Goal: Transaction & Acquisition: Purchase product/service

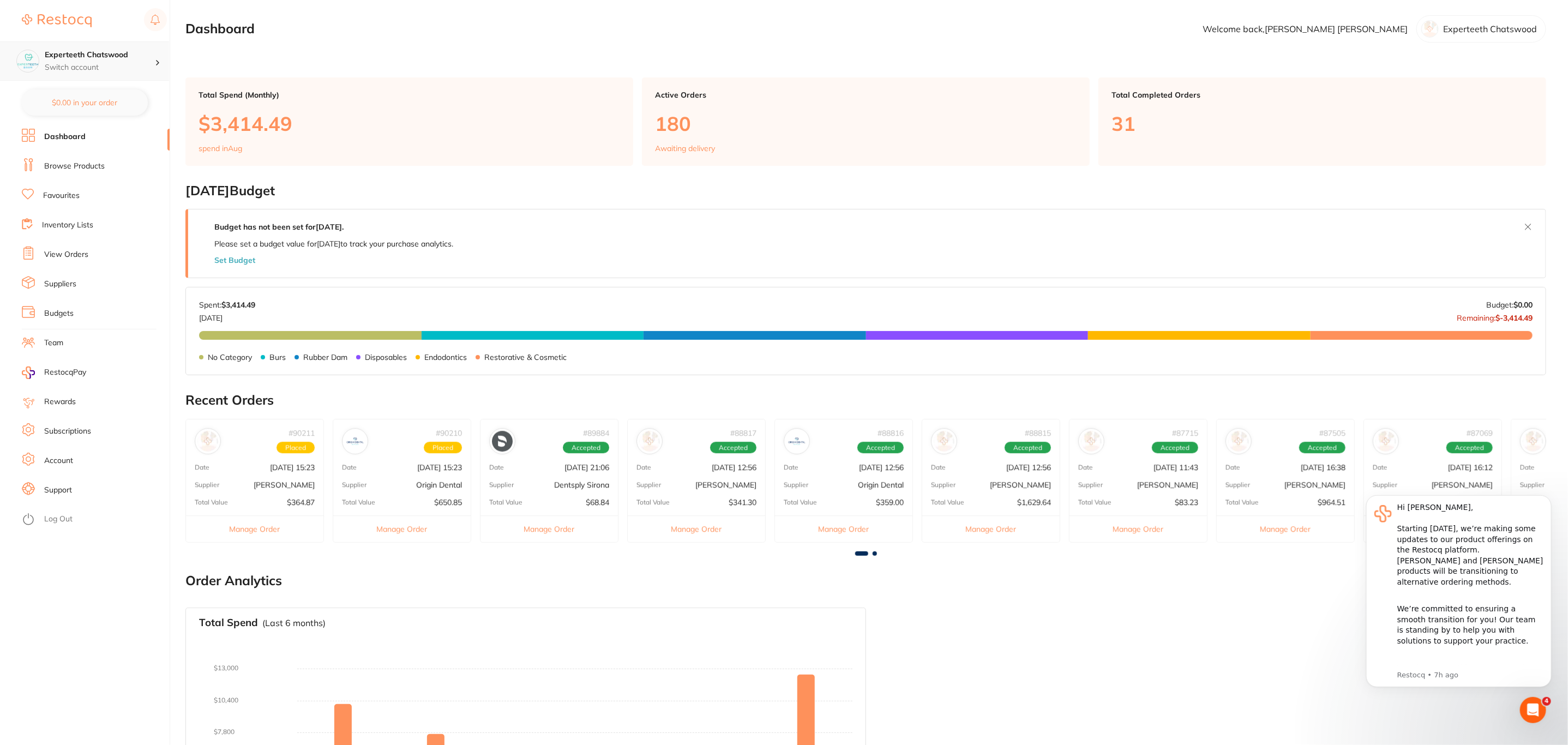
click at [145, 51] on h4 "Experteeth Chatswood" at bounding box center [99, 55] width 110 height 11
click at [100, 128] on h4 "Longford Smileco" at bounding box center [104, 127] width 114 height 11
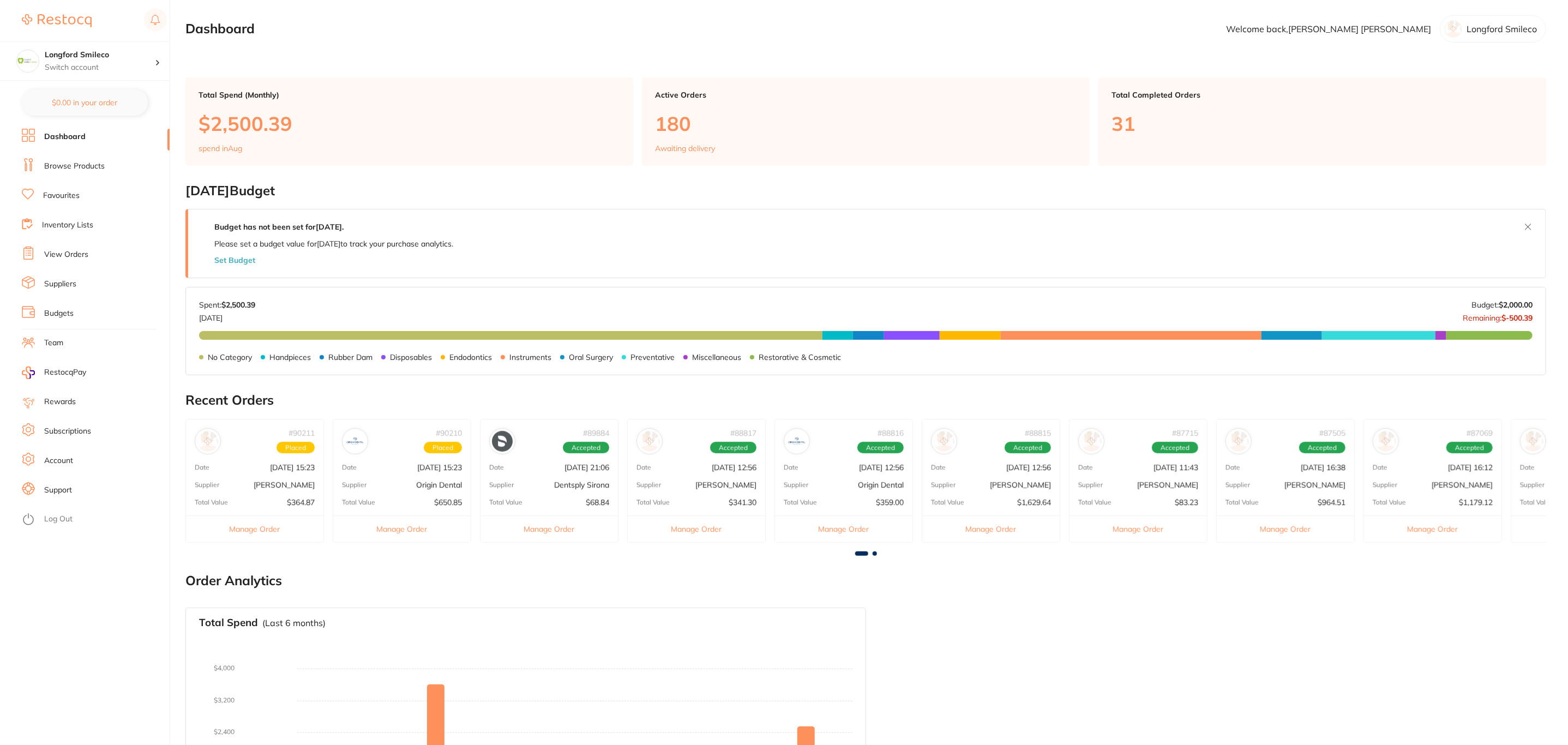
checkbox input "false"
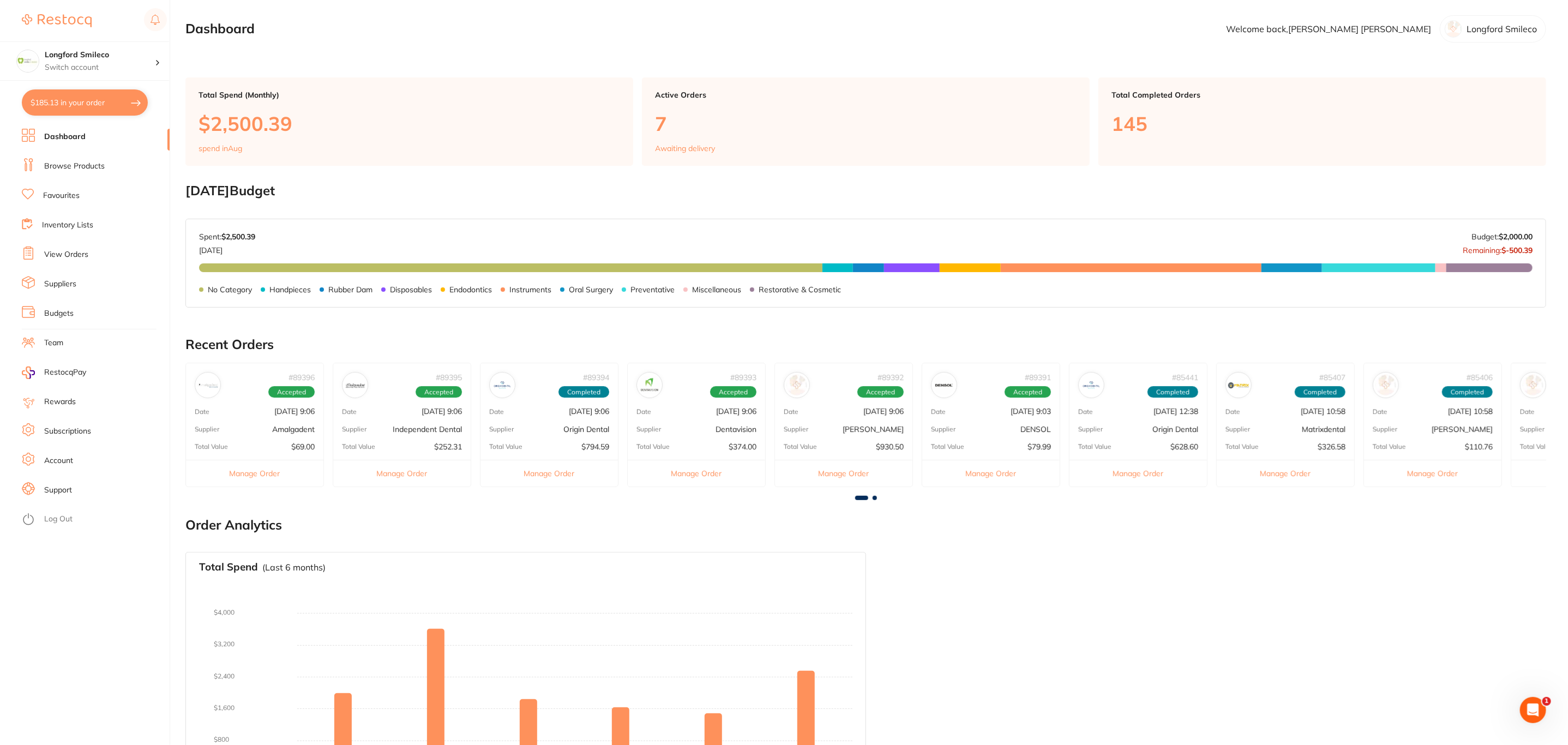
click at [115, 110] on button "$185.13 in your order" at bounding box center [85, 102] width 126 height 26
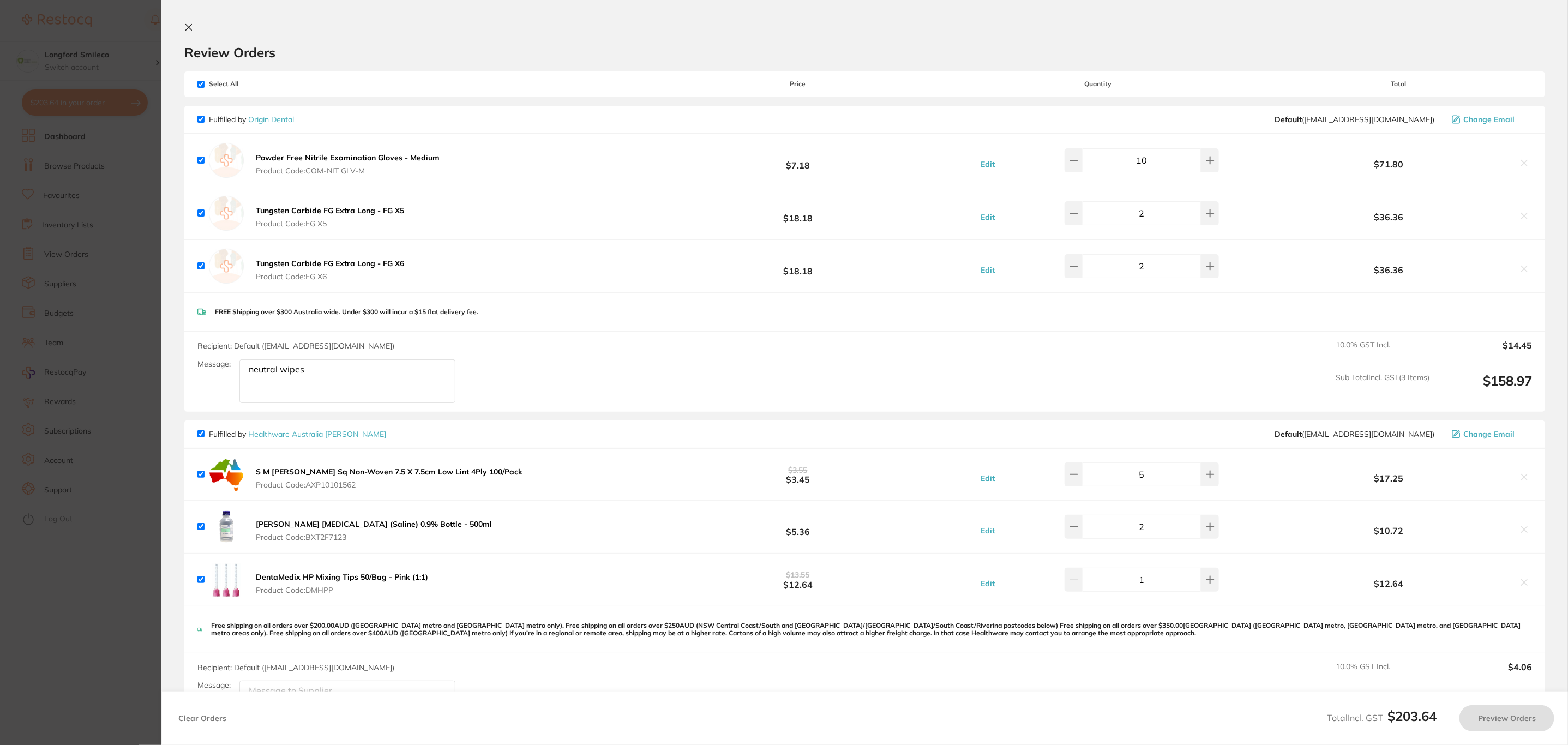
checkbox input "true"
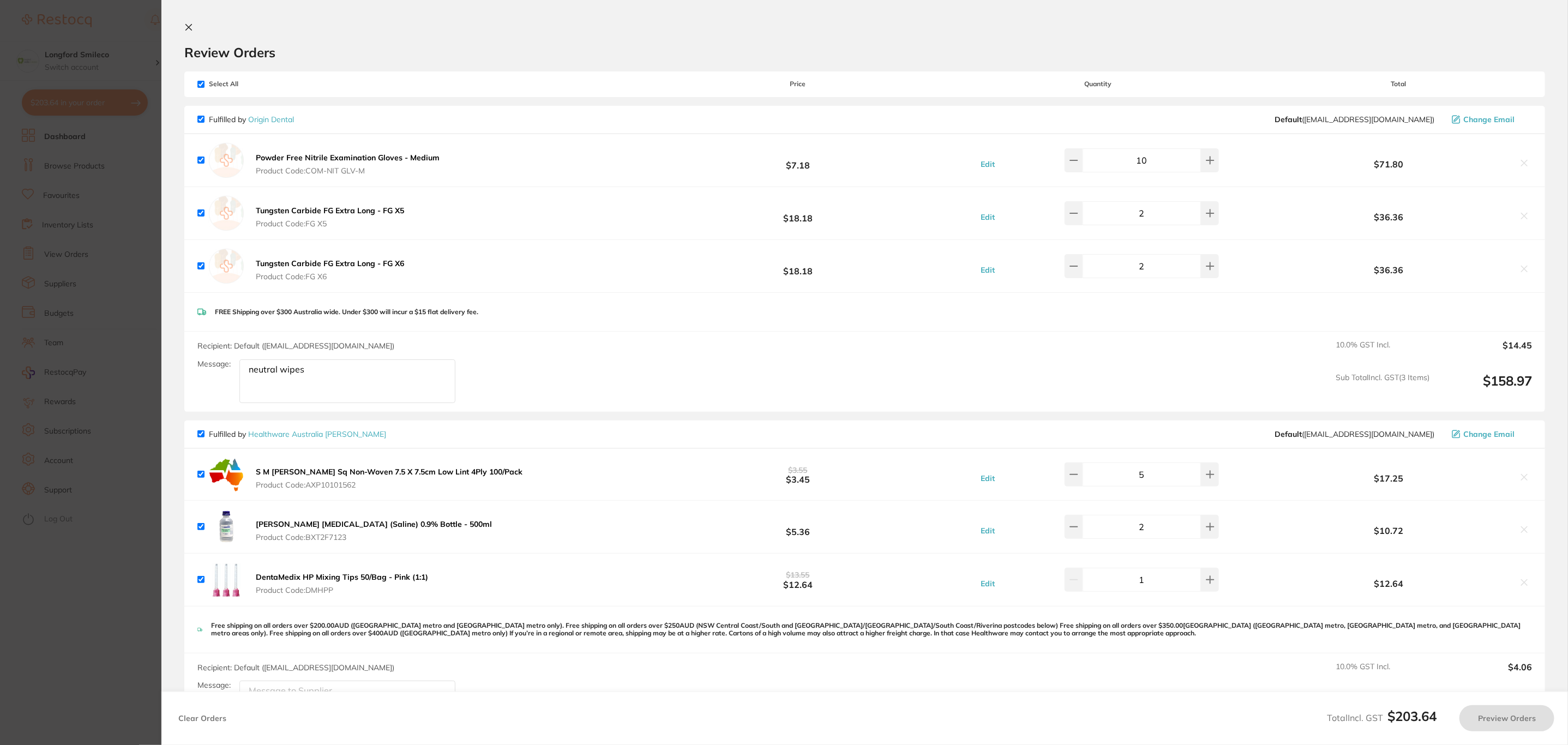
checkbox input "true"
click at [197, 430] on input "checkbox" at bounding box center [200, 434] width 7 height 7
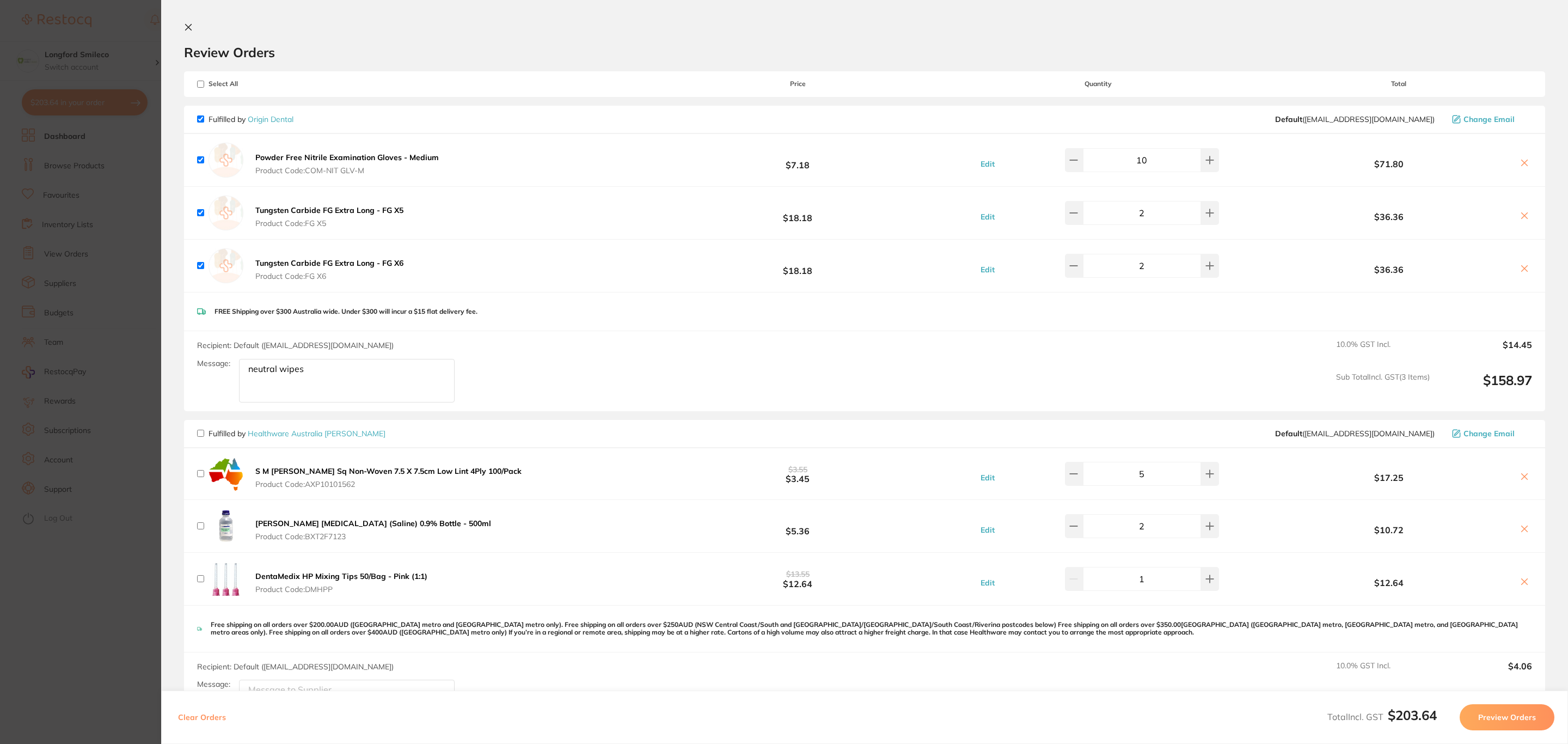
checkbox input "false"
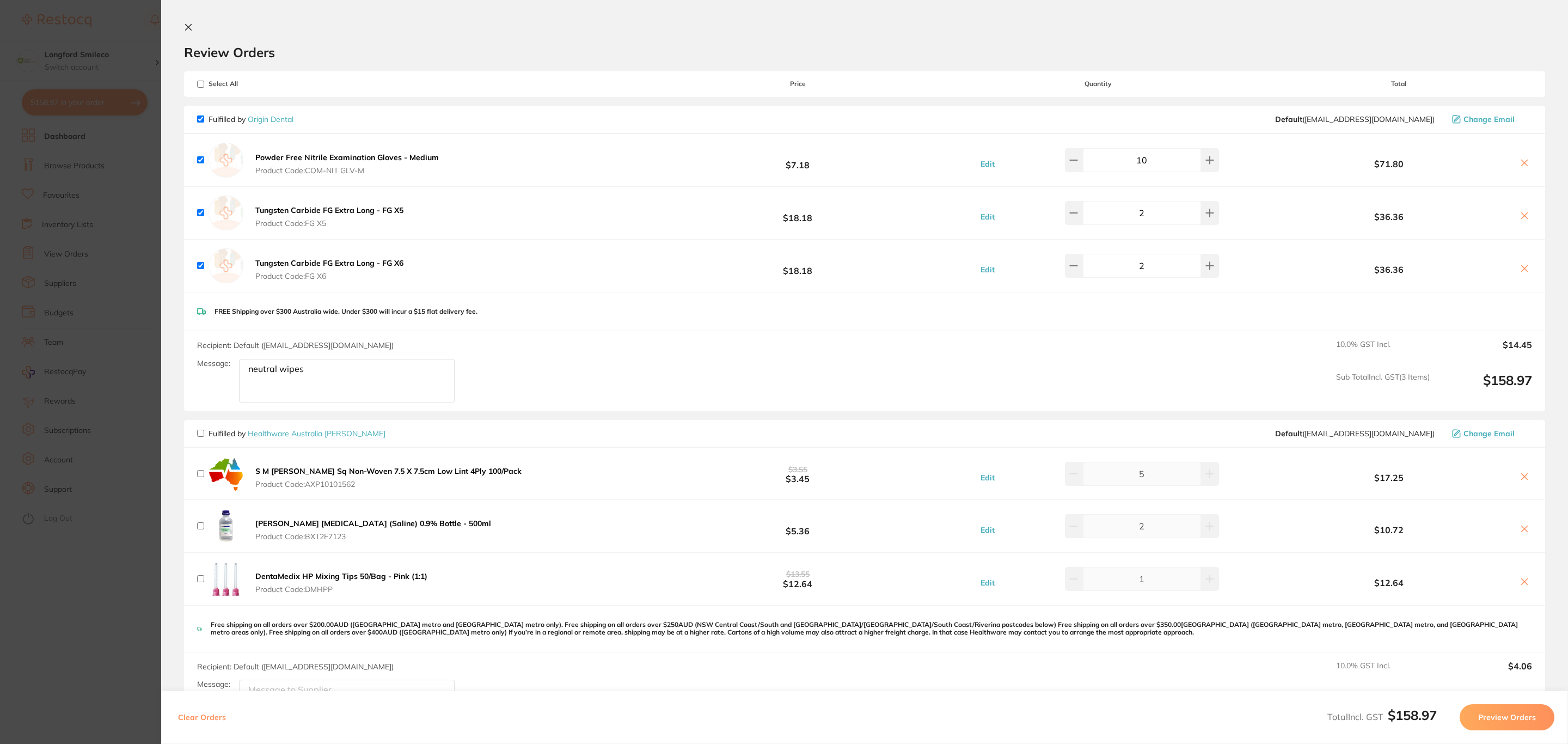
click at [1499, 725] on button "Preview Orders" at bounding box center [1506, 717] width 95 height 26
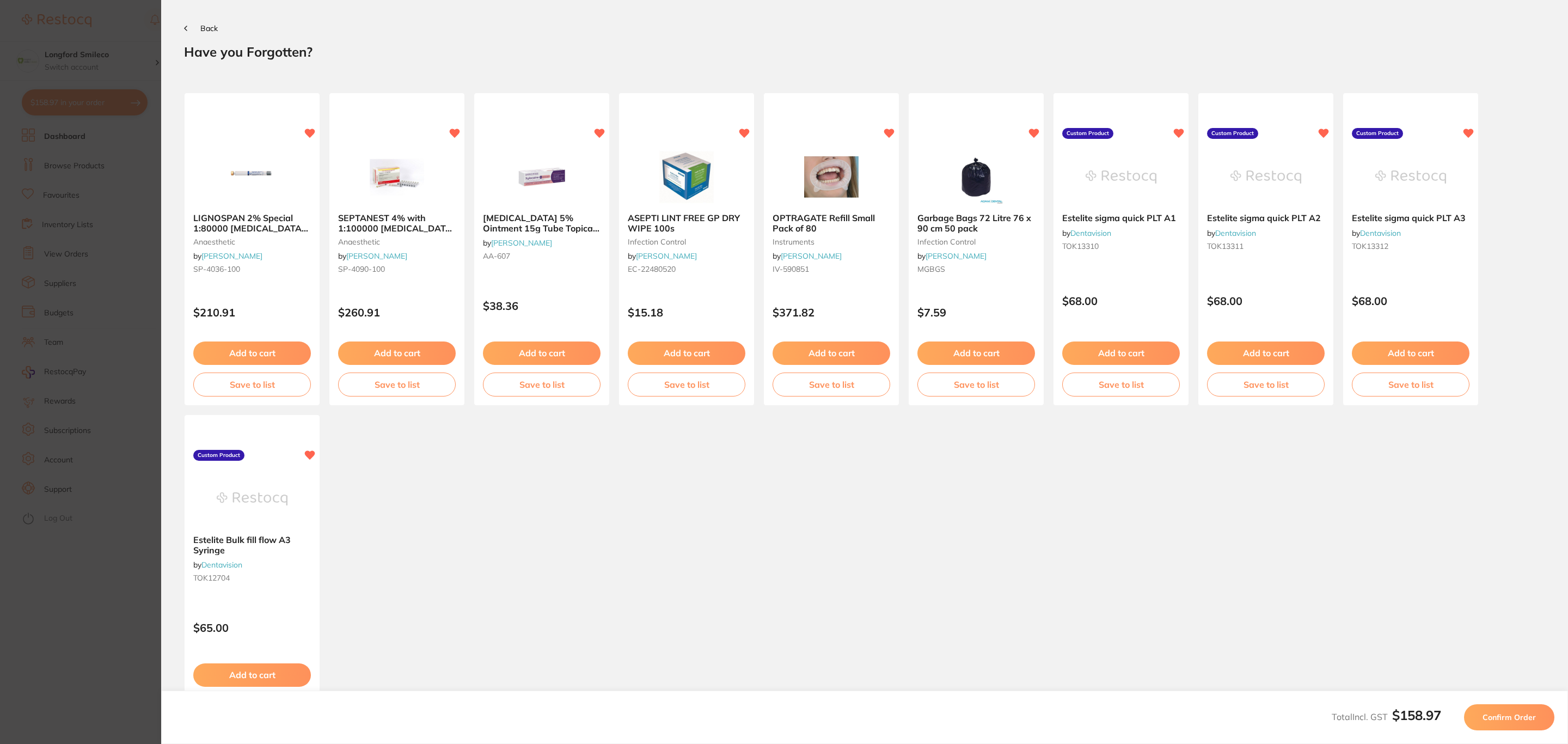
click at [1499, 725] on button "Confirm Order" at bounding box center [1509, 717] width 91 height 26
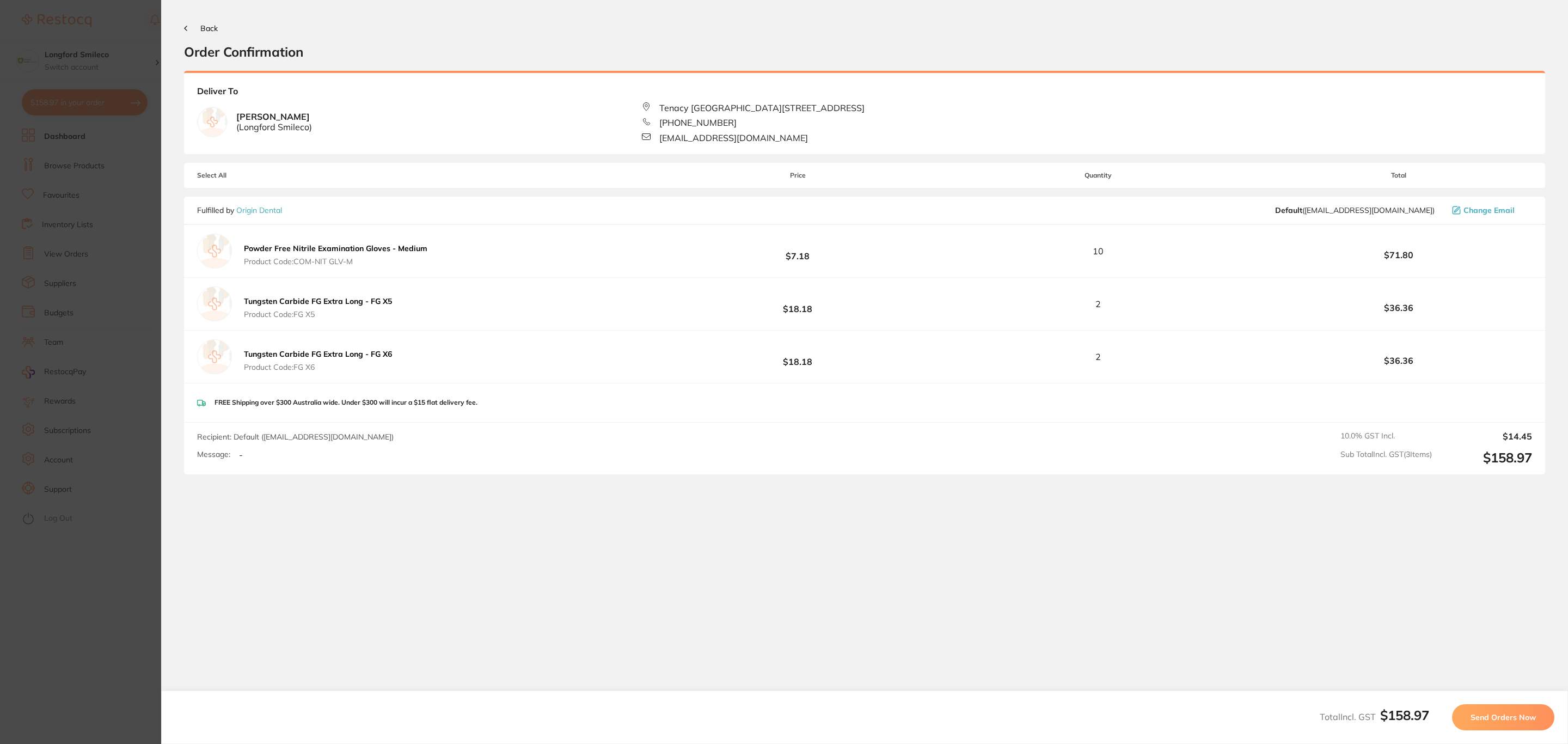
click at [1499, 725] on button "Send Orders Now" at bounding box center [1502, 717] width 102 height 26
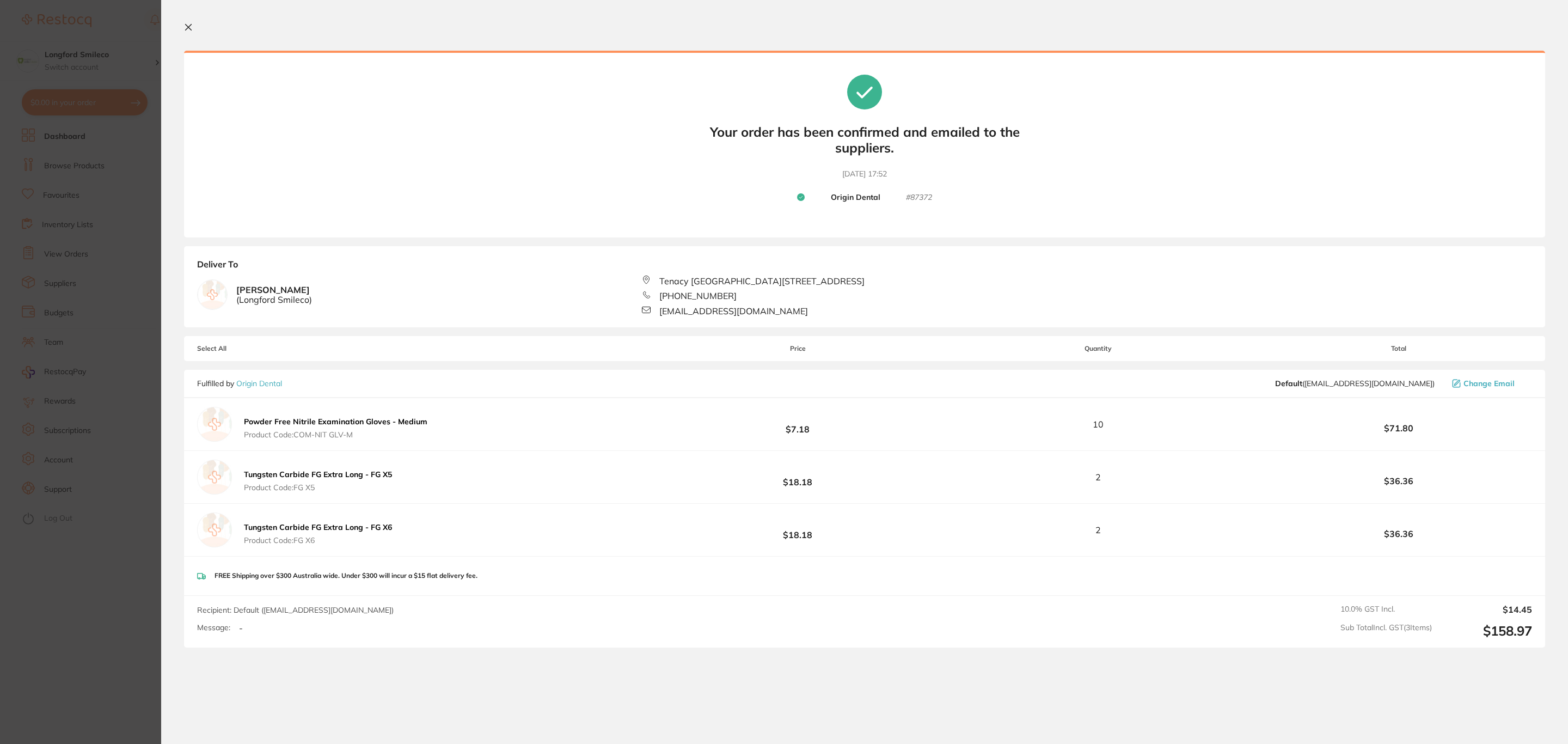
drag, startPoint x: 96, startPoint y: 52, endPoint x: 100, endPoint y: 103, distance: 51.2
click at [95, 51] on section "Update RRP Set your pre negotiated price for this item. Item Agreed RRP (excl. …" at bounding box center [784, 372] width 1568 height 744
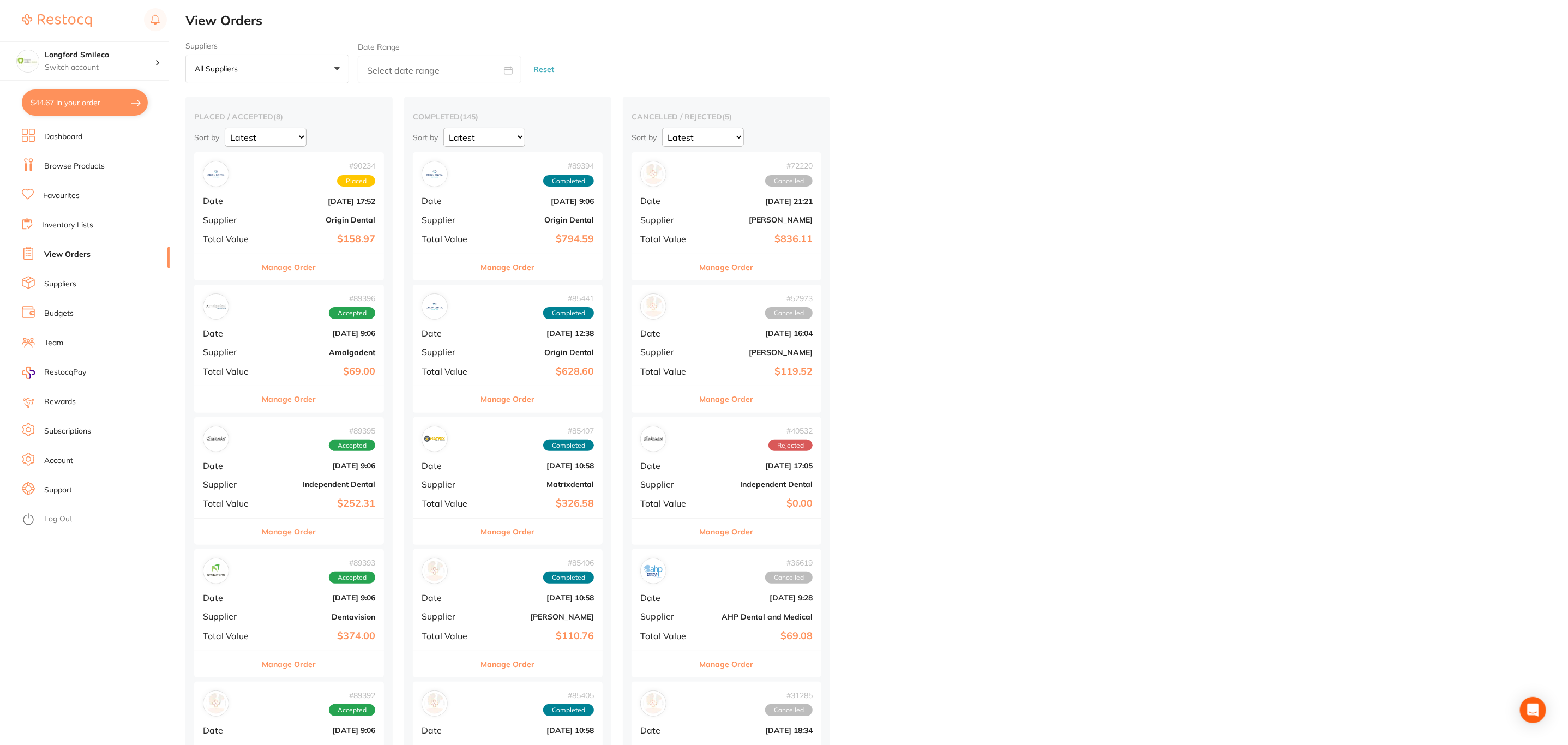
click at [113, 110] on button "$44.67 in your order" at bounding box center [85, 102] width 126 height 26
checkbox input "true"
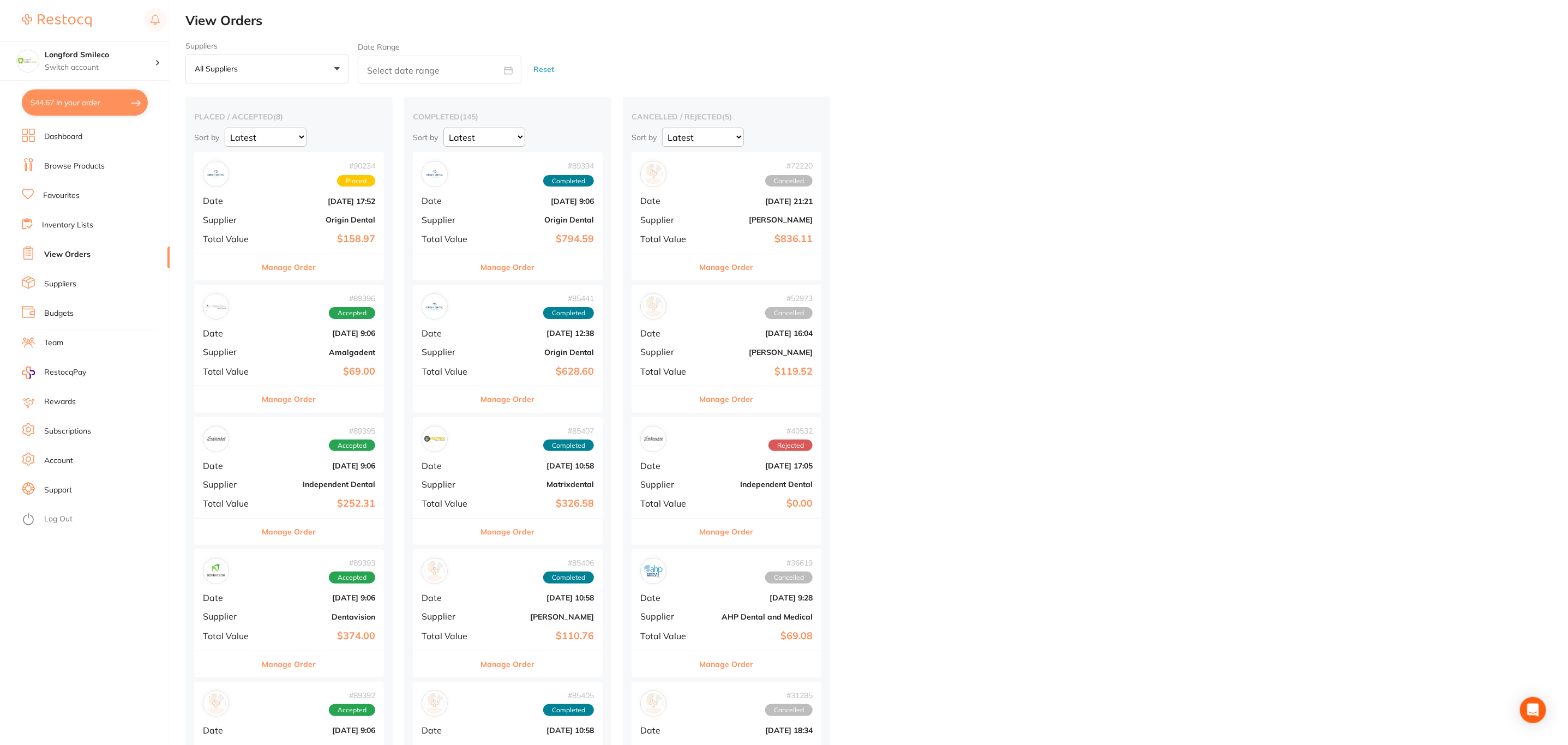
checkbox input "true"
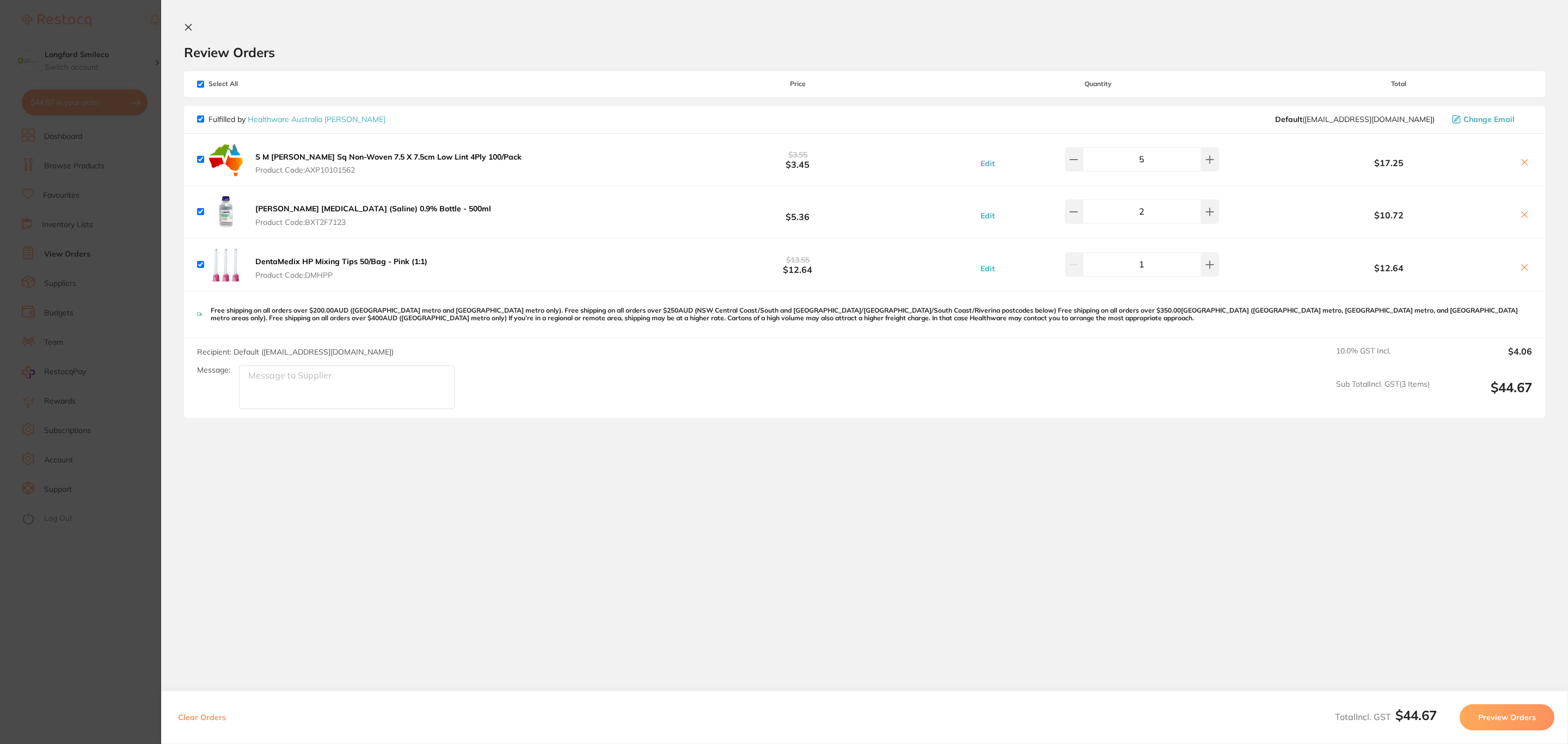
click at [96, 26] on section "Update RRP Set your pre negotiated price for this item. Item Agreed RRP (excl. …" at bounding box center [784, 372] width 1568 height 744
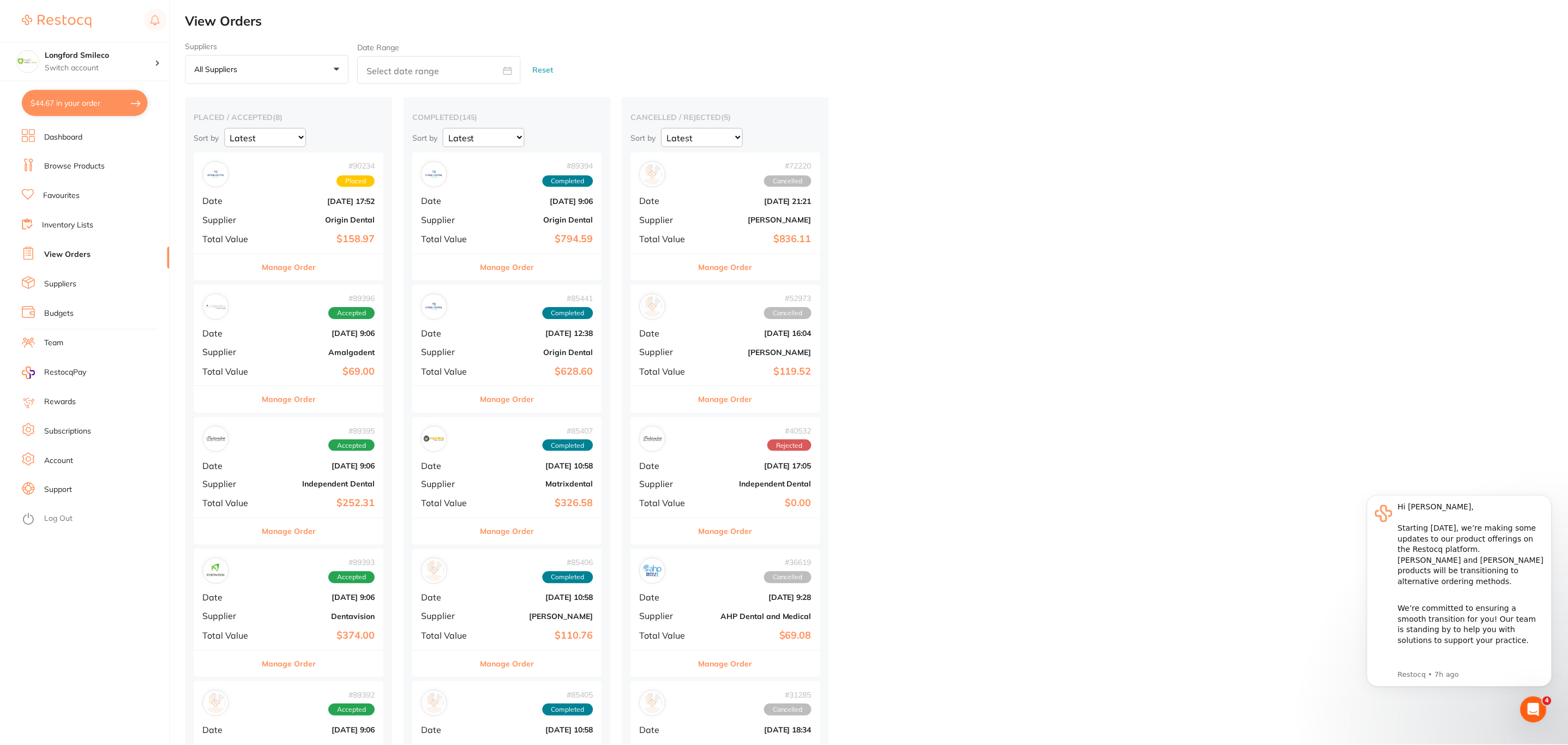
scroll to position [1, 0]
click at [117, 58] on h4 "Longford Smileco" at bounding box center [99, 55] width 110 height 11
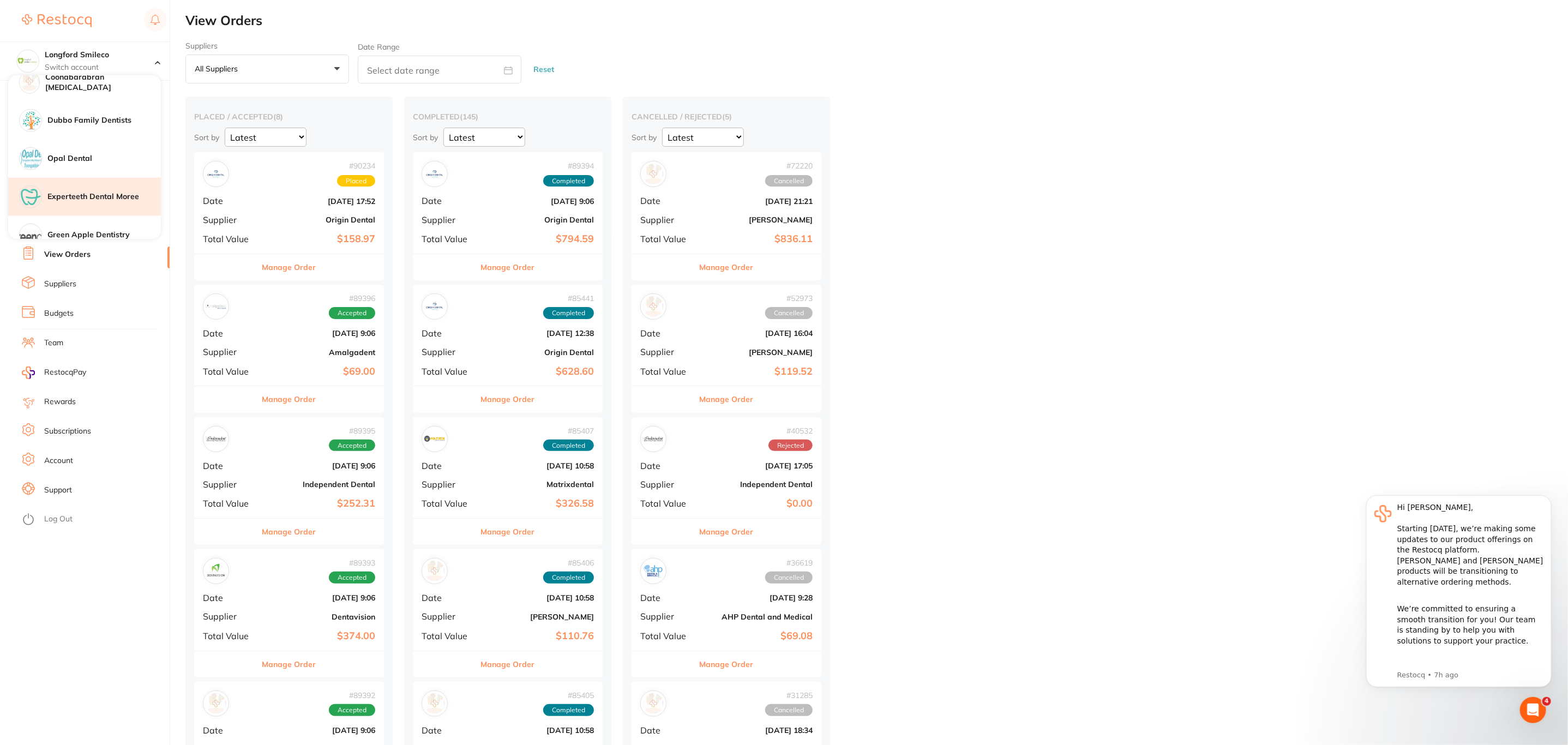
scroll to position [976, 0]
click at [87, 175] on div "Opal Dental" at bounding box center [84, 187] width 153 height 38
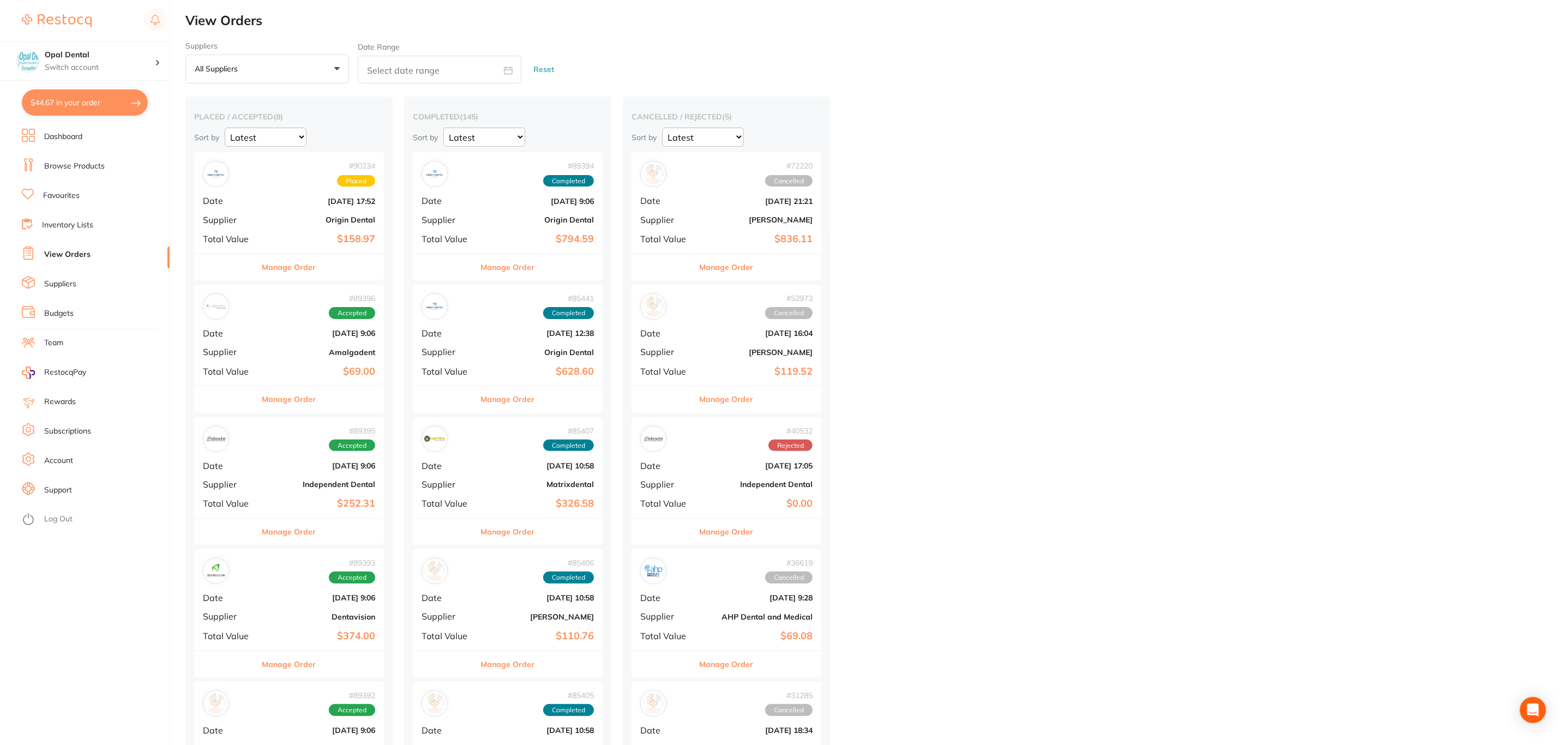
checkbox input "false"
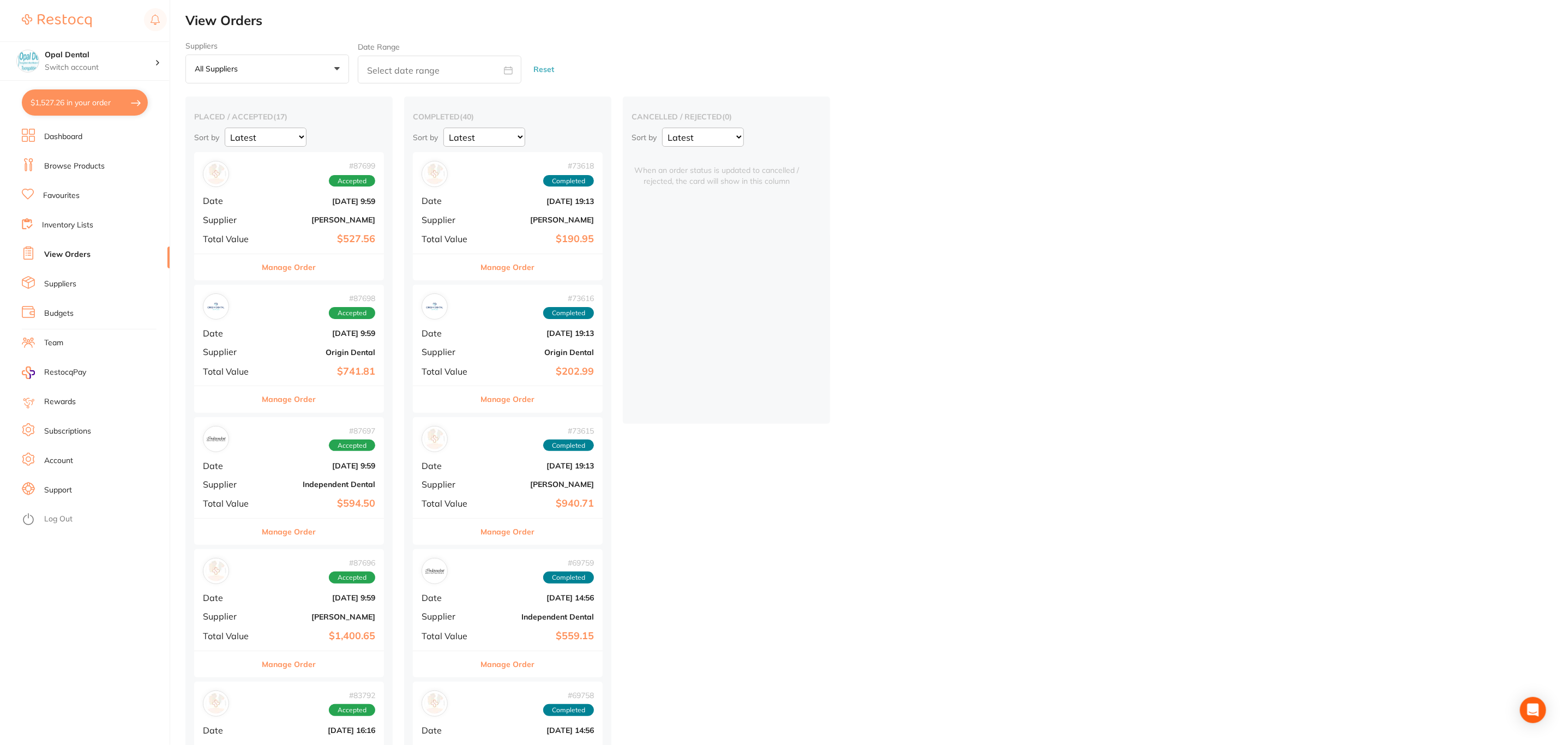
click at [99, 110] on button "$1,527.26 in your order" at bounding box center [85, 102] width 126 height 26
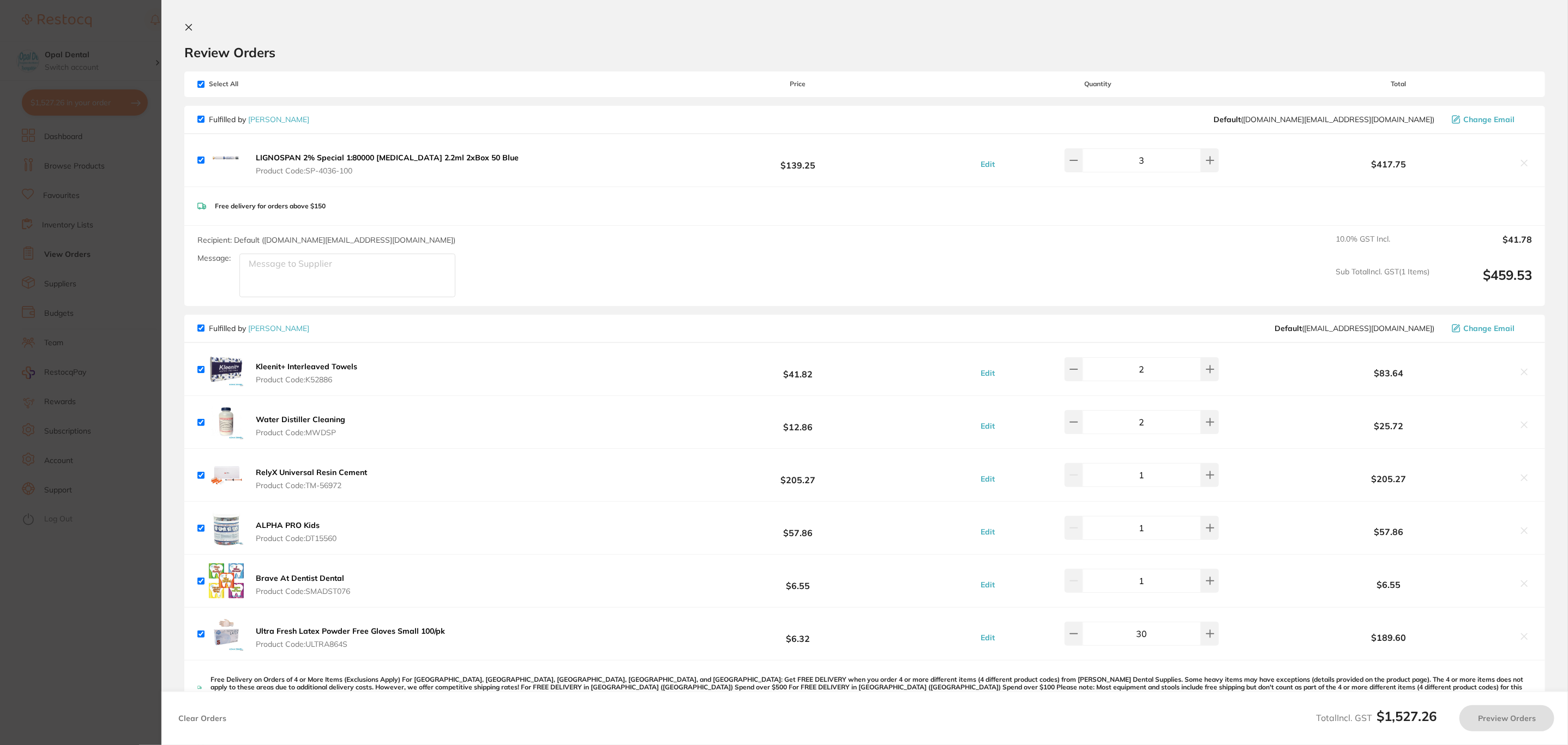
checkbox input "true"
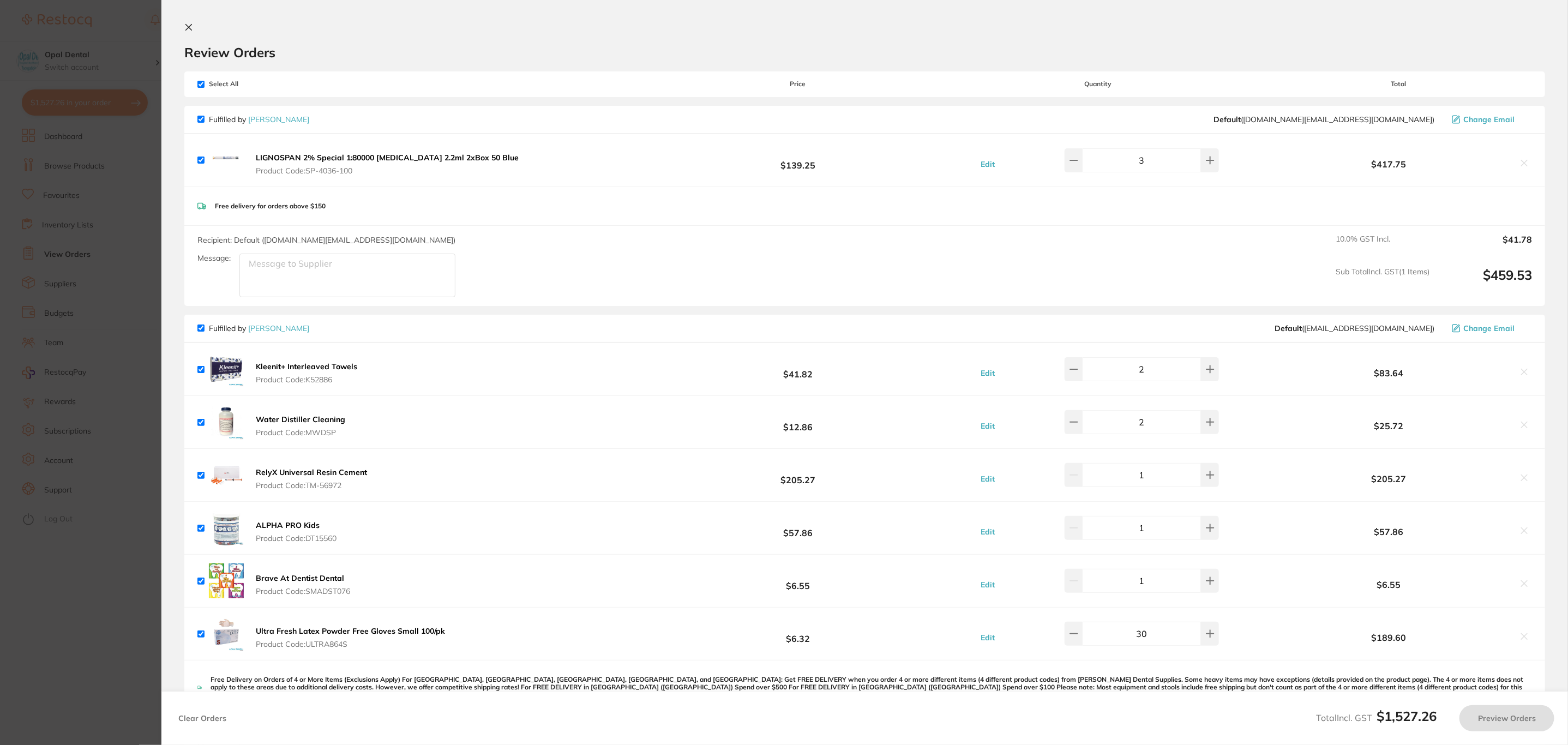
checkbox input "true"
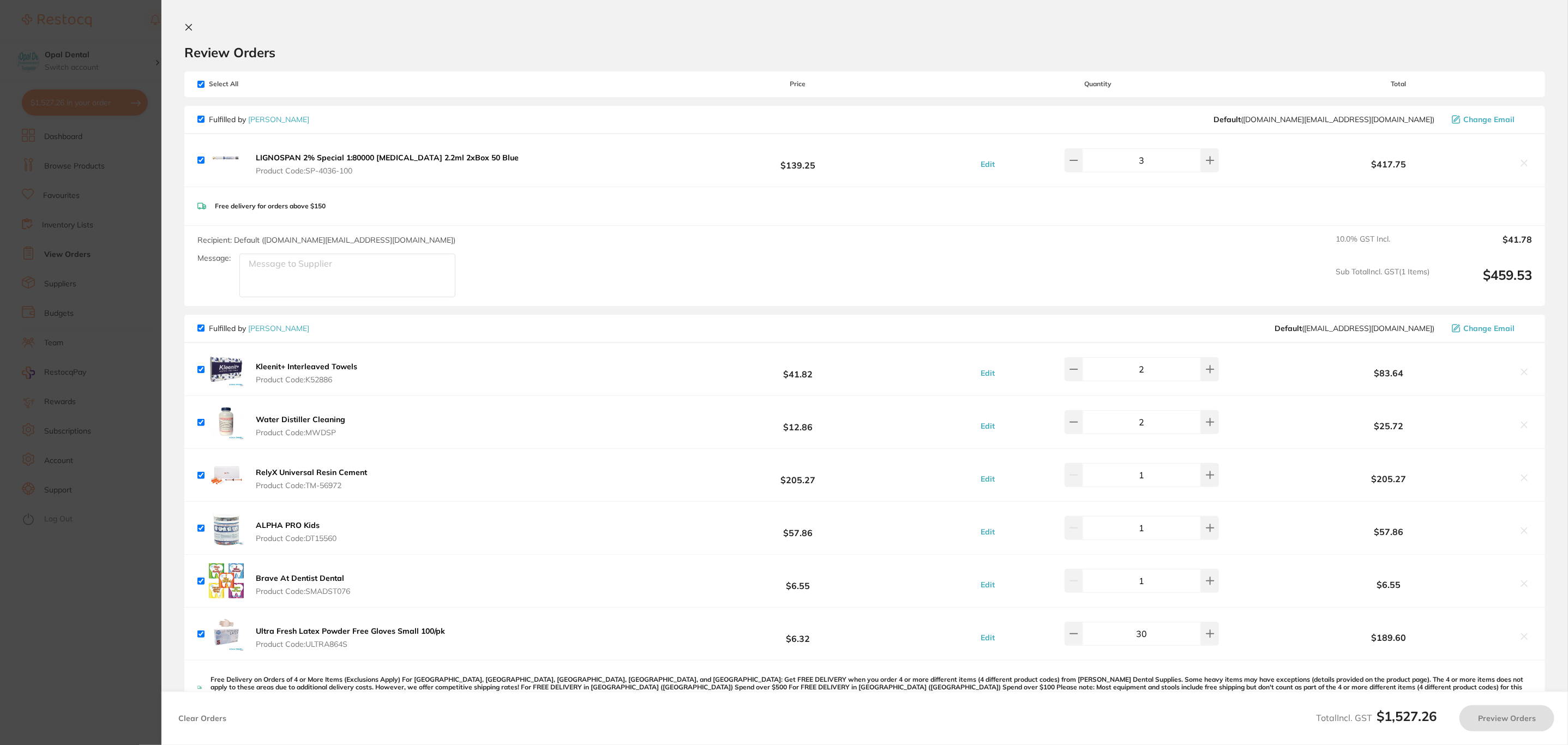
checkbox input "true"
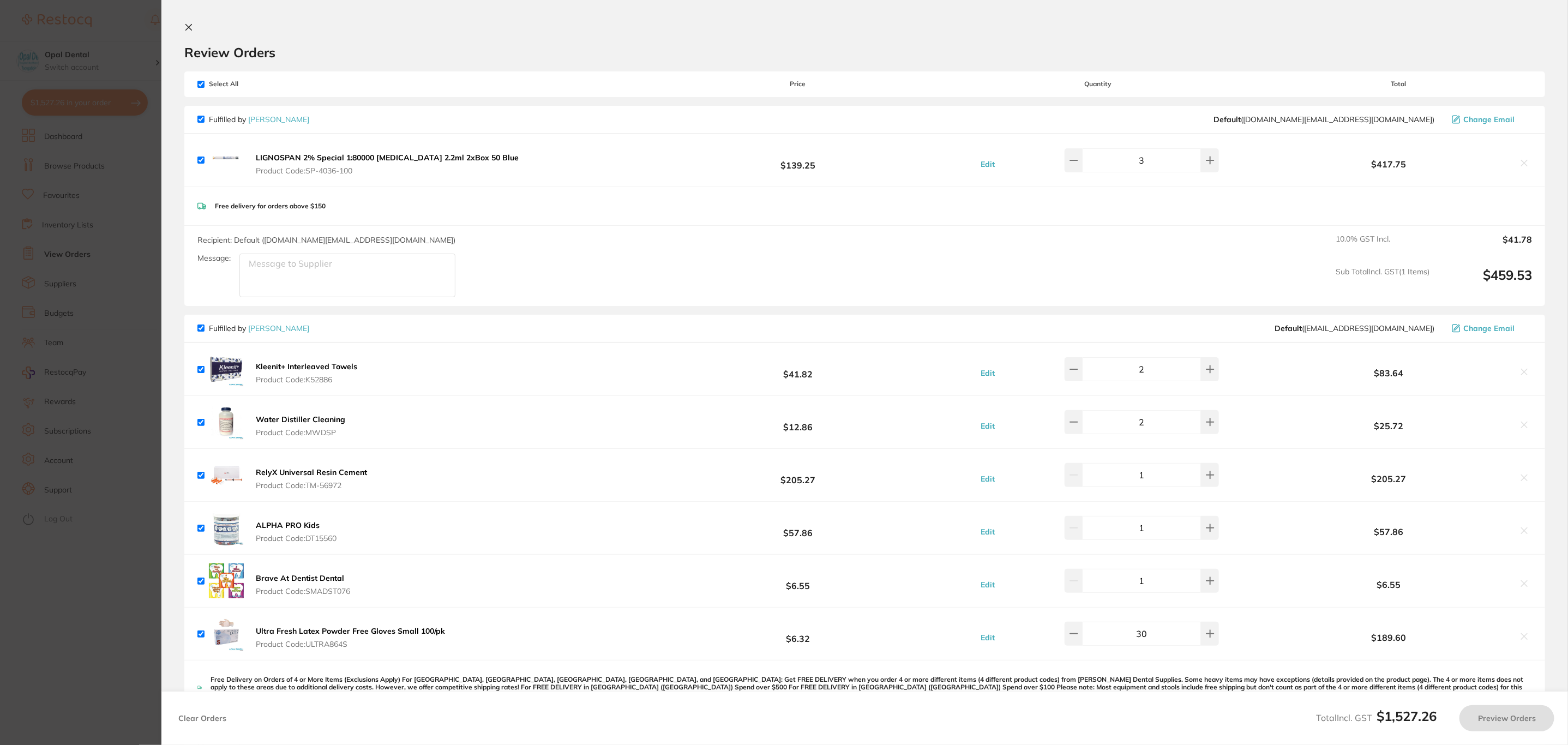
checkbox input "true"
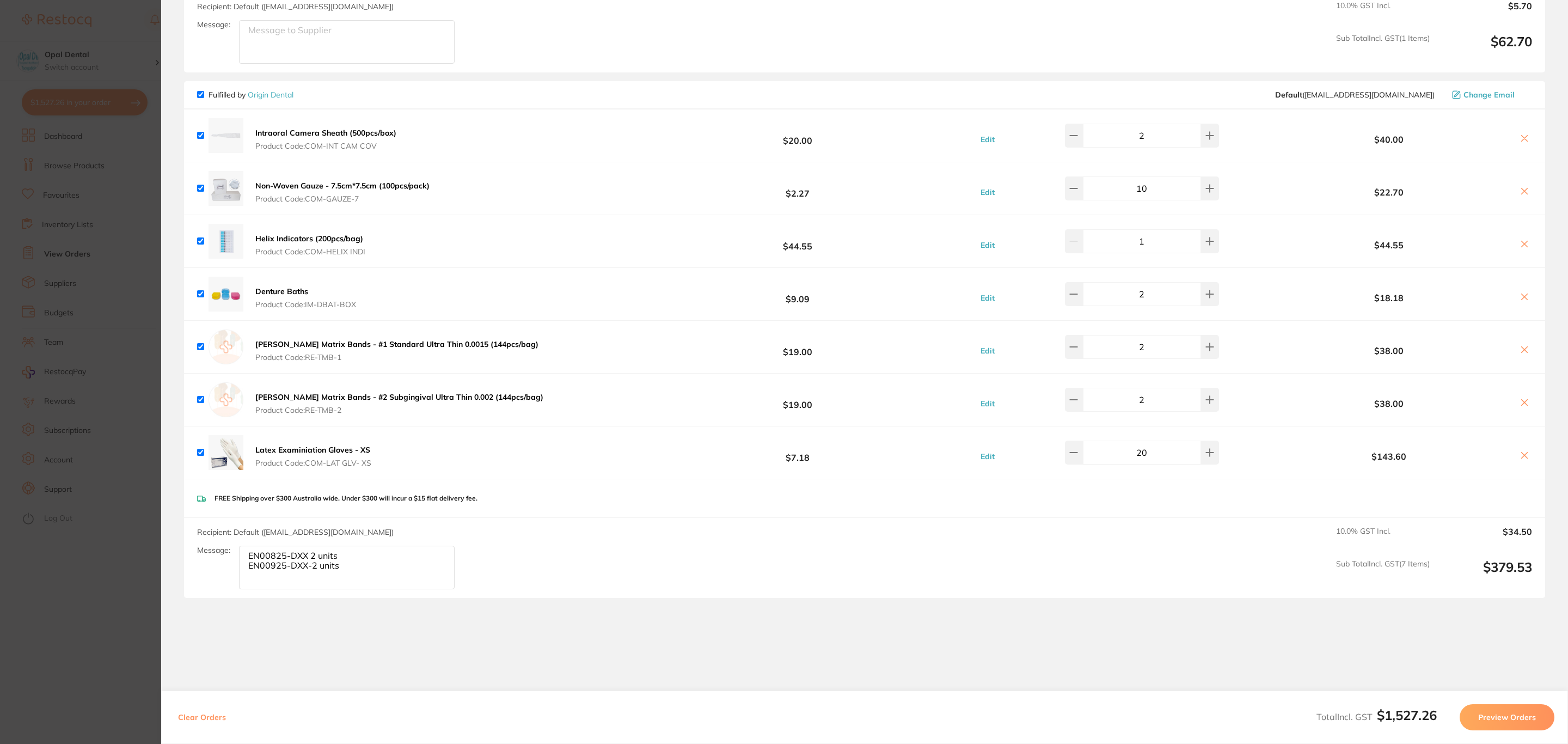
scroll to position [706, 0]
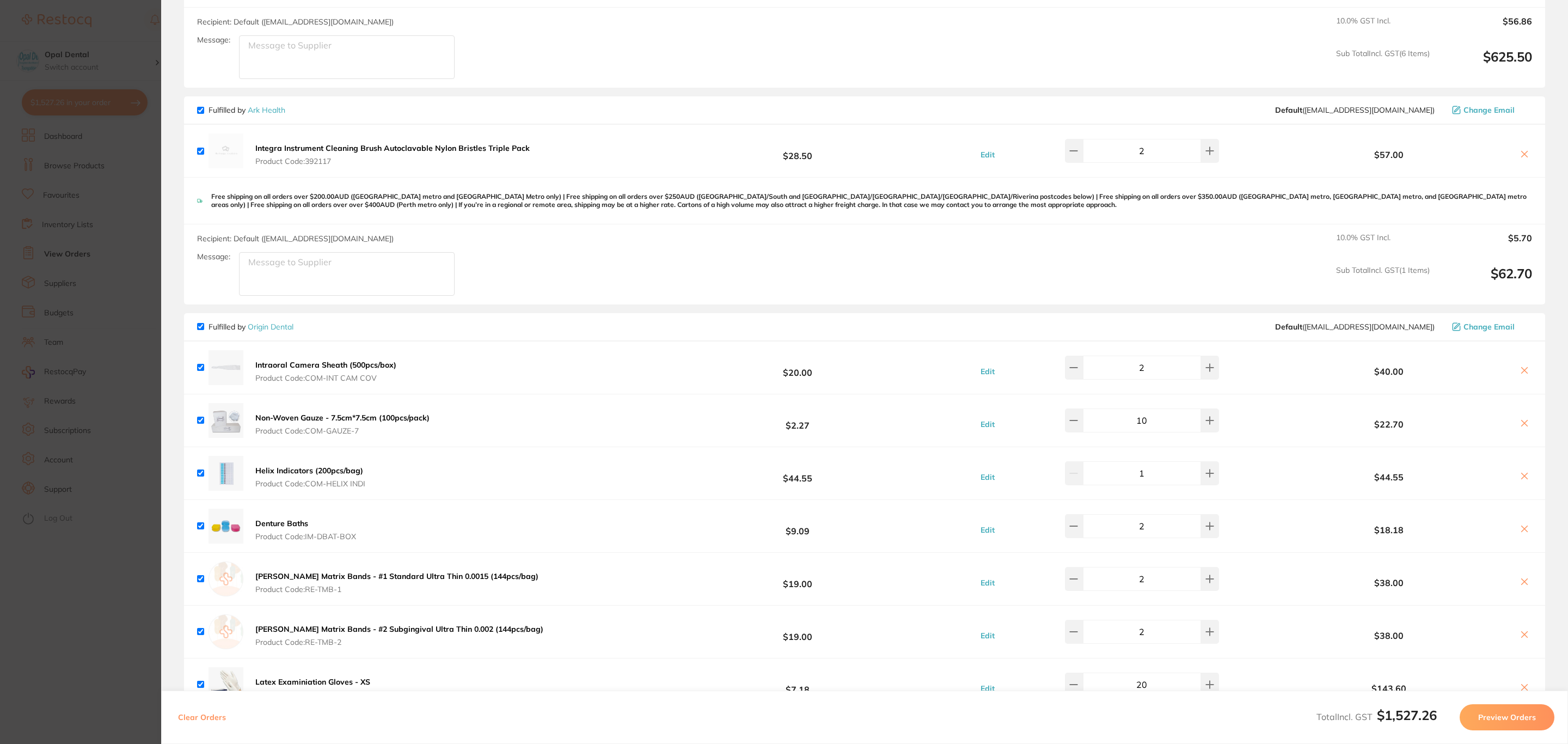
click at [67, 349] on section "Update RRP Set your pre negotiated price for this item. Item Agreed RRP (excl. …" at bounding box center [784, 372] width 1568 height 744
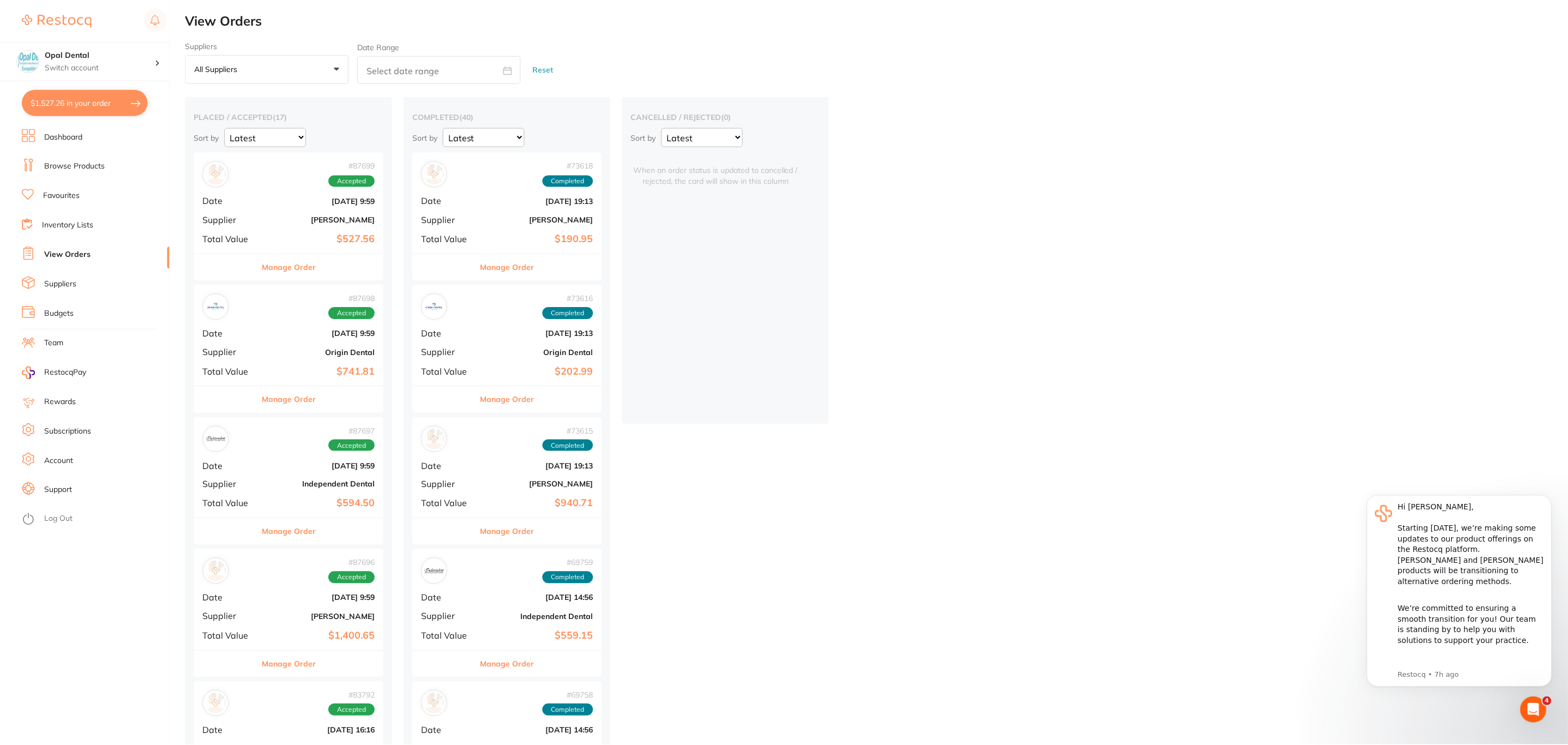
scroll to position [3, 0]
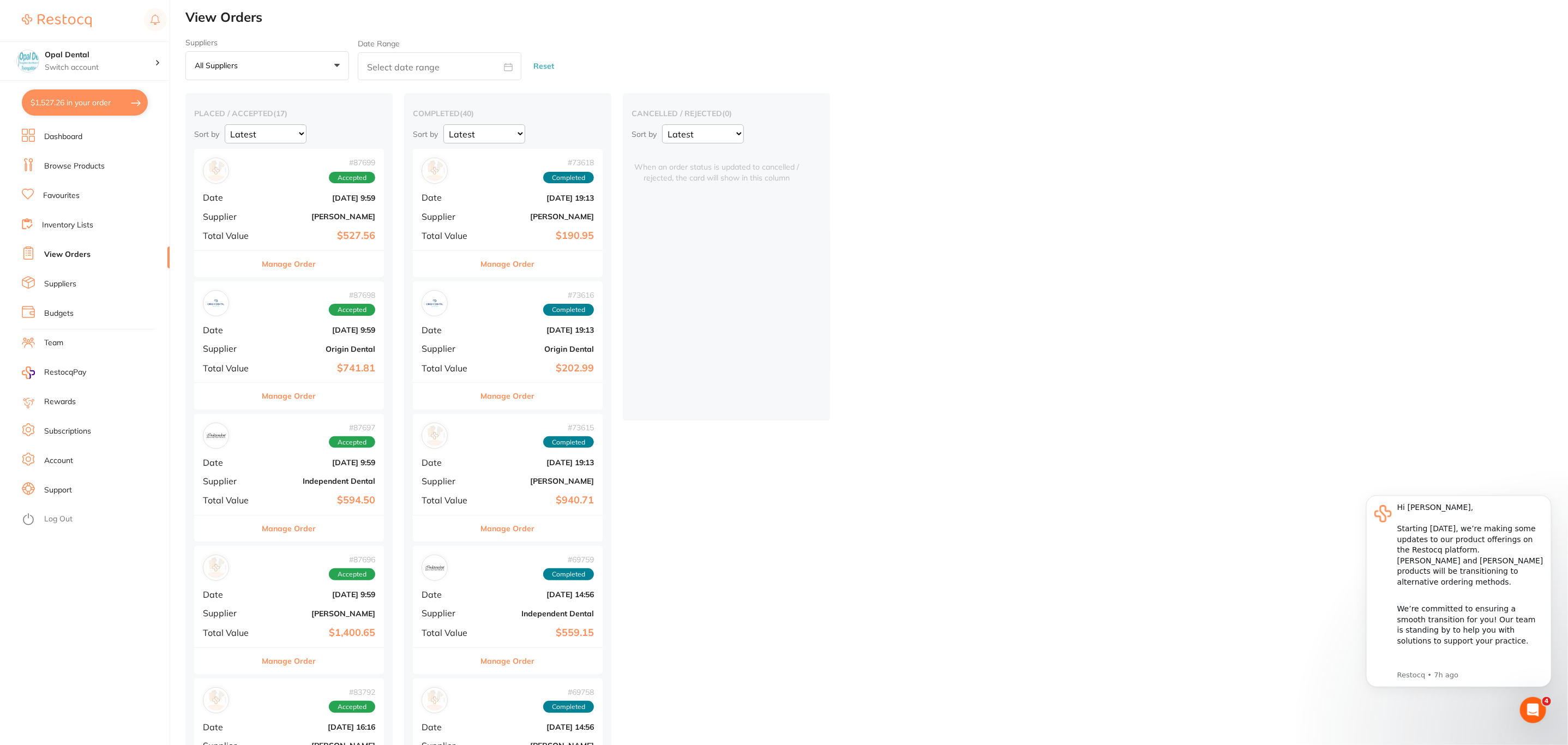
click at [283, 339] on div "# 87698 Accepted Date Jul 28 2025, 9:59 Supplier Origin Dental Total Value $741…" at bounding box center [289, 332] width 189 height 101
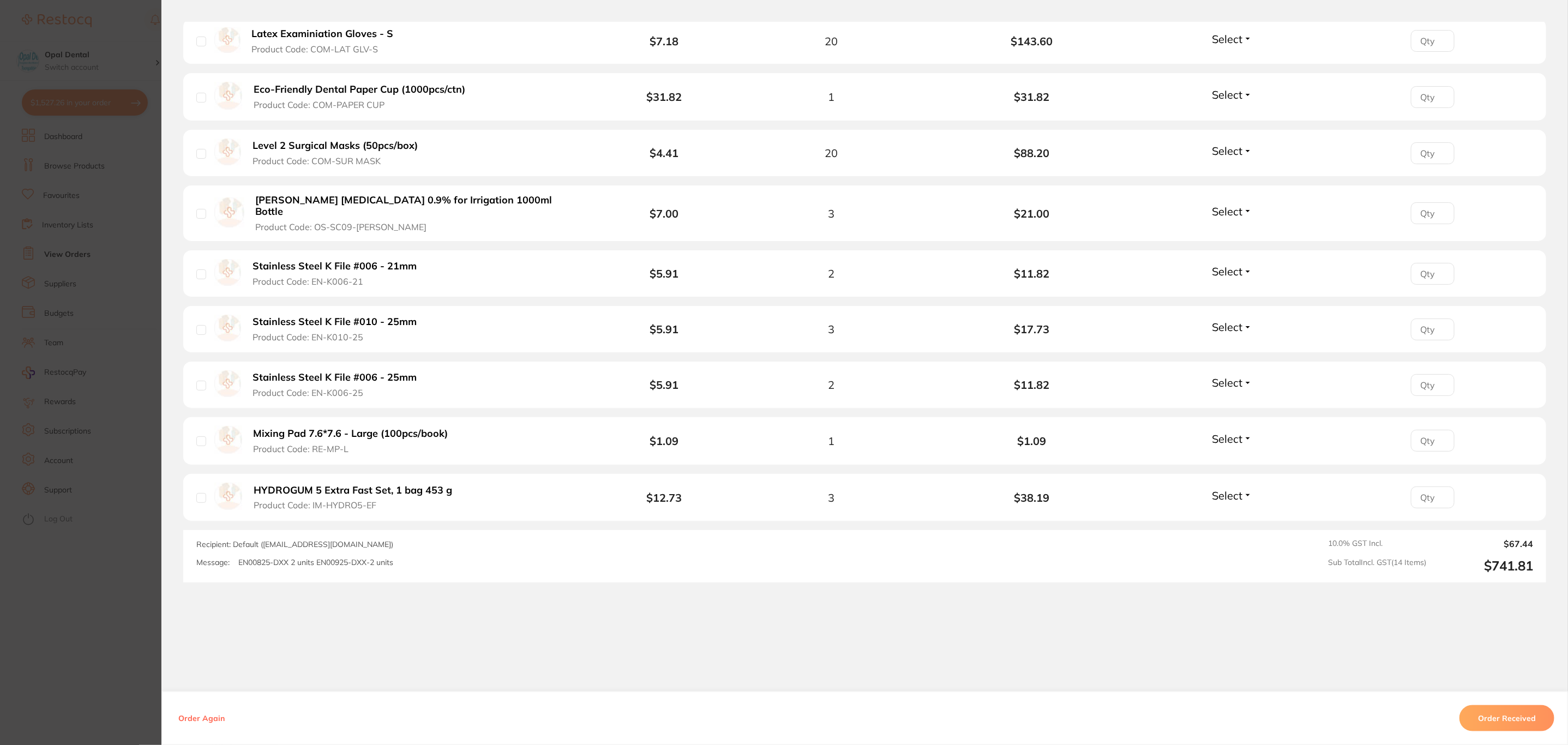
click at [125, 400] on section "Order ID: Restocq- 87698 Order Information Accepted Order Order Date Jul 28 202…" at bounding box center [784, 372] width 1568 height 745
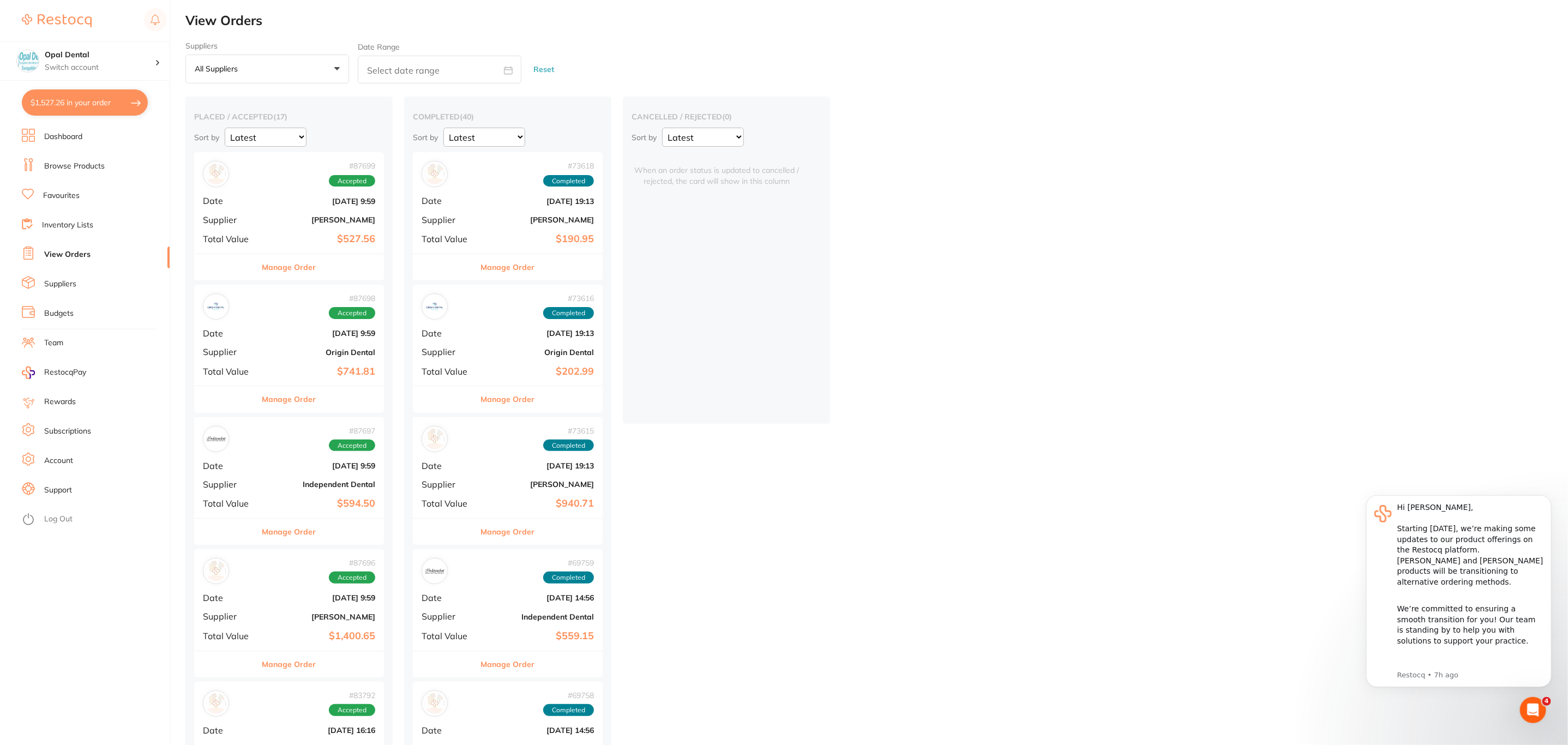
click at [34, 105] on button "$1,527.26 in your order" at bounding box center [85, 102] width 126 height 26
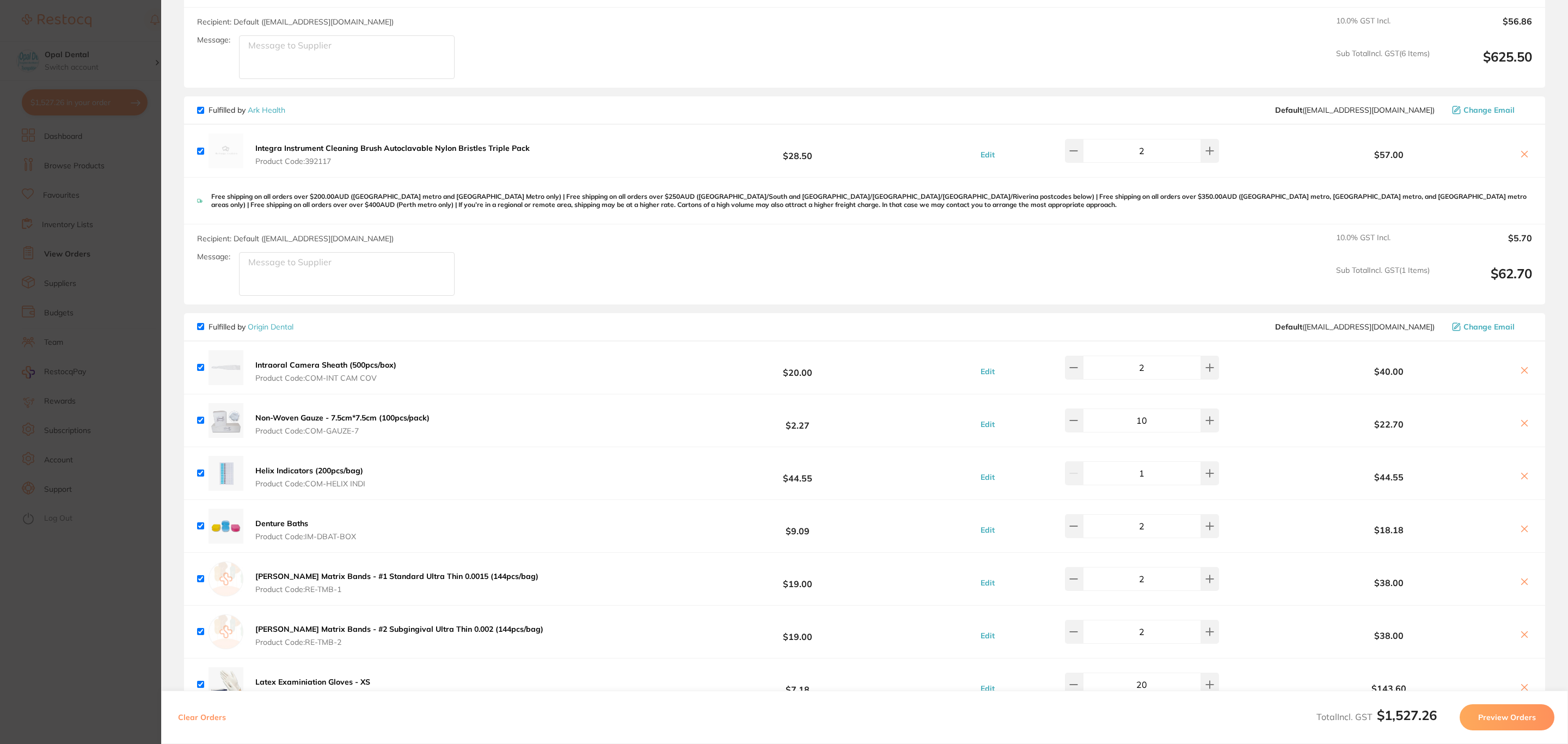
click at [107, 288] on section "Update RRP Set your pre negotiated price for this item. Item Agreed RRP (excl. …" at bounding box center [784, 372] width 1568 height 744
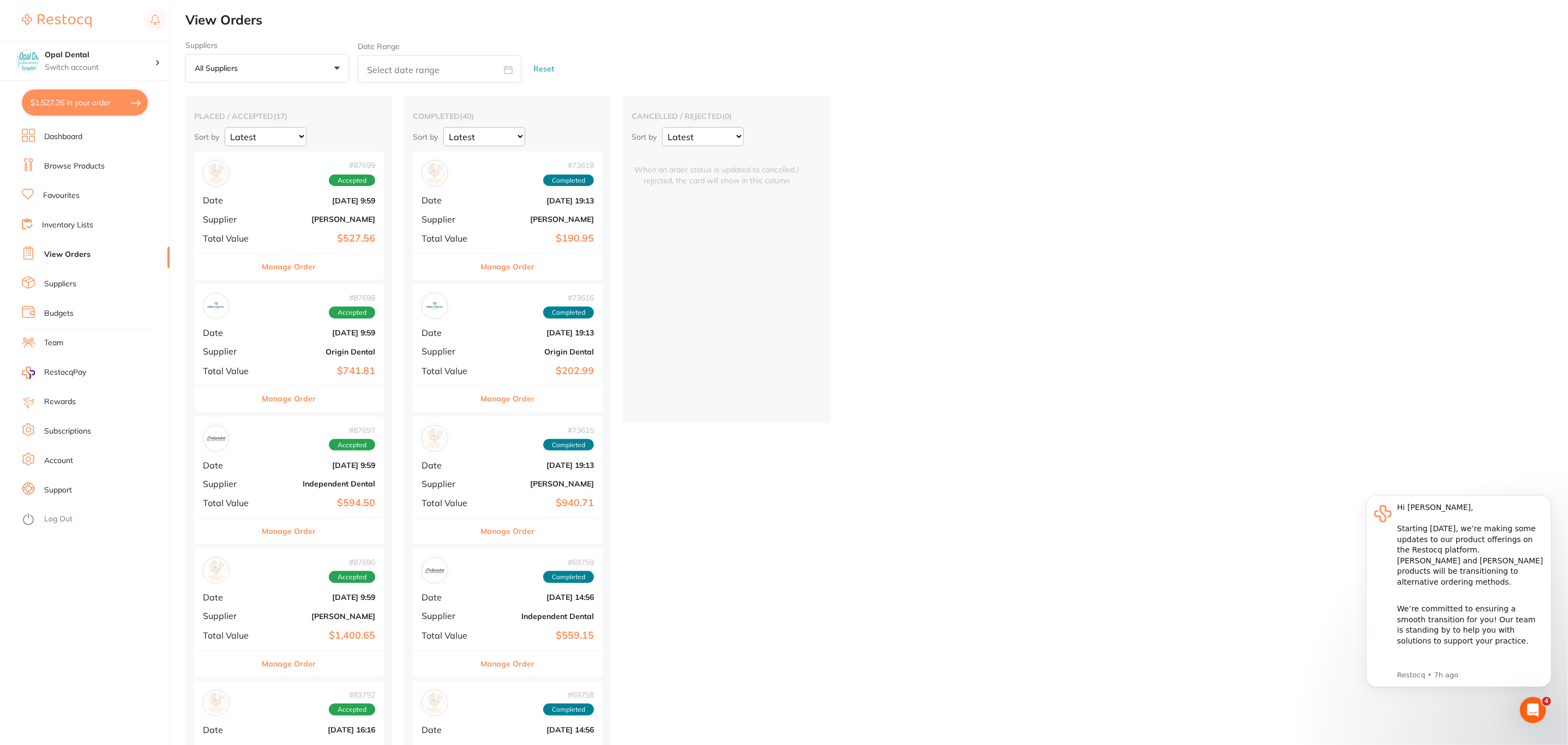
click at [82, 174] on li "Browse Products" at bounding box center [96, 166] width 148 height 16
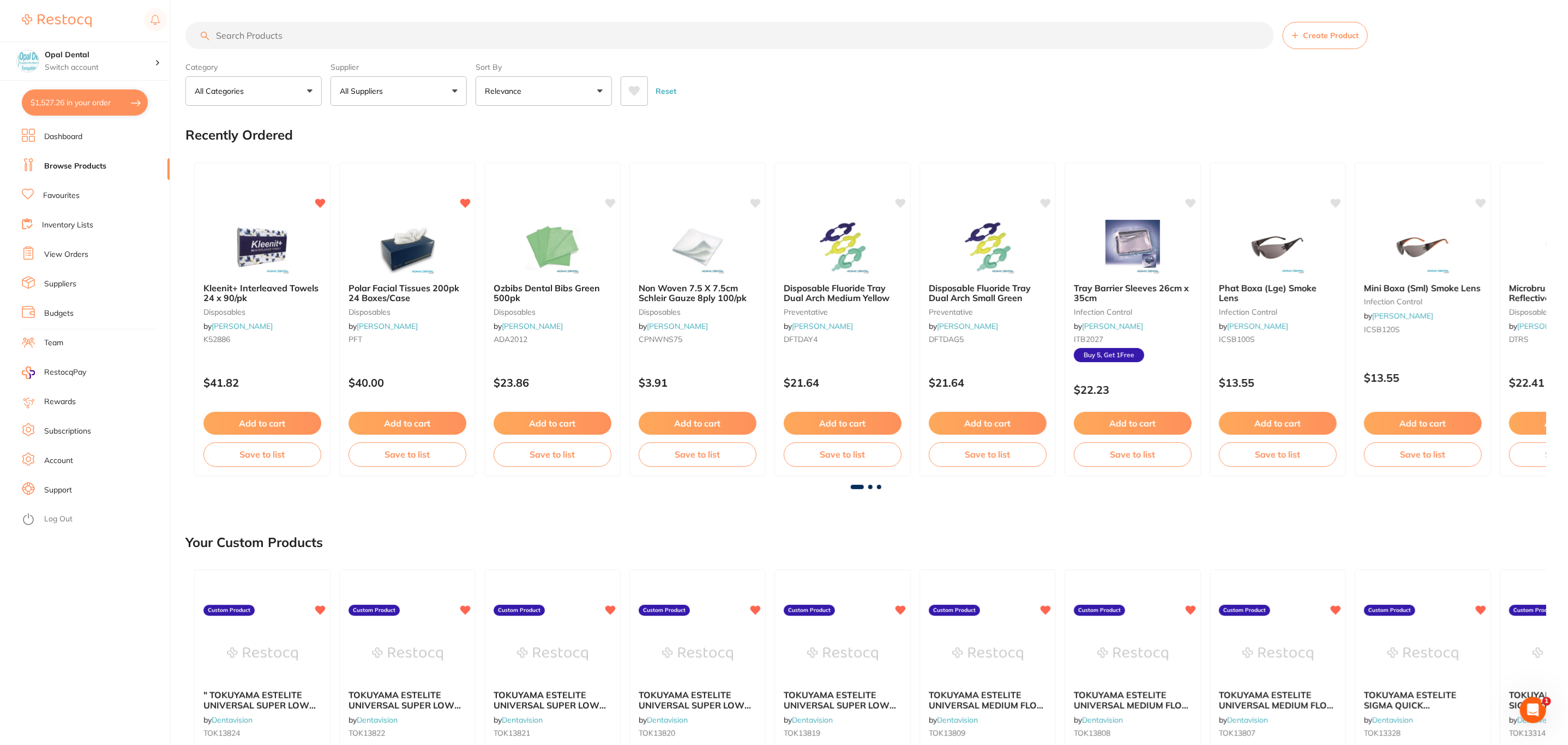
click at [326, 39] on input "search" at bounding box center [730, 35] width 1089 height 27
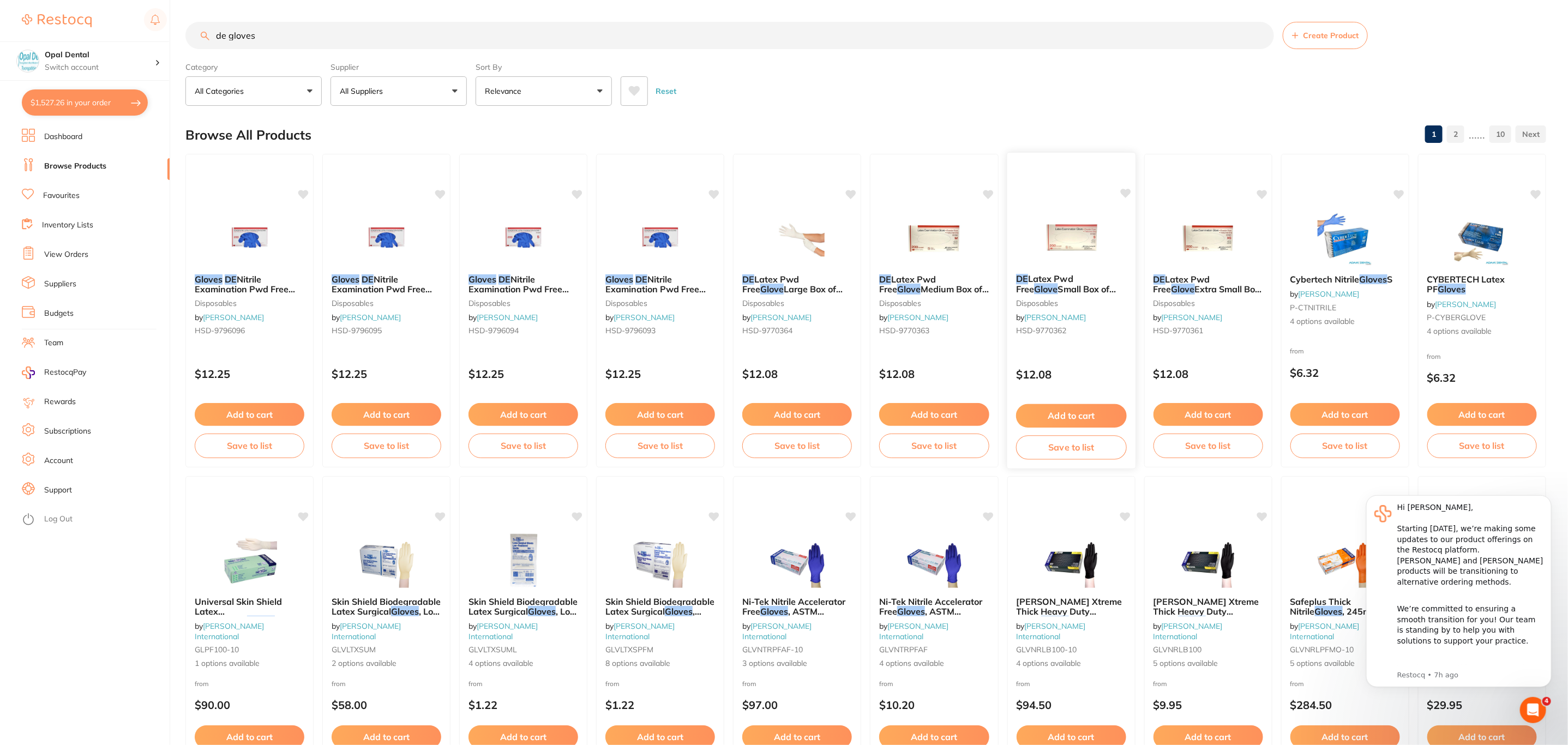
type input "de gloves"
click at [1036, 249] on img at bounding box center [1071, 237] width 71 height 55
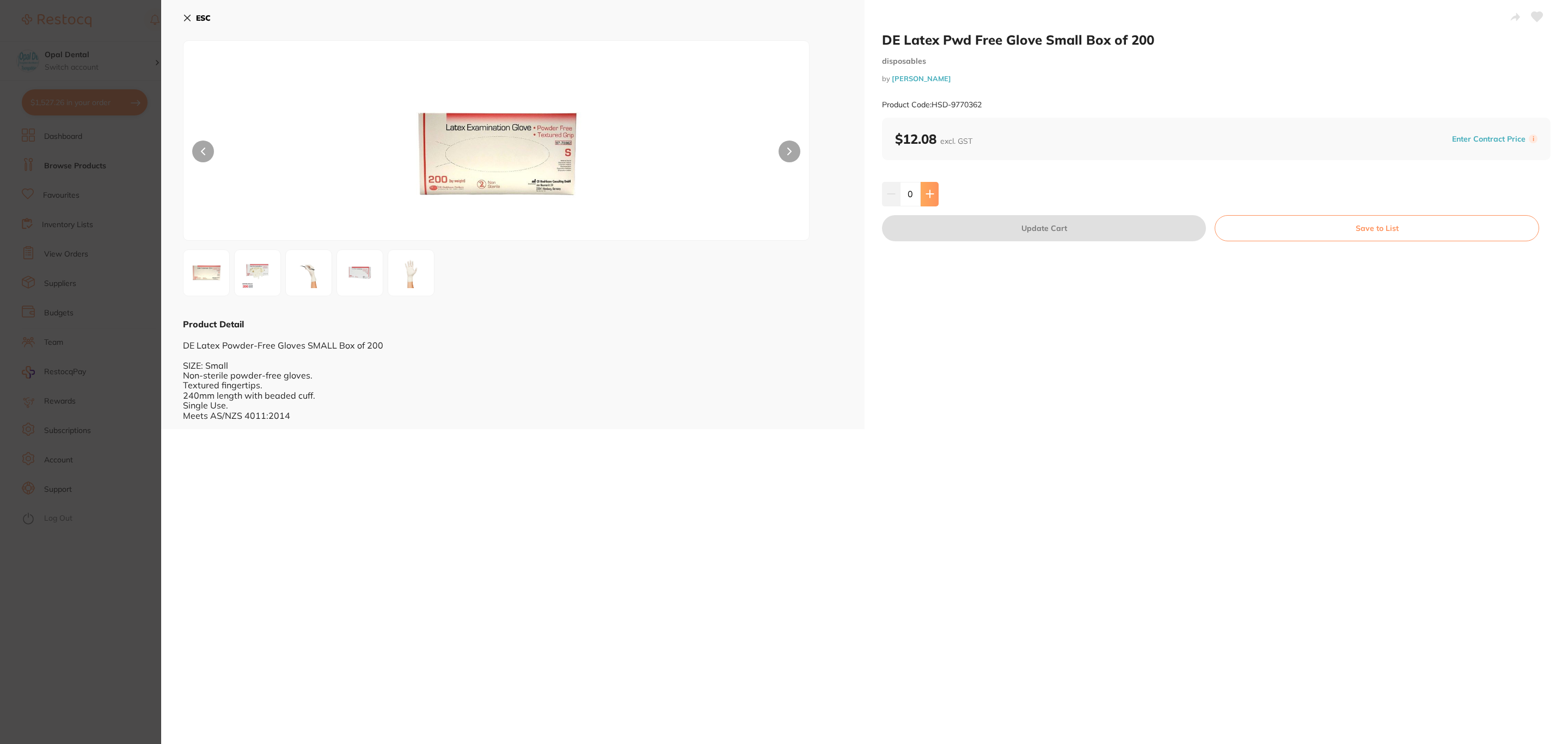
click at [936, 195] on button at bounding box center [929, 194] width 18 height 24
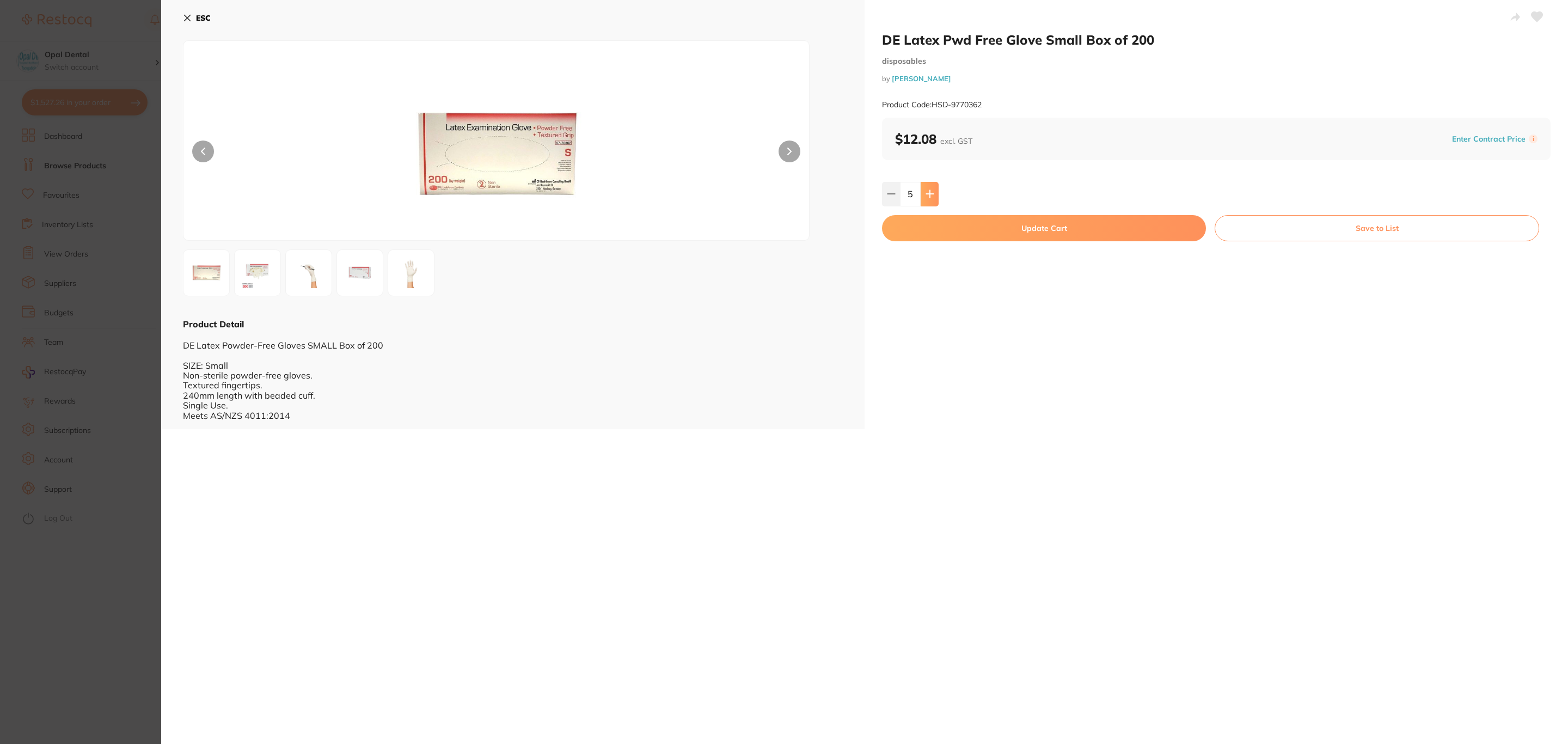
click at [936, 195] on button at bounding box center [929, 194] width 18 height 24
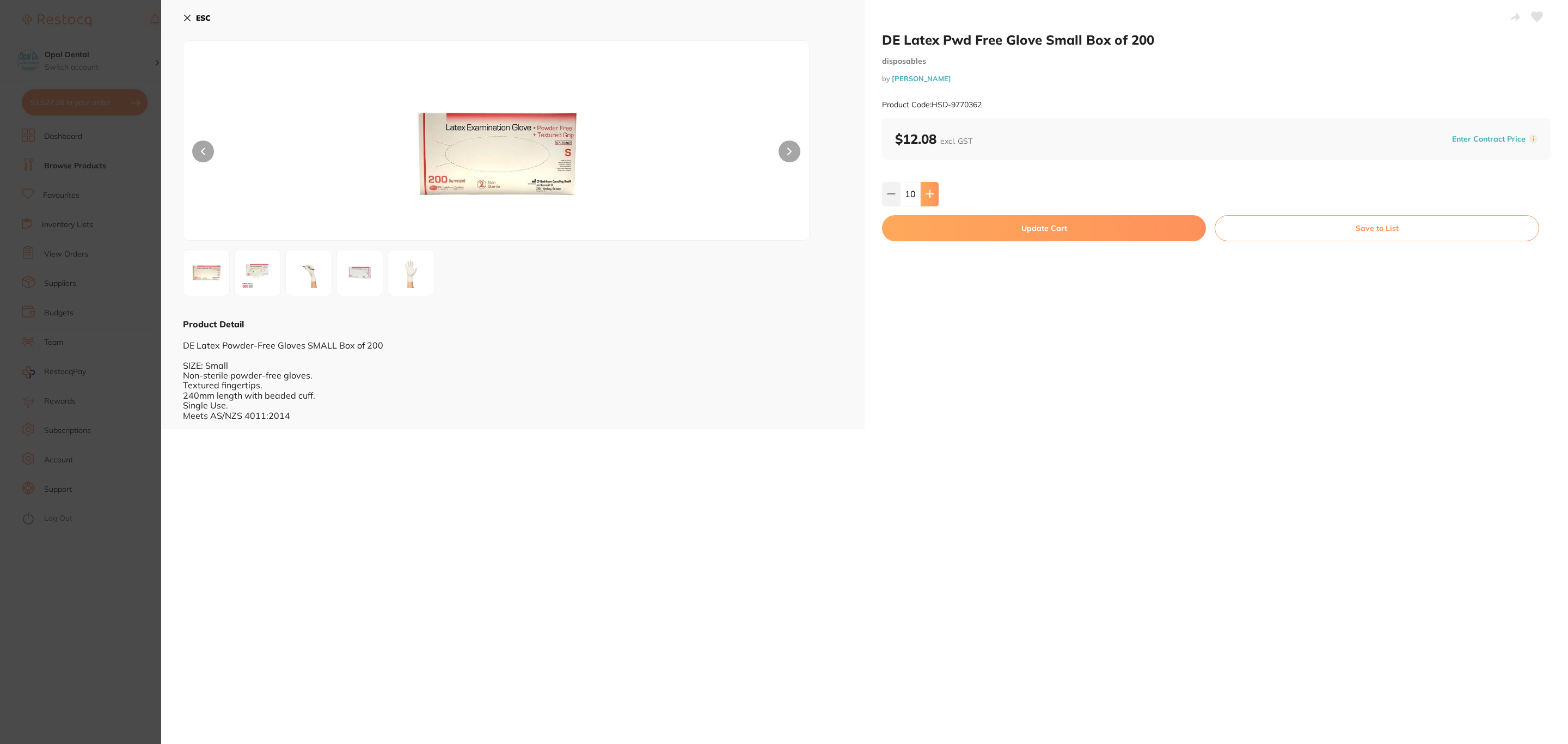
click at [936, 195] on button at bounding box center [929, 194] width 18 height 24
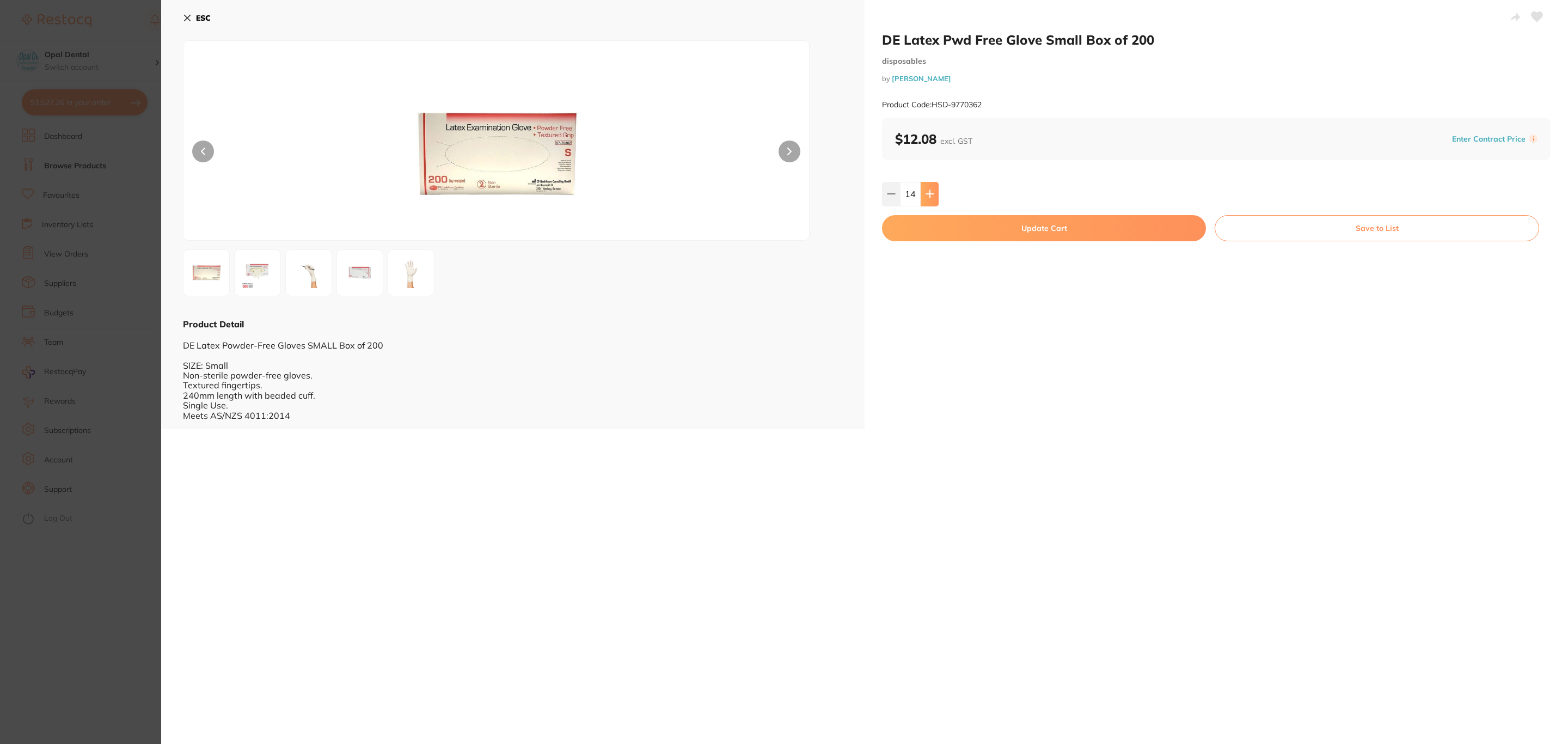
type input "15"
click at [941, 225] on button "Update Cart" at bounding box center [1044, 227] width 324 height 26
checkbox input "false"
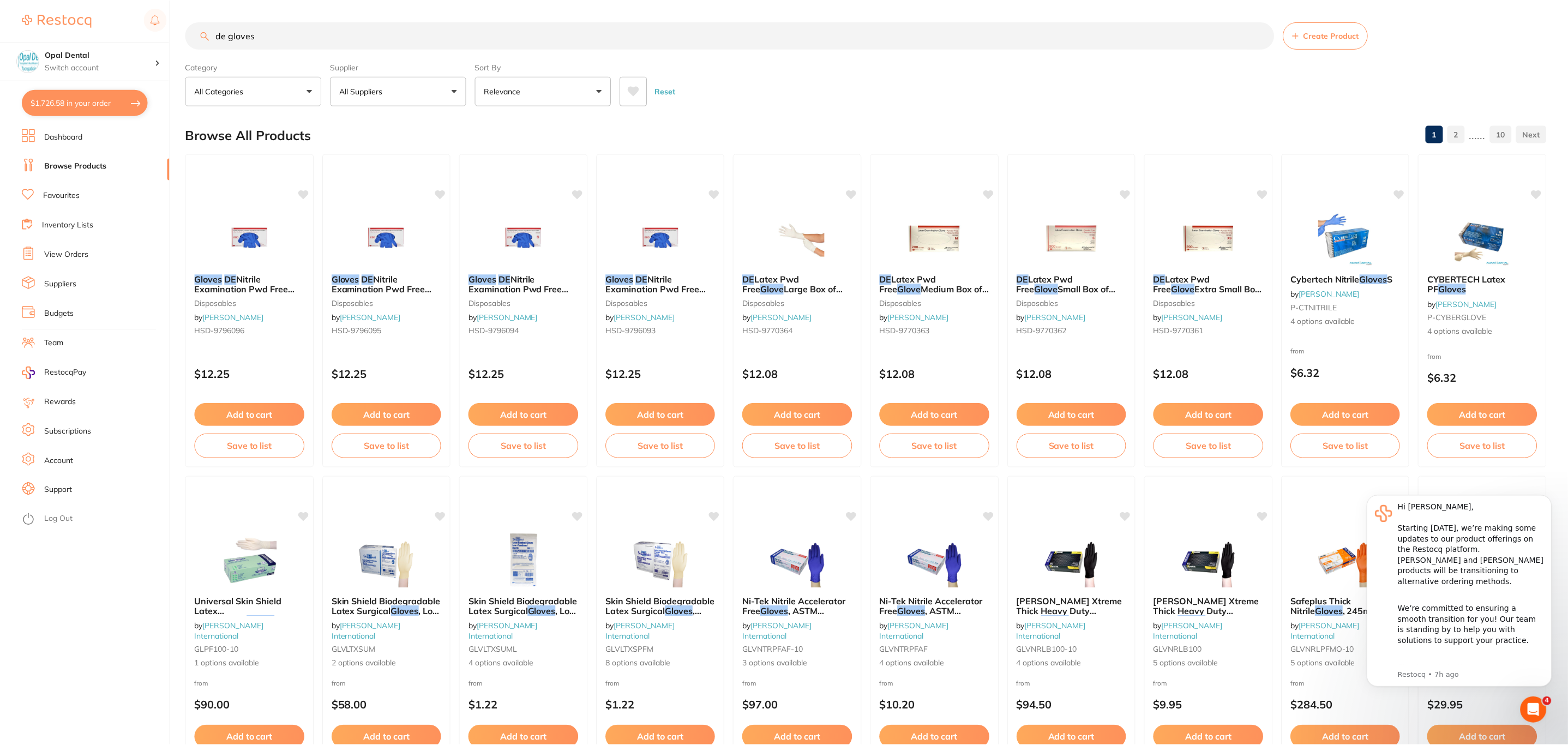
scroll to position [761, 0]
drag, startPoint x: 307, startPoint y: 36, endPoint x: 157, endPoint y: 40, distance: 150.1
click at [157, 40] on div "$1,726.58 Opal Dental Switch account Riaz Dental Surgery Experteeth Dental Sydn…" at bounding box center [784, 372] width 1568 height 745
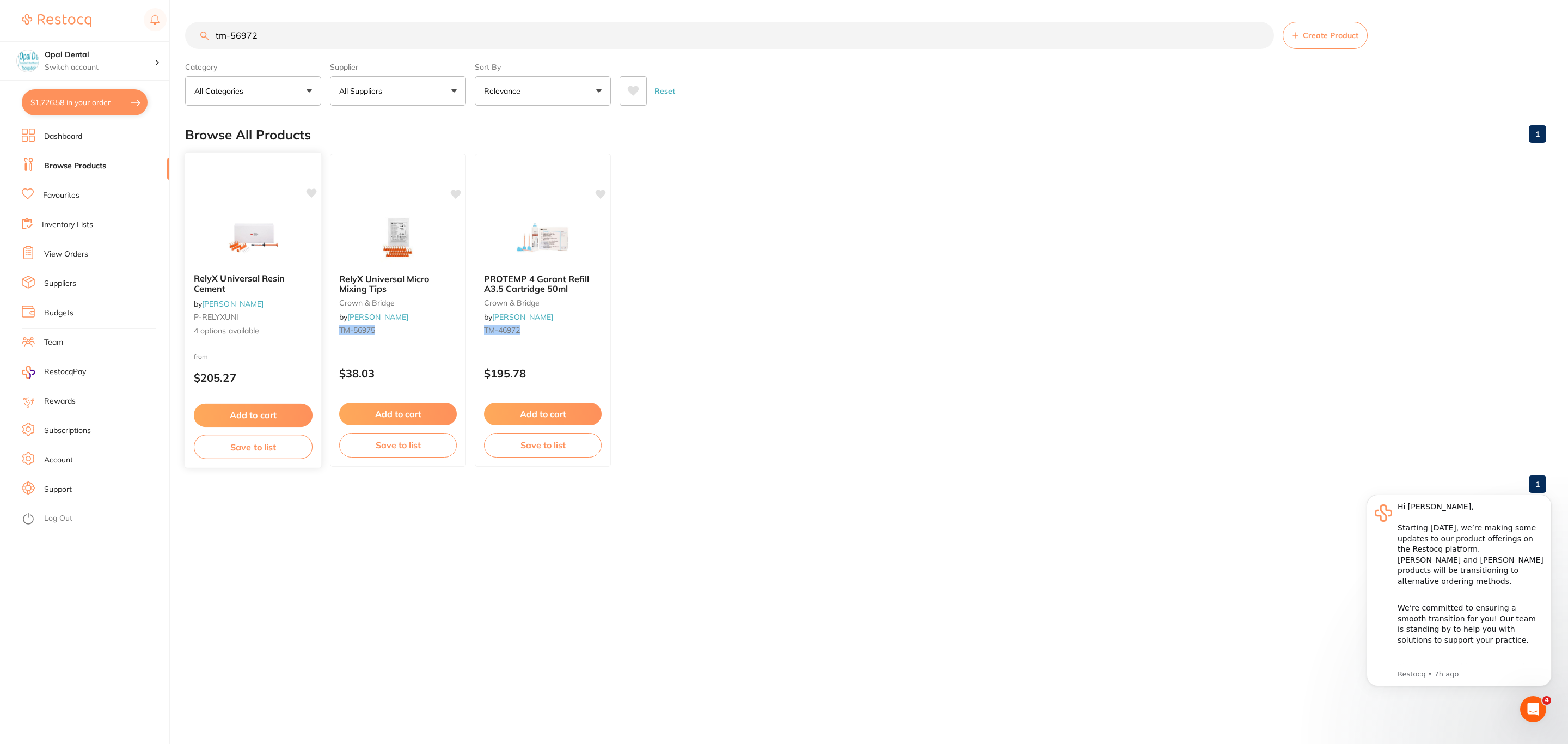
scroll to position [0, 0]
type input "tm-56972"
click at [102, 103] on button "$1,726.58 in your order" at bounding box center [84, 102] width 126 height 26
checkbox input "true"
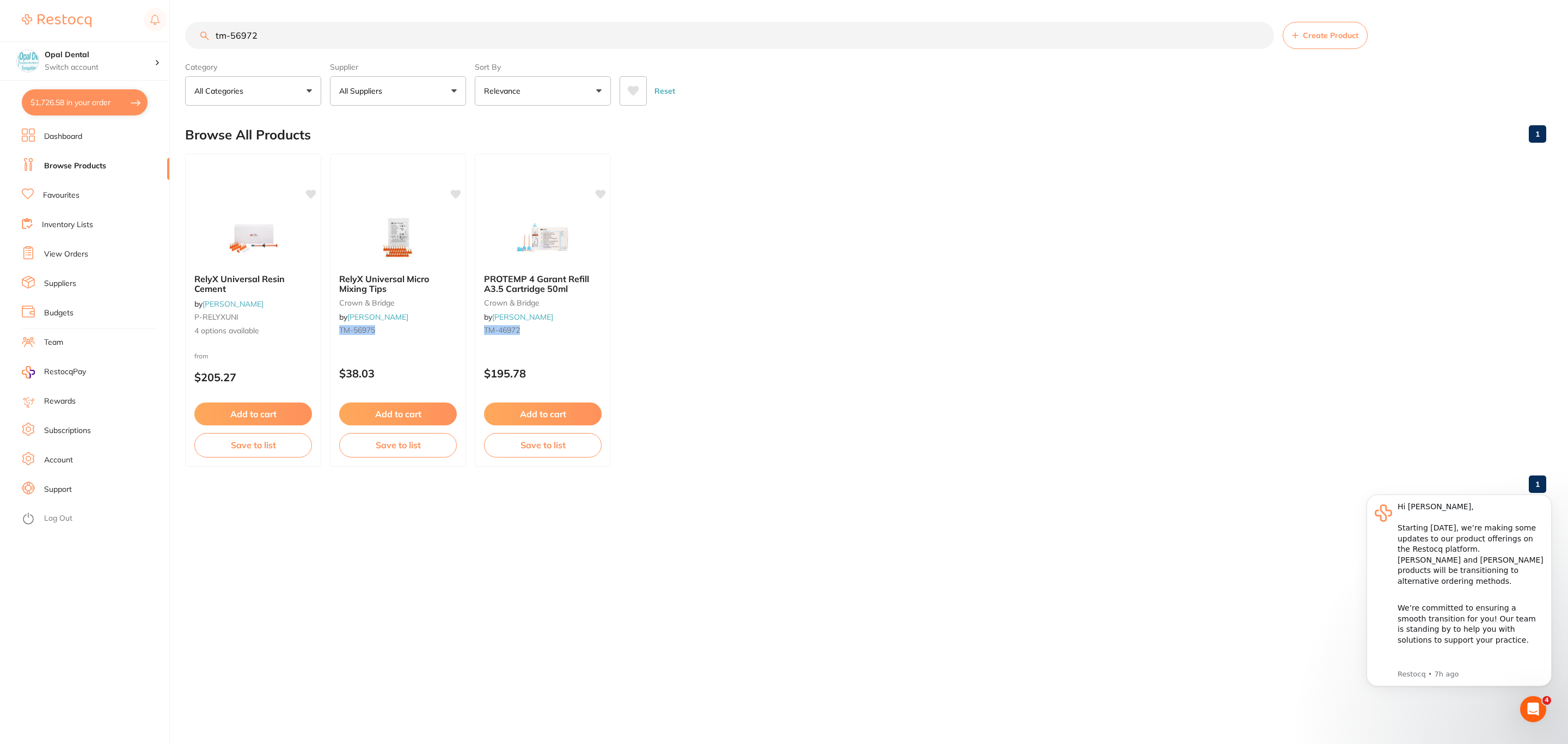
checkbox input "true"
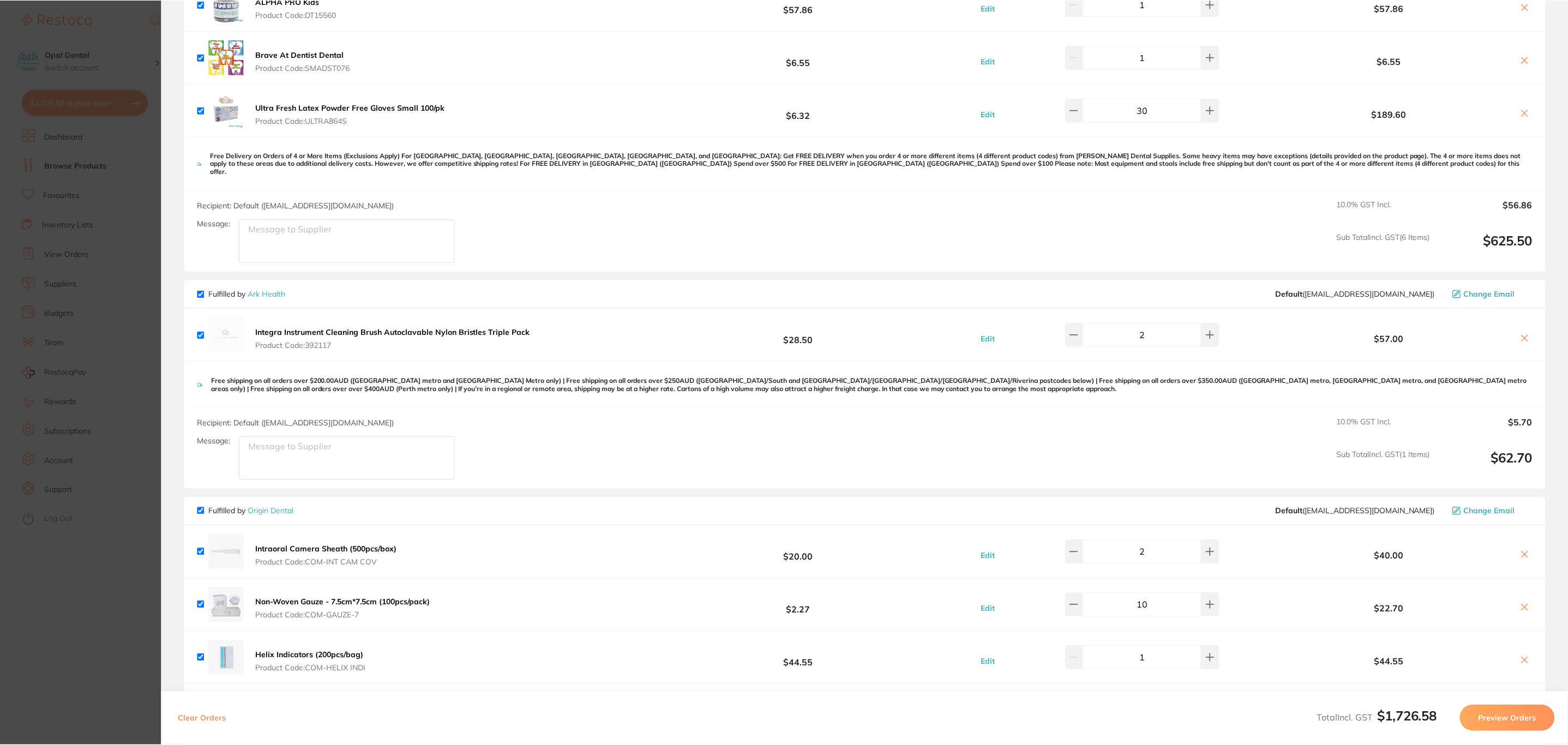
scroll to position [351, 0]
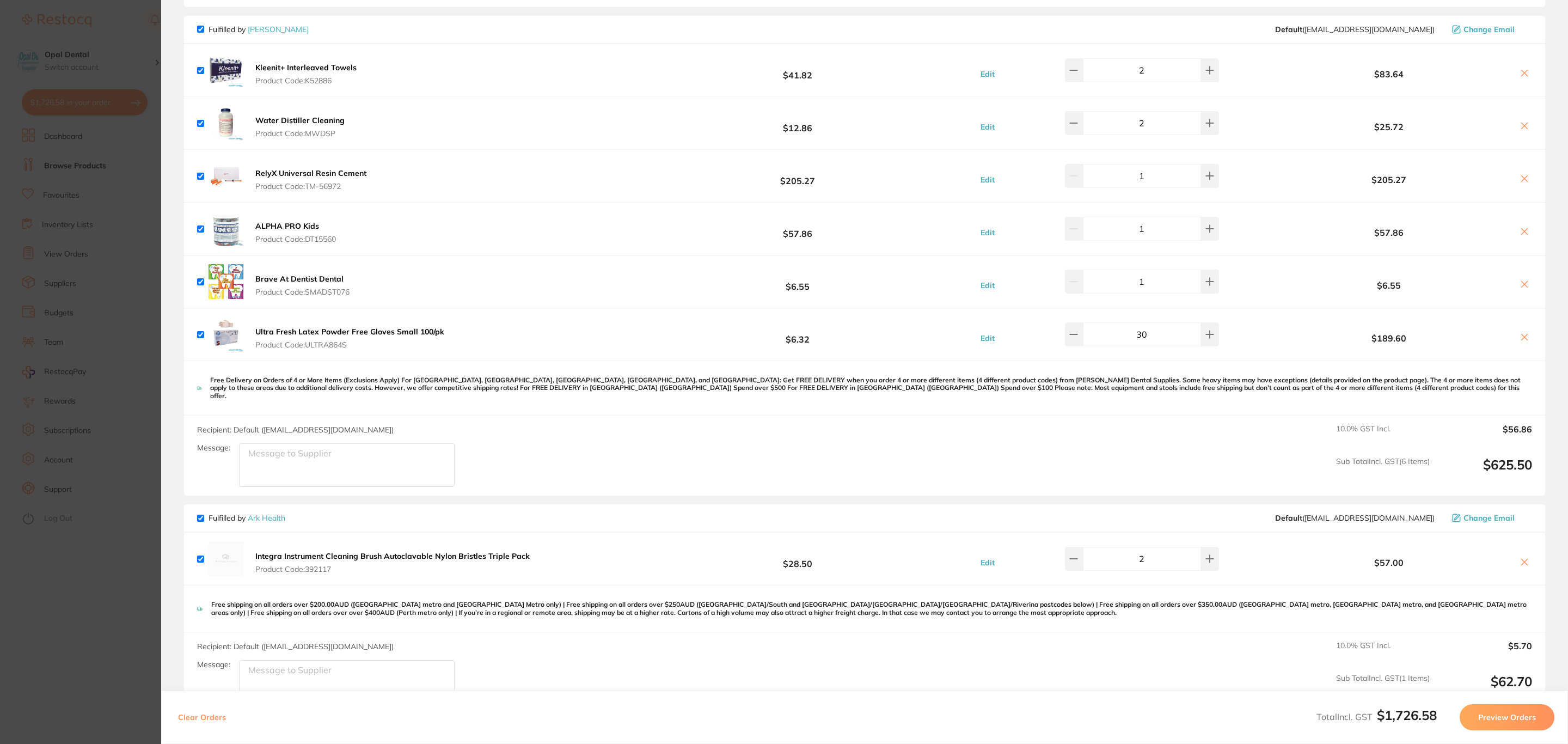
click at [98, 269] on section "Update RRP Set your pre negotiated price for this item. Item Agreed RRP (excl. …" at bounding box center [784, 372] width 1568 height 744
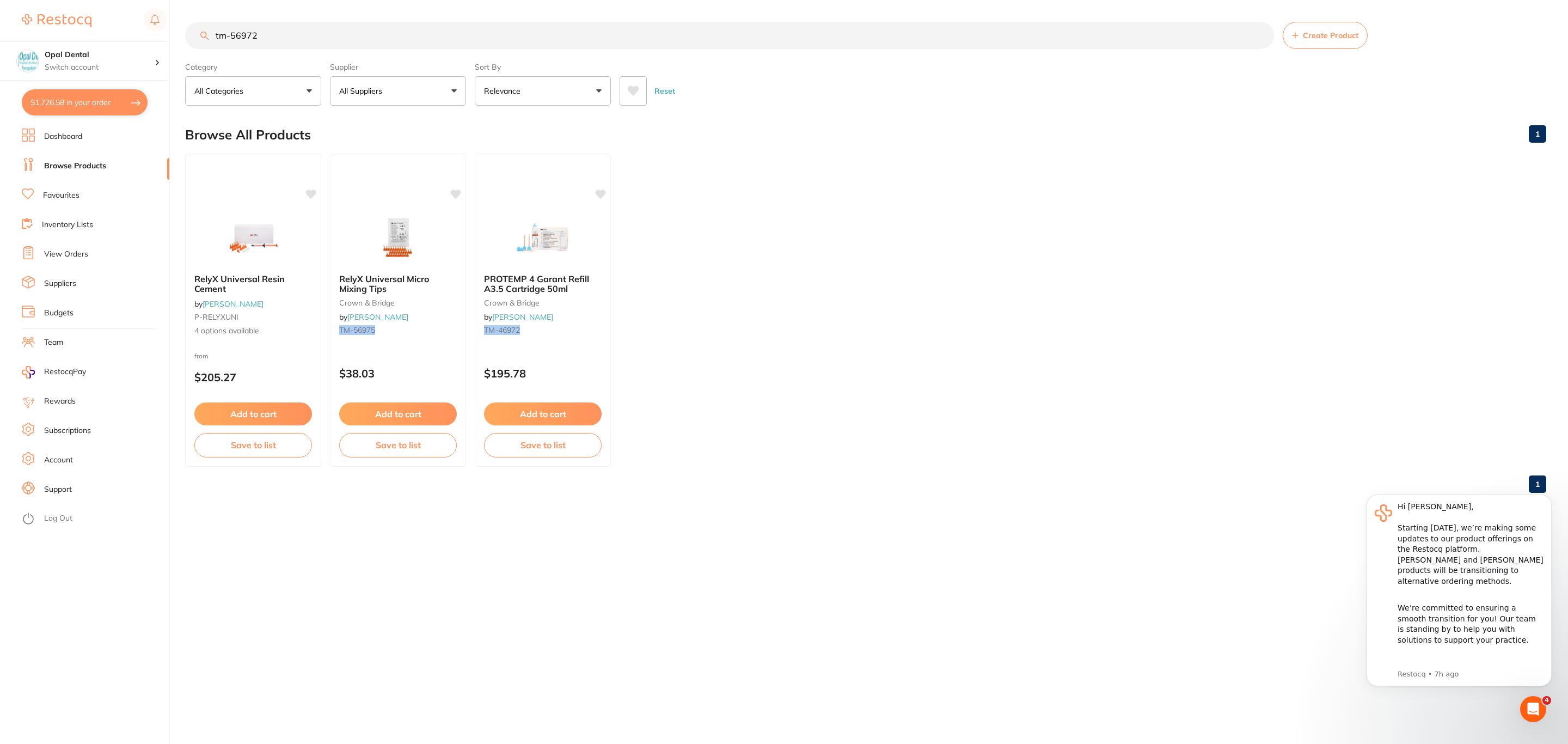
drag, startPoint x: 281, startPoint y: 35, endPoint x: 186, endPoint y: 46, distance: 95.6
click at [186, 46] on div "tm-56972 Create Product" at bounding box center [866, 35] width 1361 height 27
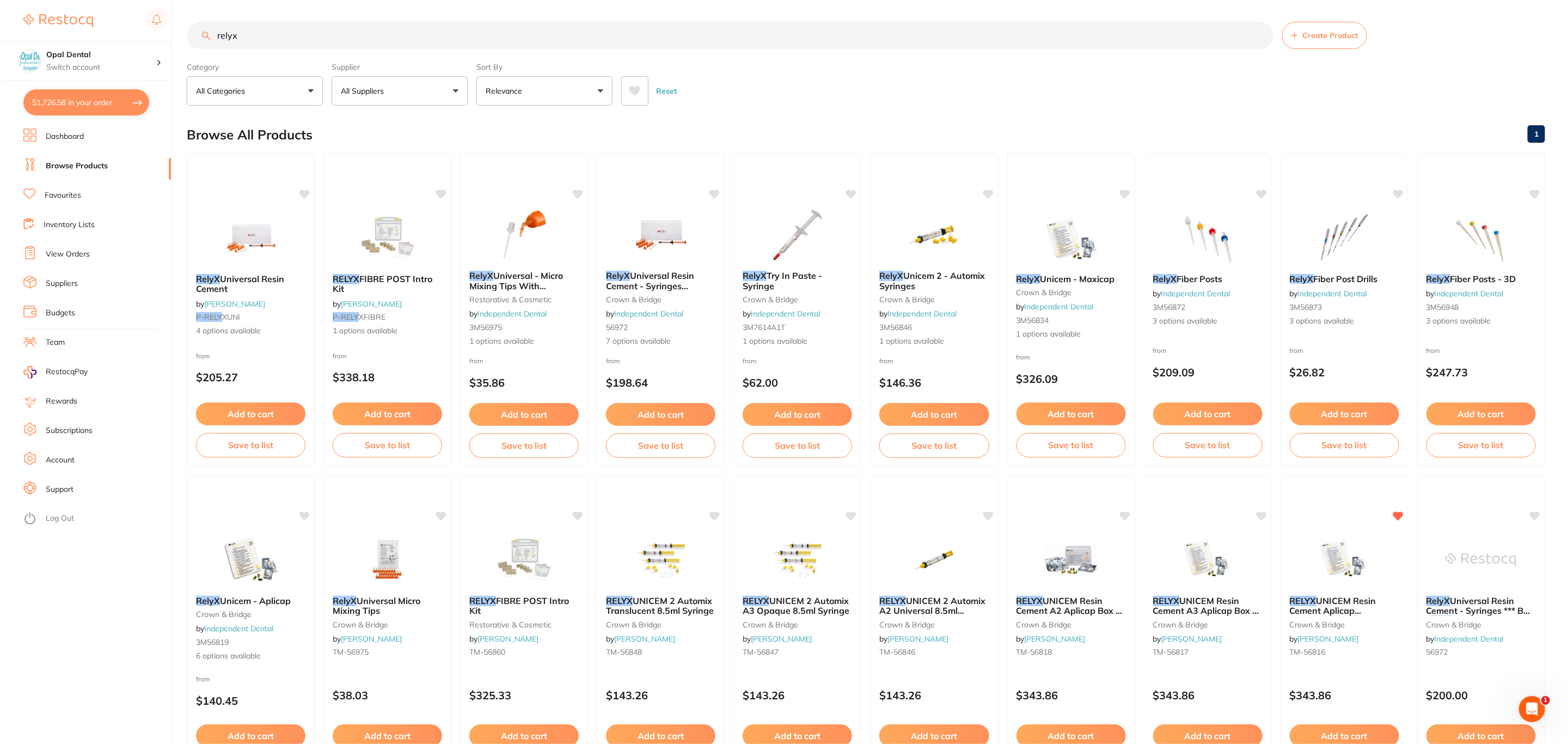
scroll to position [0, 0]
click at [373, 91] on p "All Suppliers" at bounding box center [363, 91] width 48 height 11
click at [389, 238] on li "[PERSON_NAME]" at bounding box center [398, 250] width 127 height 30
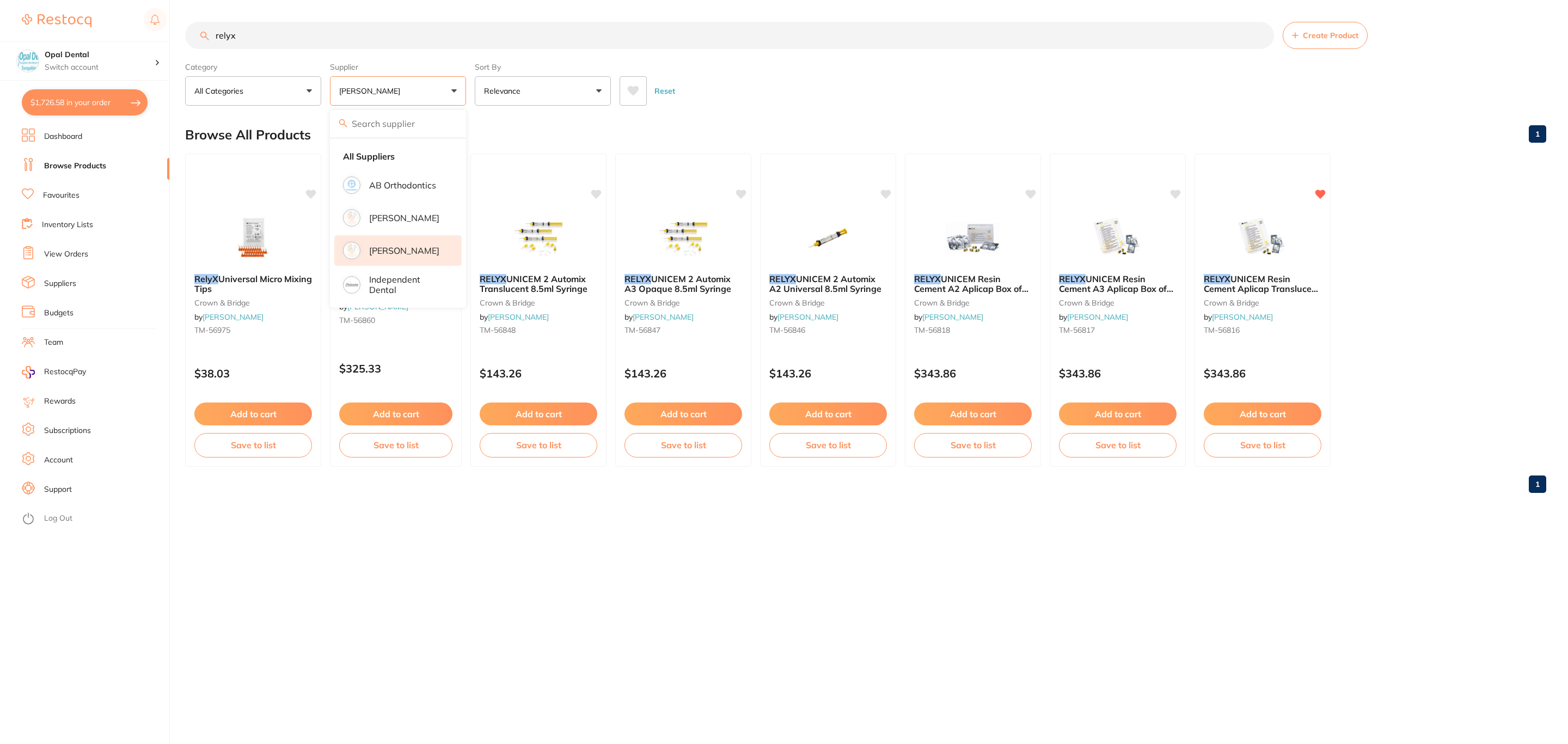
click at [870, 84] on div "Reset" at bounding box center [1078, 86] width 918 height 38
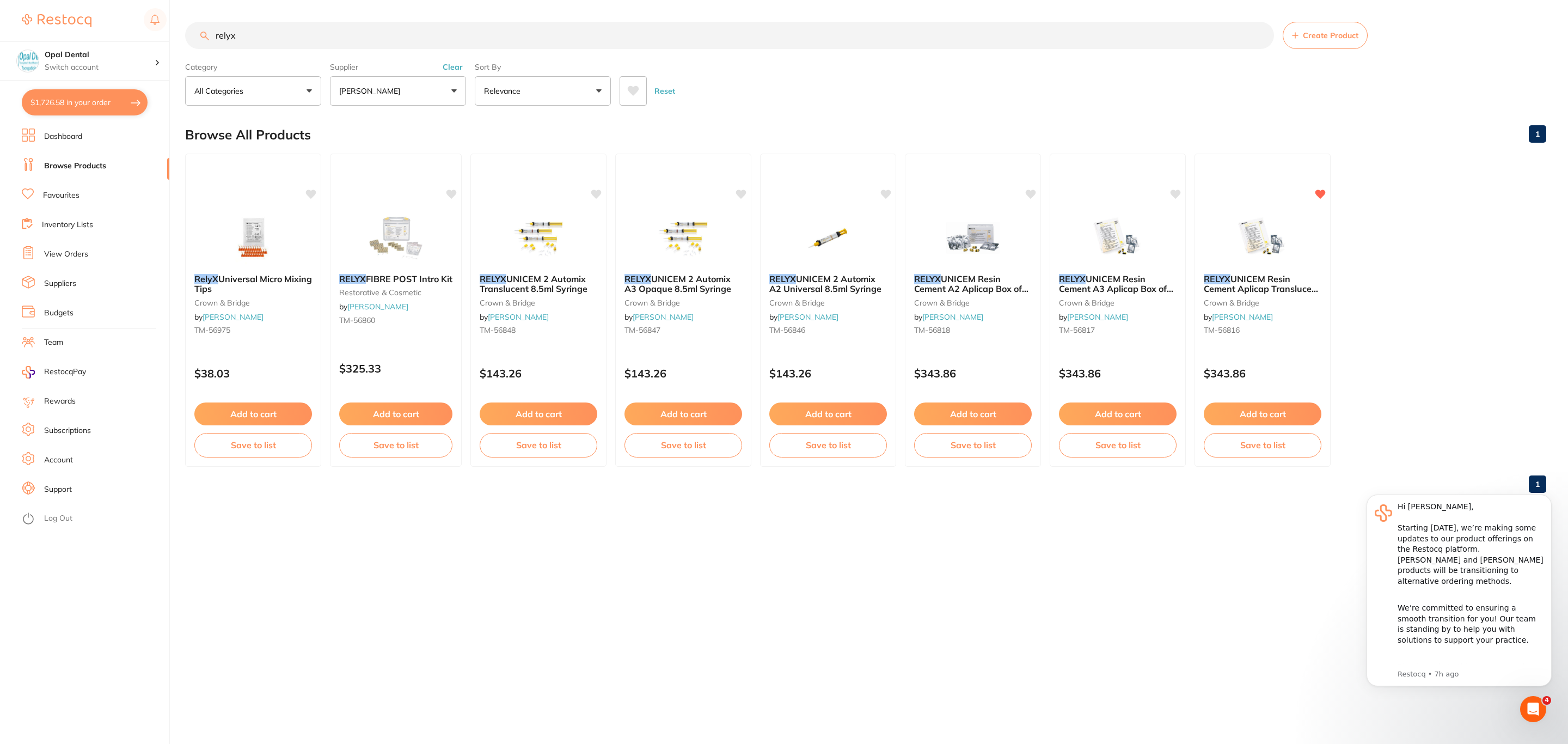
drag, startPoint x: 259, startPoint y: 38, endPoint x: 213, endPoint y: 38, distance: 46.0
click at [213, 38] on input "relyx" at bounding box center [730, 35] width 1089 height 27
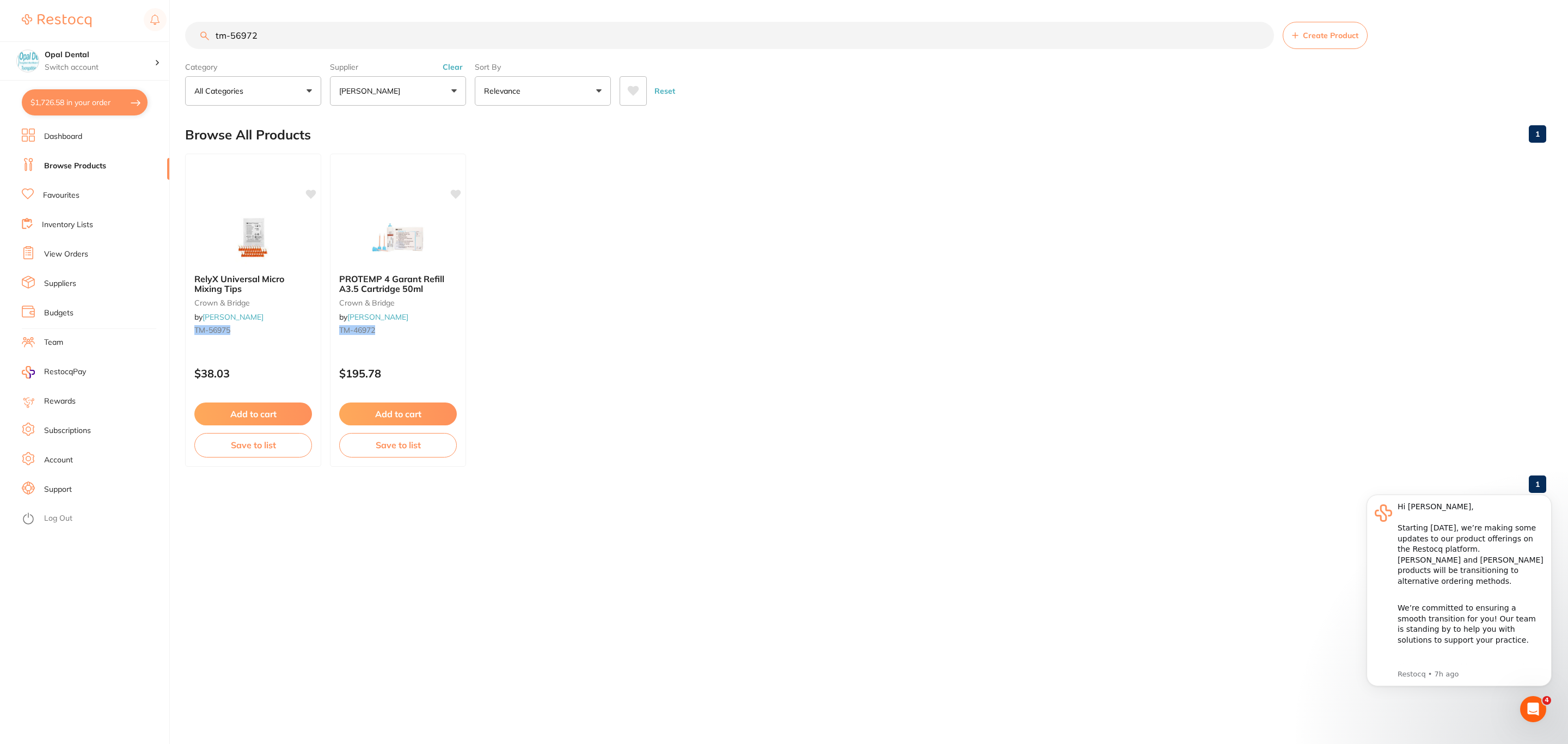
type input "tm-56972"
click at [82, 96] on button "$1,726.58 in your order" at bounding box center [84, 102] width 126 height 26
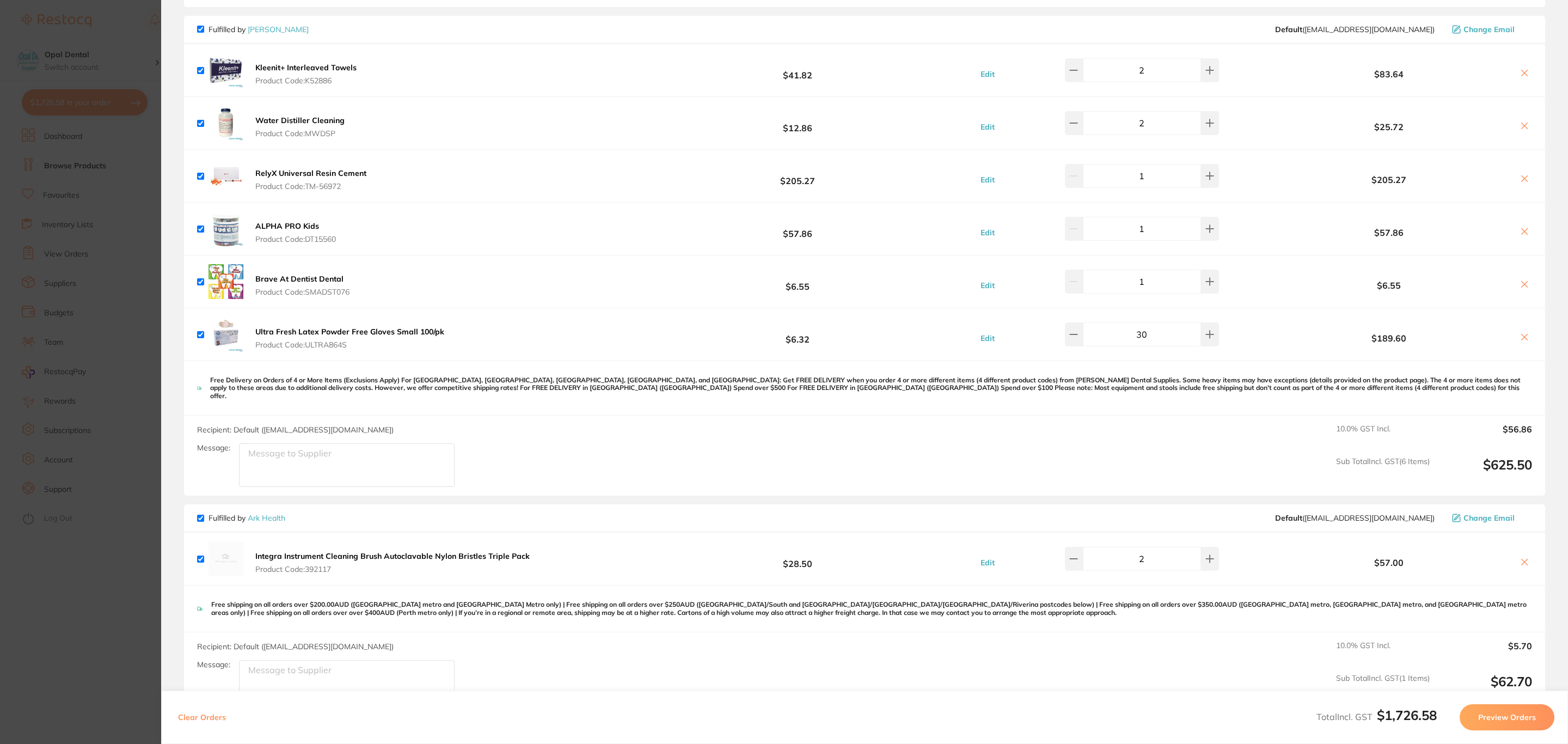
click at [1522, 337] on icon at bounding box center [1525, 338] width 6 height 6
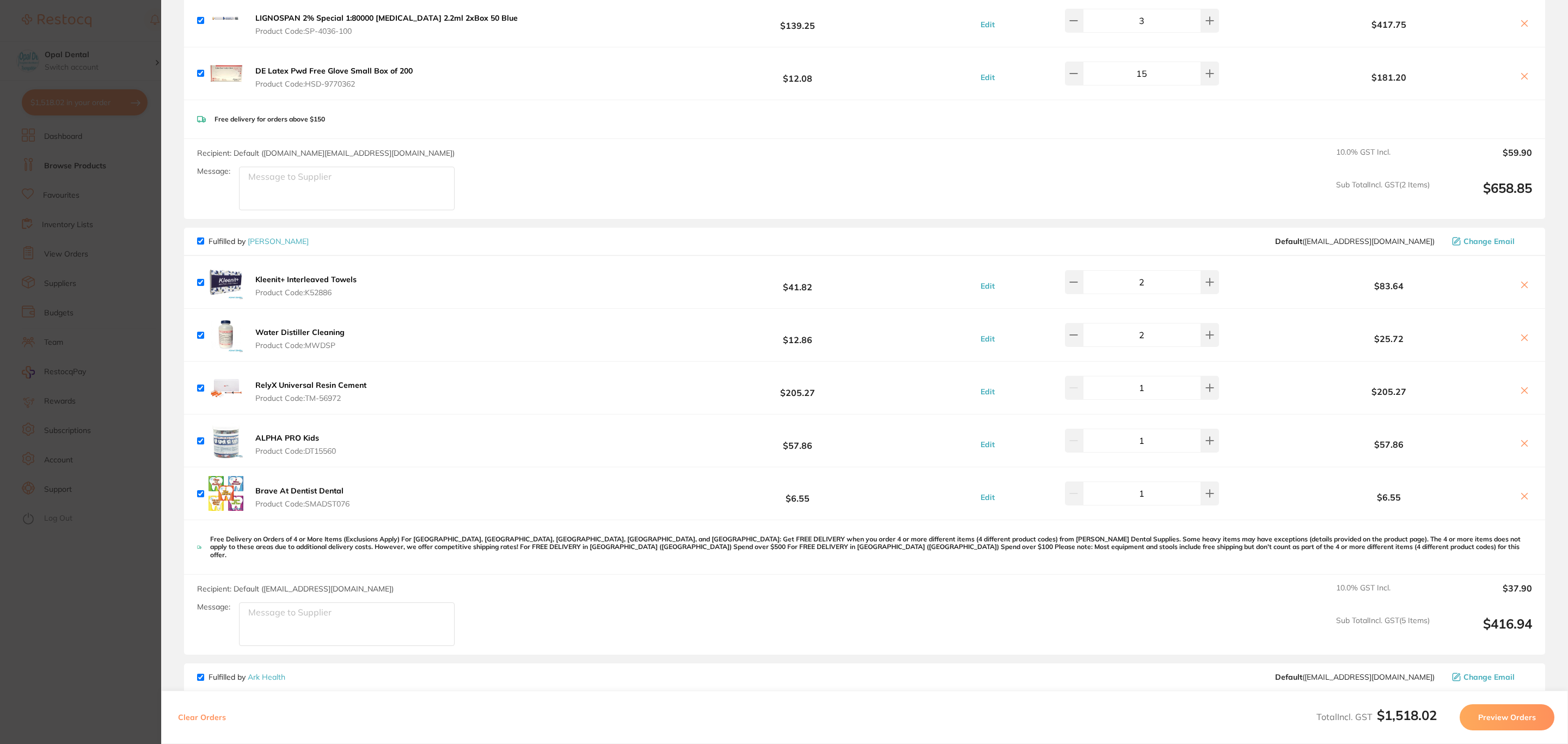
scroll to position [163, 0]
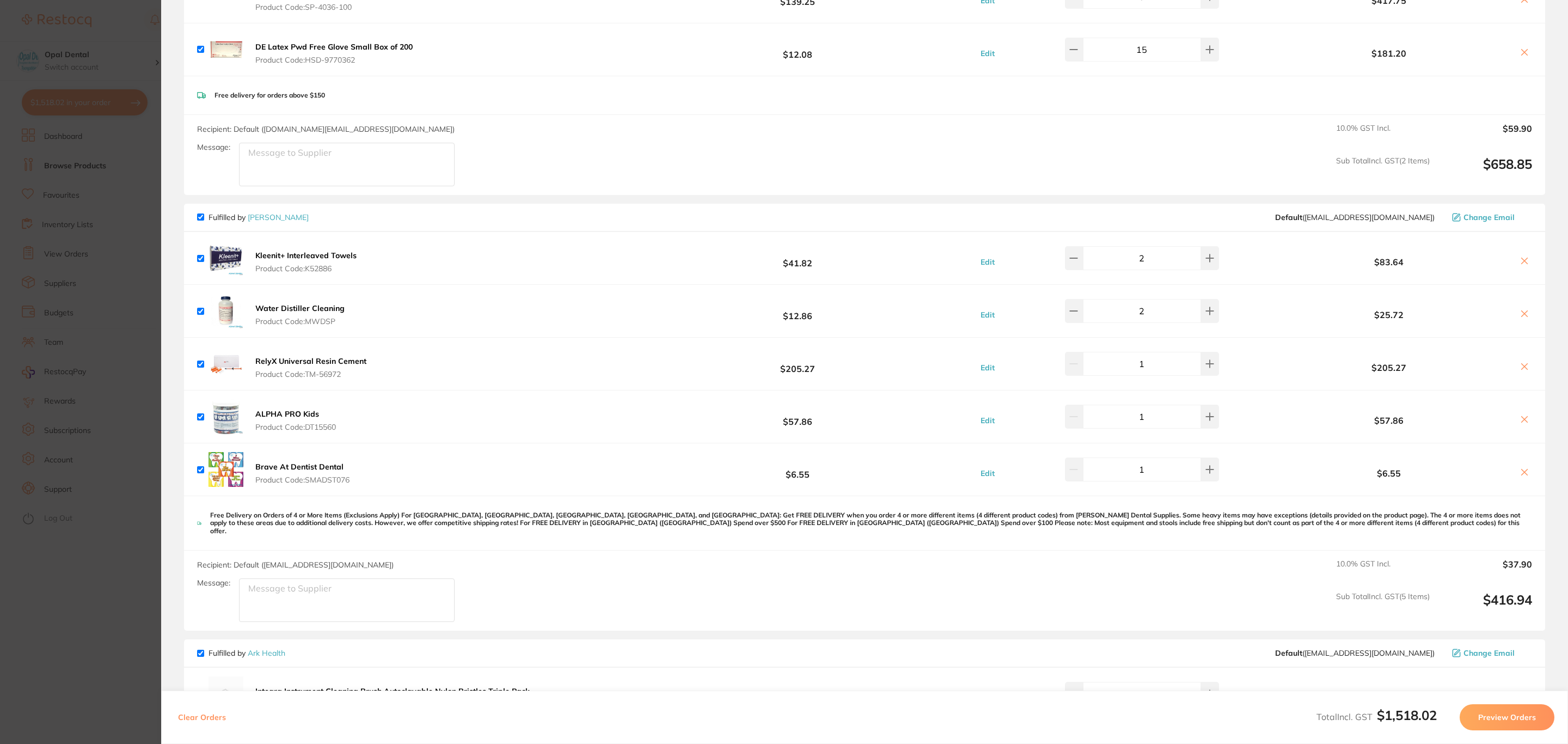
click at [1520, 369] on icon at bounding box center [1523, 366] width 9 height 9
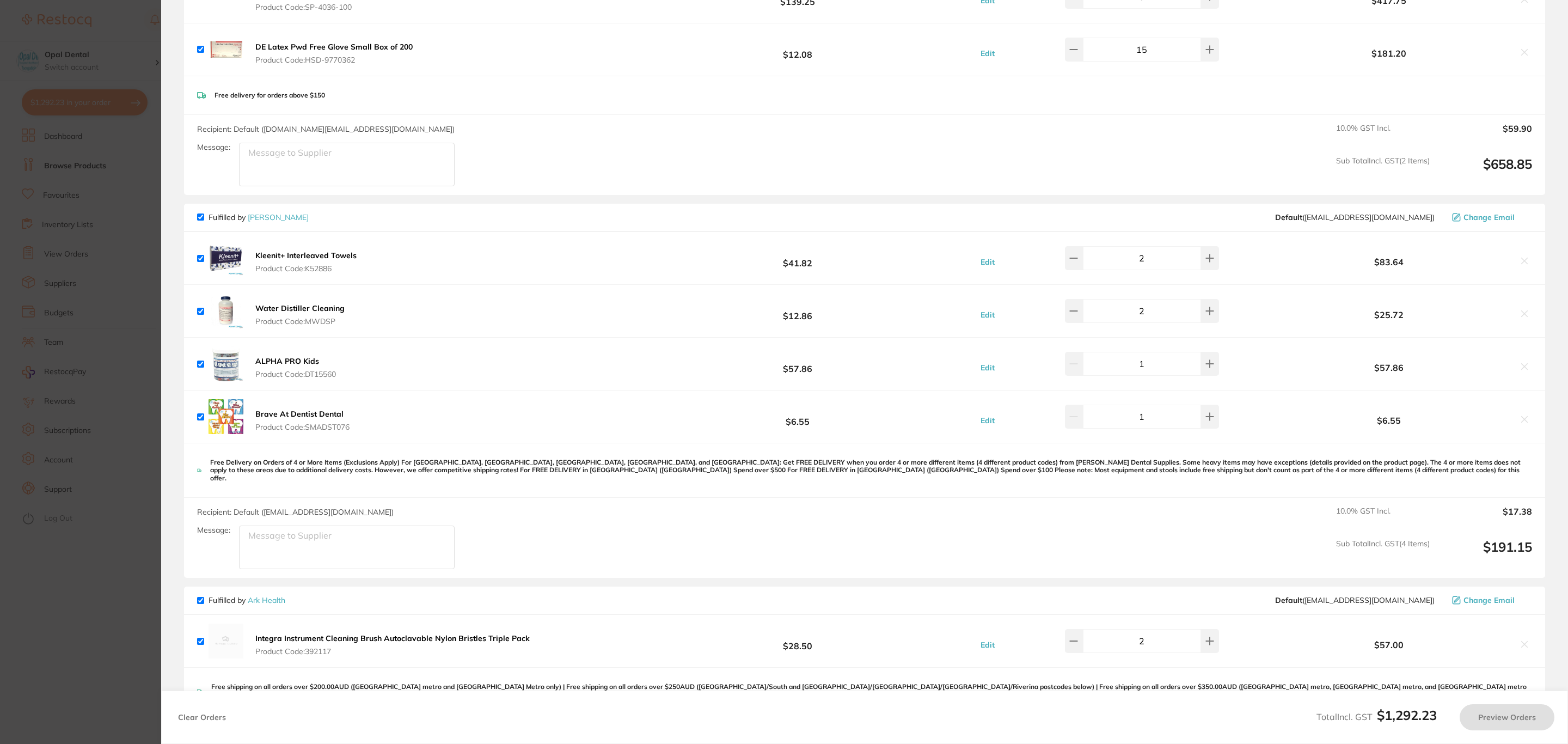
checkbox input "true"
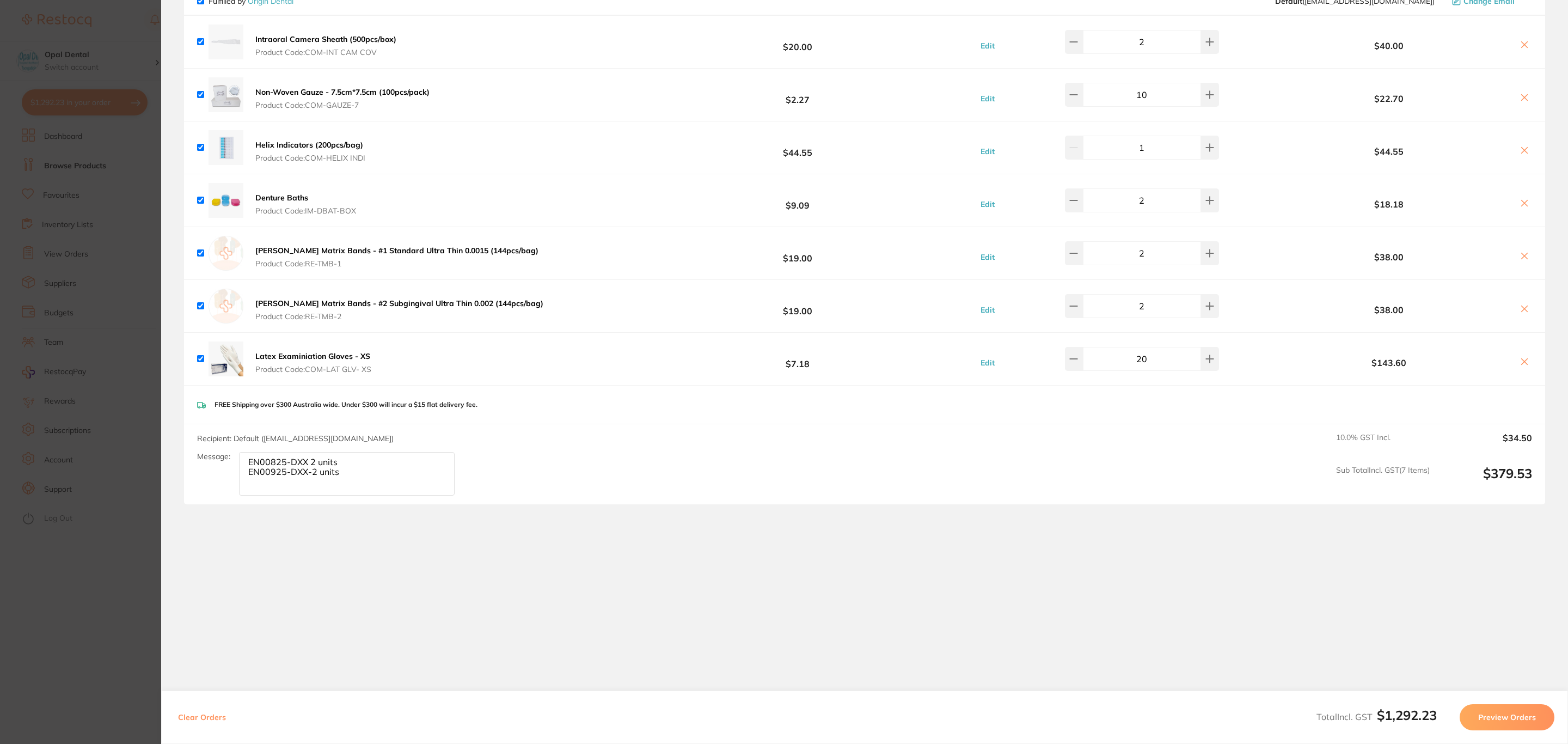
scroll to position [980, 0]
drag, startPoint x: 366, startPoint y: 476, endPoint x: 230, endPoint y: 445, distance: 139.5
click at [230, 445] on div "Recipient: Default ( info@origindental.com.au ) Message: EN00825-DXX 2 units EN…" at bounding box center [330, 463] width 266 height 63
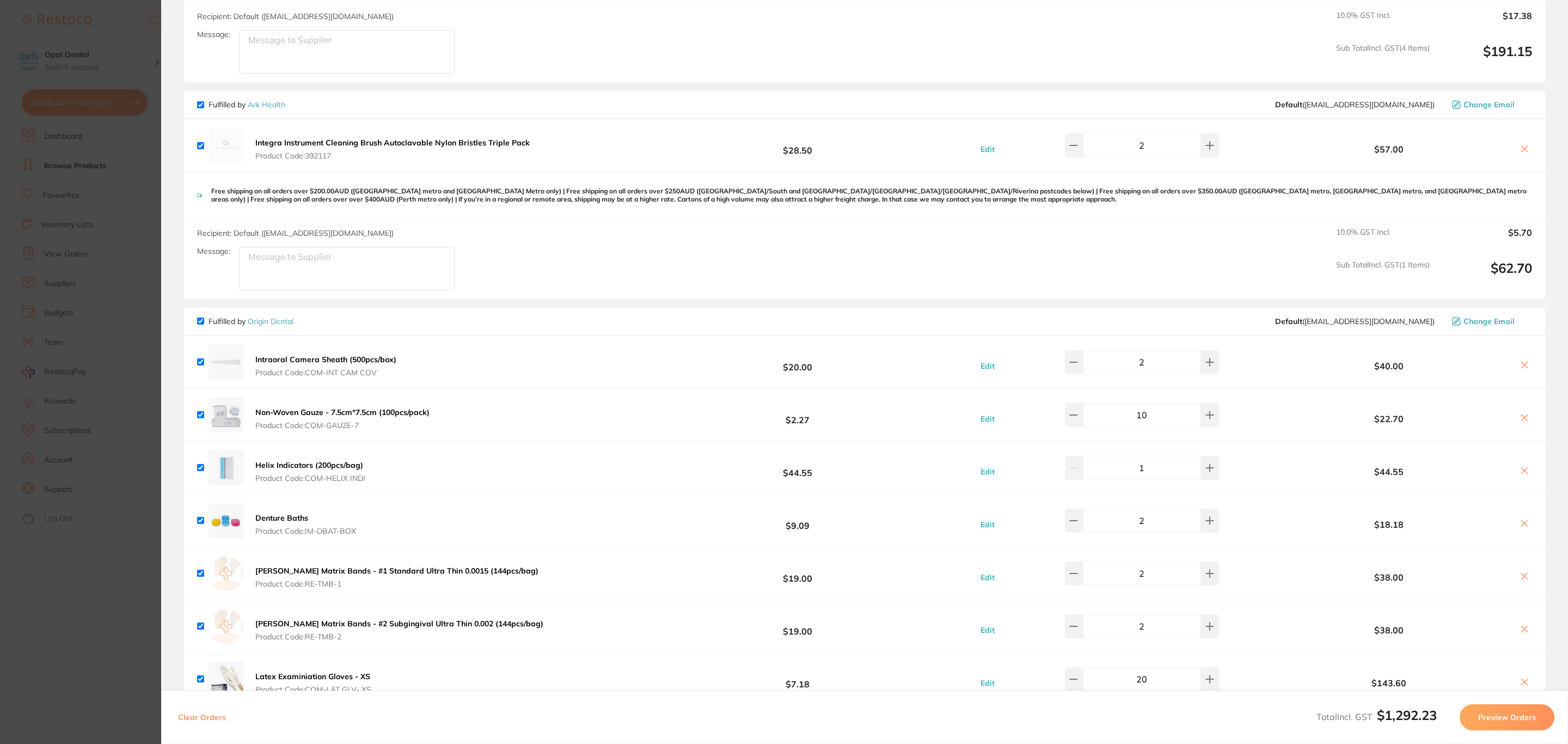
scroll to position [653, 0]
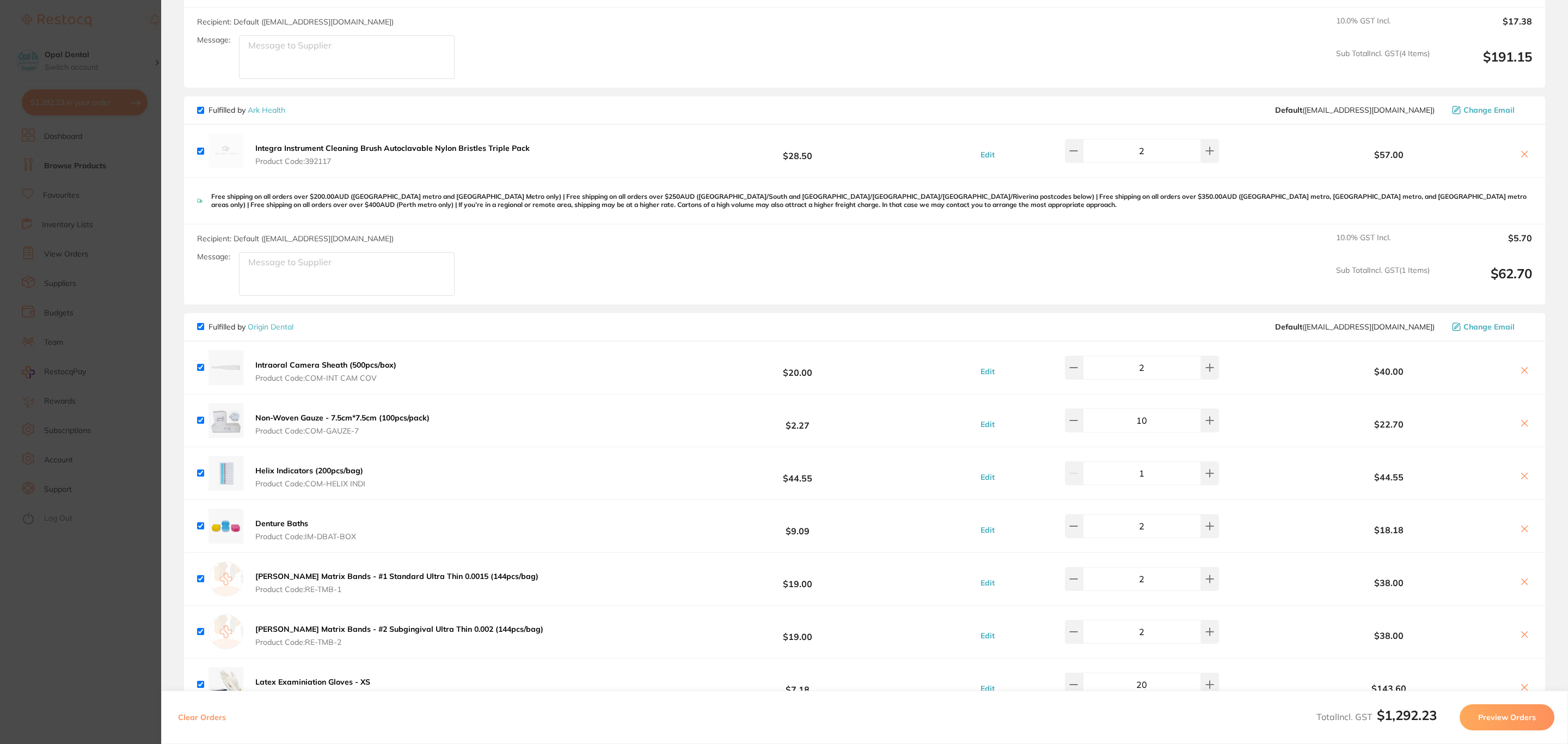
click at [1468, 717] on button "Preview Orders" at bounding box center [1506, 717] width 95 height 26
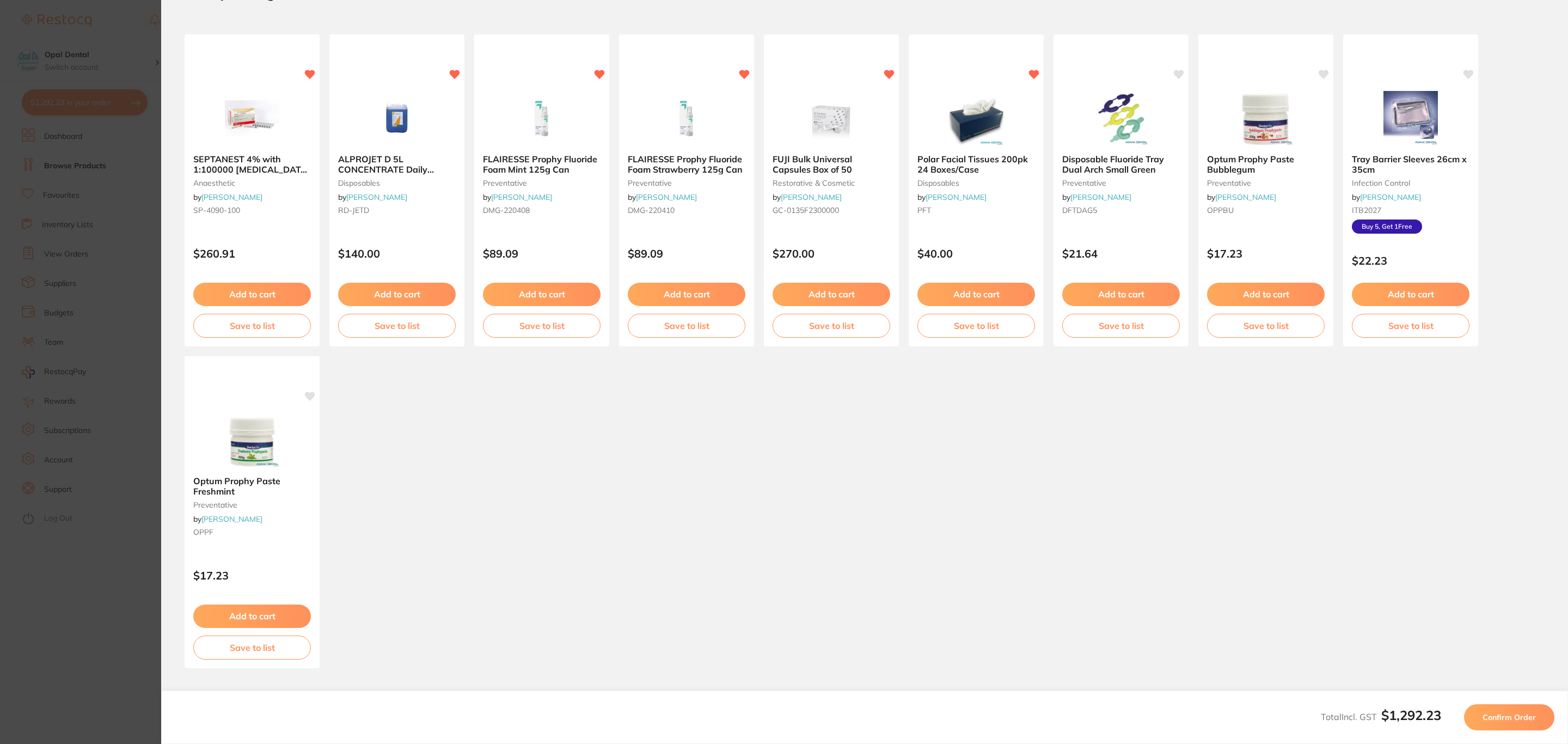
scroll to position [0, 0]
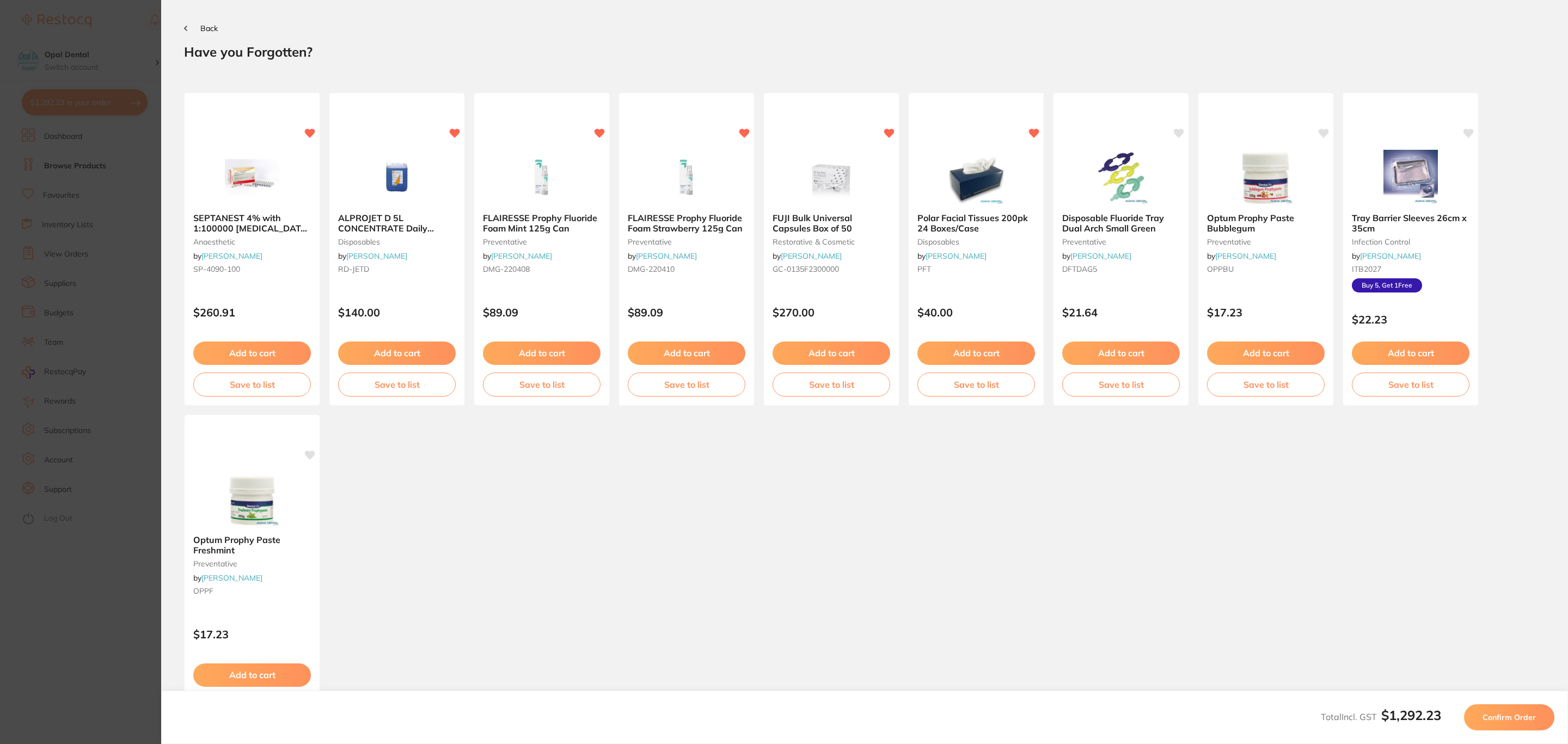
click at [1468, 717] on button "Confirm Order" at bounding box center [1509, 717] width 91 height 26
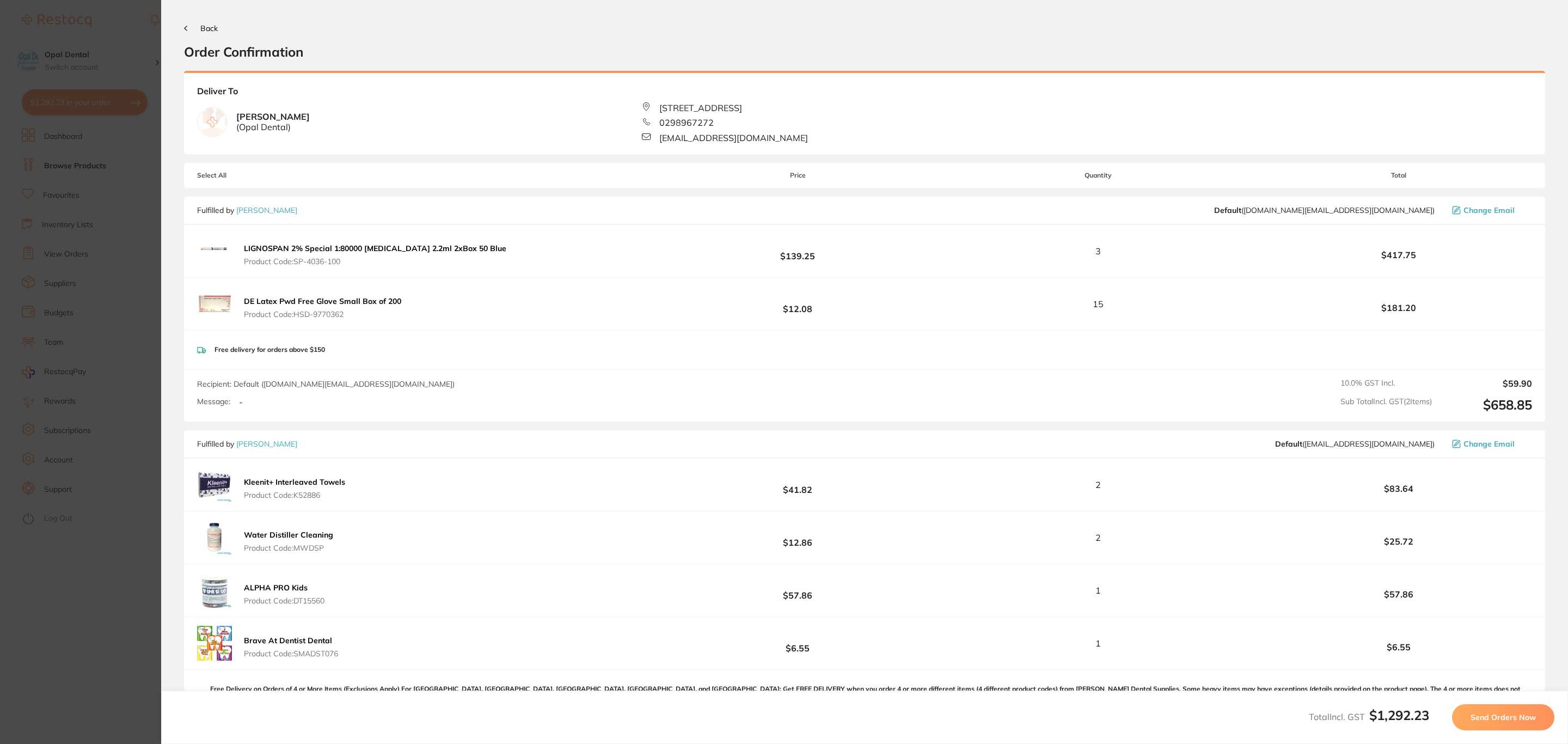
click at [1468, 717] on button "Send Orders Now" at bounding box center [1502, 717] width 102 height 26
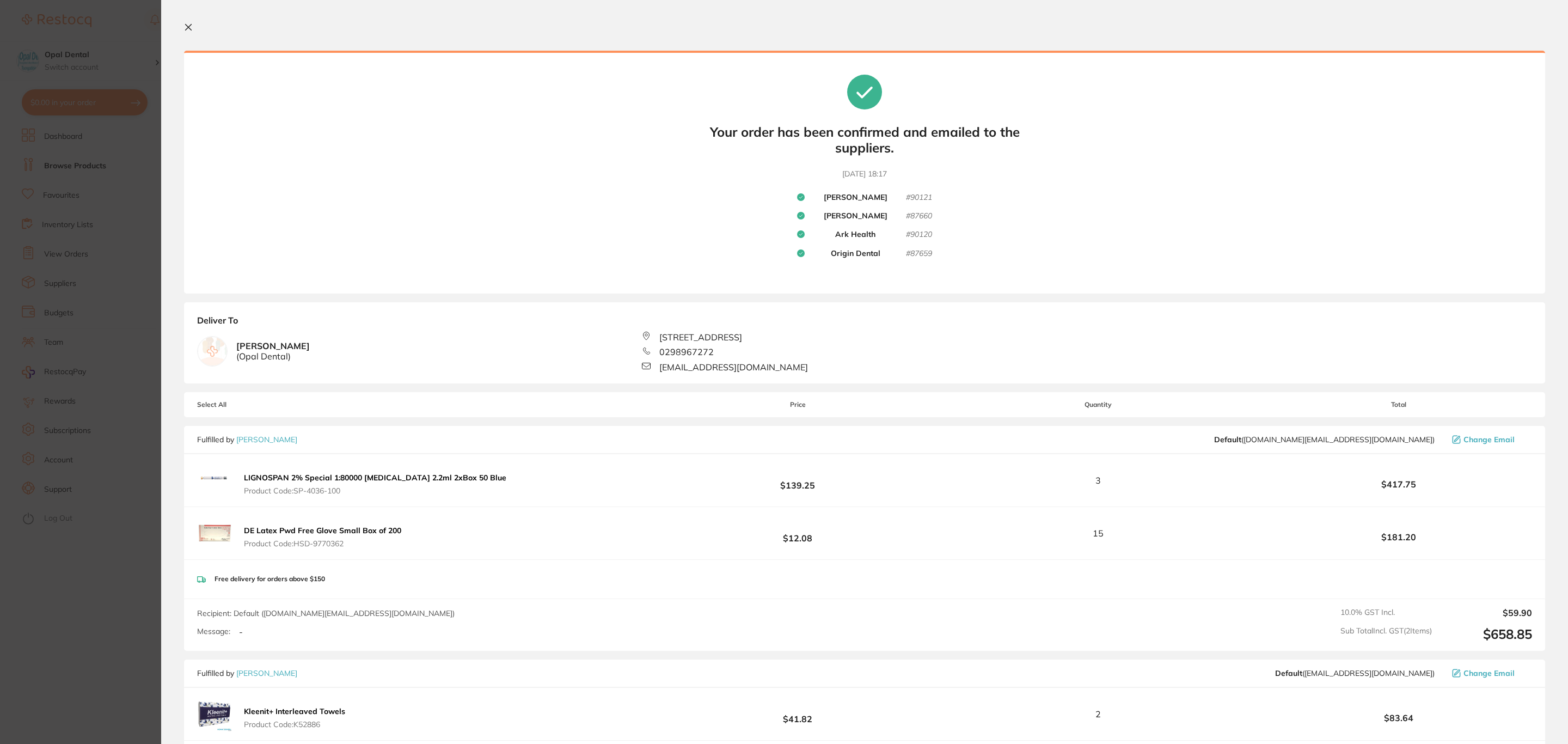
click at [98, 211] on section "Update RRP Set your pre negotiated price for this item. Item Agreed RRP (excl. …" at bounding box center [784, 372] width 1568 height 744
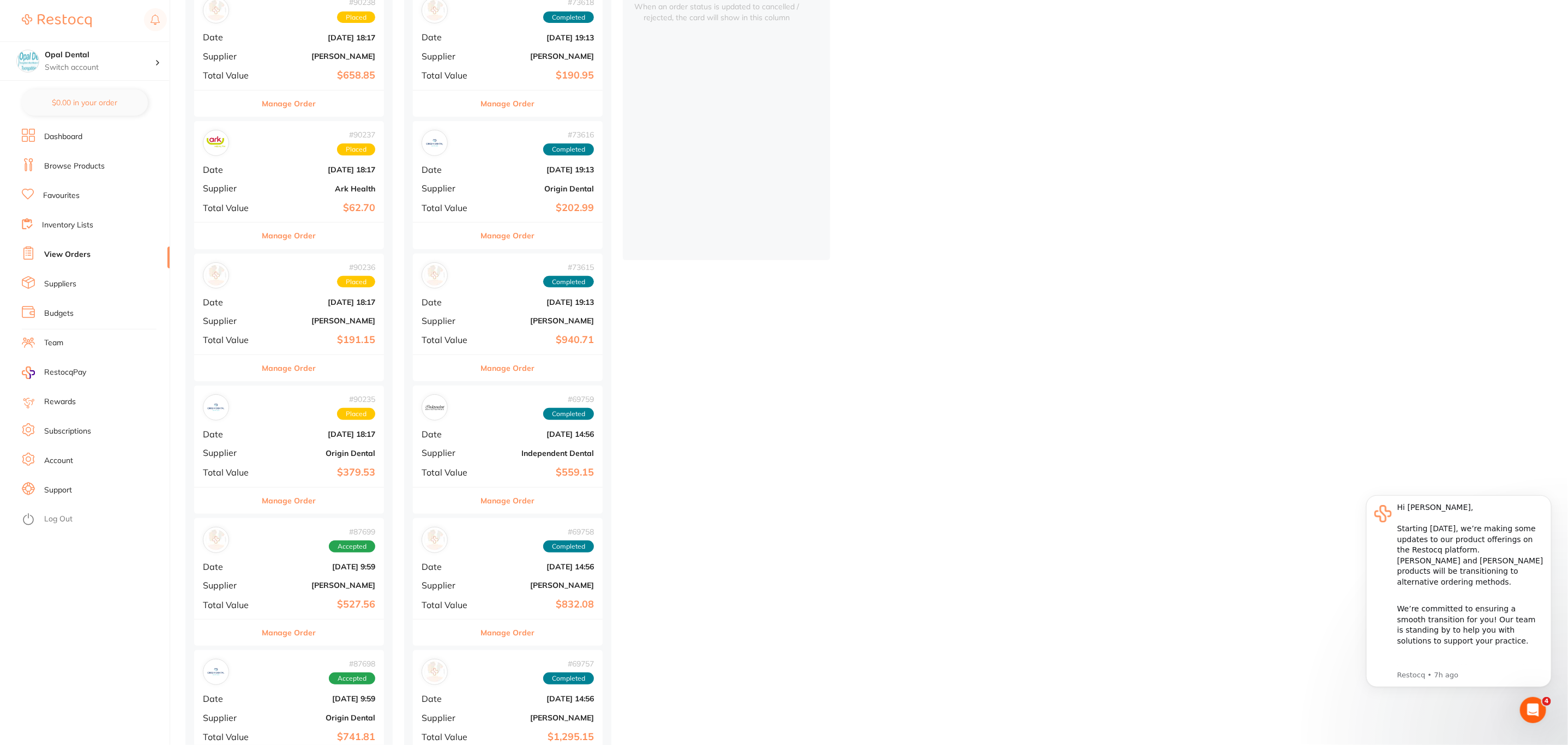
click at [269, 438] on b "Aug 13 2025, 18:17" at bounding box center [320, 434] width 109 height 9
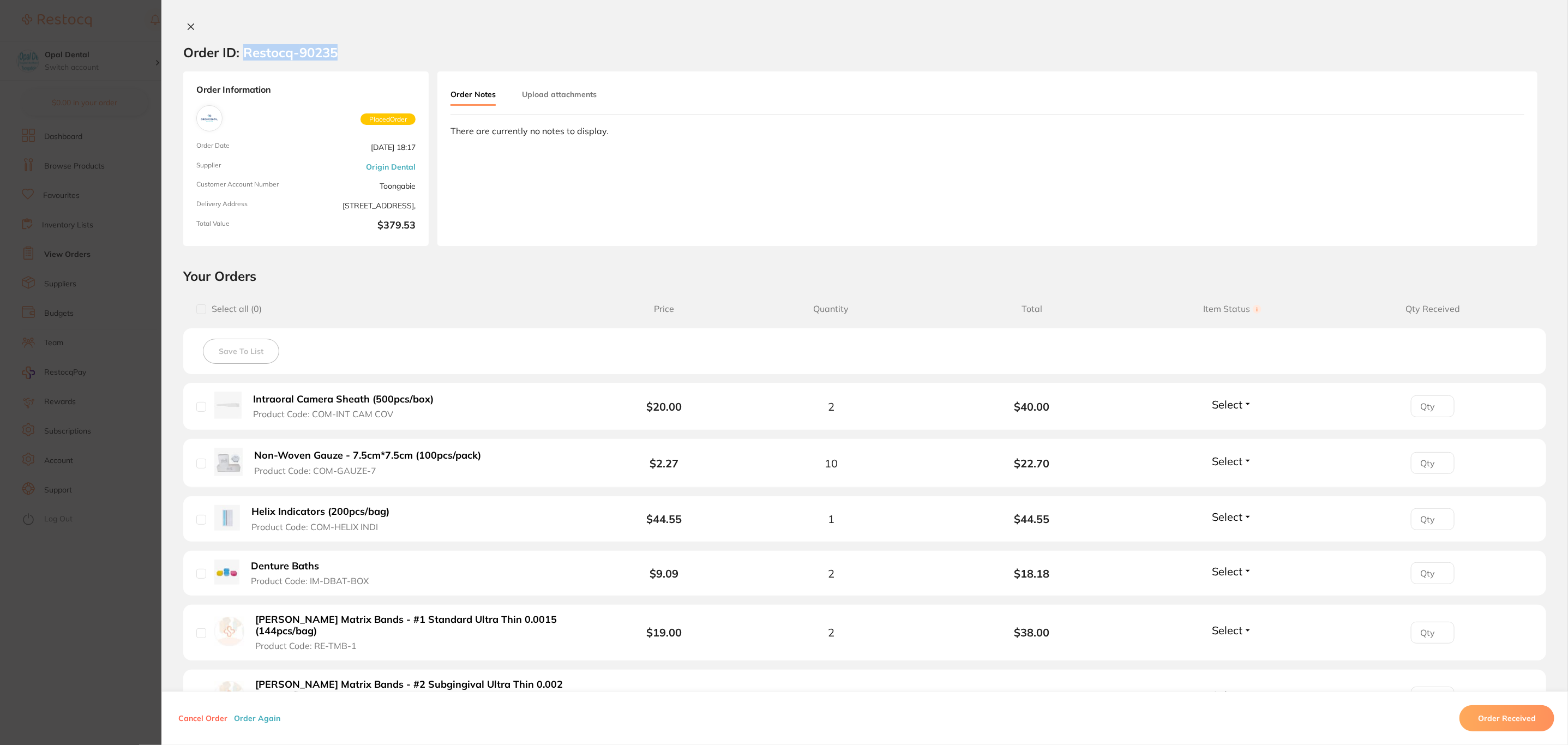
drag, startPoint x: 359, startPoint y: 48, endPoint x: 243, endPoint y: 52, distance: 116.1
click at [243, 52] on section "Order ID: Restocq- 90235" at bounding box center [864, 52] width 1407 height 38
copy h2 "Restocq- 90235"
click at [54, 43] on section "Order ID: Restocq- 90235 Order Information Placed Order Order Date Aug 13 2025,…" at bounding box center [784, 372] width 1568 height 745
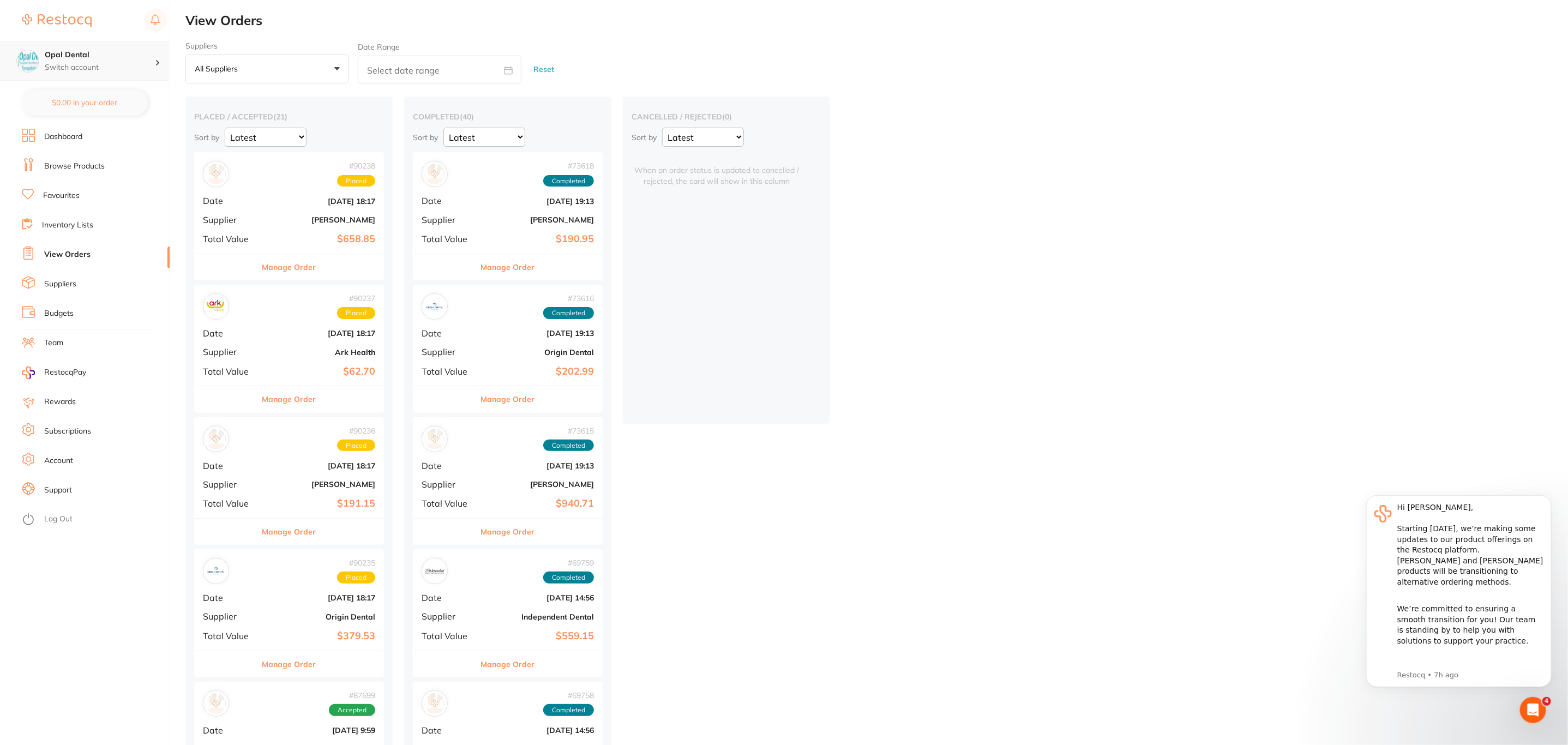
click at [139, 58] on h4 "Opal Dental" at bounding box center [99, 55] width 110 height 11
click at [107, 183] on div "Elevate Dental Blacktown" at bounding box center [84, 176] width 153 height 38
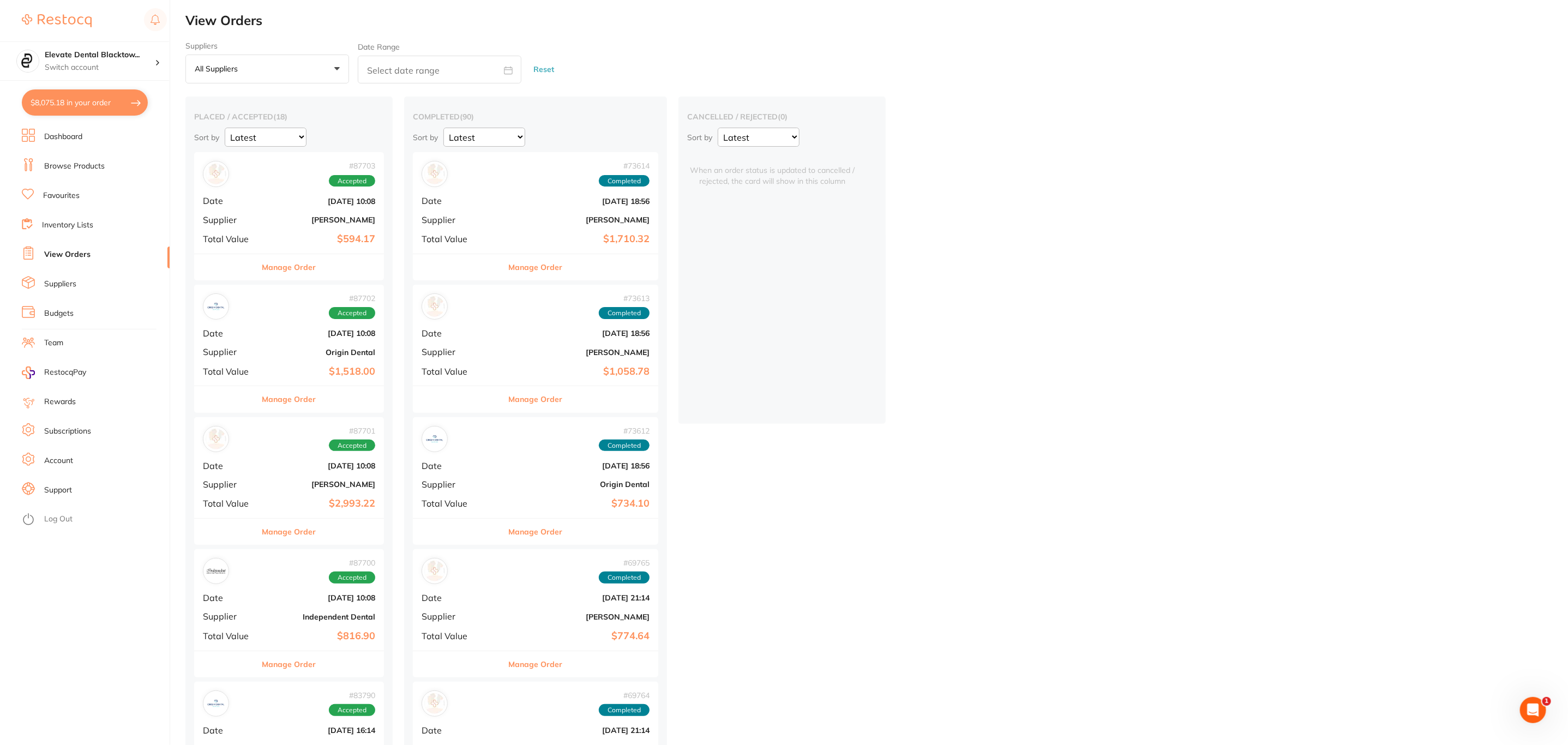
click at [99, 106] on button "$8,075.18 in your order" at bounding box center [85, 102] width 126 height 26
checkbox input "true"
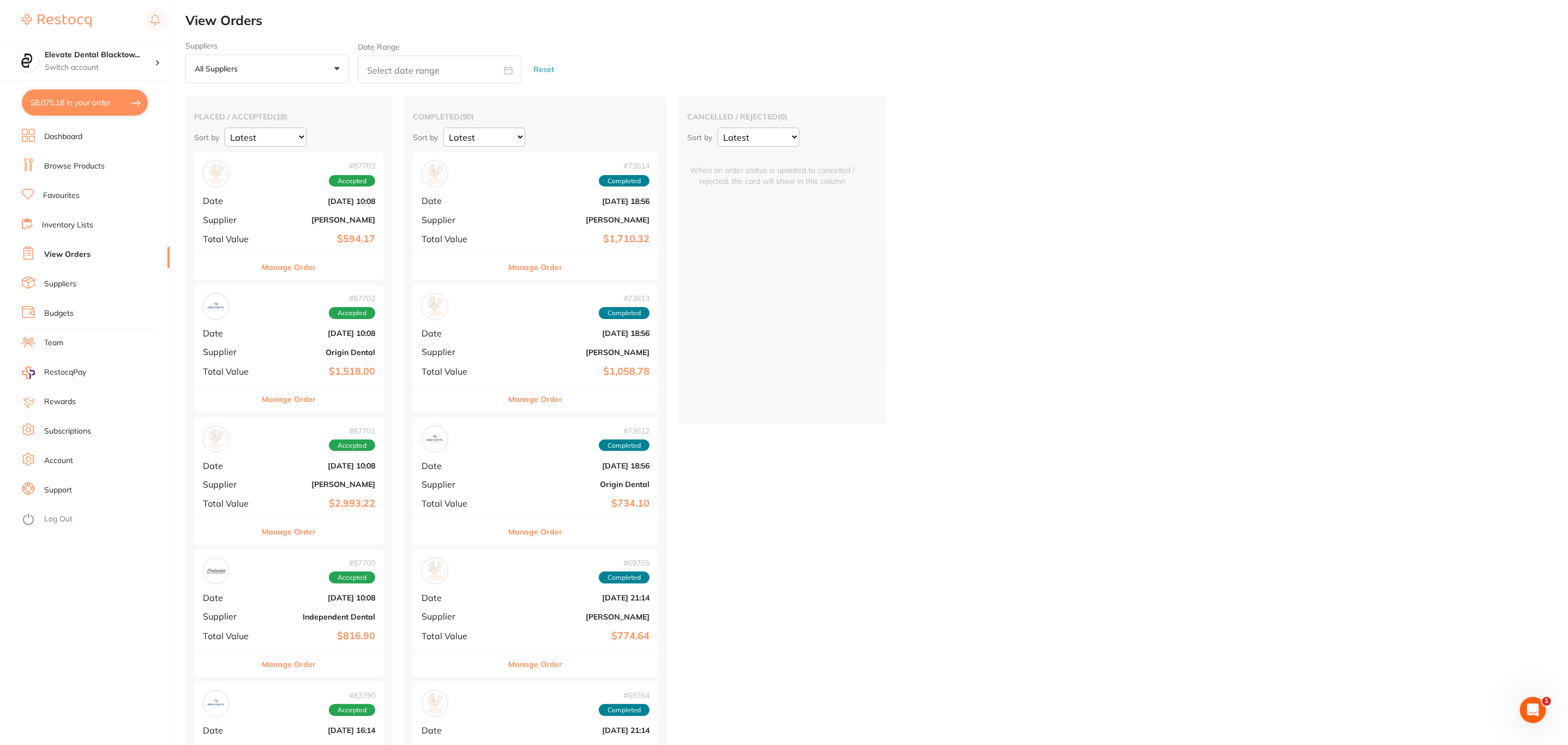
checkbox input "true"
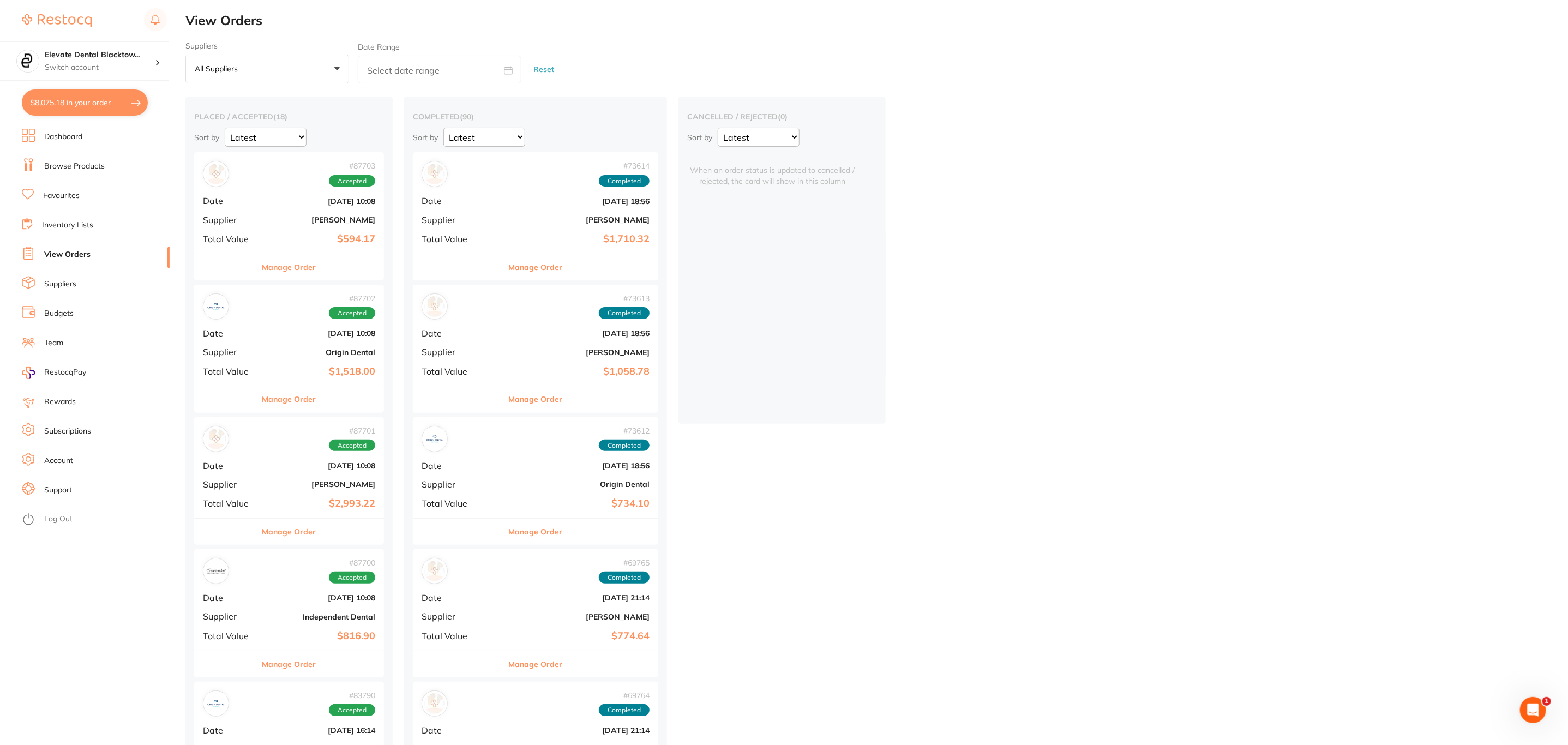
checkbox input "true"
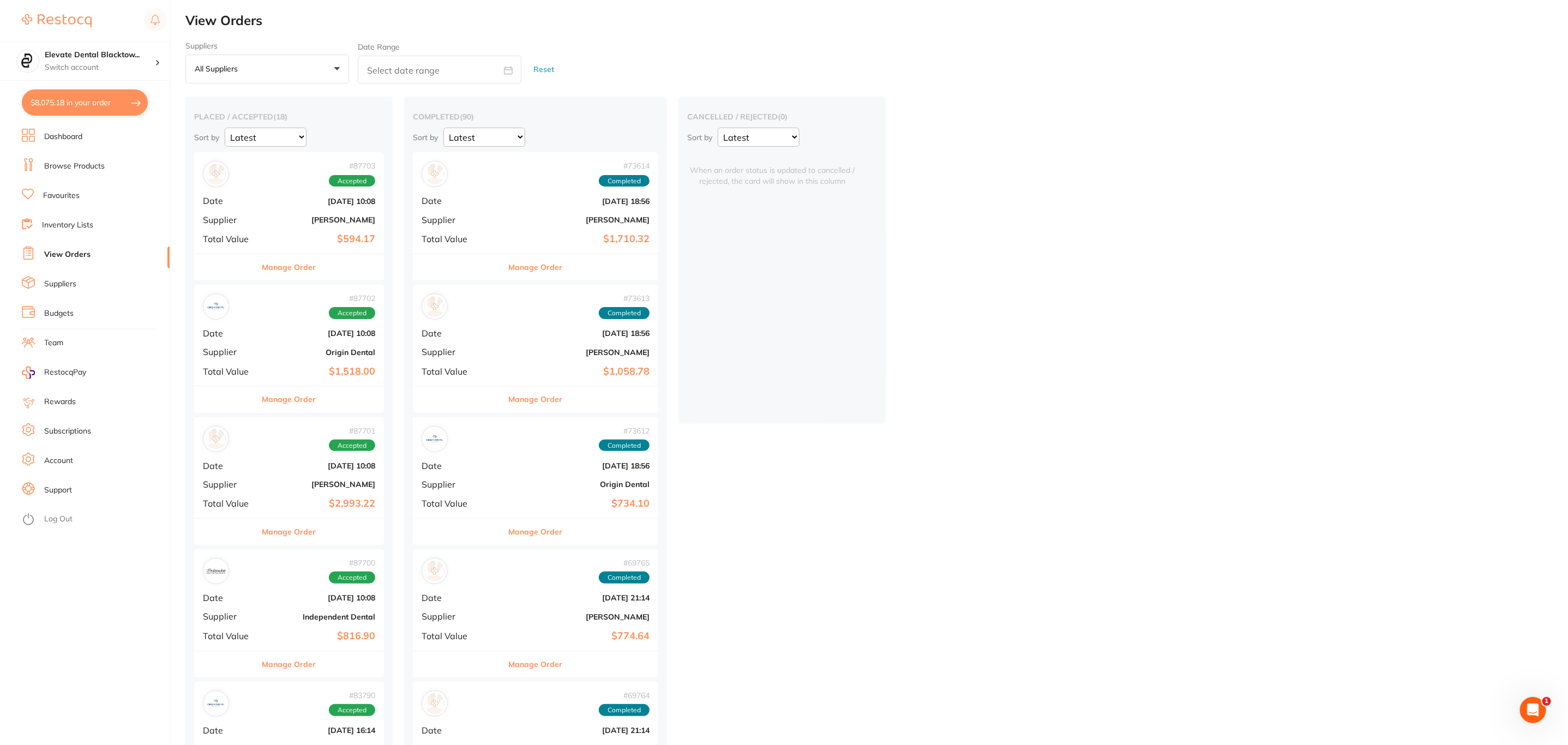
checkbox input "true"
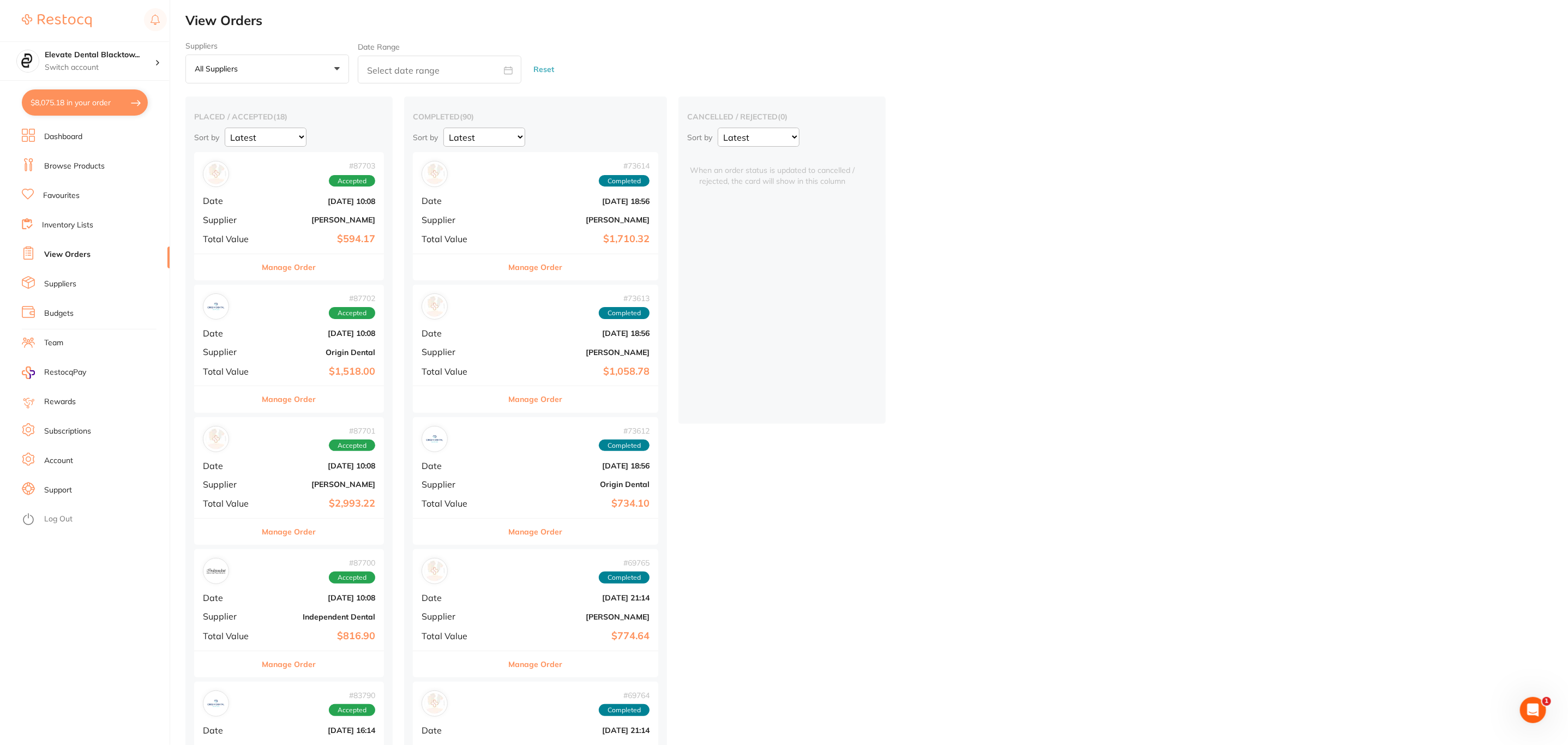
checkbox input "true"
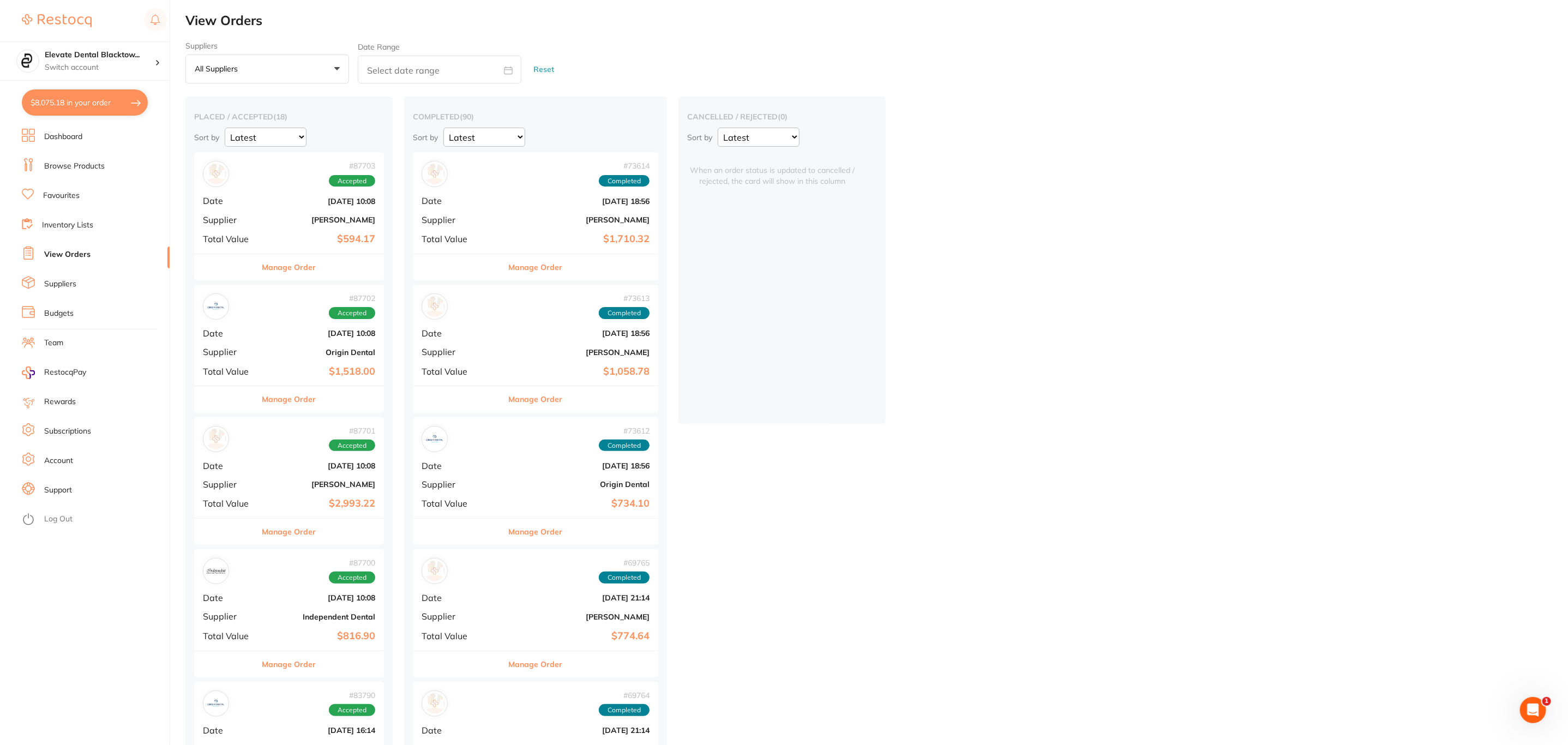
checkbox input "true"
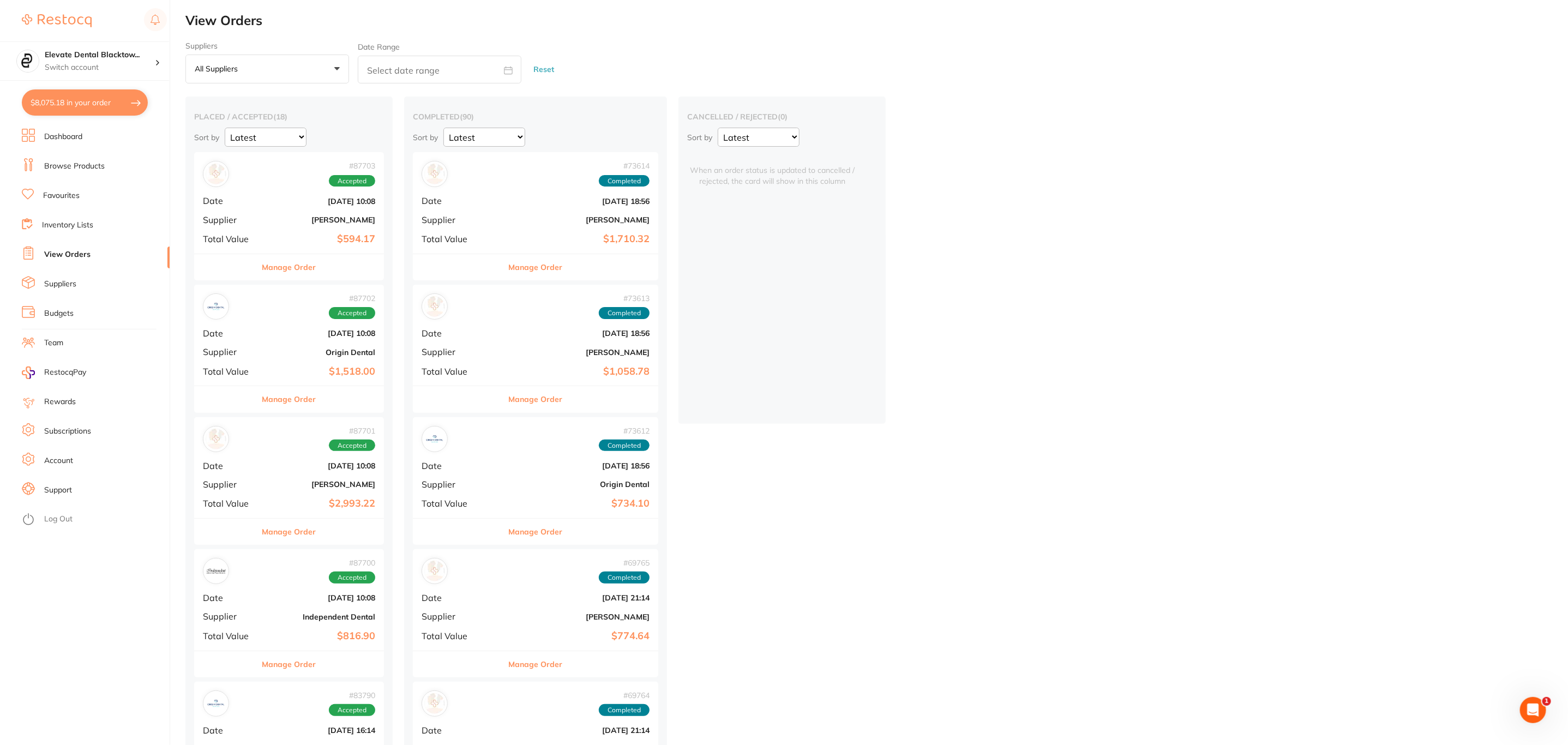
checkbox input "true"
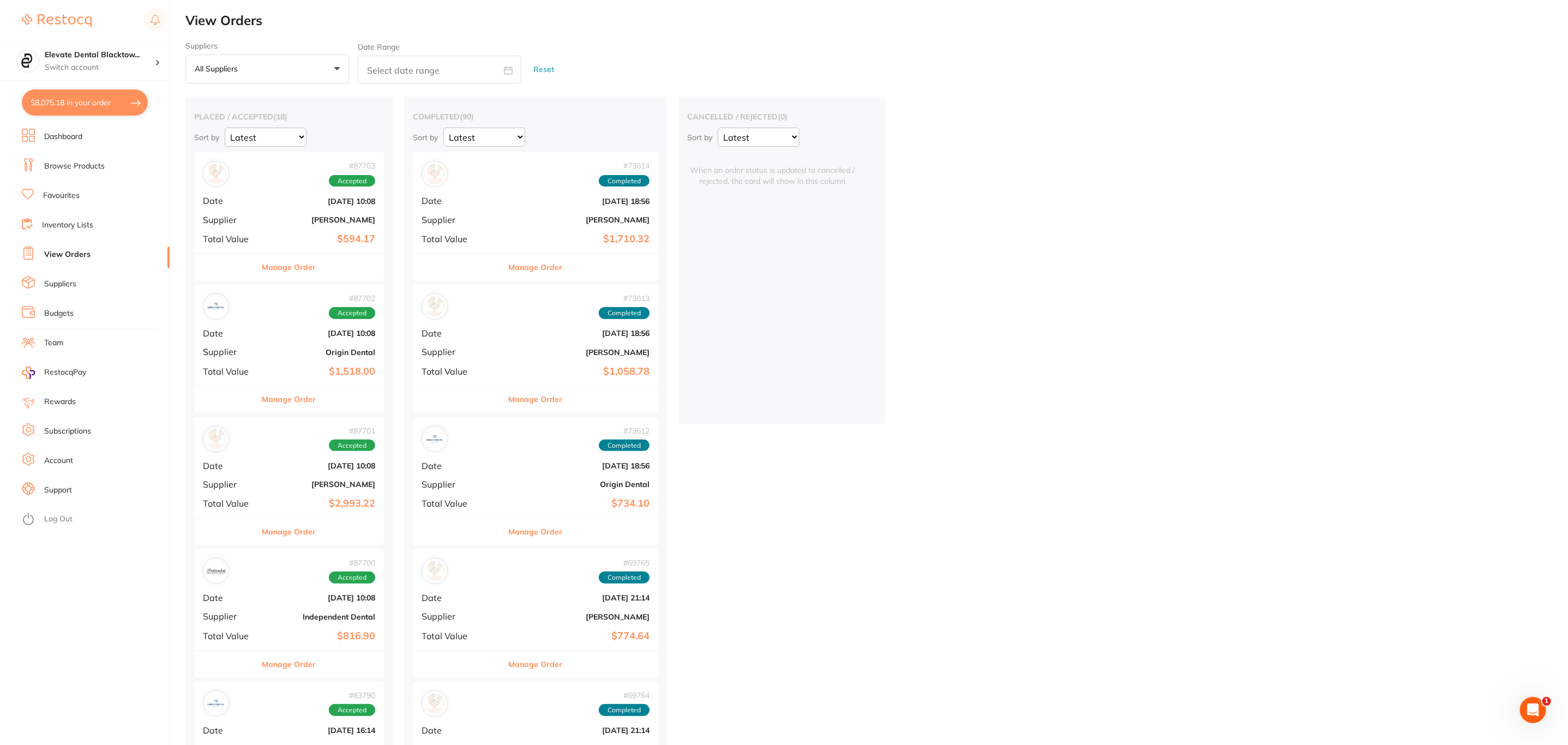
checkbox input "true"
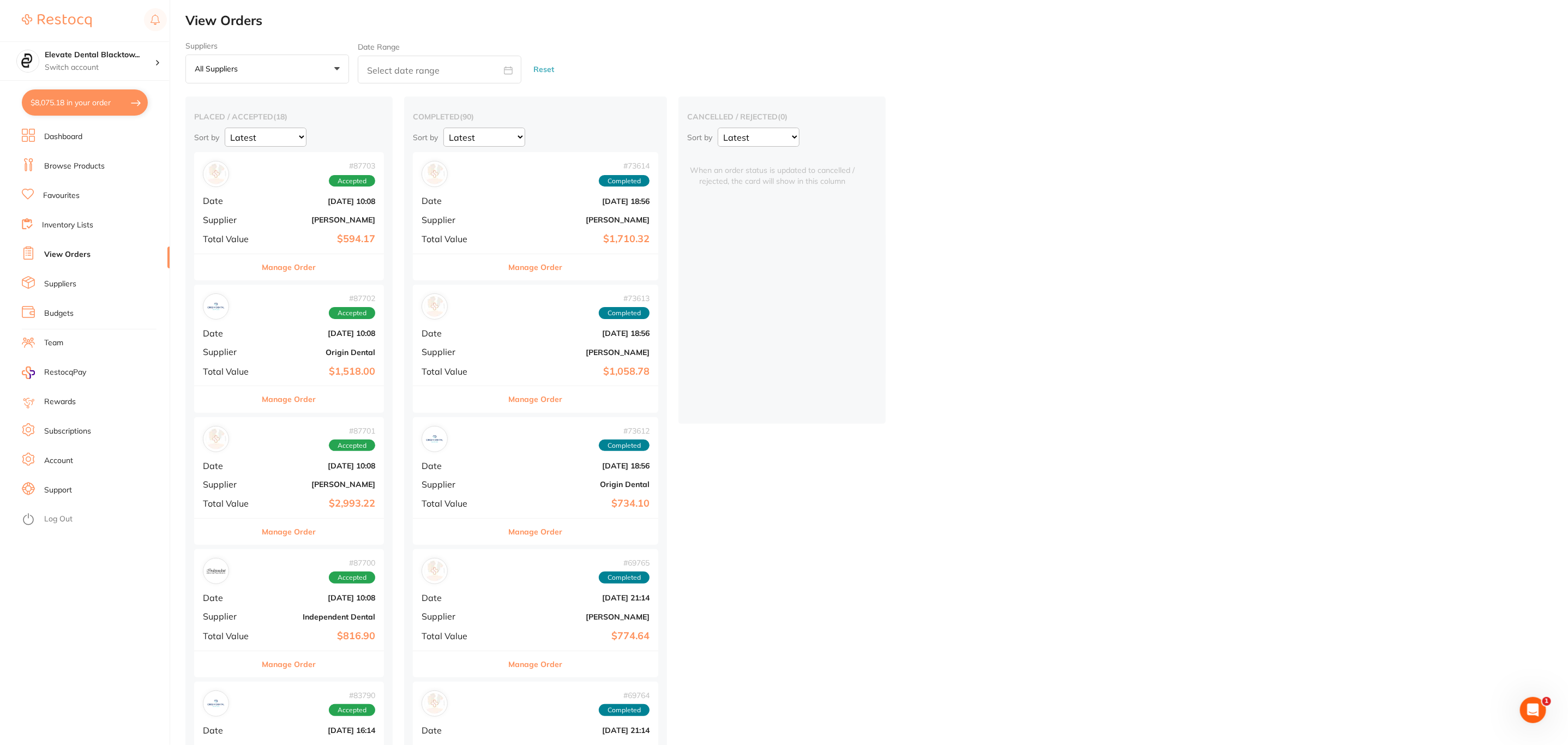
checkbox input "true"
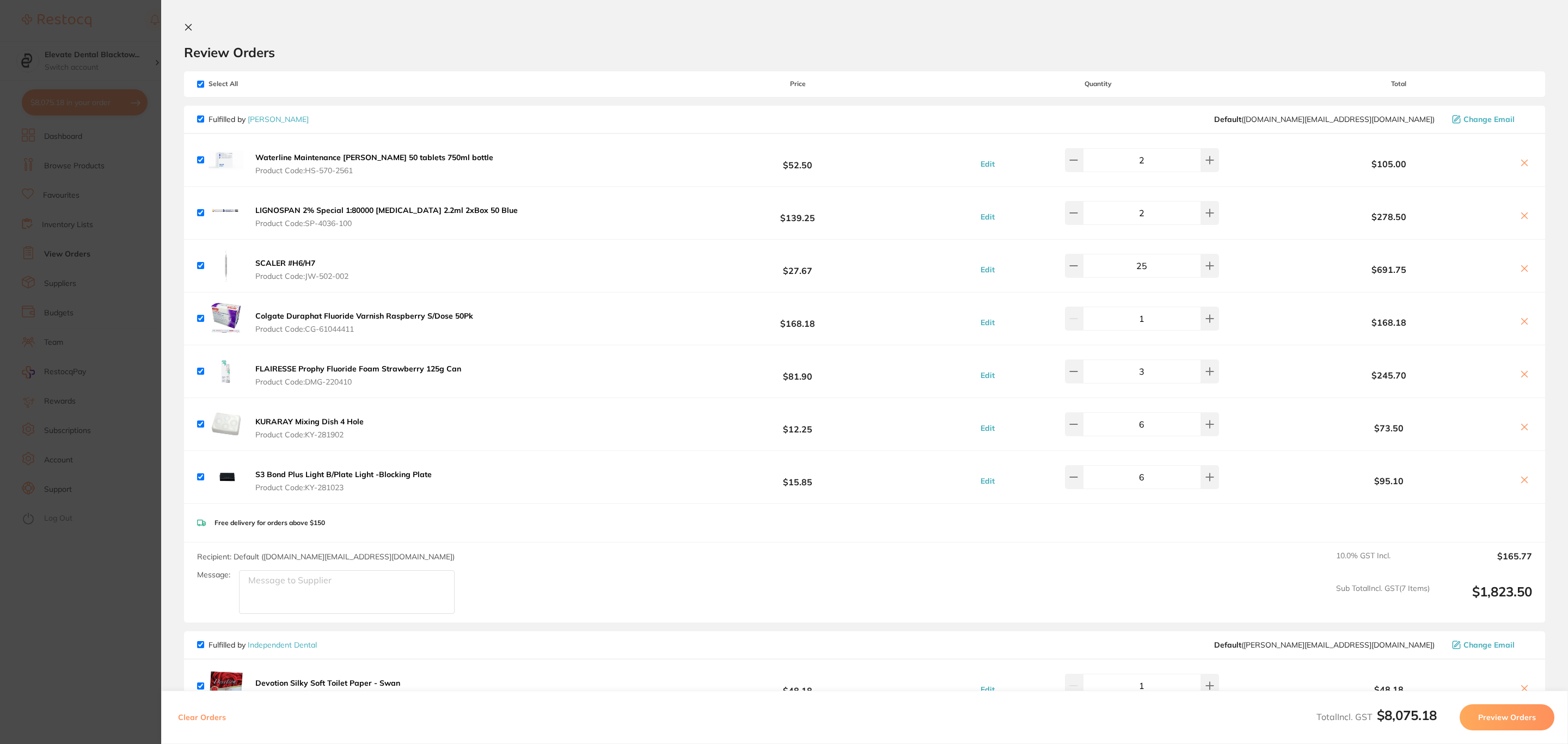
click at [301, 478] on b "S3 Bond Plus Light B/Plate Light -Blocking Plate" at bounding box center [344, 474] width 177 height 10
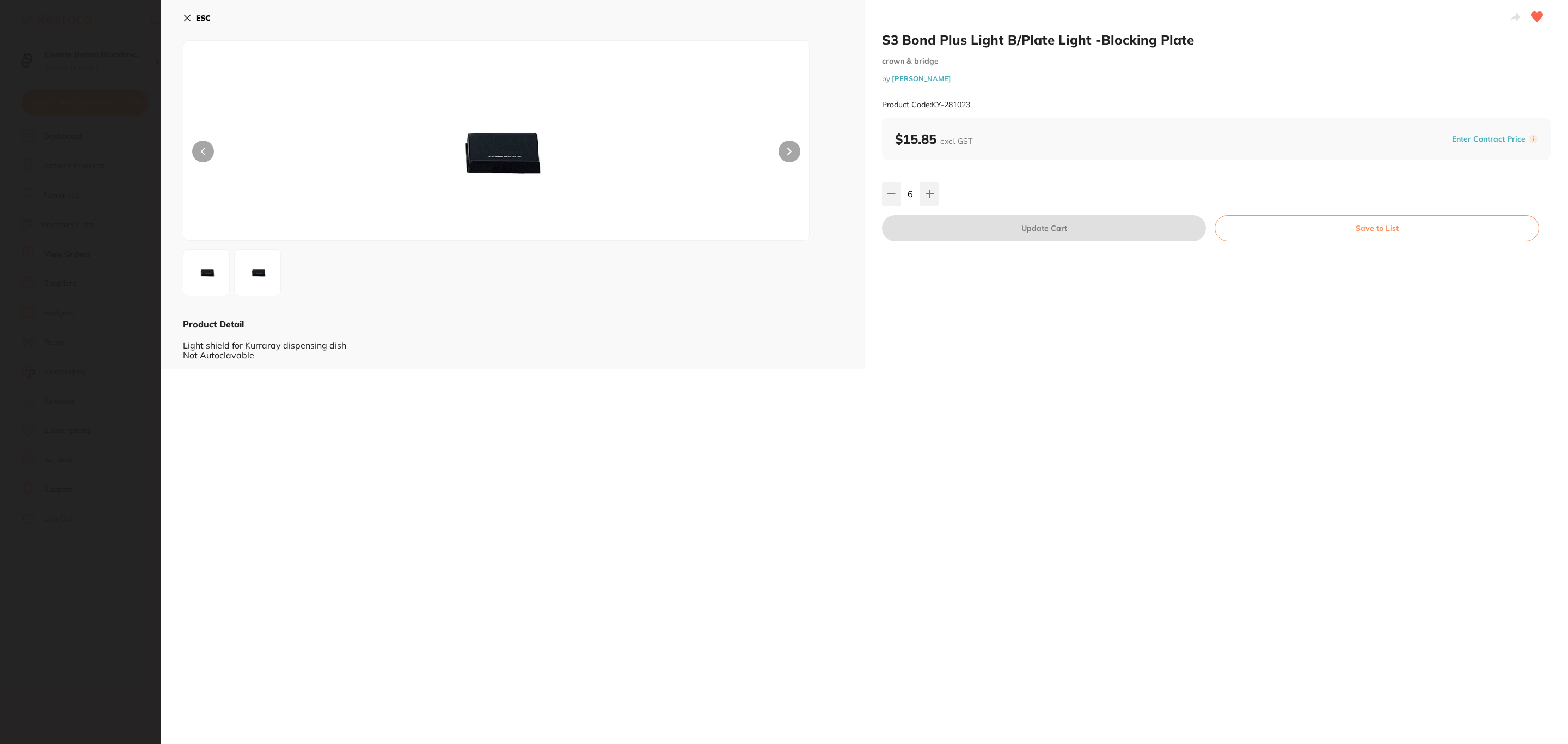
click at [56, 490] on section "S3 Bond Plus Light B/Plate Light -Blocking Plate crown & bridge by Henry Schein…" at bounding box center [784, 372] width 1568 height 744
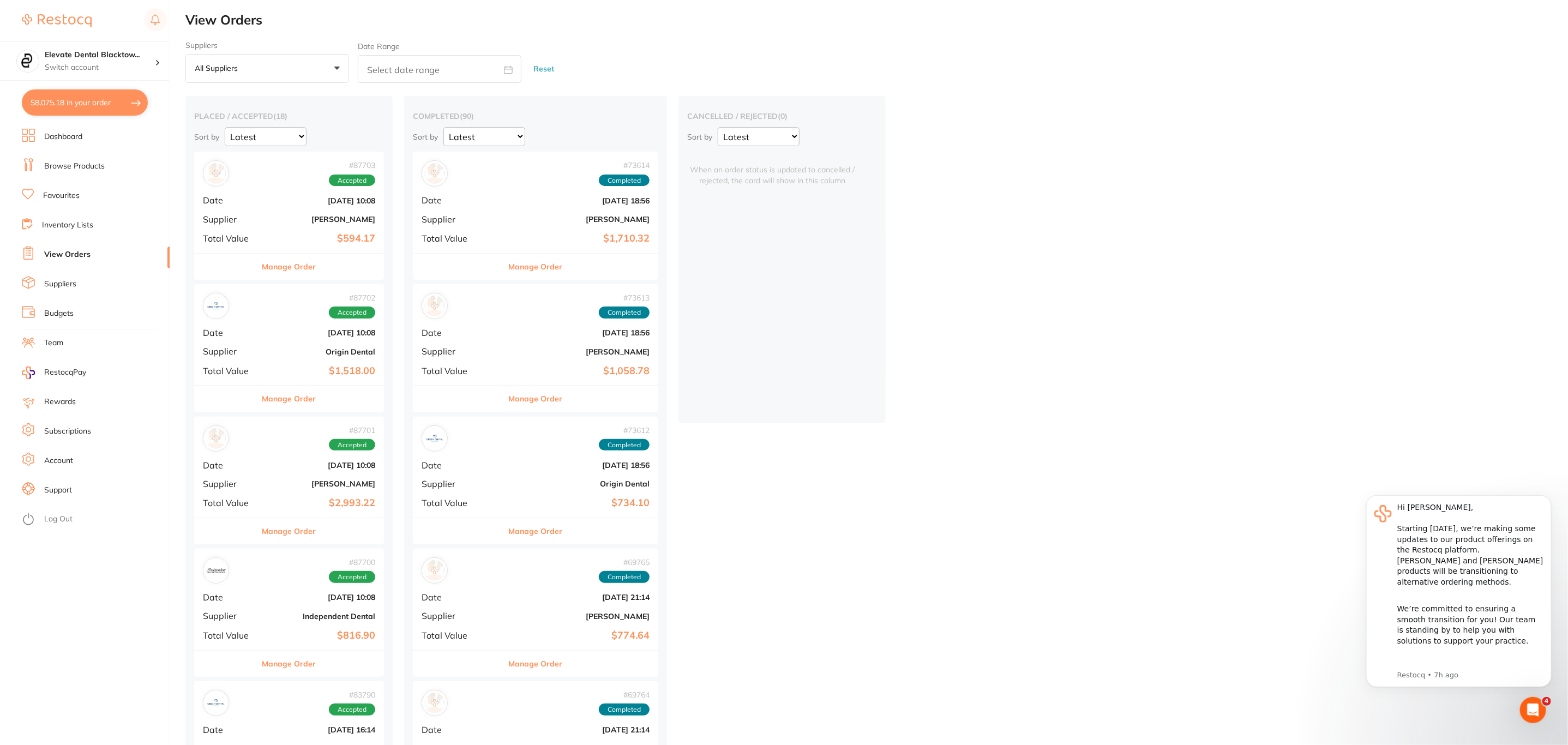
click at [90, 106] on button "$8,075.18 in your order" at bounding box center [85, 102] width 126 height 26
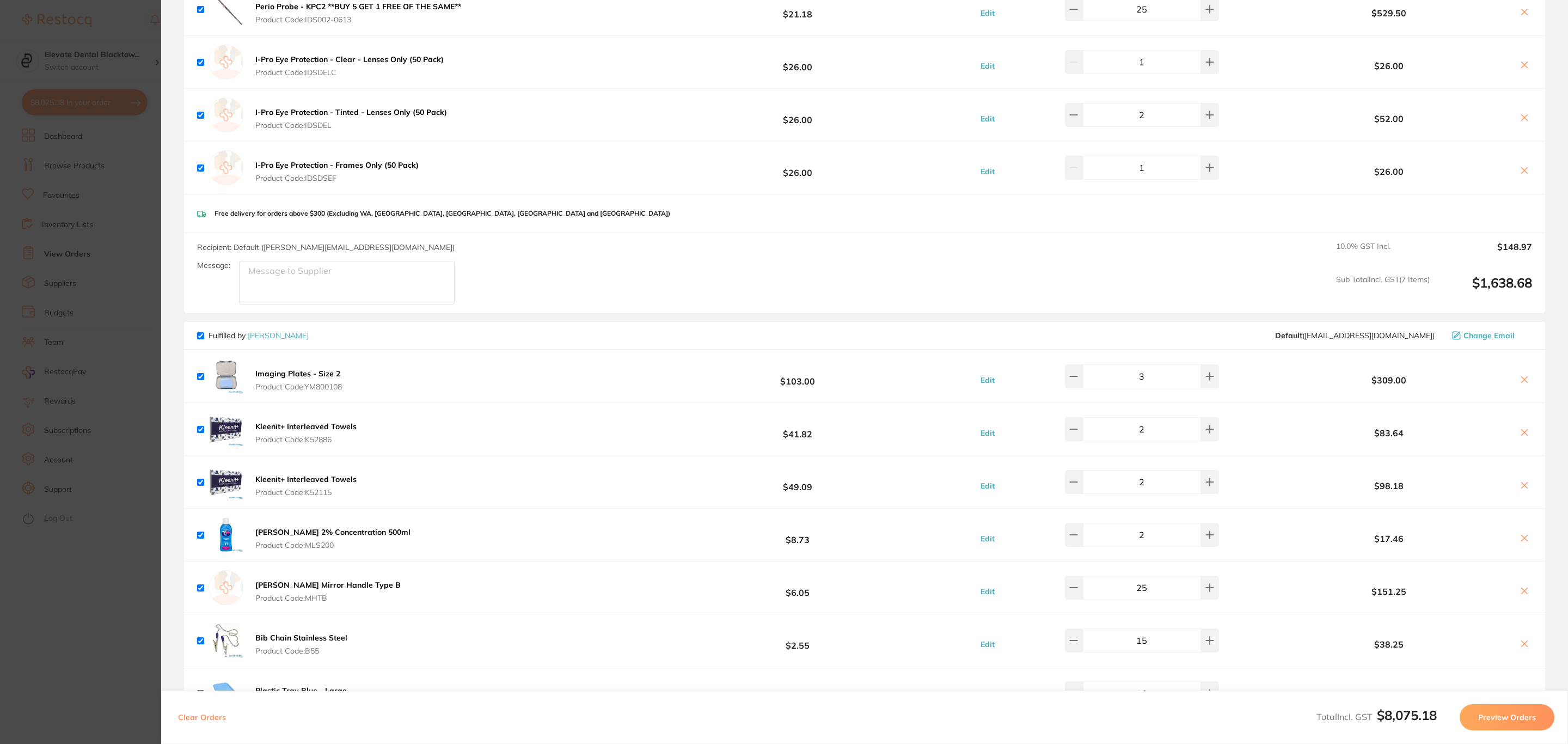
scroll to position [899, 0]
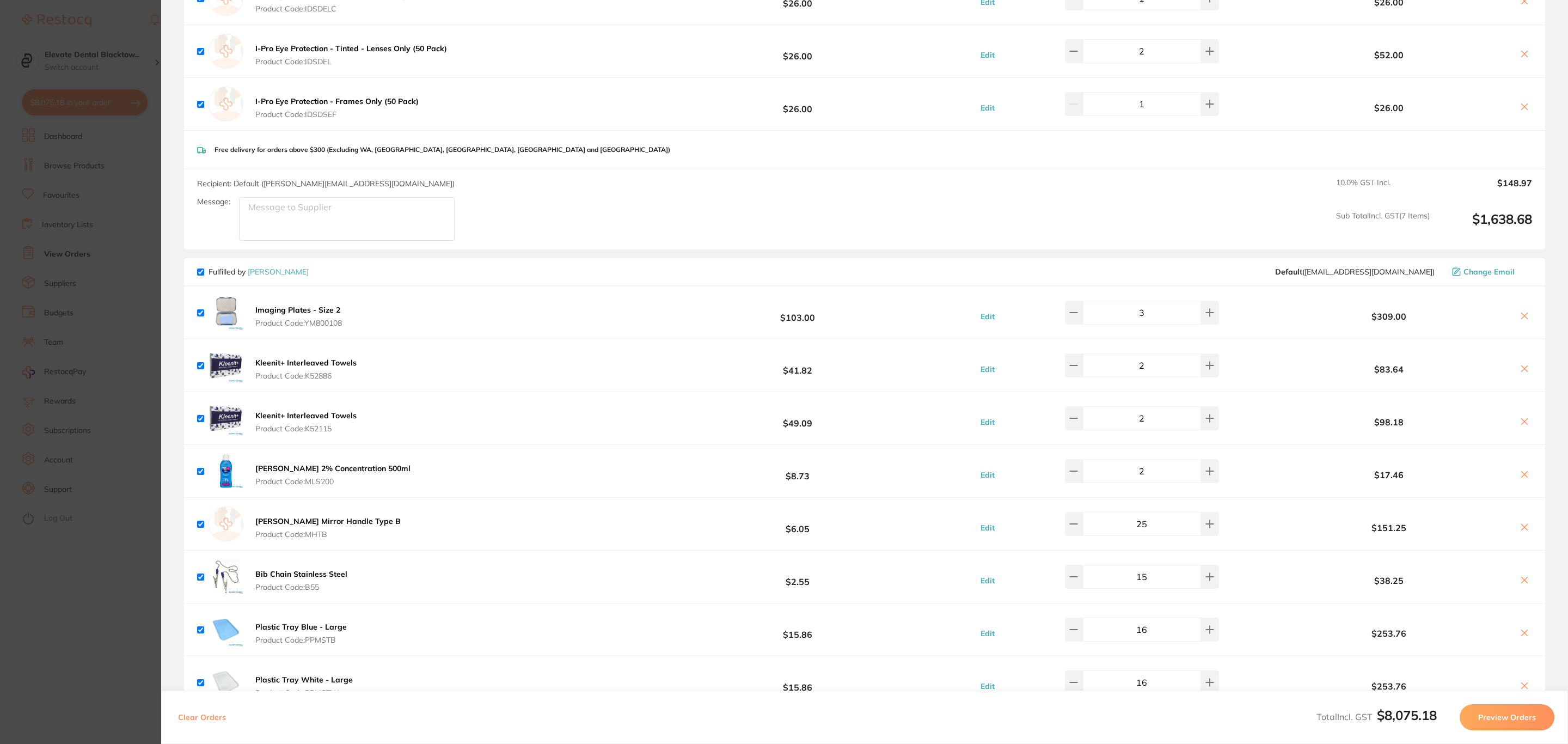
click at [323, 308] on b "Imaging Plates - Size 2" at bounding box center [298, 309] width 85 height 10
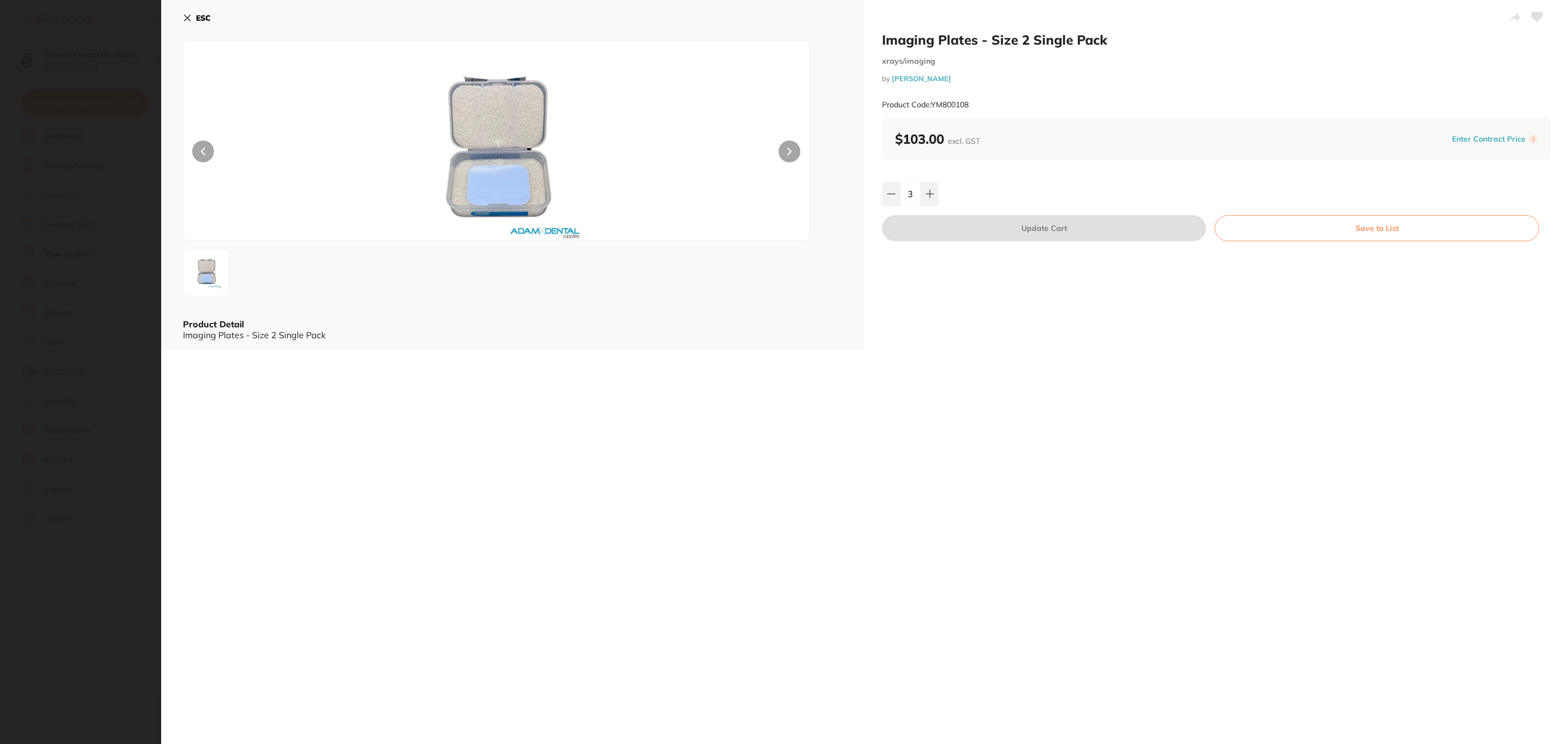
scroll to position [0, 0]
click at [202, 18] on b "ESC" at bounding box center [203, 18] width 15 height 10
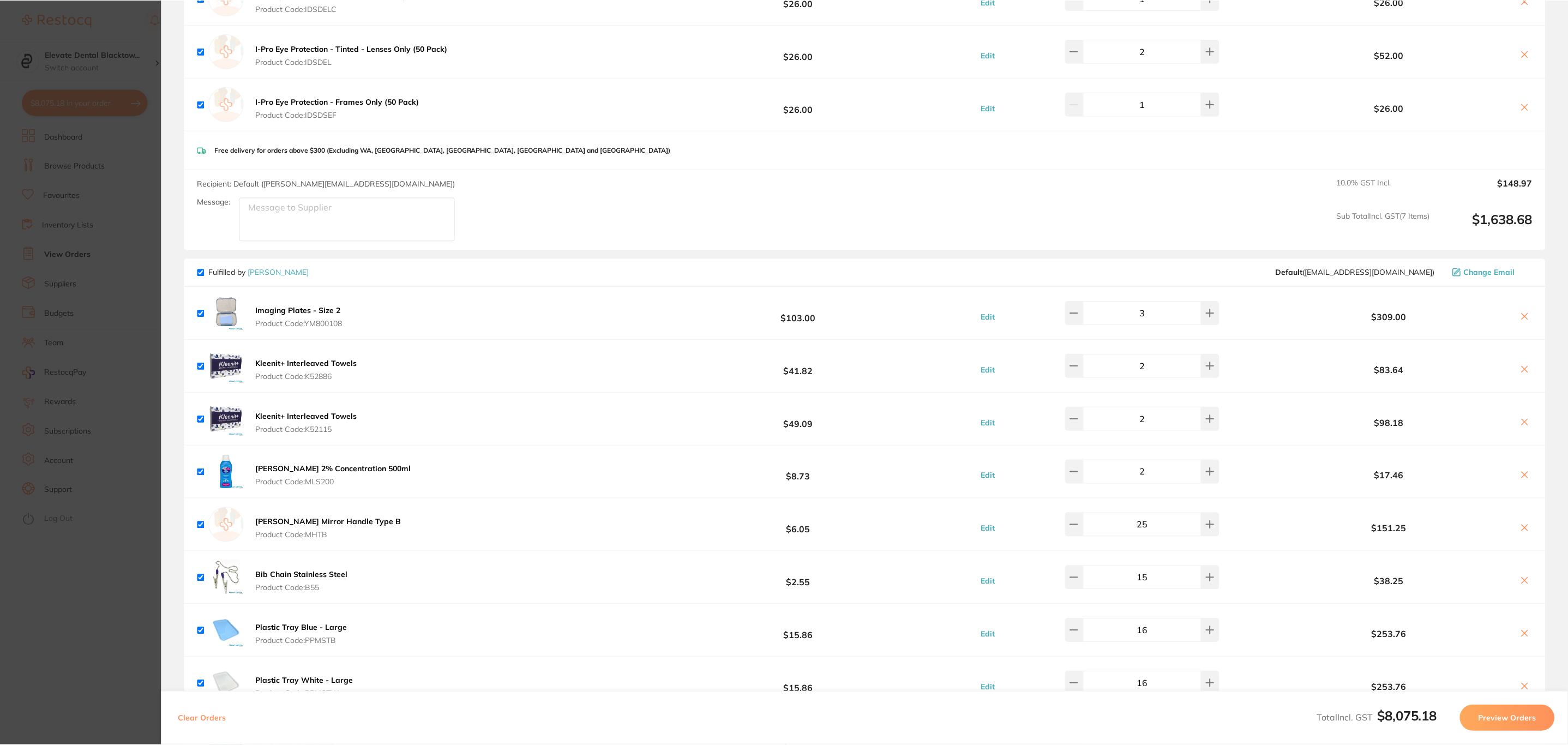
scroll to position [1, 0]
click at [1522, 319] on icon at bounding box center [1524, 316] width 9 height 9
checkbox input "true"
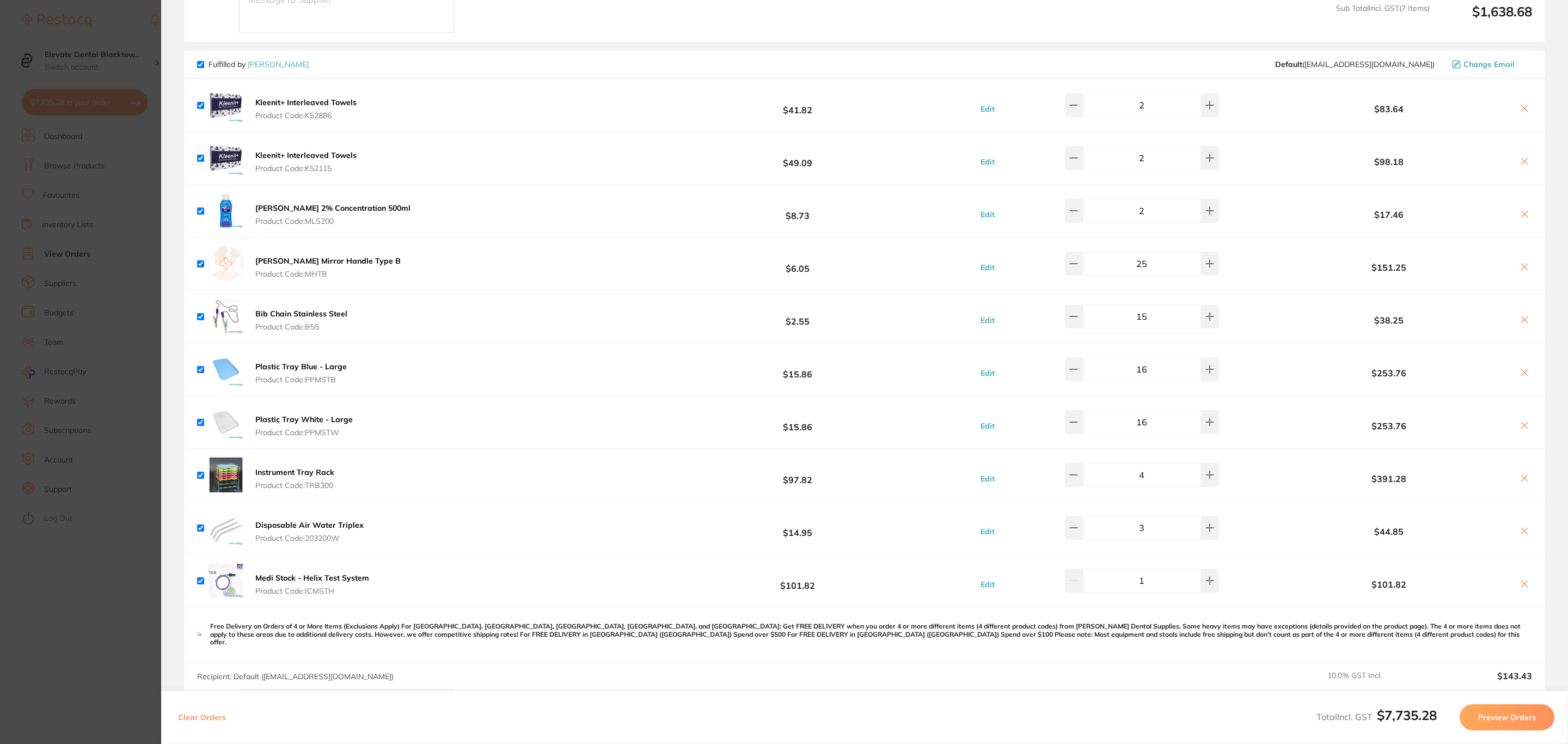
scroll to position [1143, 0]
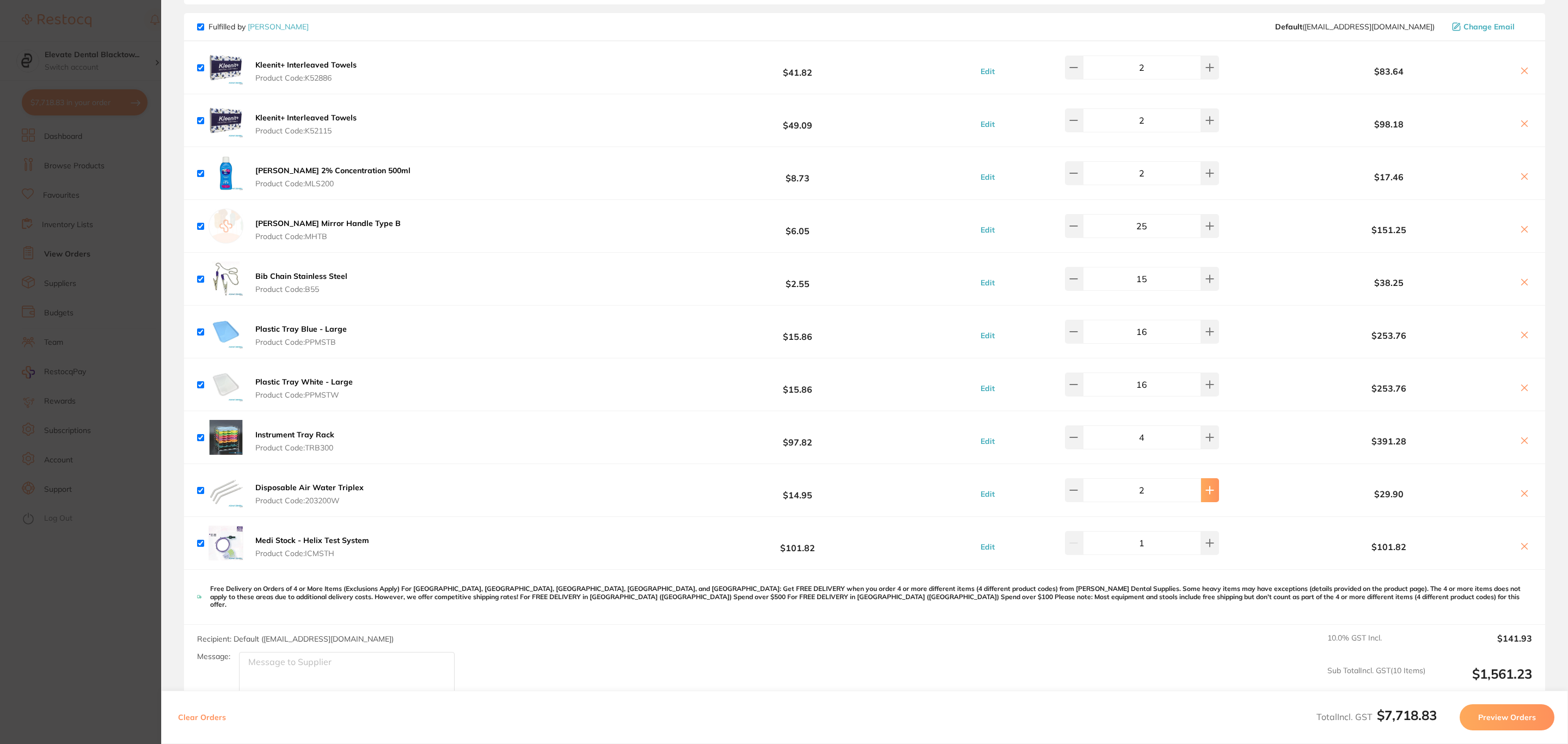
type input "3"
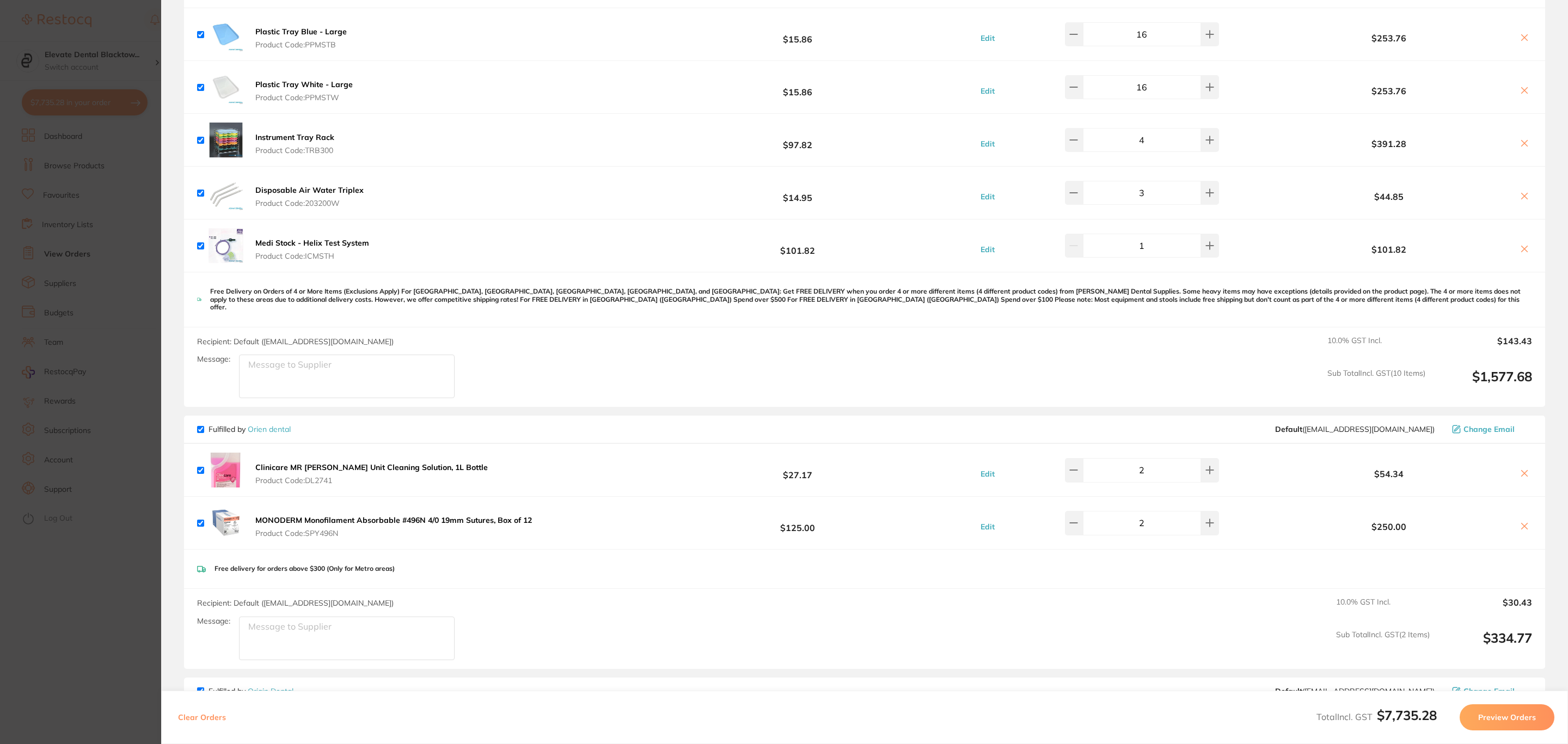
scroll to position [1552, 0]
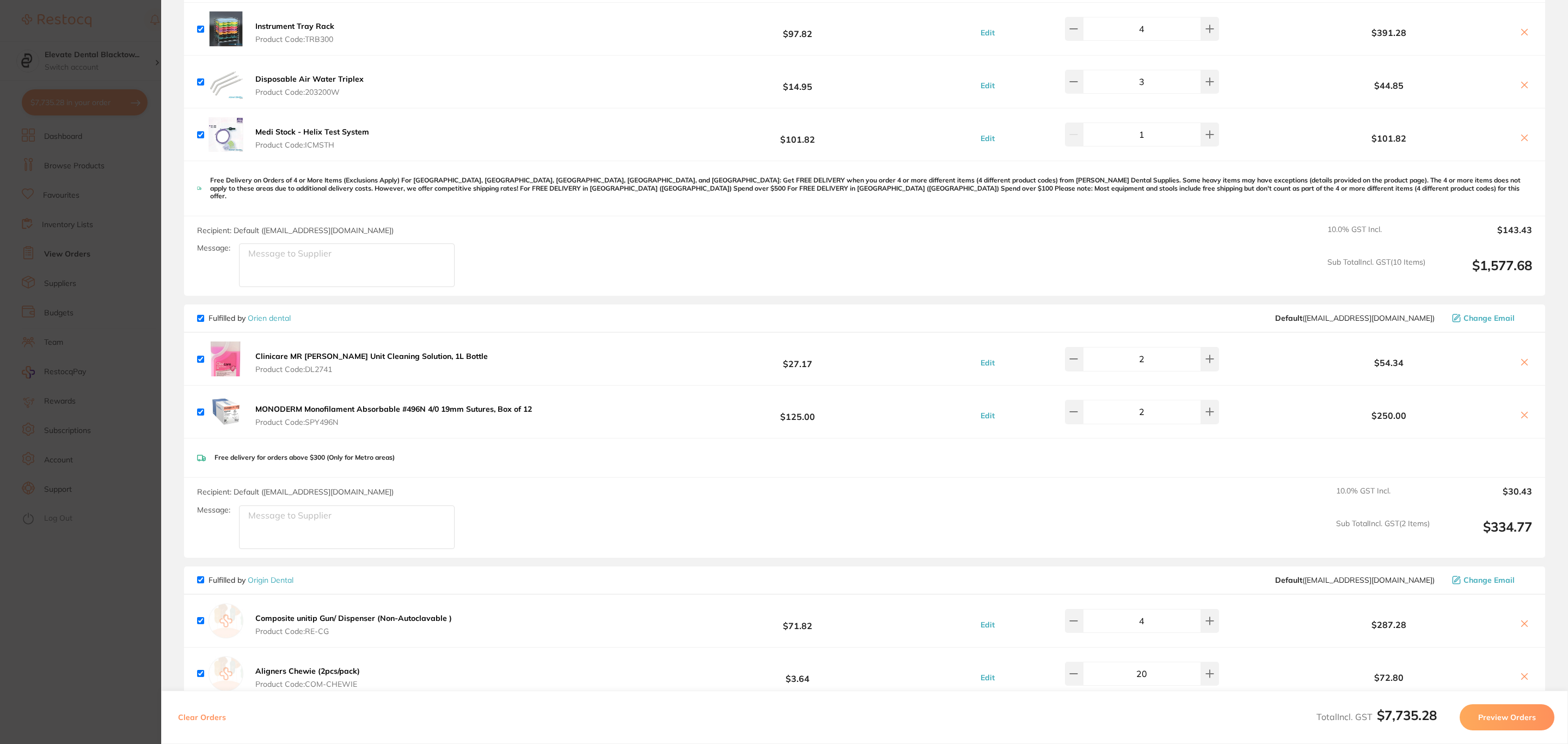
click at [1523, 410] on icon at bounding box center [1523, 414] width 9 height 9
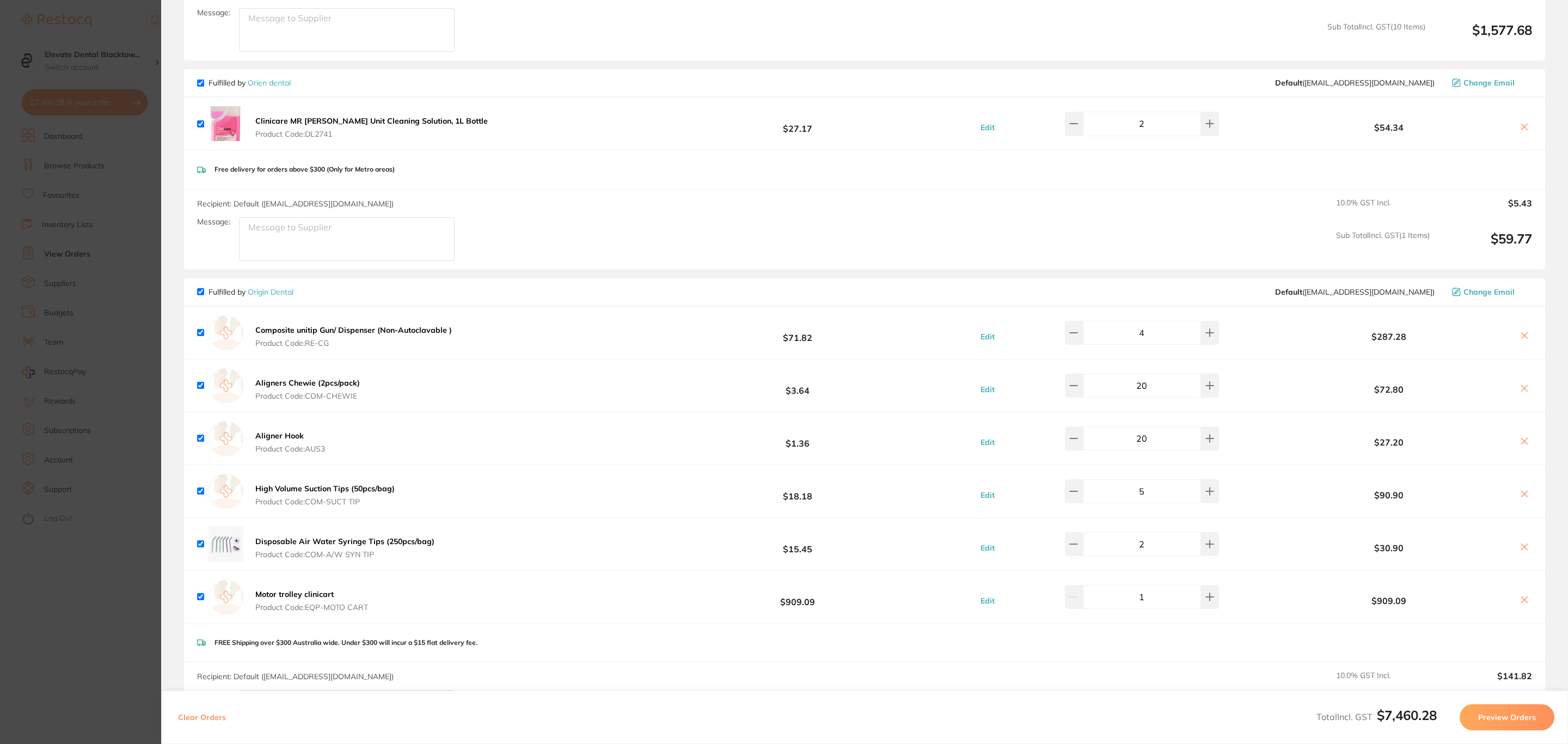
scroll to position [1797, 0]
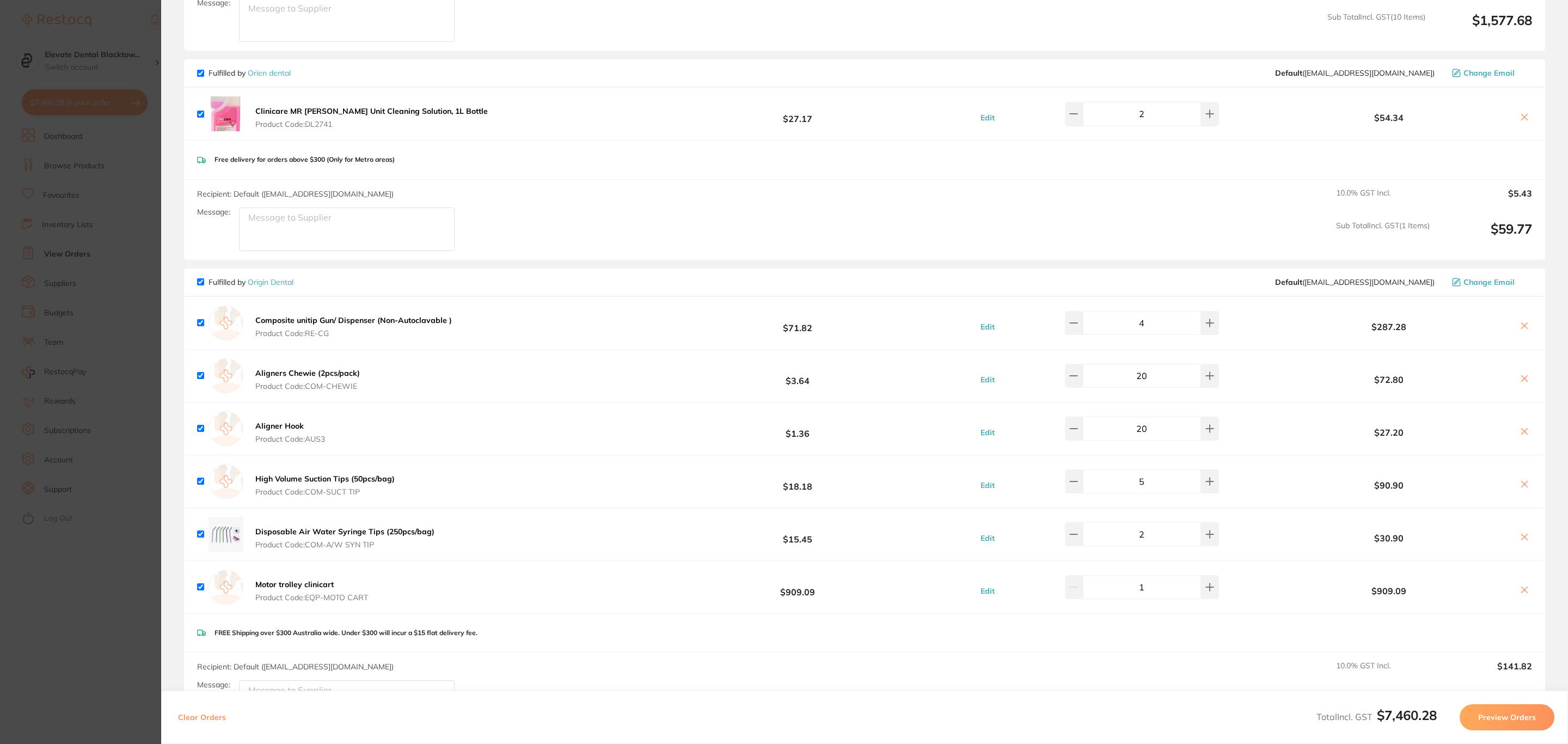
click at [1522, 481] on icon at bounding box center [1525, 485] width 6 height 6
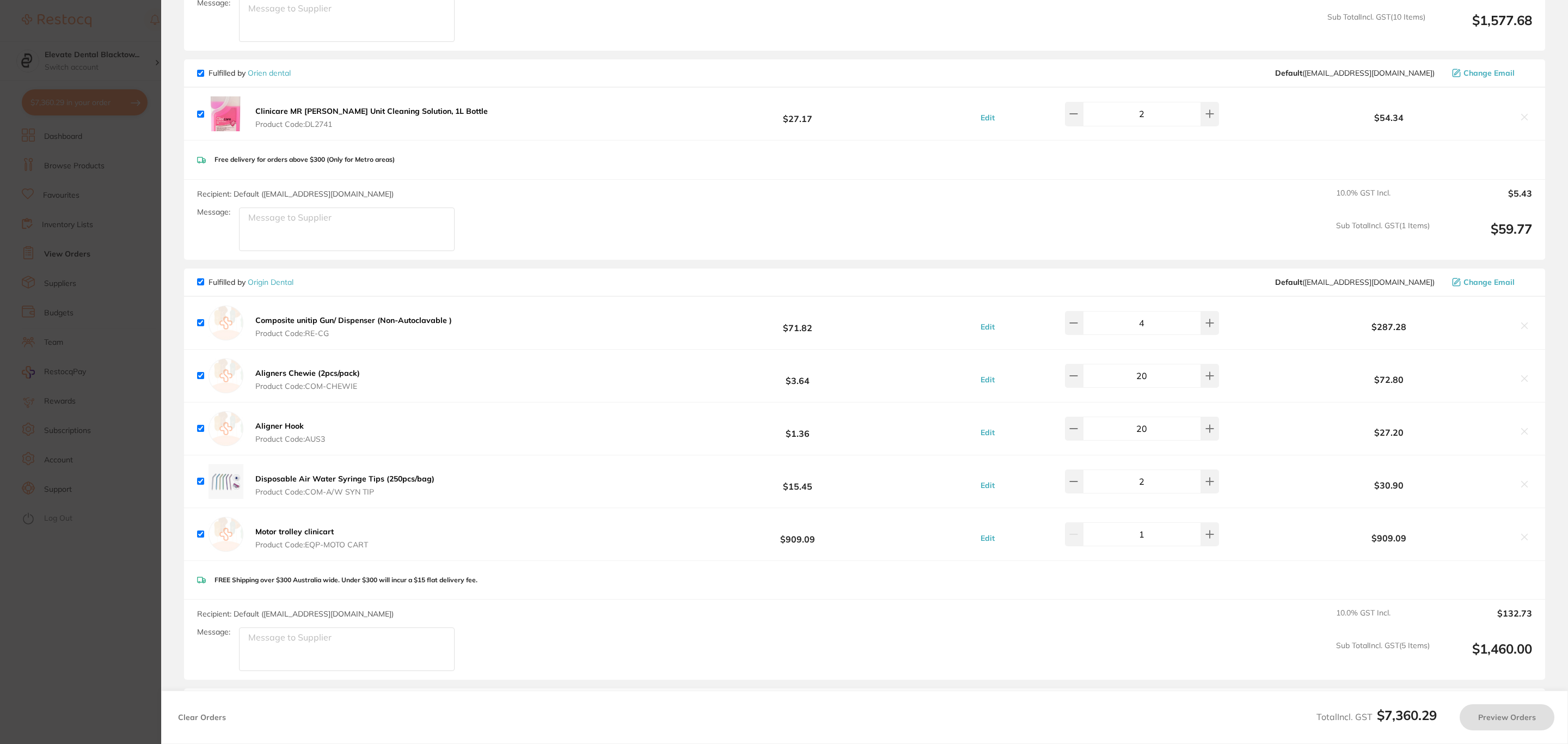
checkbox input "true"
click at [69, 35] on section "Update RRP Set your pre negotiated price for this item. Item Agreed RRP (excl. …" at bounding box center [784, 372] width 1568 height 744
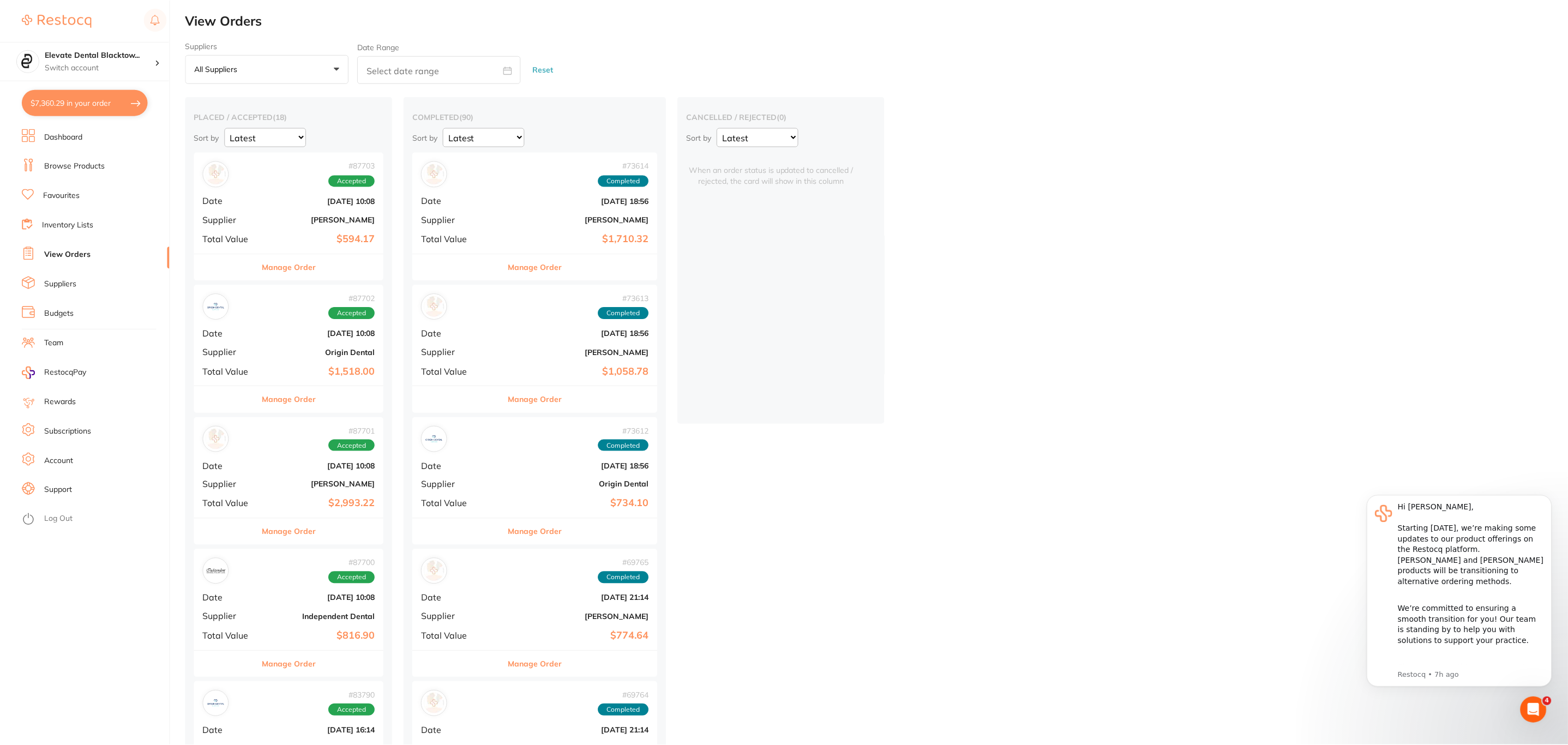
scroll to position [1, 0]
click at [84, 162] on link "Browse Products" at bounding box center [74, 167] width 60 height 11
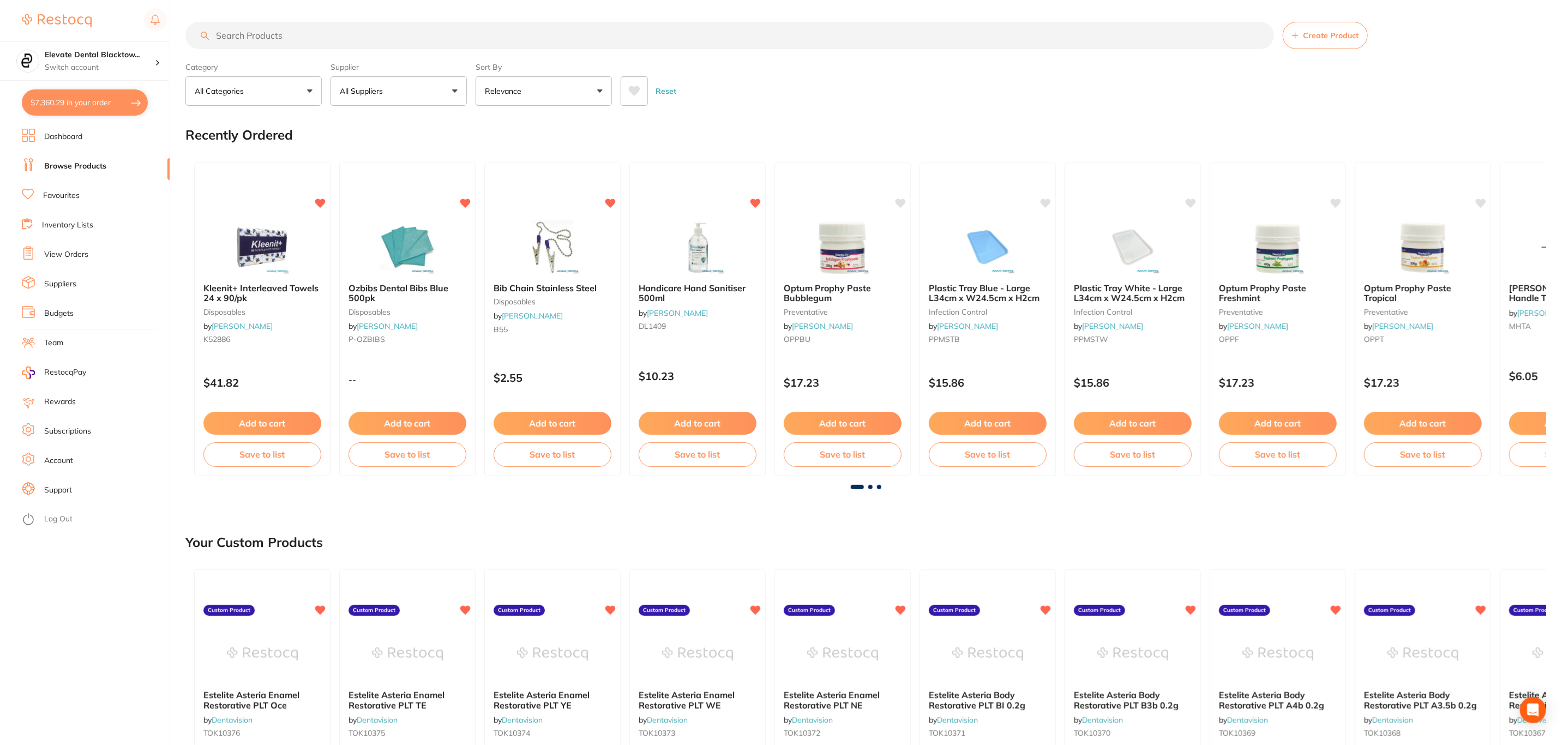
click at [240, 48] on input "search" at bounding box center [730, 35] width 1089 height 27
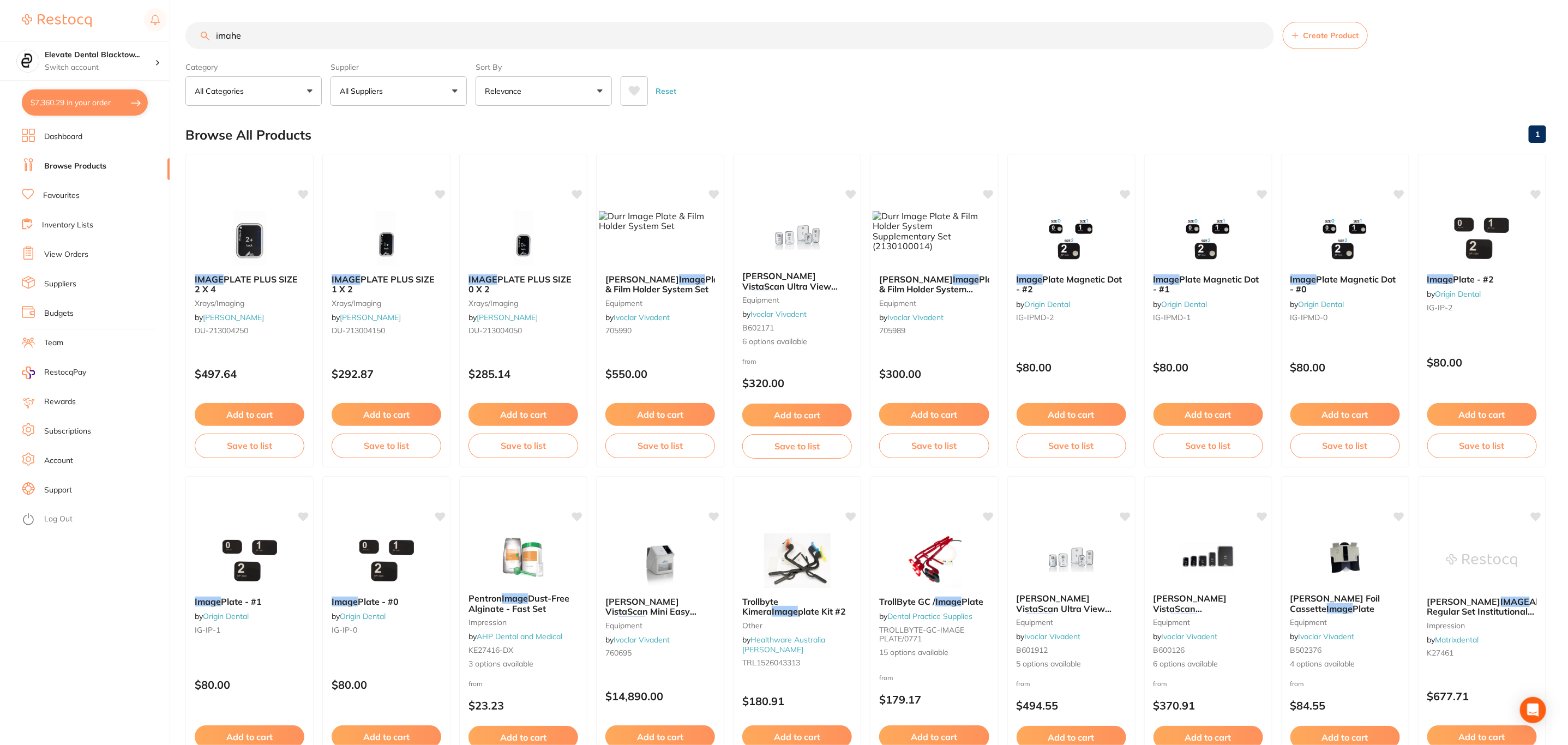
type input "imahe"
click at [399, 102] on button "All Suppliers" at bounding box center [398, 92] width 136 height 30
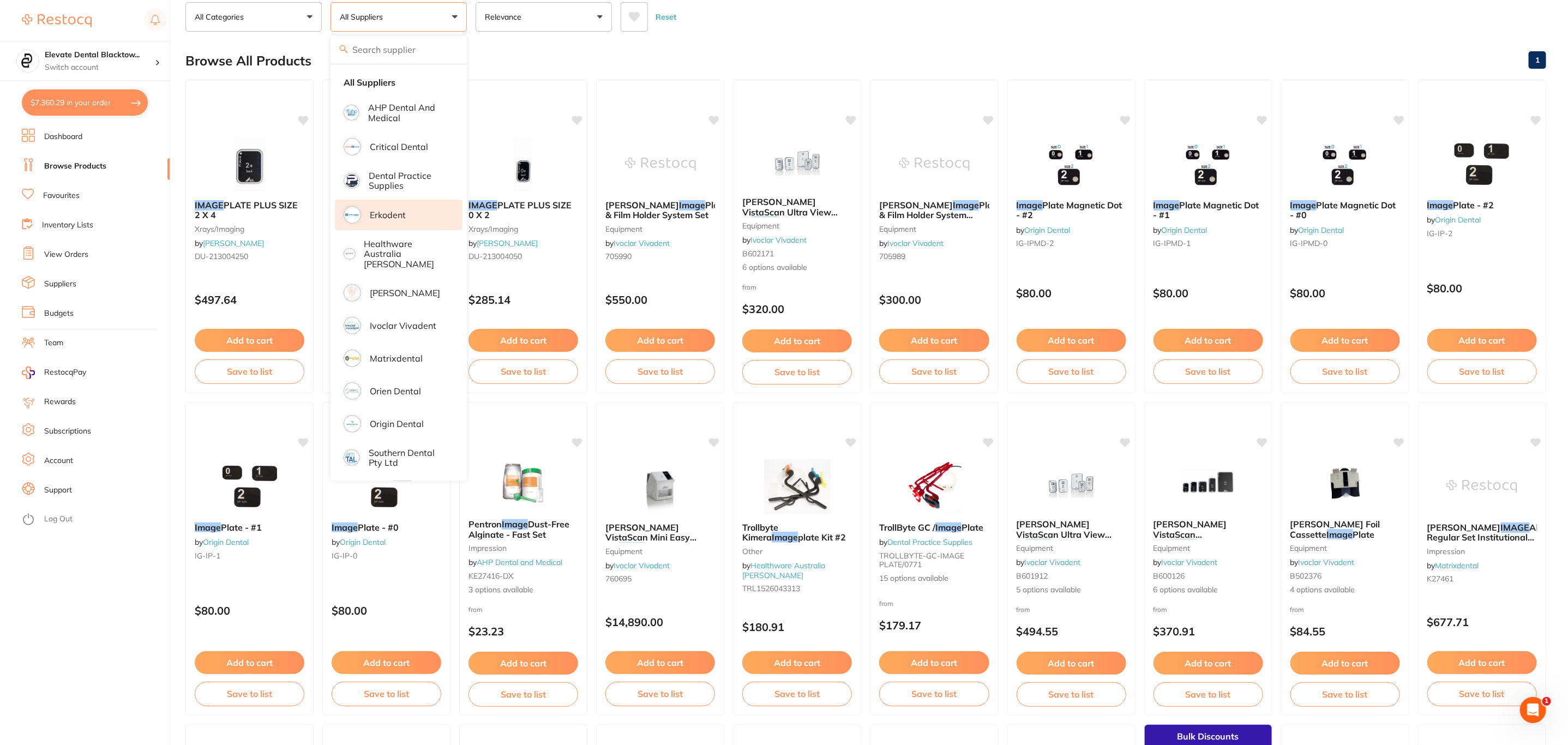
scroll to position [246, 0]
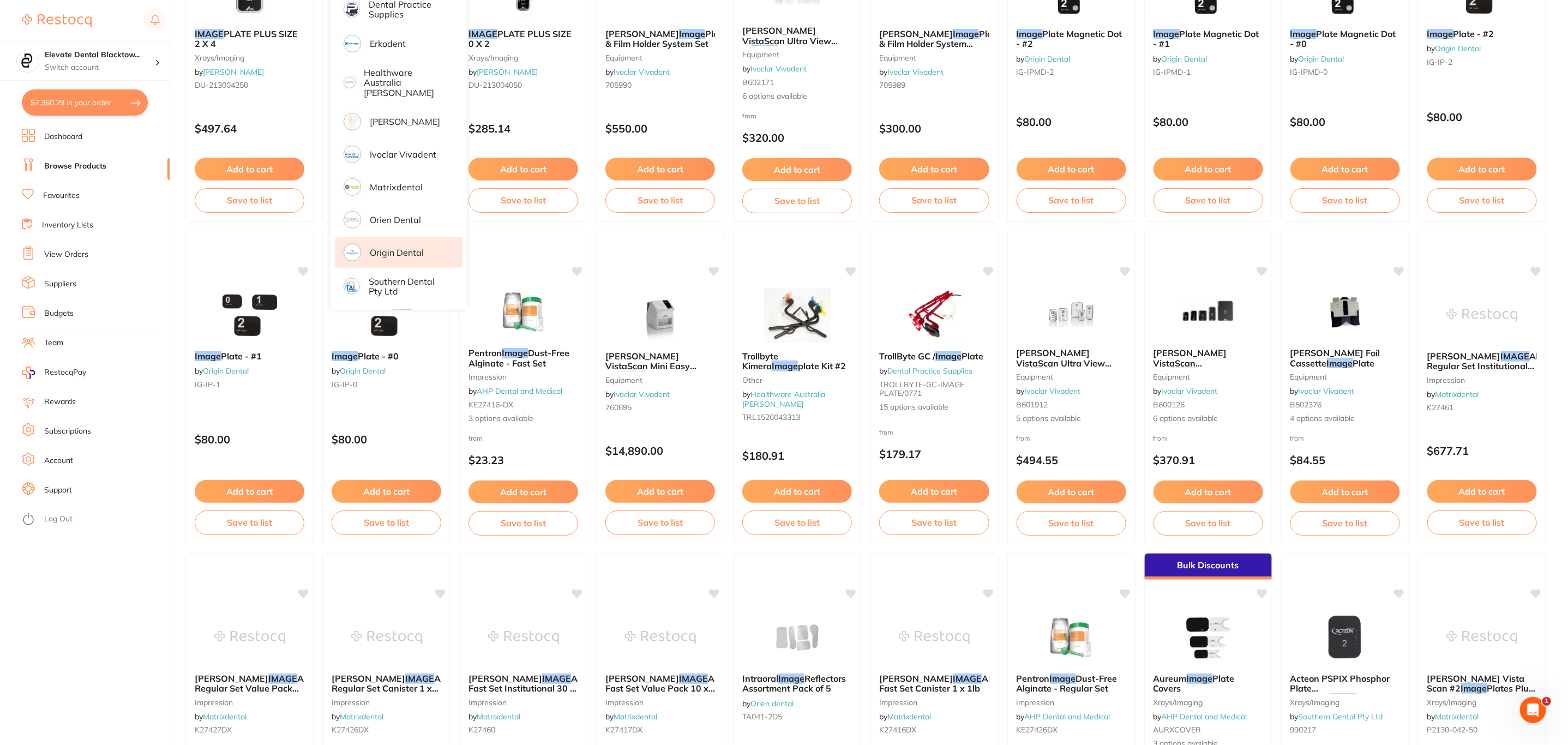
click at [416, 247] on p "Origin Dental" at bounding box center [396, 252] width 54 height 10
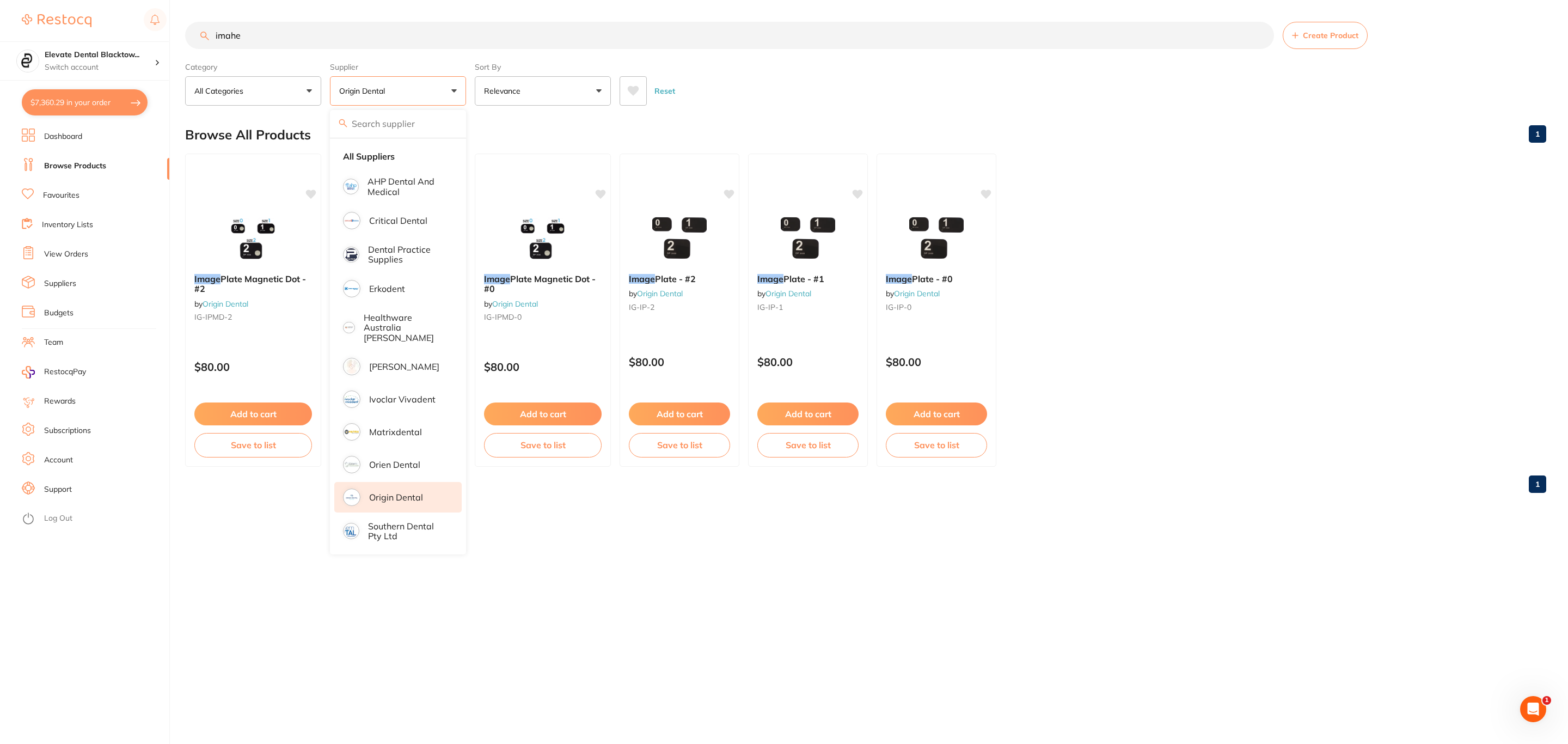
scroll to position [0, 0]
click at [847, 66] on div "Category All Categories All Categories No categories found Clear Category false…" at bounding box center [866, 81] width 1361 height 48
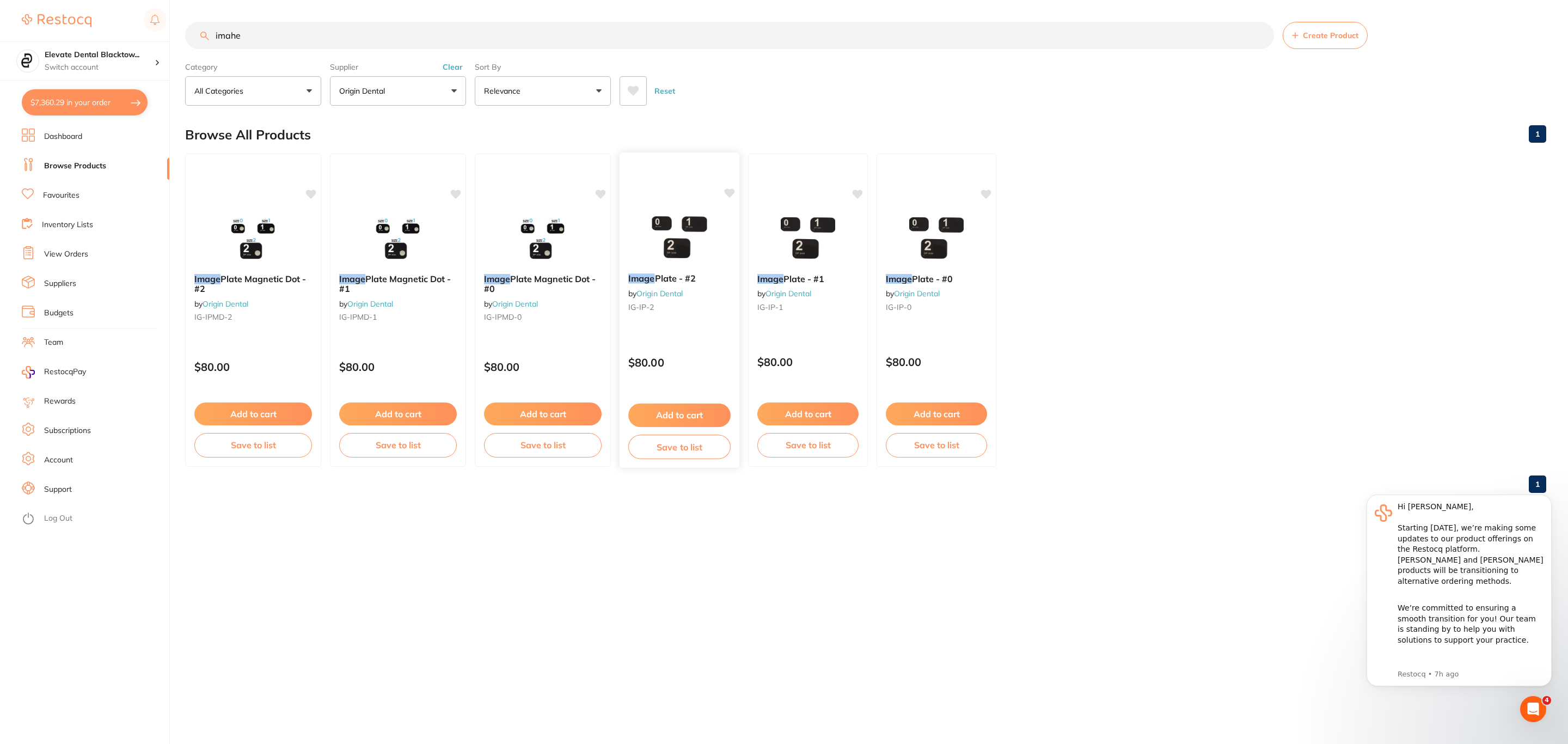
click at [698, 233] on img at bounding box center [679, 237] width 71 height 55
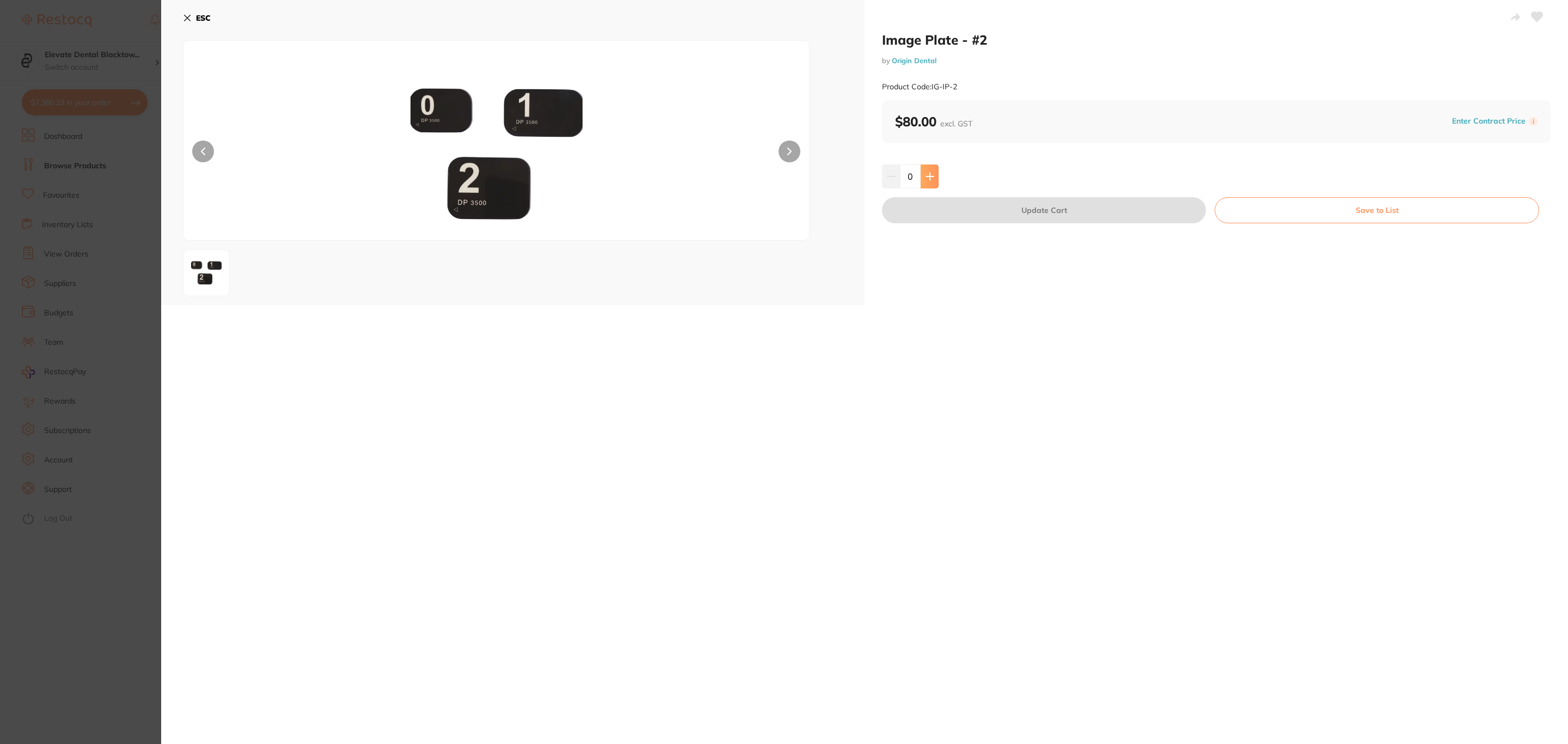
click at [930, 173] on icon at bounding box center [930, 176] width 9 height 9
type input "3"
click at [941, 209] on button "Update Cart" at bounding box center [1044, 209] width 324 height 26
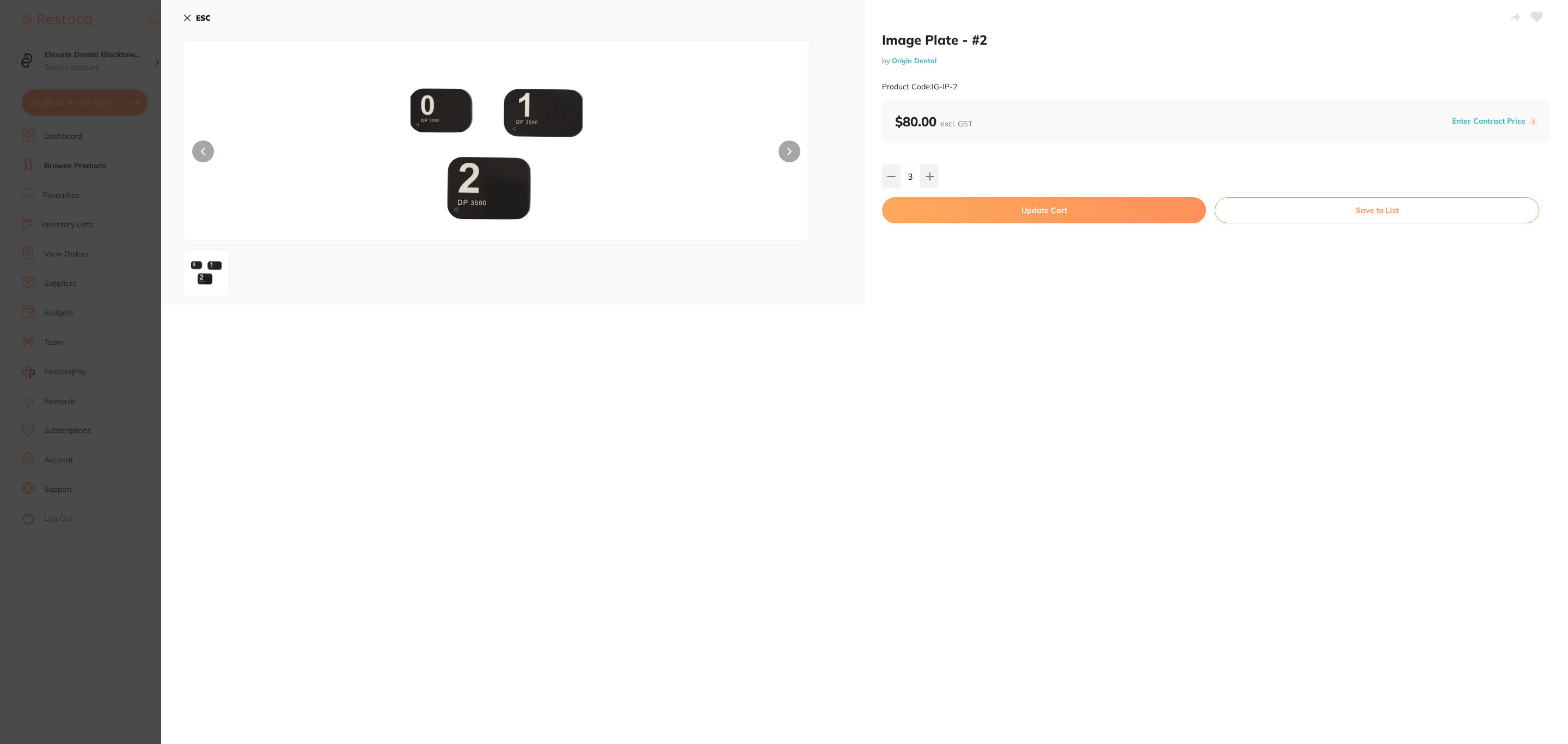
checkbox input "false"
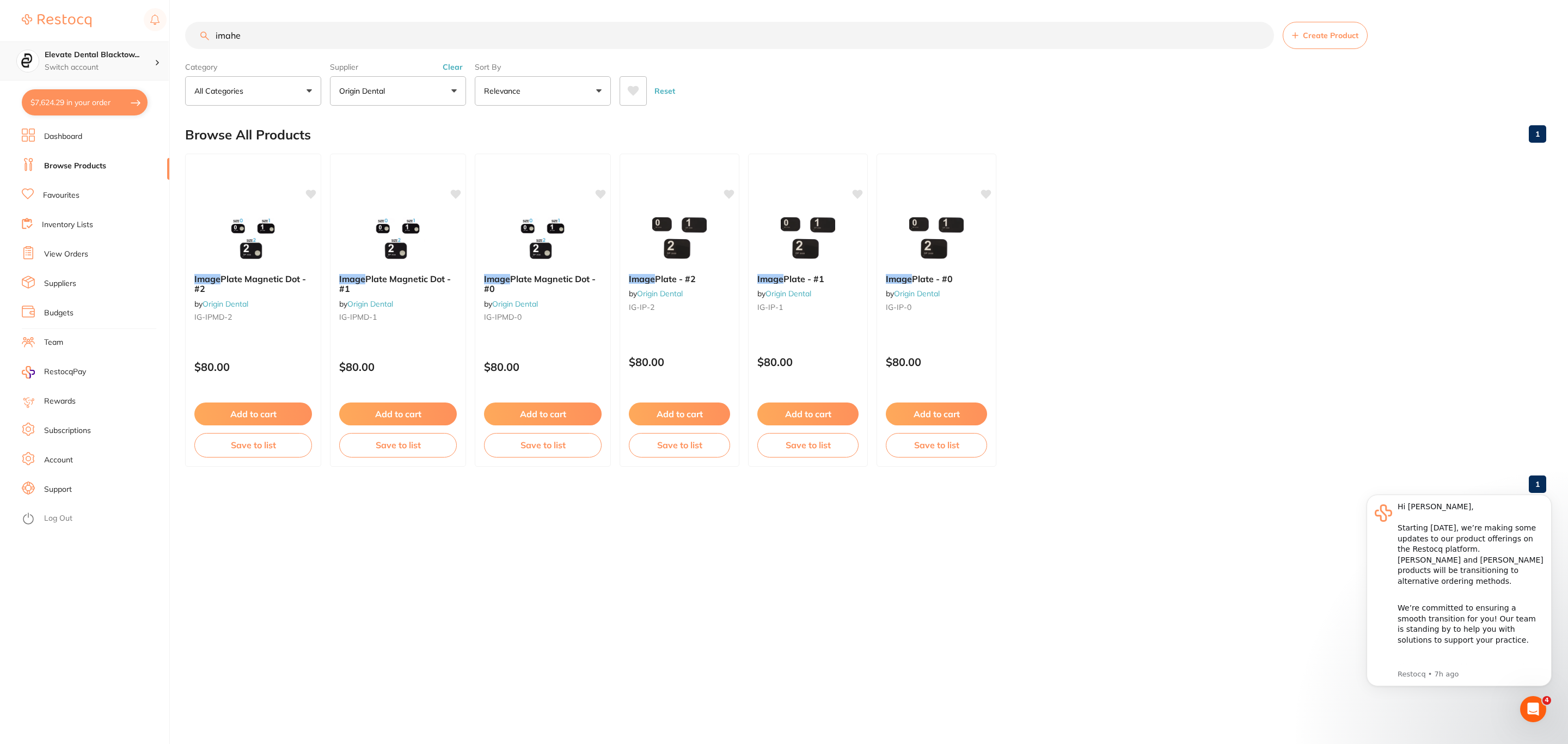
drag, startPoint x: 305, startPoint y: 39, endPoint x: 113, endPoint y: 46, distance: 192.1
click at [113, 46] on div "$7,624.29 Elevate Dental Blacktow... Switch account Riaz Dental Surgery Experte…" at bounding box center [784, 372] width 1568 height 744
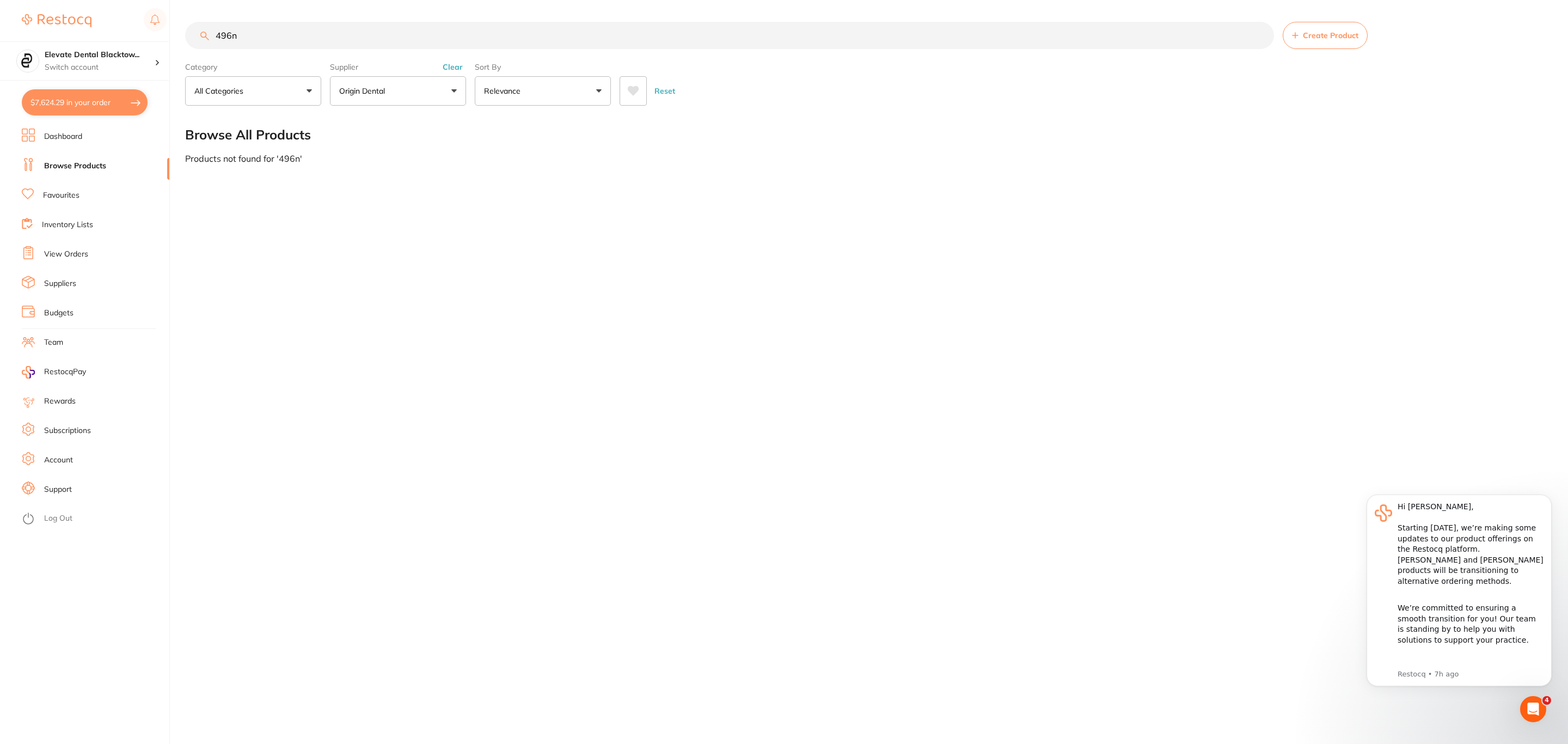
click at [292, 33] on input "496n" at bounding box center [730, 35] width 1089 height 27
type input "4"
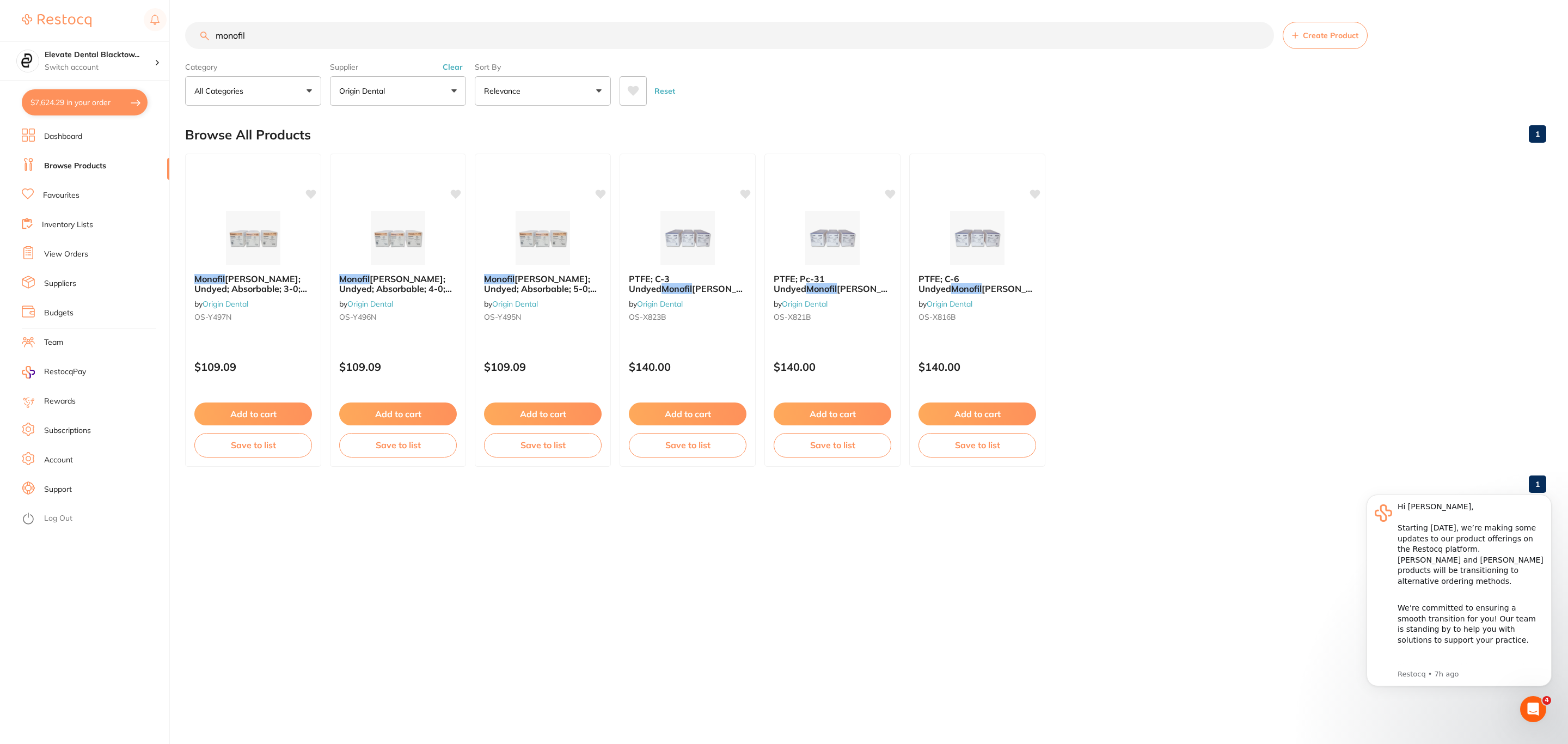
type input "monofil"
click at [404, 279] on span "ament; Undyed; Absorbable; 4-0; 18″/45cm; 3/8 Circle Precision Reverse Cutting …" at bounding box center [395, 299] width 113 height 52
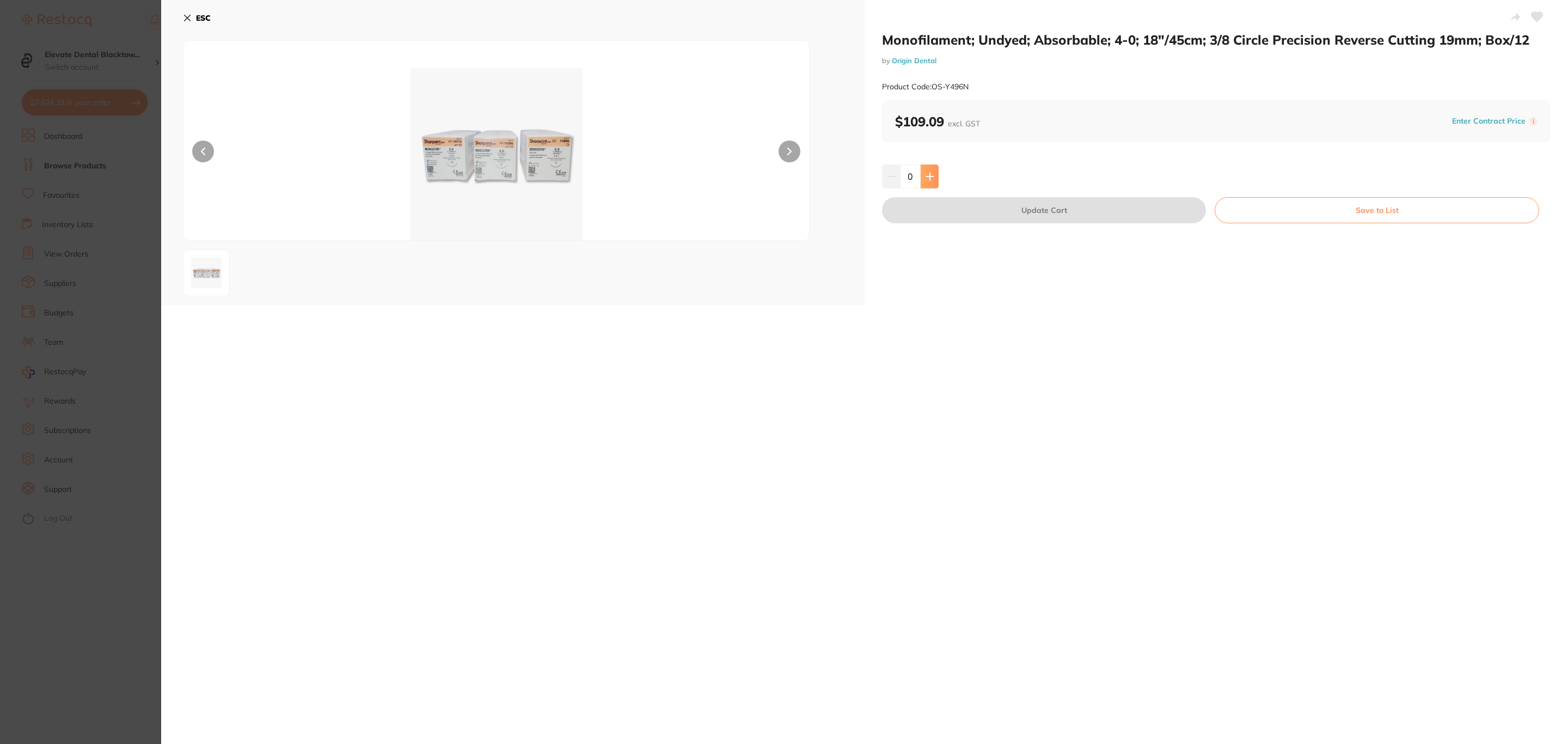
click at [929, 177] on icon at bounding box center [929, 176] width 7 height 7
type input "2"
click at [944, 209] on button "Update Cart" at bounding box center [1044, 209] width 324 height 26
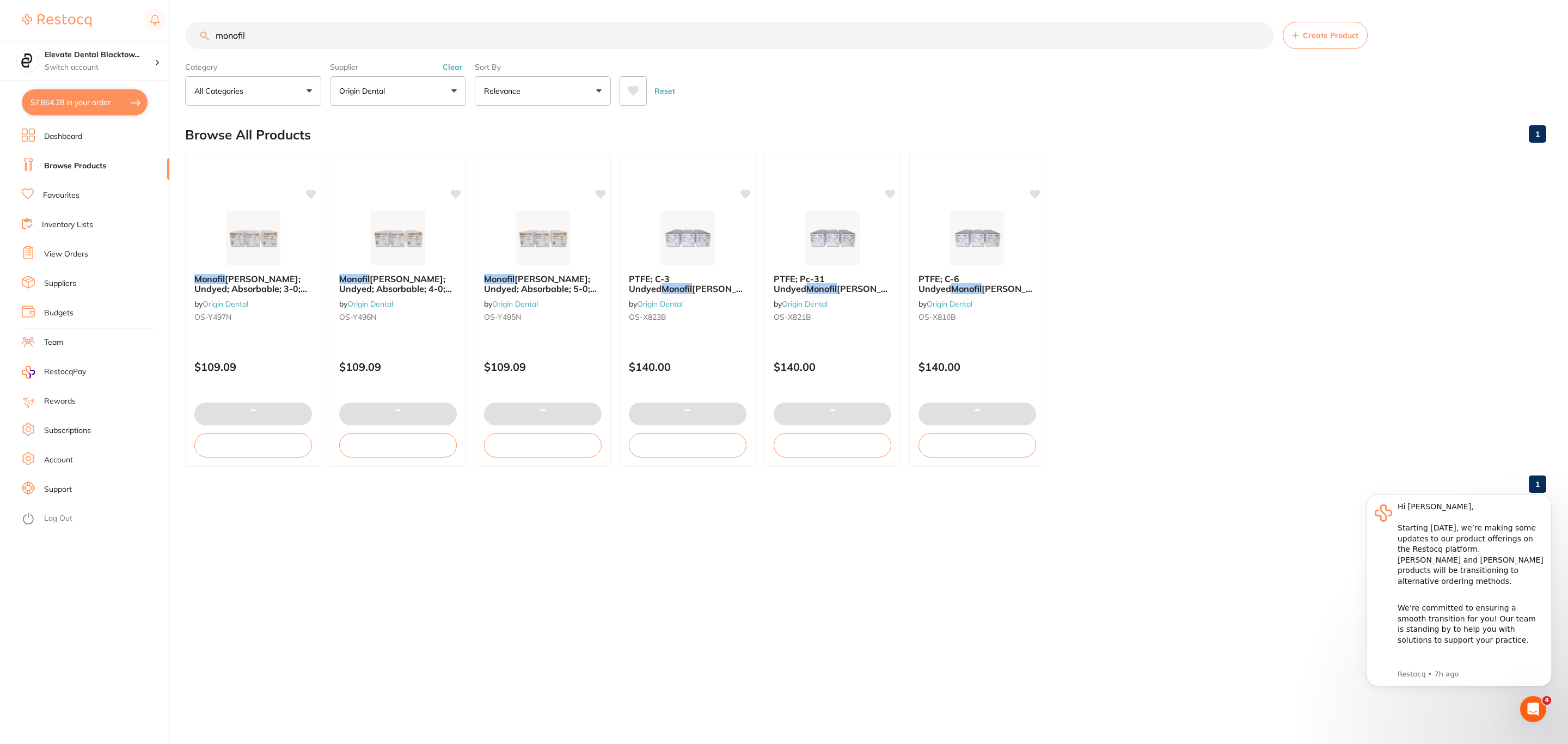
drag, startPoint x: 308, startPoint y: 37, endPoint x: 171, endPoint y: 41, distance: 137.1
click at [171, 41] on div "$7,864.28 Elevate Dental Blacktow... Switch account Riaz Dental Surgery Experte…" at bounding box center [784, 372] width 1568 height 744
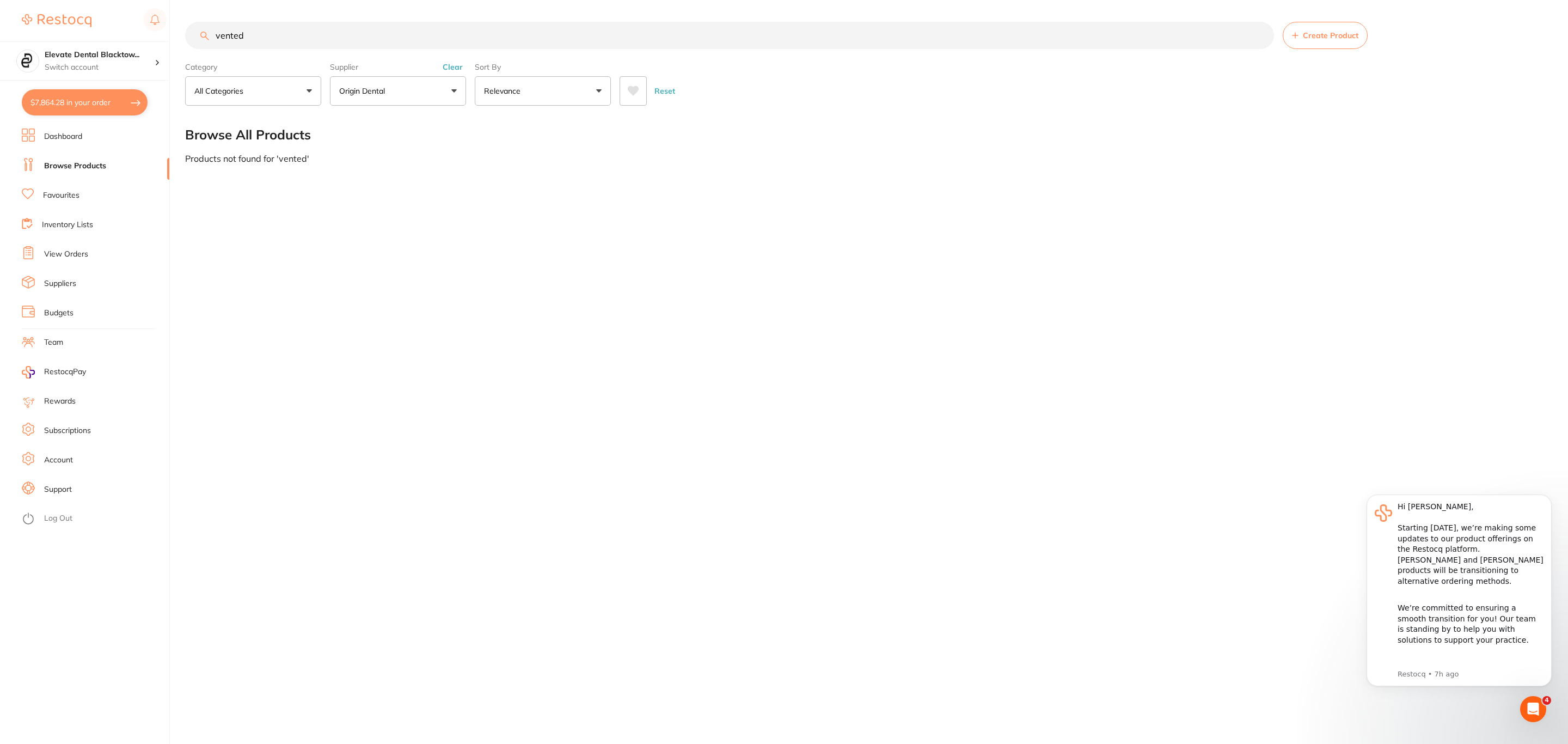
type input "vented"
click at [80, 109] on button "$7,864.28 in your order" at bounding box center [84, 102] width 126 height 26
checkbox input "true"
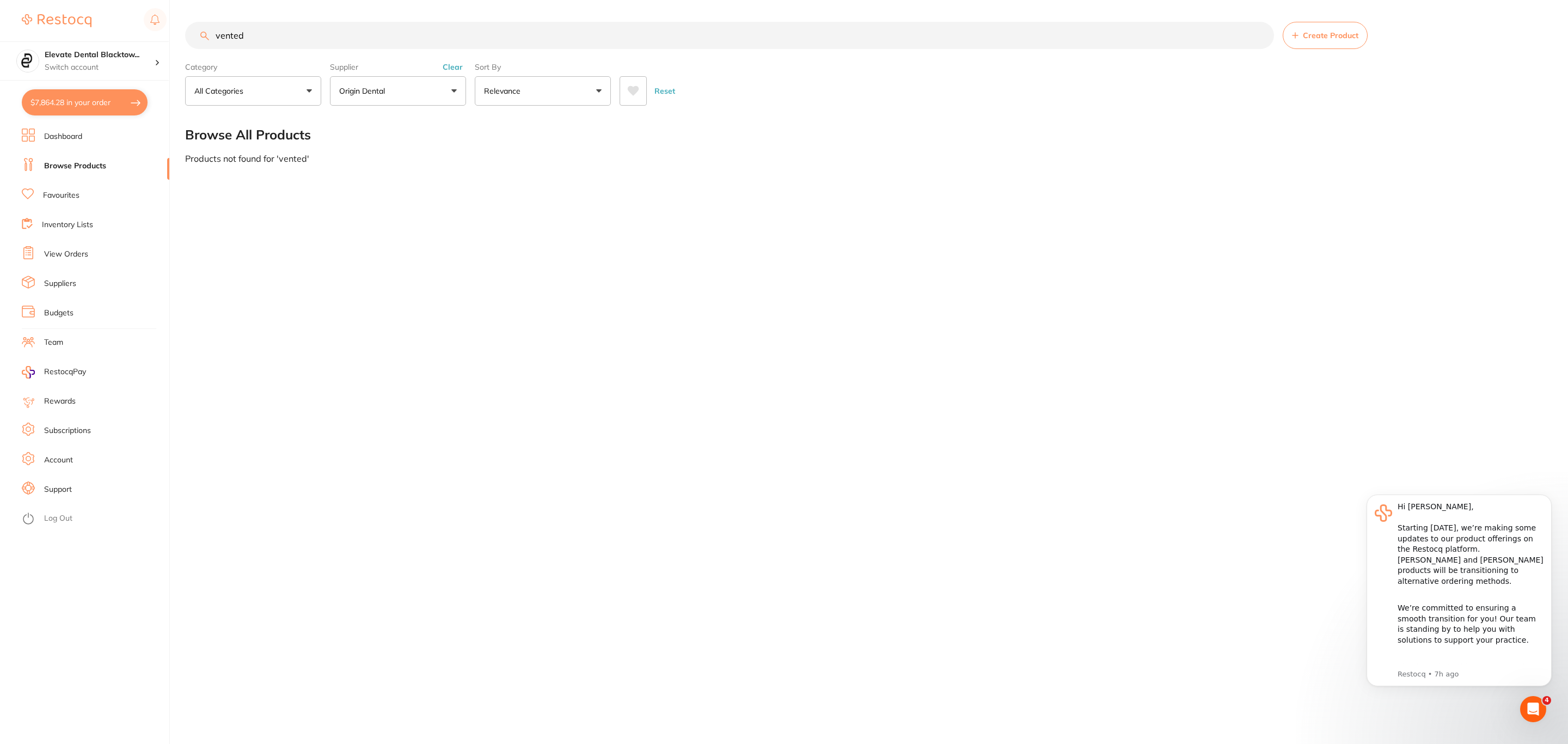
checkbox input "true"
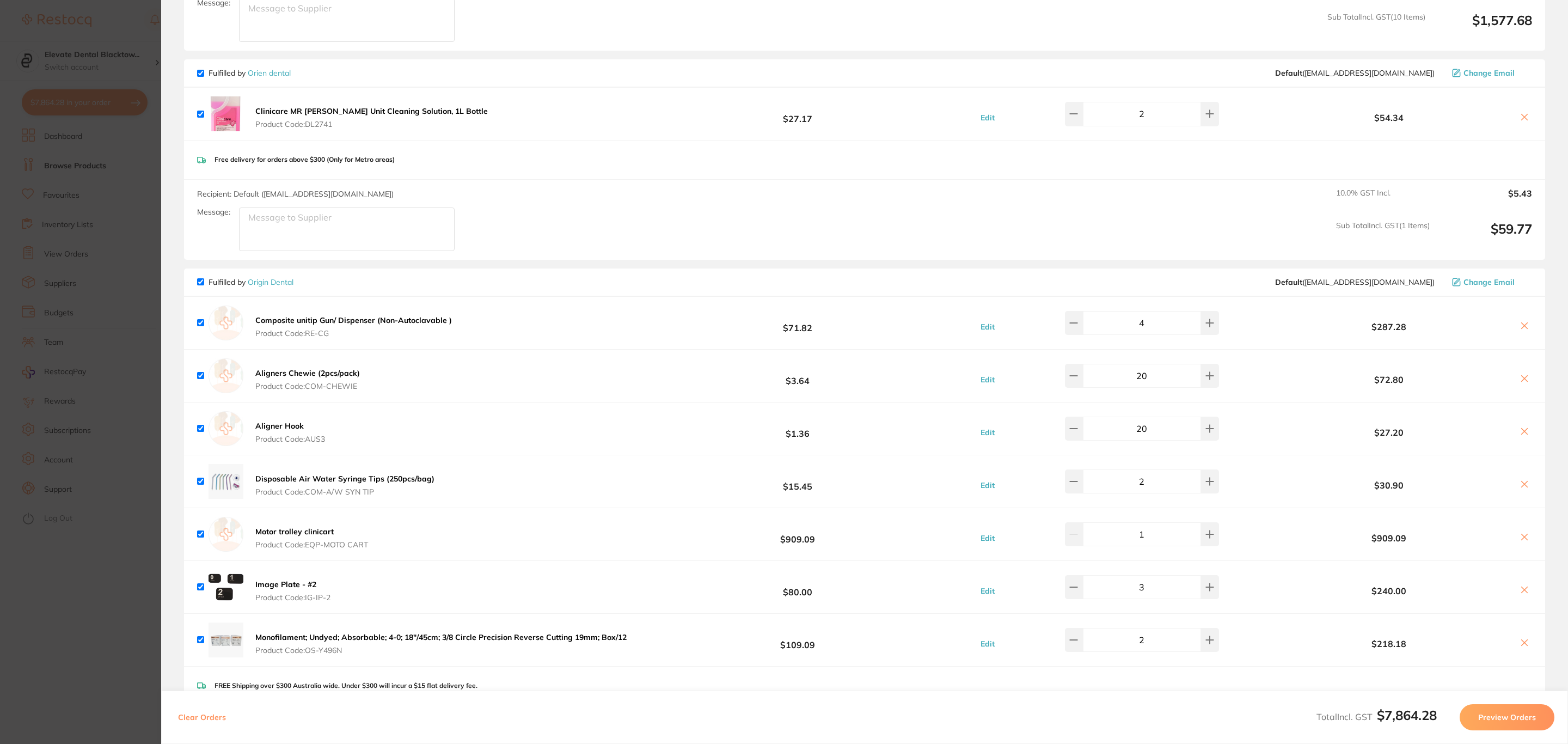
click at [66, 41] on section "Update RRP Set your pre negotiated price for this item. Item Agreed RRP (excl. …" at bounding box center [784, 372] width 1568 height 744
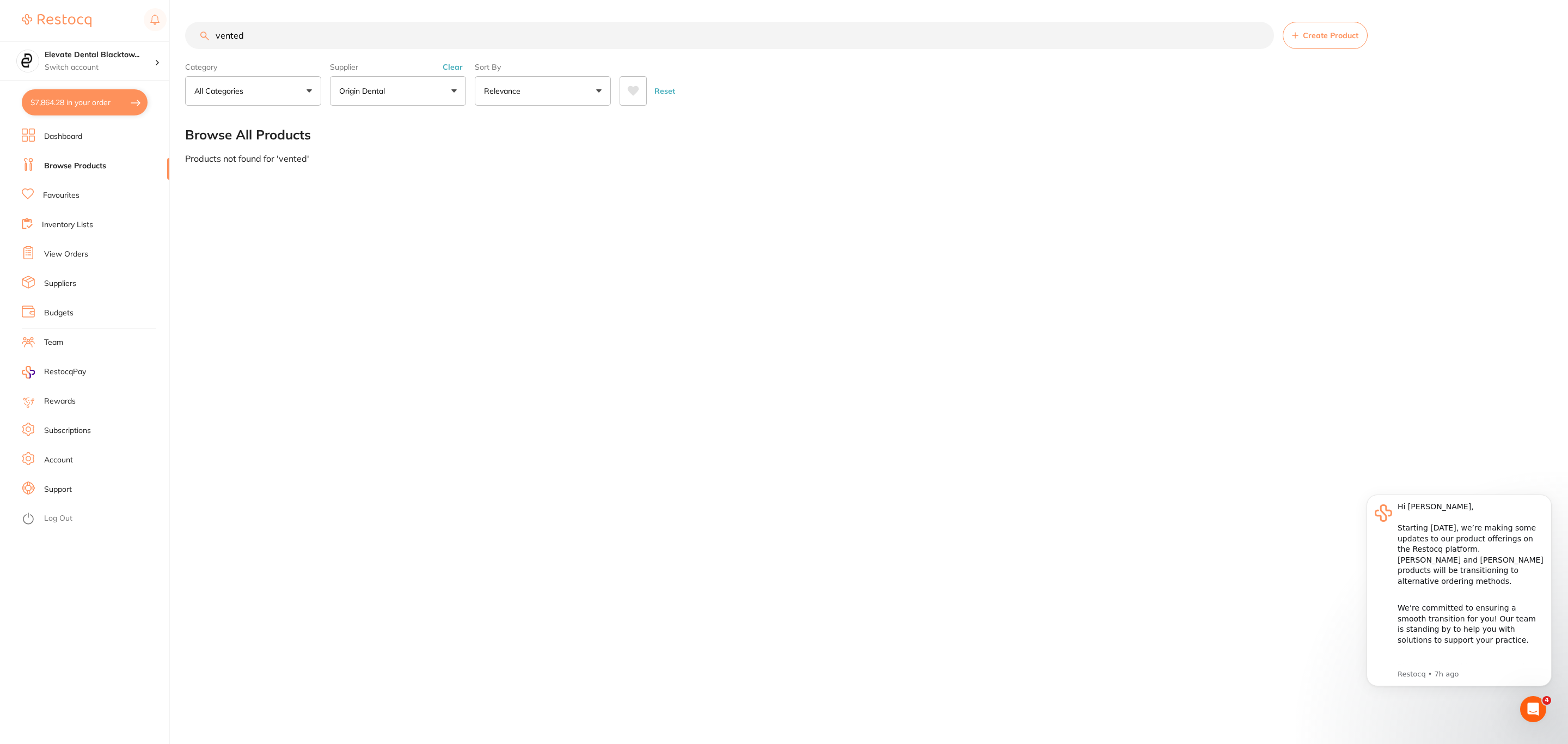
click at [139, 98] on button "$7,864.28 in your order" at bounding box center [84, 102] width 126 height 26
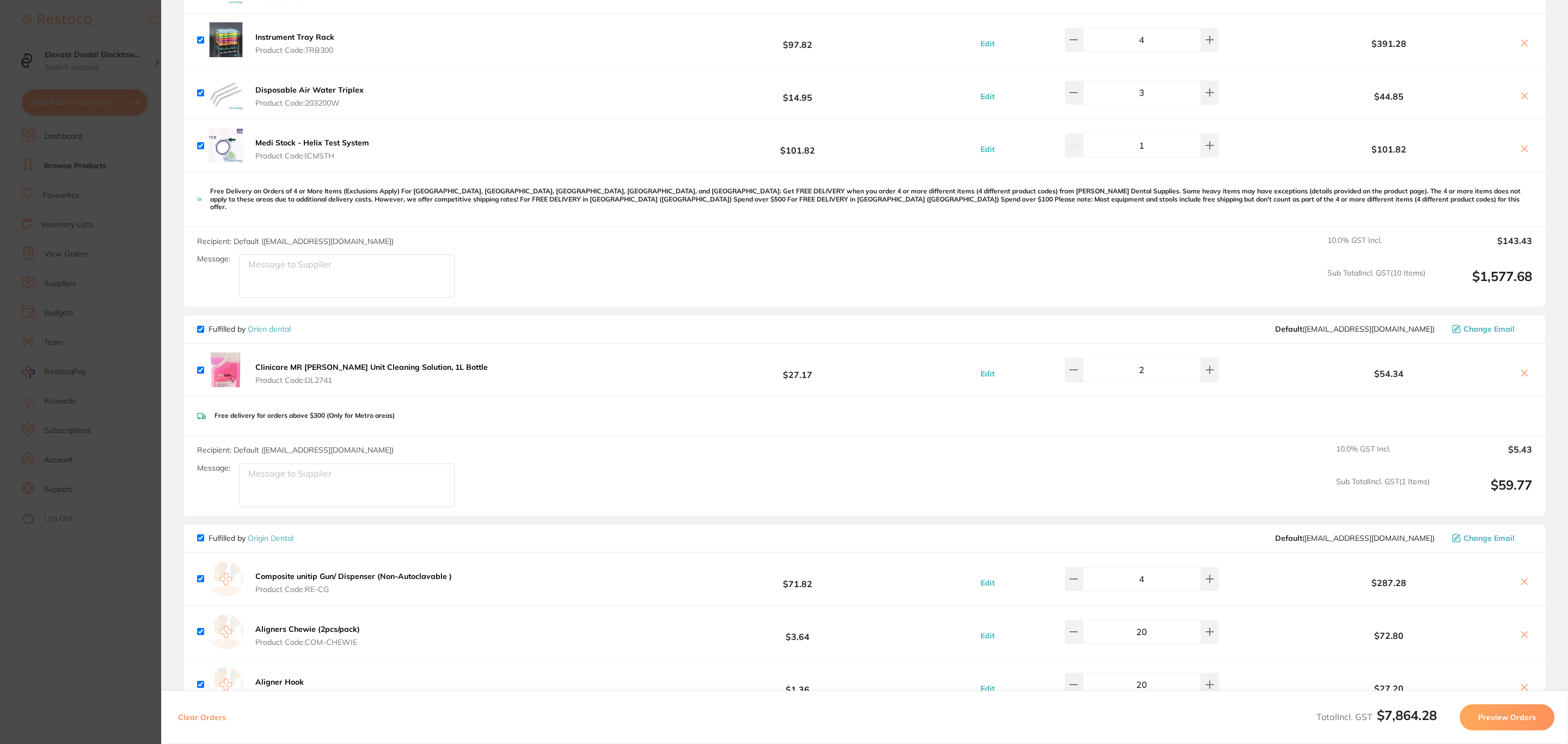
scroll to position [1552, 0]
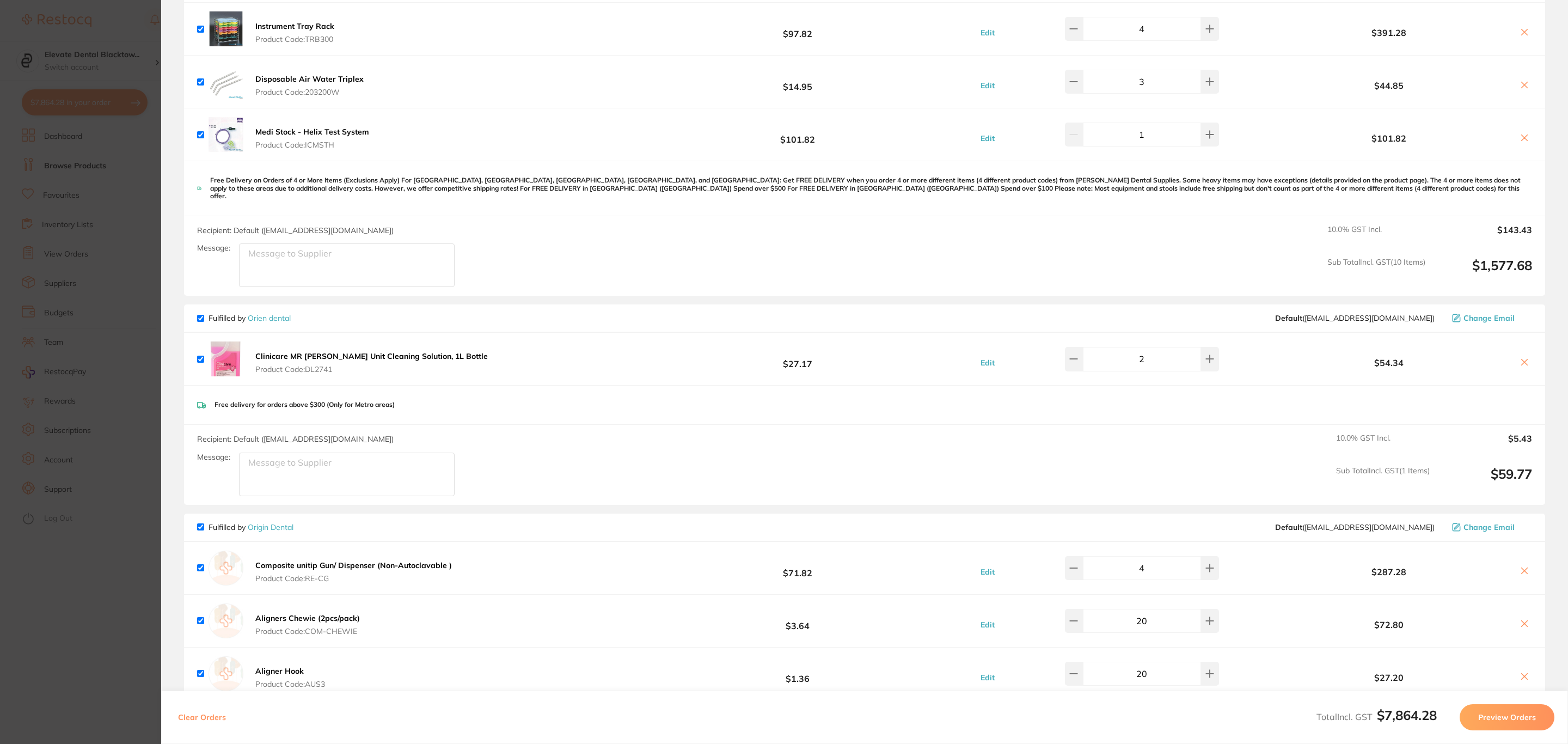
click at [59, 39] on section "Update RRP Set your pre negotiated price for this item. Item Agreed RRP (excl. …" at bounding box center [784, 372] width 1568 height 744
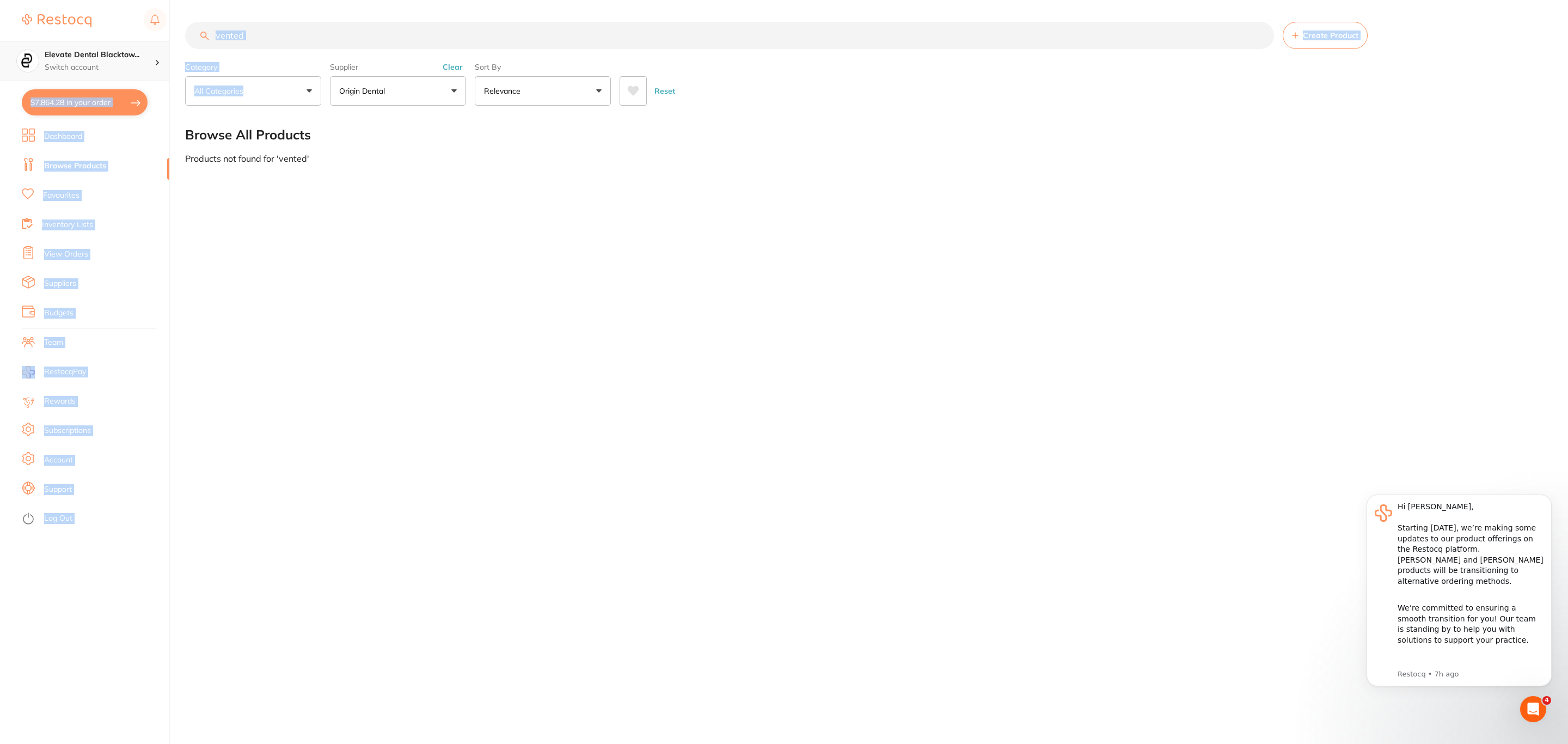
click at [166, 51] on div "$7,864.28 Elevate Dental Blacktow... Switch account Riaz Dental Surgery Experte…" at bounding box center [784, 372] width 1568 height 744
click at [346, 243] on div "vented Create Product Category All Categories All Categories No categories foun…" at bounding box center [877, 372] width 1383 height 744
drag, startPoint x: 271, startPoint y: 28, endPoint x: 215, endPoint y: 34, distance: 56.3
click at [215, 34] on input "vented" at bounding box center [730, 35] width 1089 height 27
type input "hve"
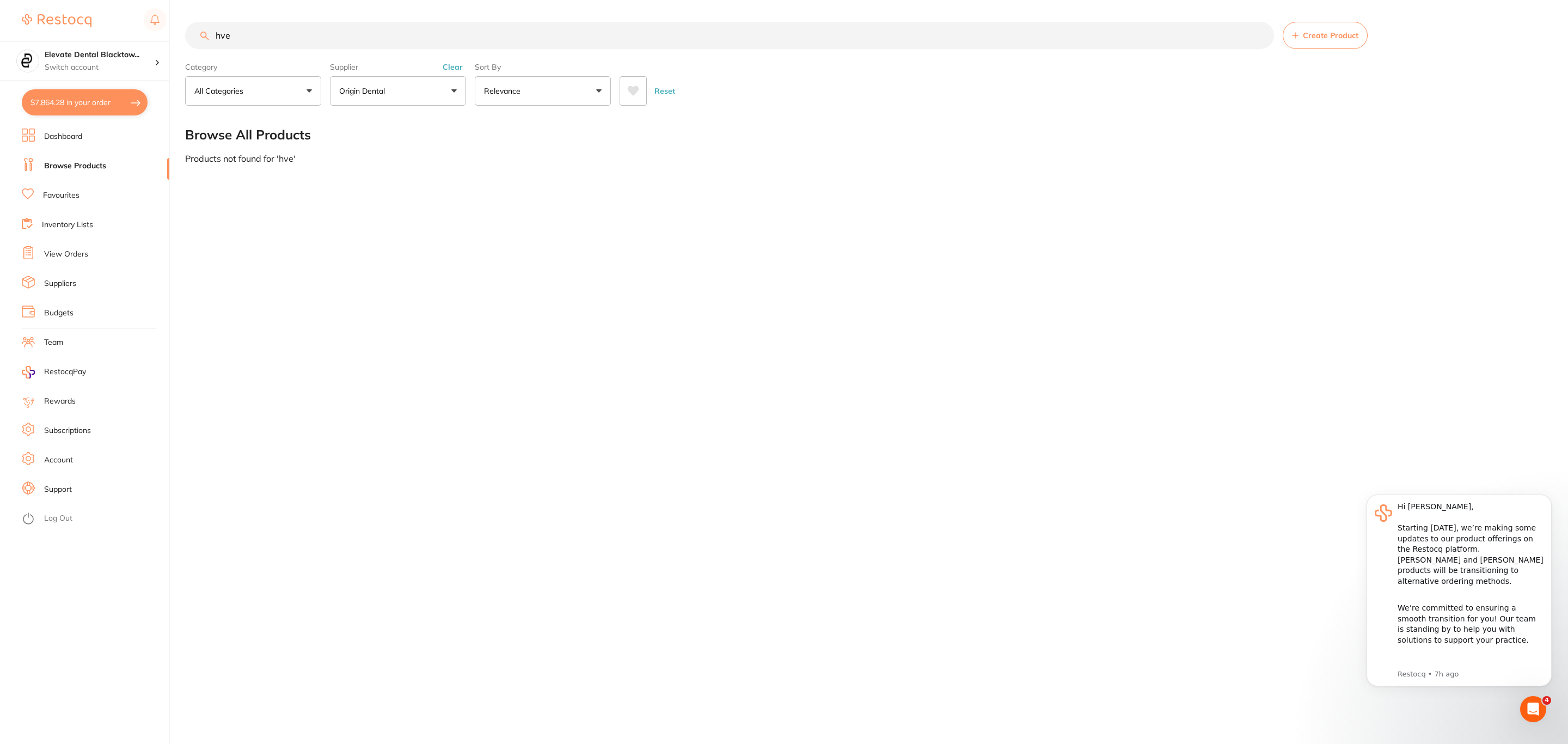
click at [385, 88] on p "Origin Dental" at bounding box center [364, 91] width 50 height 11
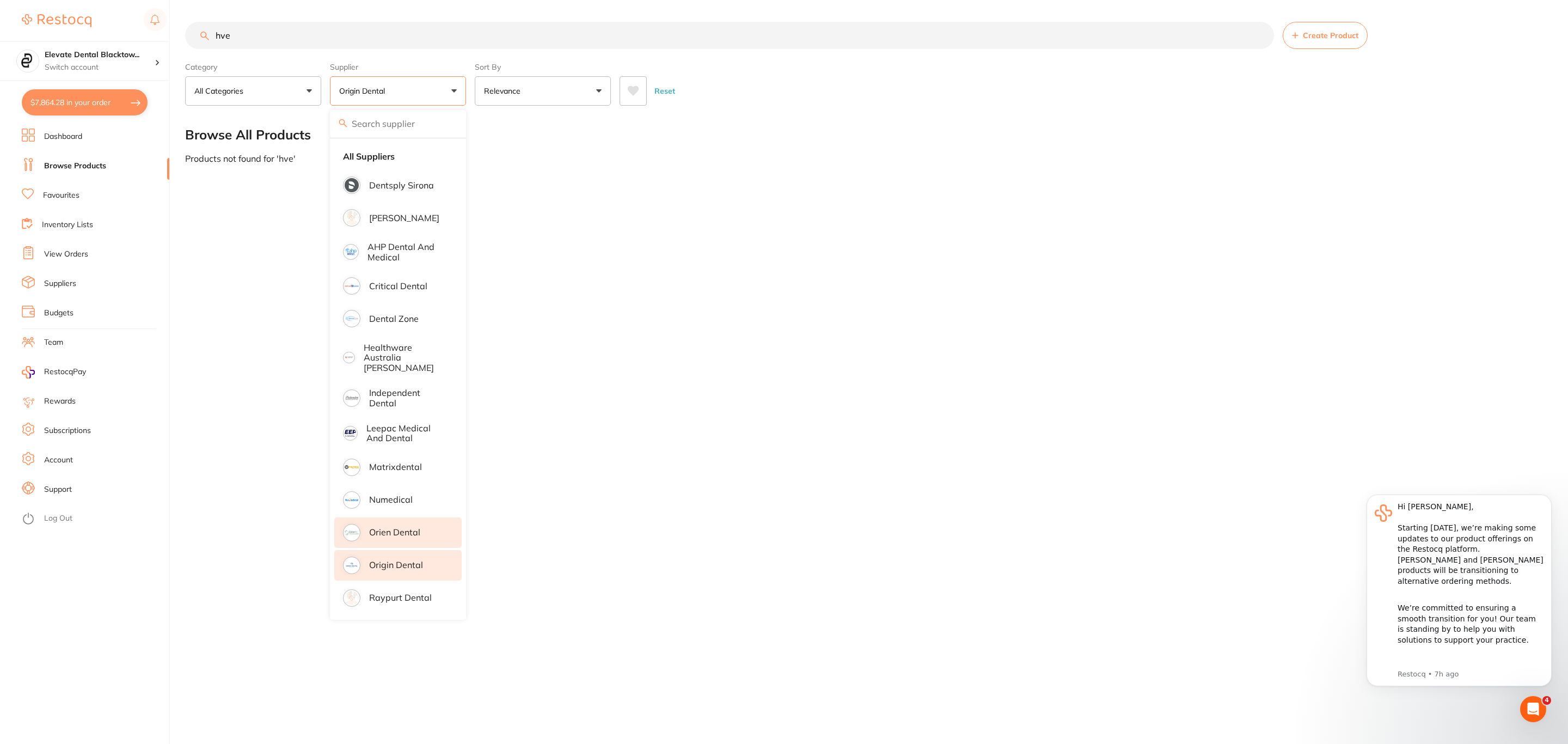
drag, startPoint x: 409, startPoint y: 556, endPoint x: 414, endPoint y: 536, distance: 20.6
click at [409, 560] on p "Origin Dental" at bounding box center [395, 564] width 54 height 10
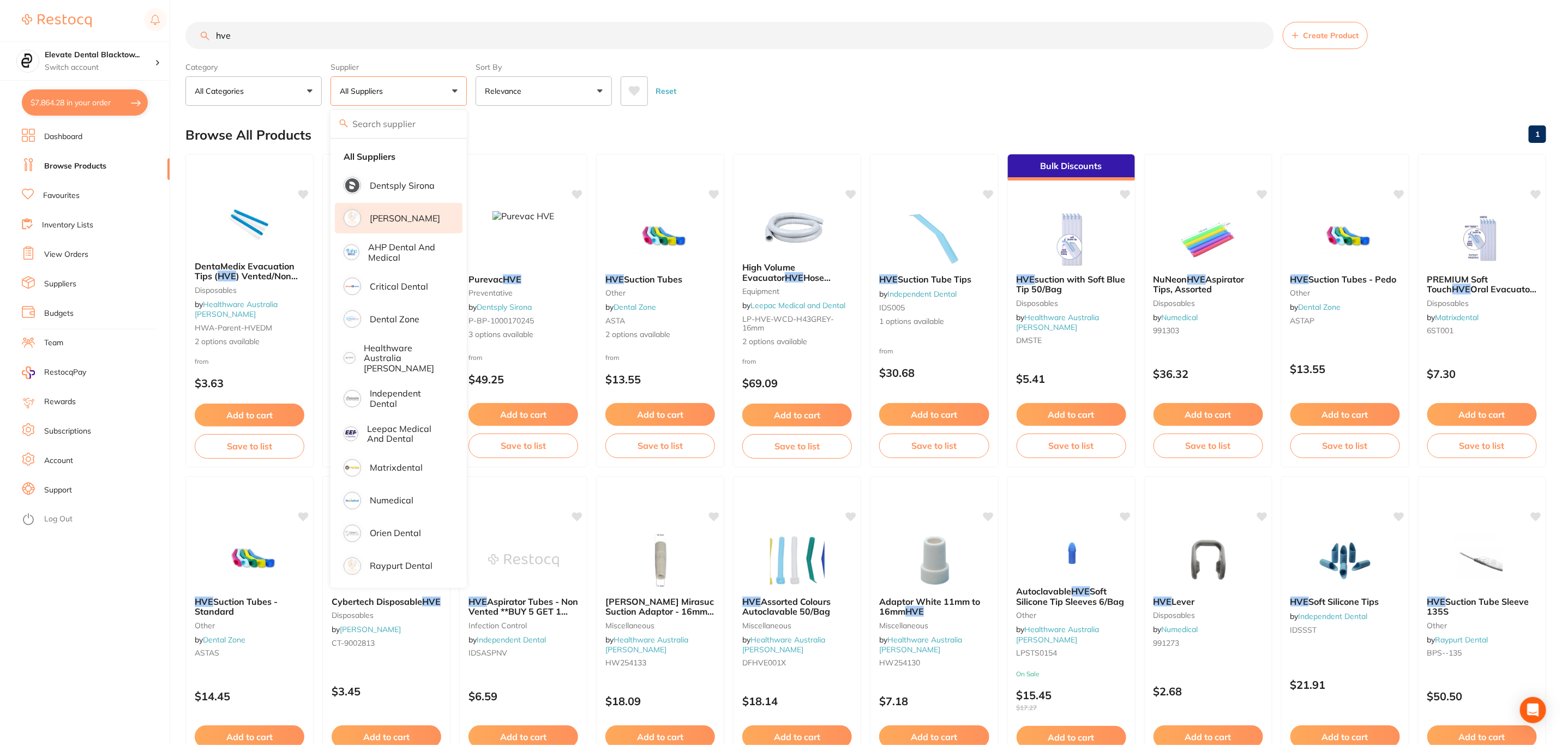
click at [418, 218] on p "[PERSON_NAME]" at bounding box center [405, 218] width 70 height 10
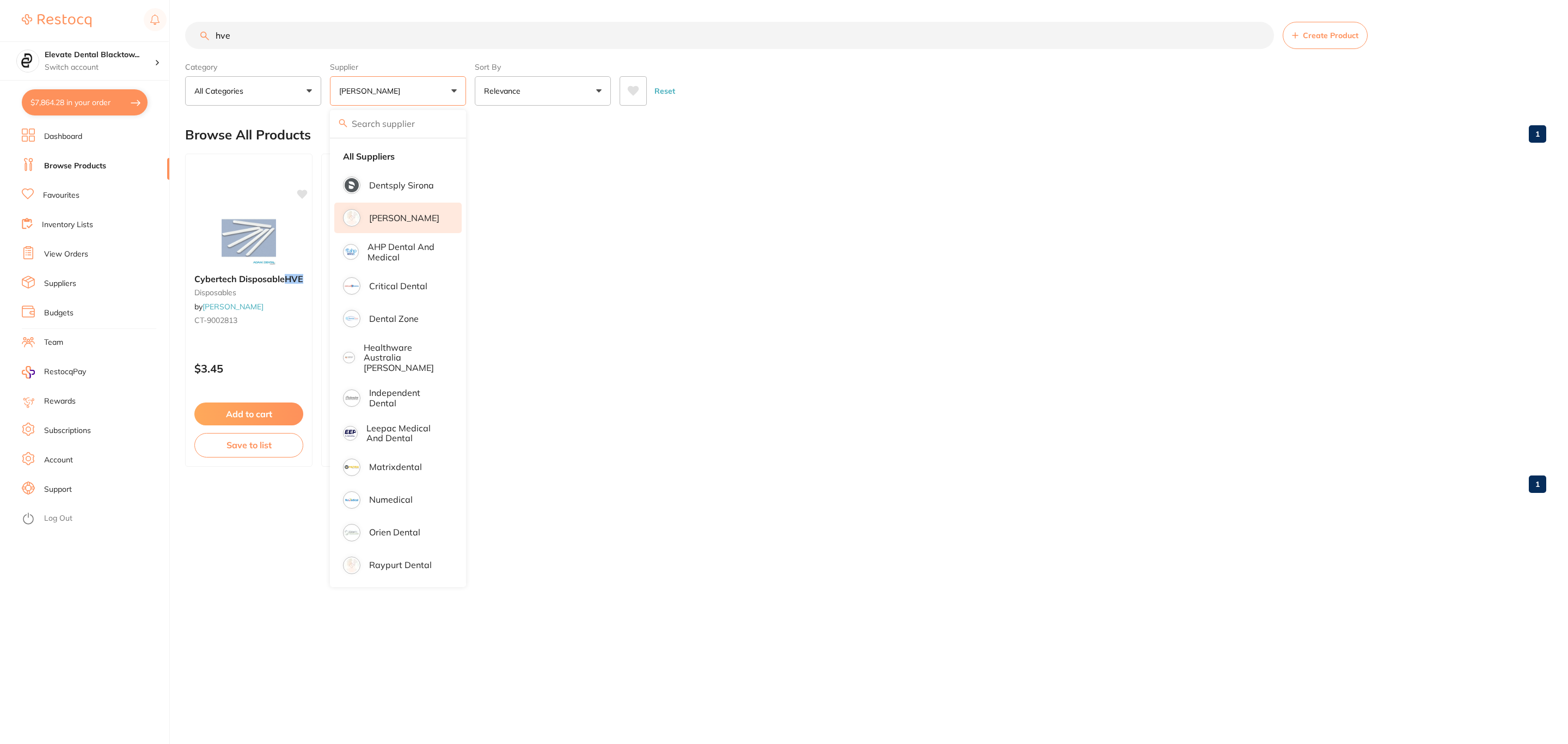
click at [848, 134] on div "Browse All Products 1" at bounding box center [866, 134] width 1361 height 37
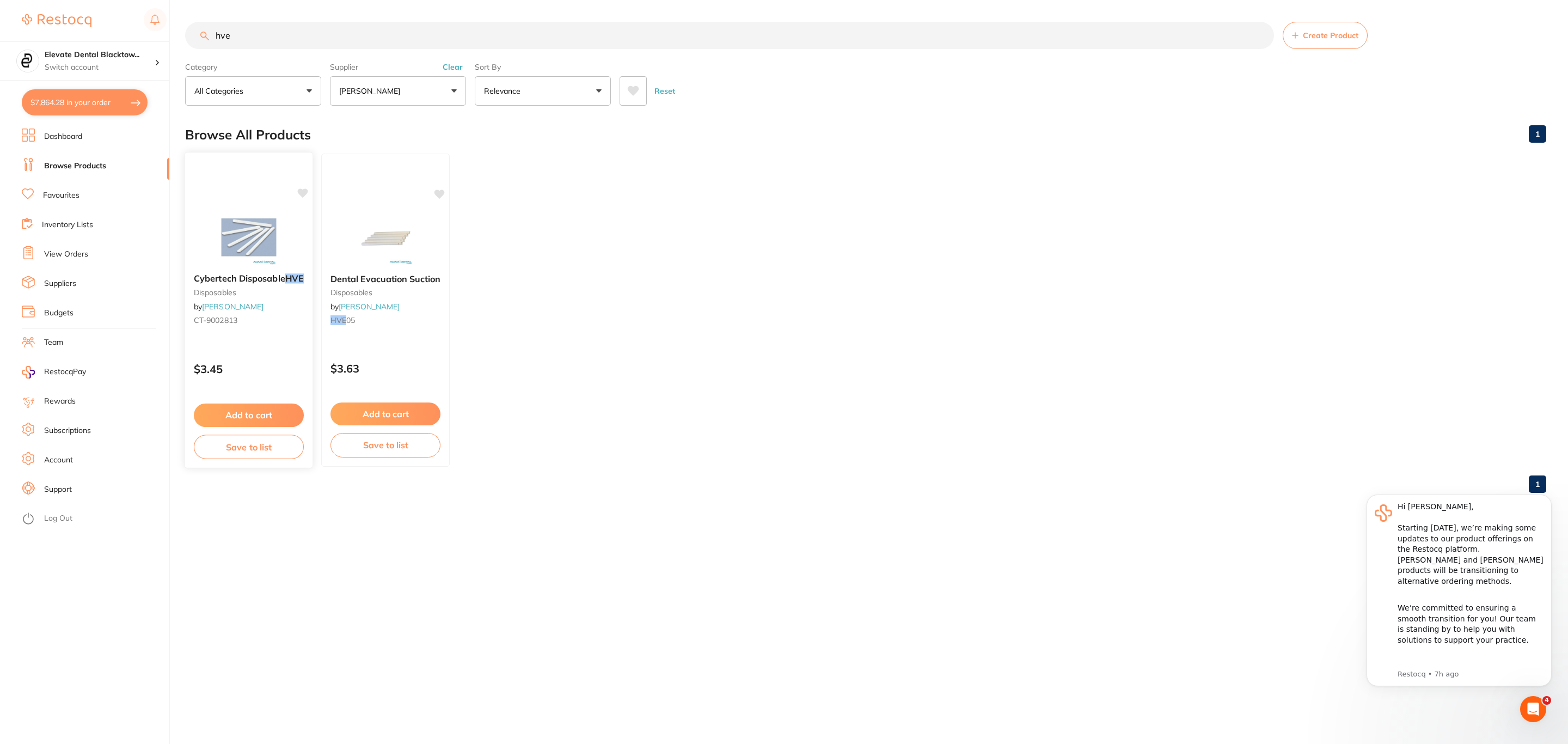
scroll to position [0, 0]
click at [410, 241] on img at bounding box center [384, 237] width 71 height 55
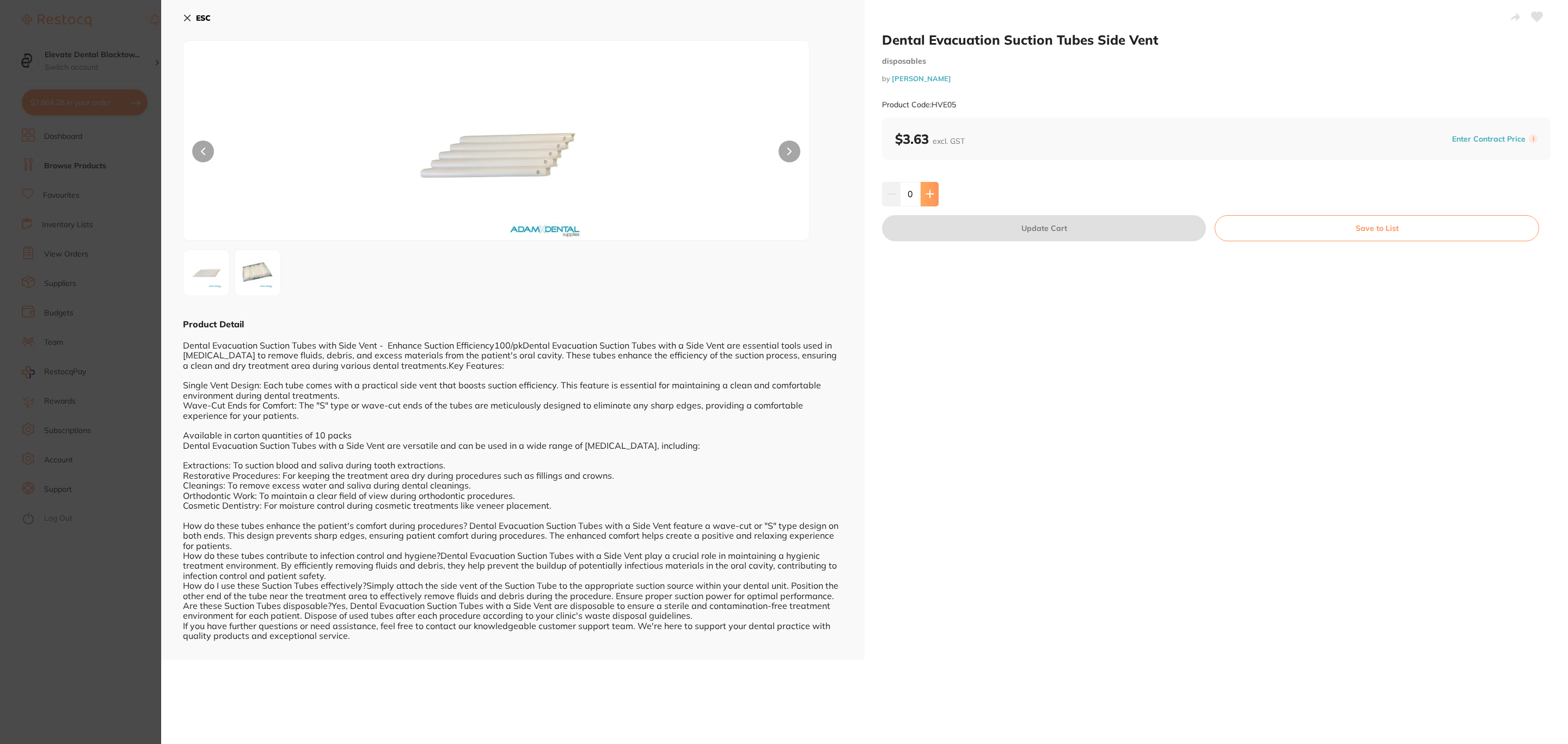
click at [928, 191] on icon at bounding box center [929, 194] width 7 height 7
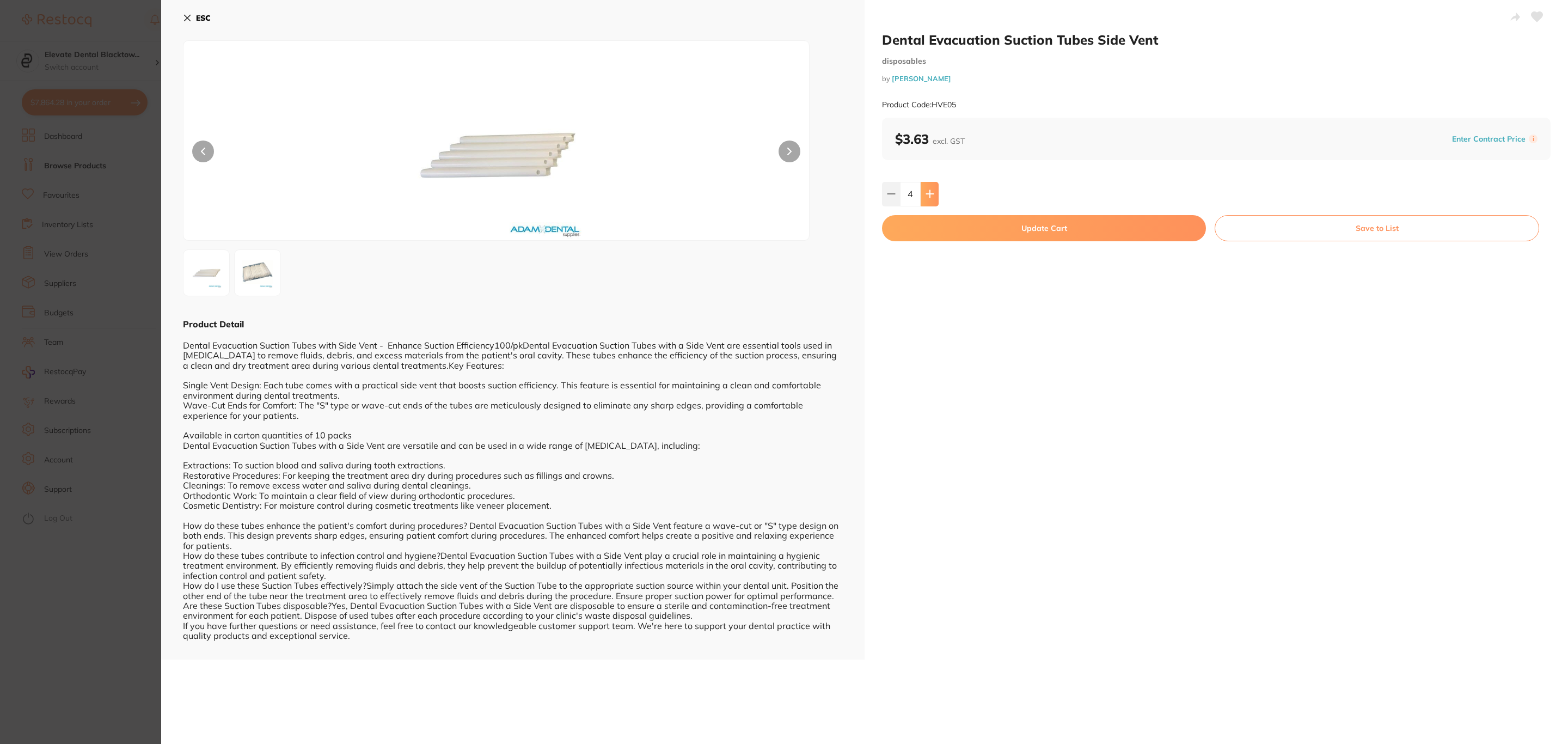
type input "5"
click at [934, 234] on button "Update Cart" at bounding box center [1044, 227] width 324 height 26
checkbox input "false"
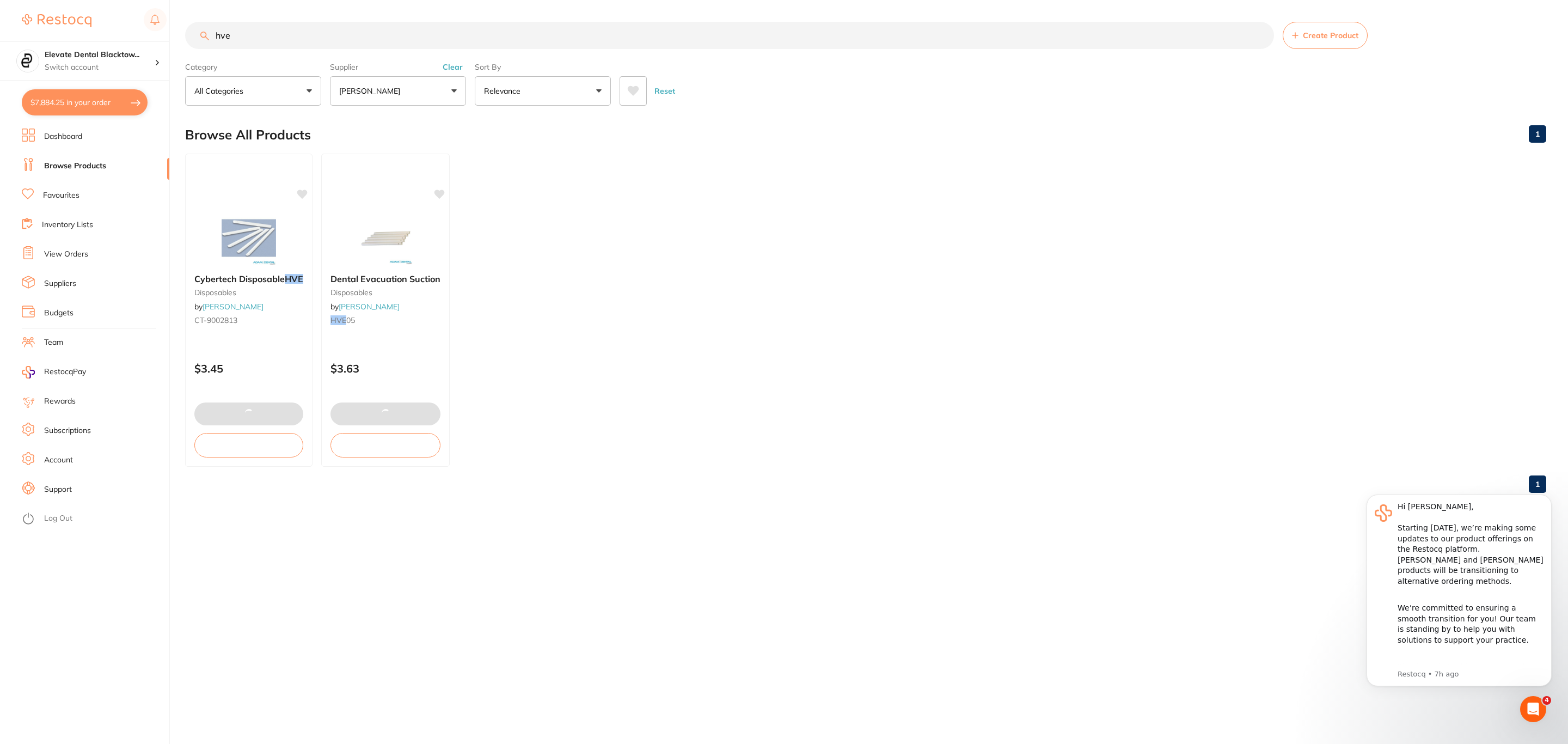
click at [73, 106] on button "$7,884.25 in your order" at bounding box center [84, 102] width 126 height 26
checkbox input "true"
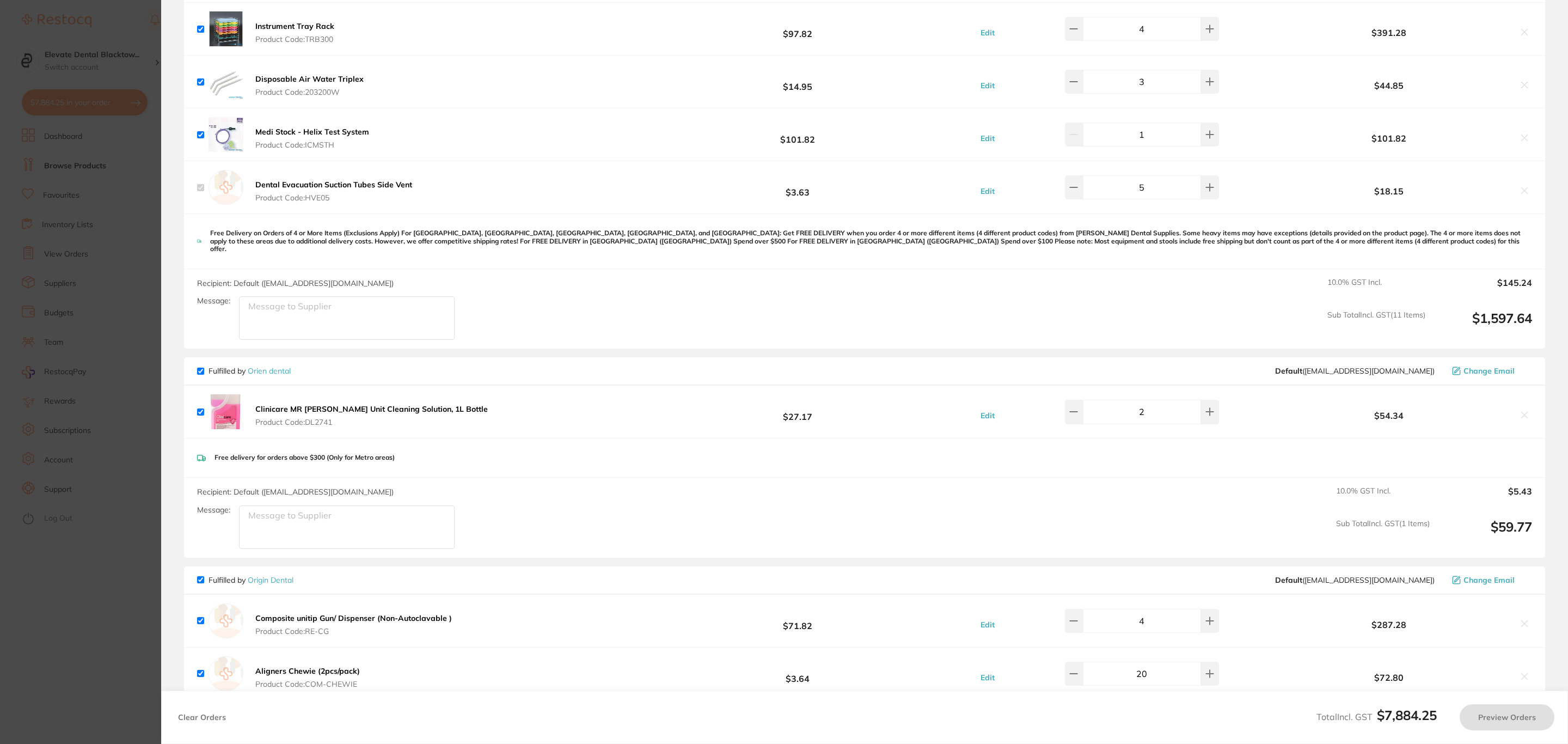
checkbox input "false"
checkbox input "true"
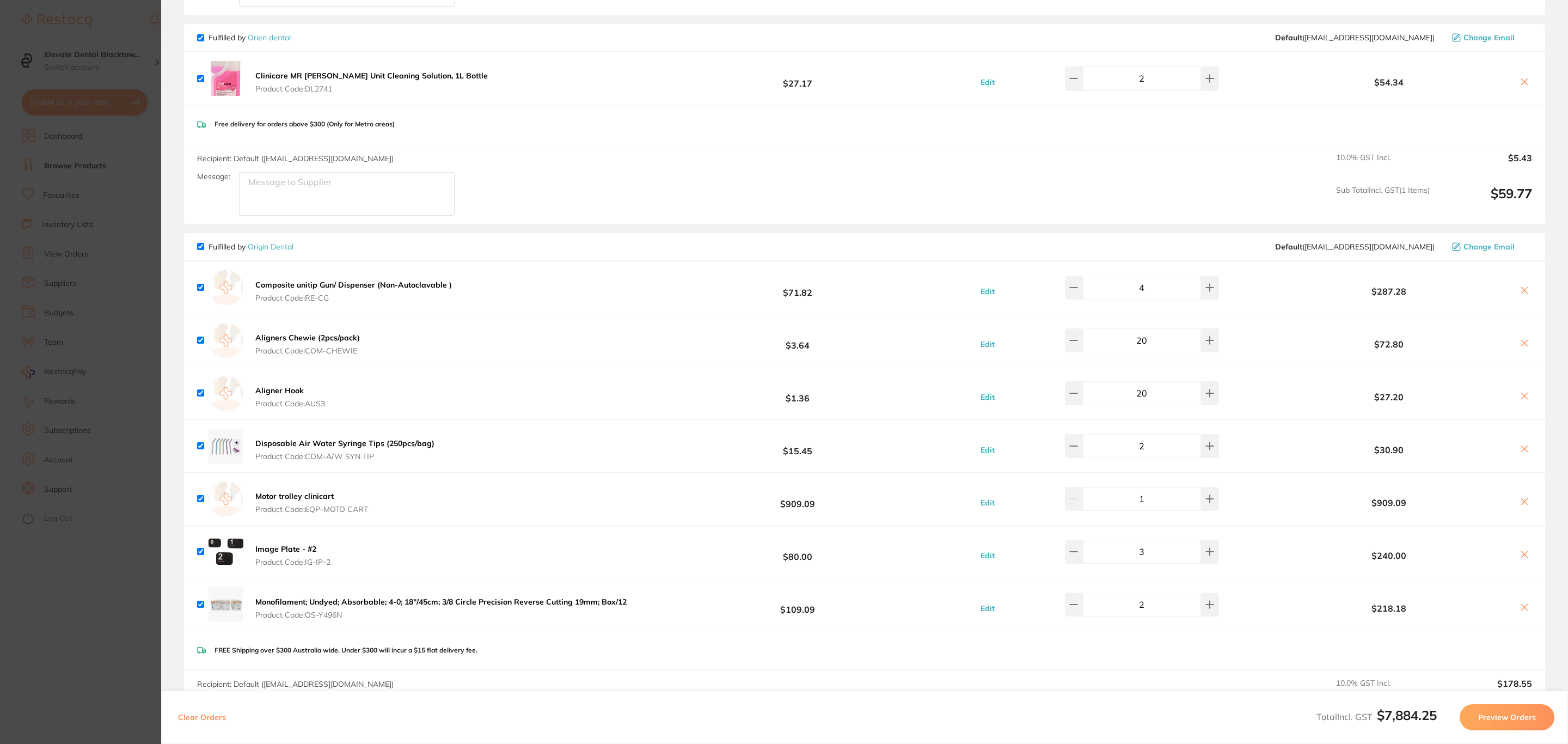
scroll to position [1552, 0]
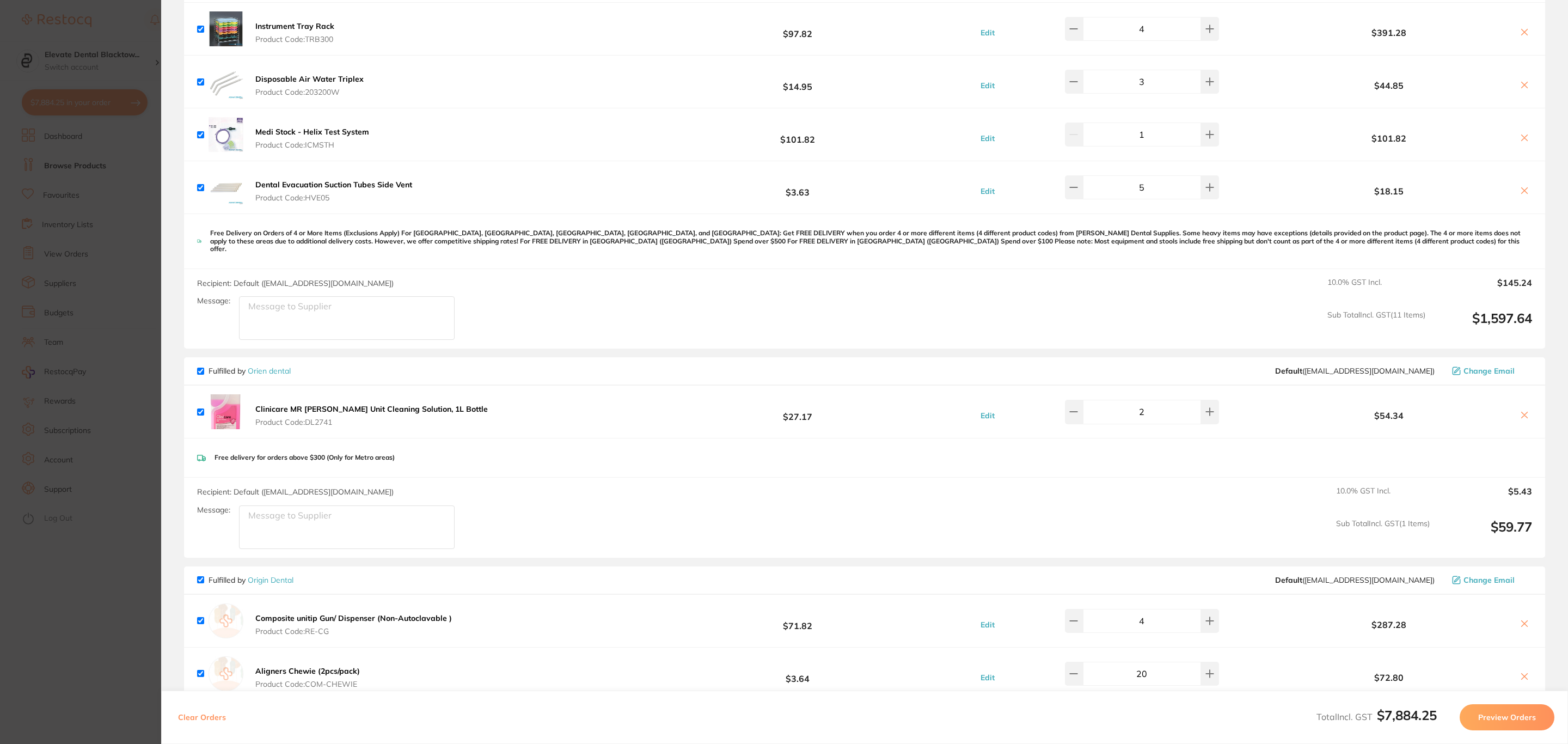
click at [384, 404] on b "Clinicare MR Suction Unit Cleaning Solution, 1L Bottle" at bounding box center [372, 409] width 233 height 10
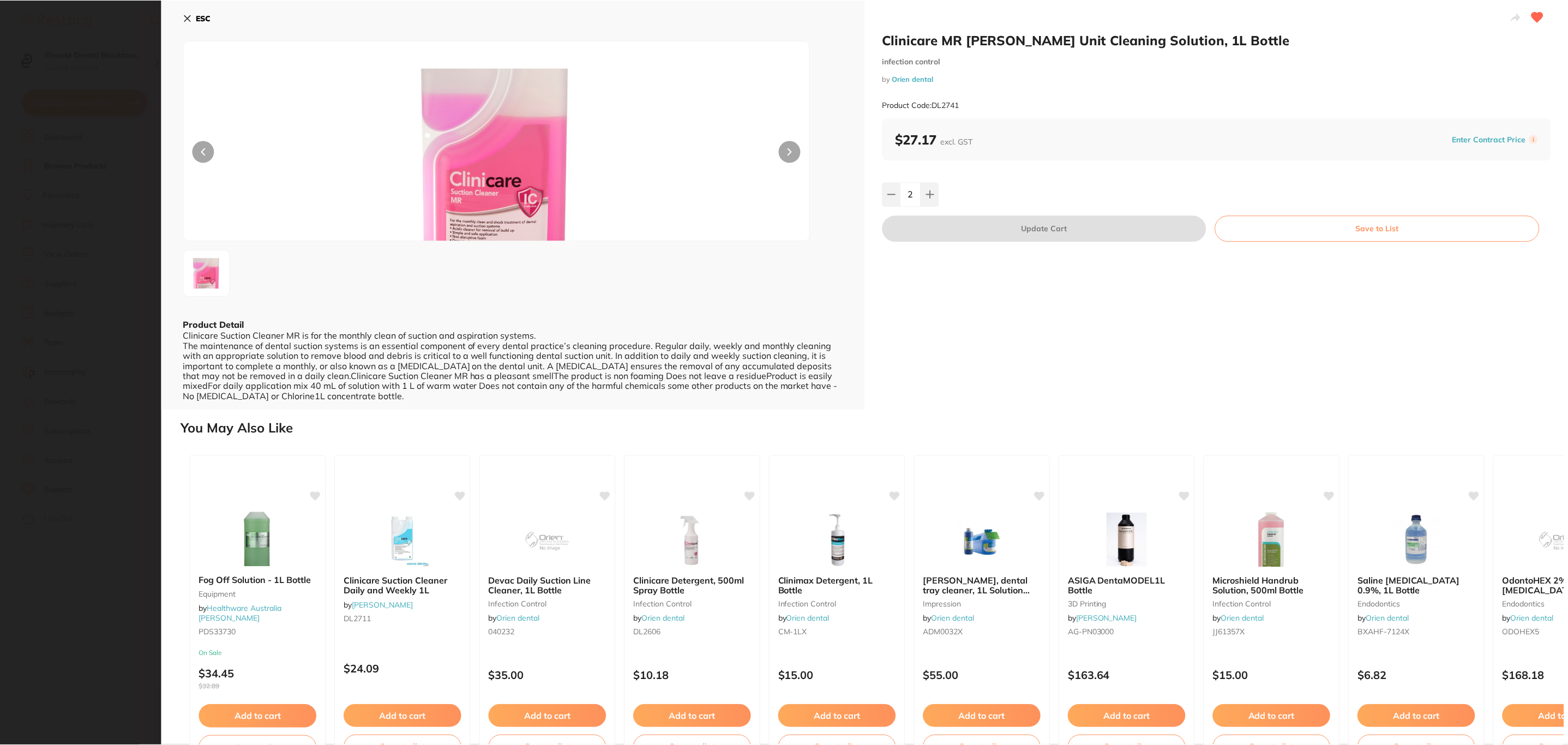
scroll to position [0, 0]
click at [77, 199] on section "Clinicare MR Suction Unit Cleaning Solution, 1L Bottle infection control by Ori…" at bounding box center [785, 372] width 1571 height 745
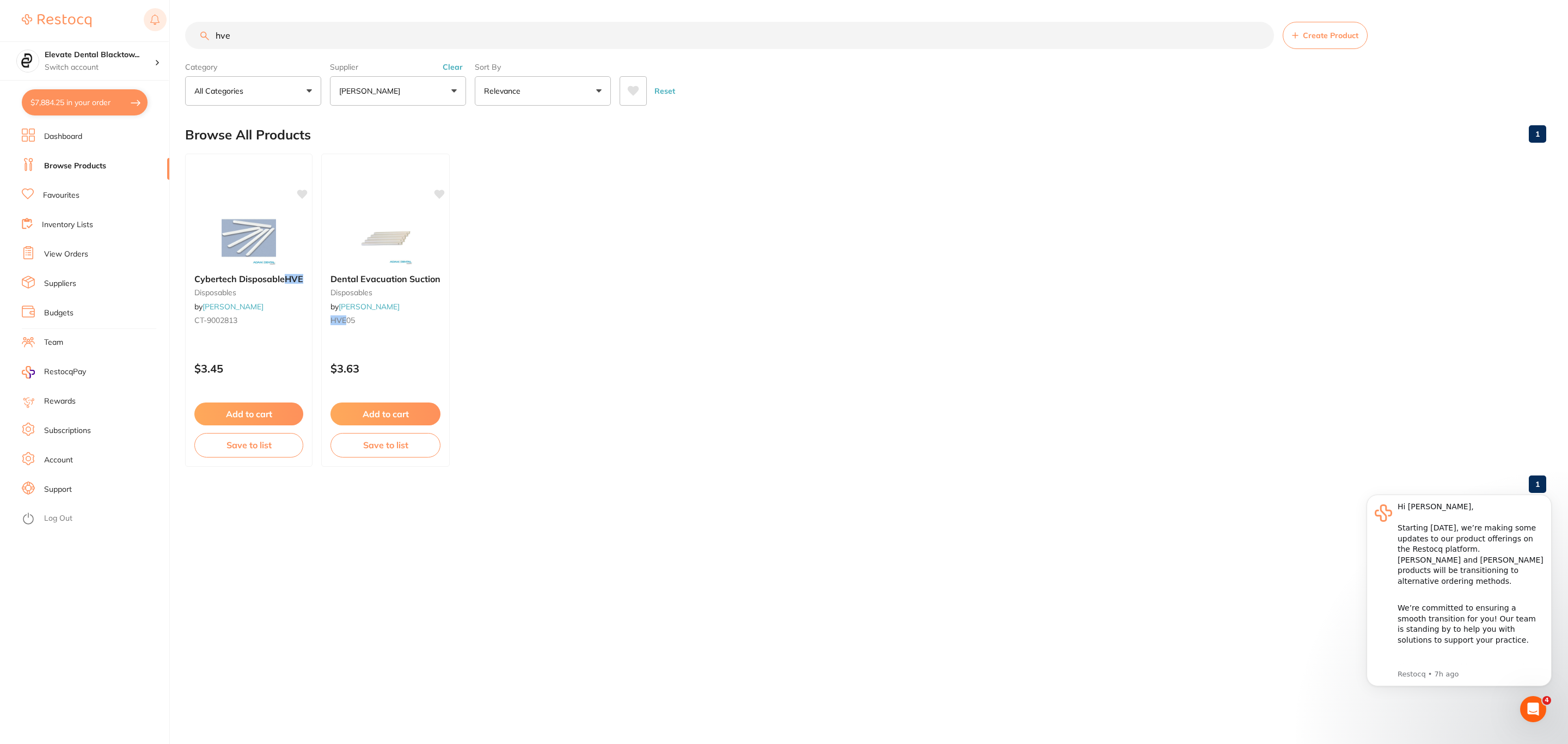
drag, startPoint x: 301, startPoint y: 37, endPoint x: 160, endPoint y: 33, distance: 141.1
click at [160, 33] on div "$7,884.25 Elevate Dental Blacktow... Switch account Riaz Dental Surgery Experte…" at bounding box center [784, 372] width 1568 height 744
click at [452, 98] on button "[PERSON_NAME]" at bounding box center [398, 91] width 136 height 30
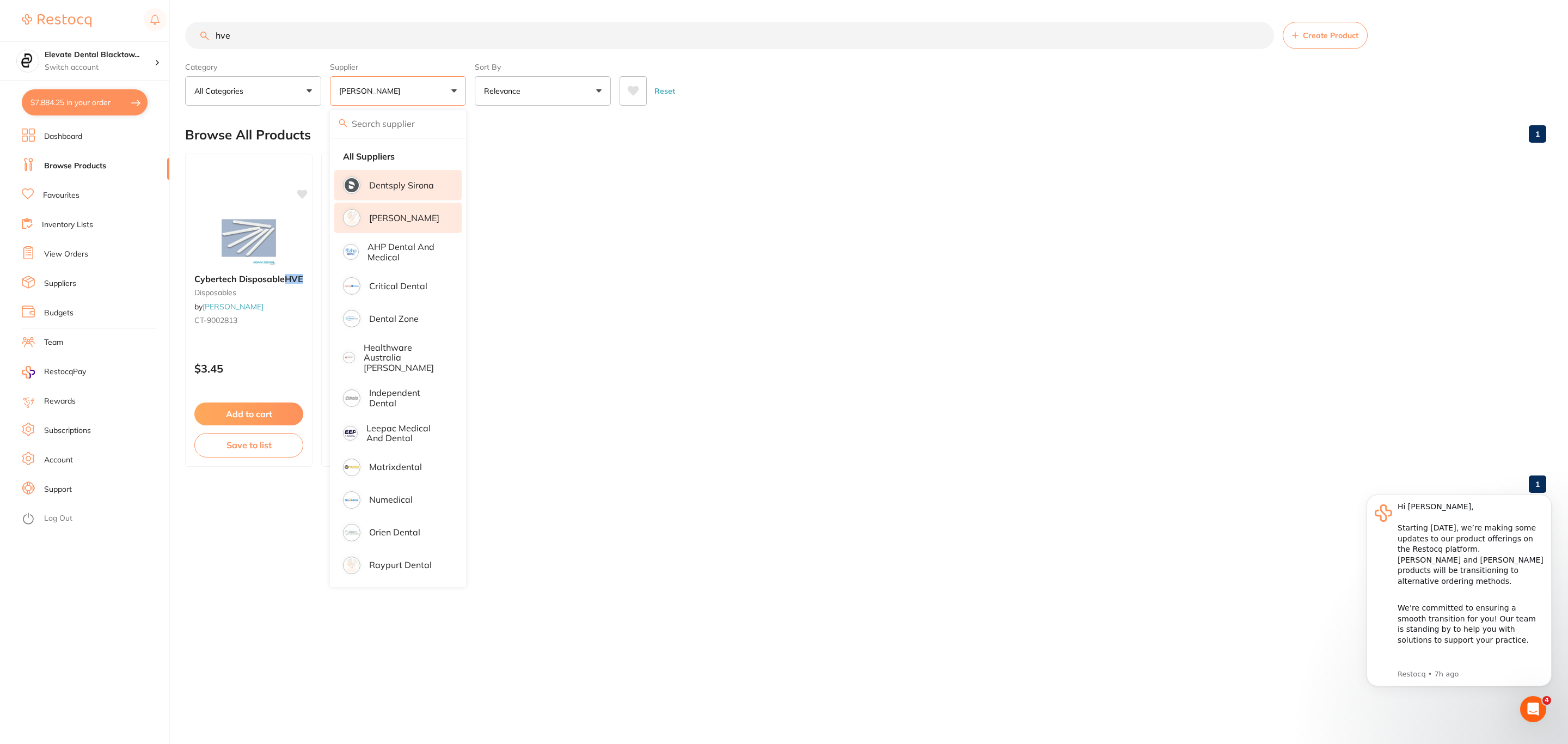
drag, startPoint x: 412, startPoint y: 215, endPoint x: 392, endPoint y: 188, distance: 33.6
click at [412, 215] on p "[PERSON_NAME]" at bounding box center [404, 217] width 70 height 10
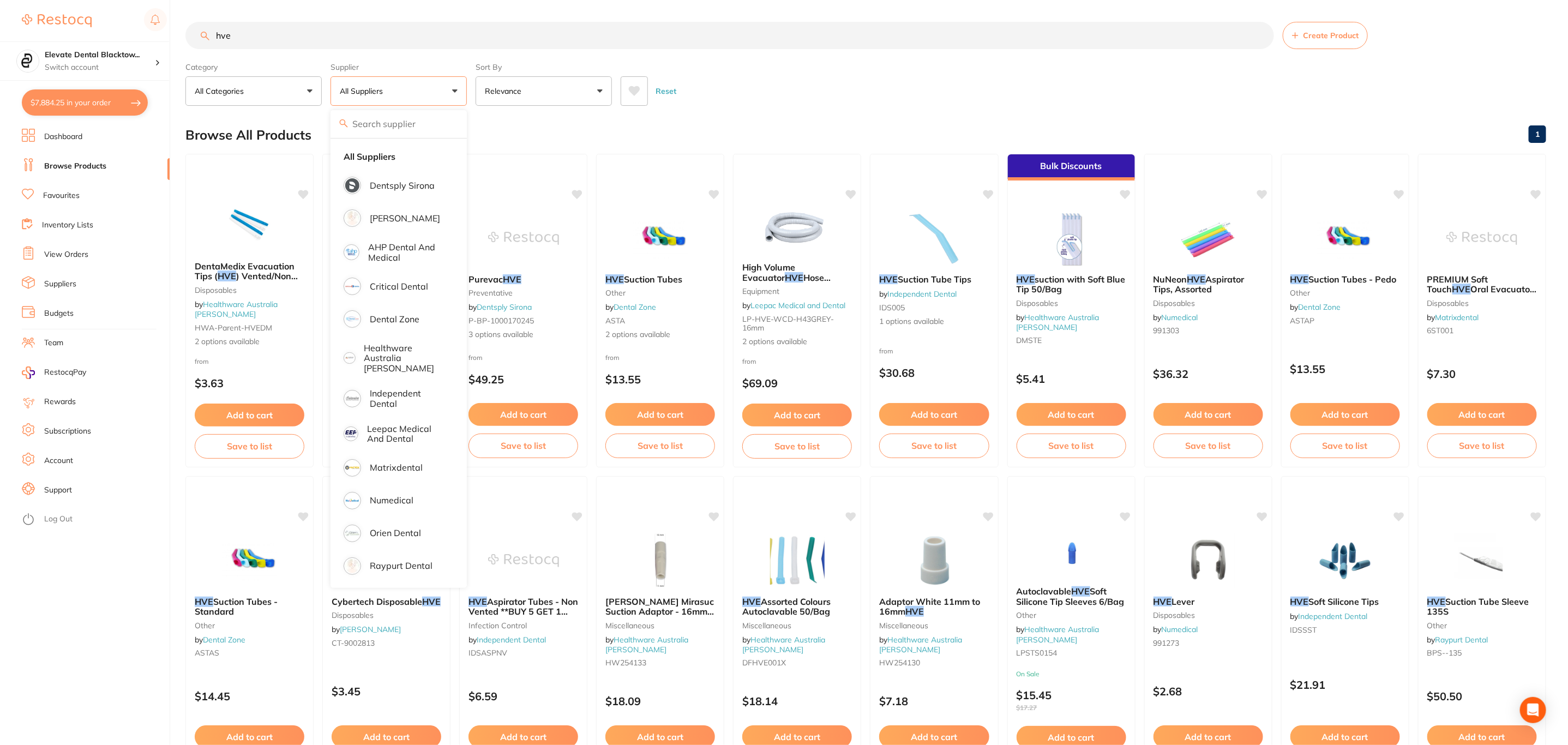
drag, startPoint x: 267, startPoint y: 33, endPoint x: 201, endPoint y: 24, distance: 66.6
click at [201, 24] on input "hve" at bounding box center [730, 35] width 1089 height 27
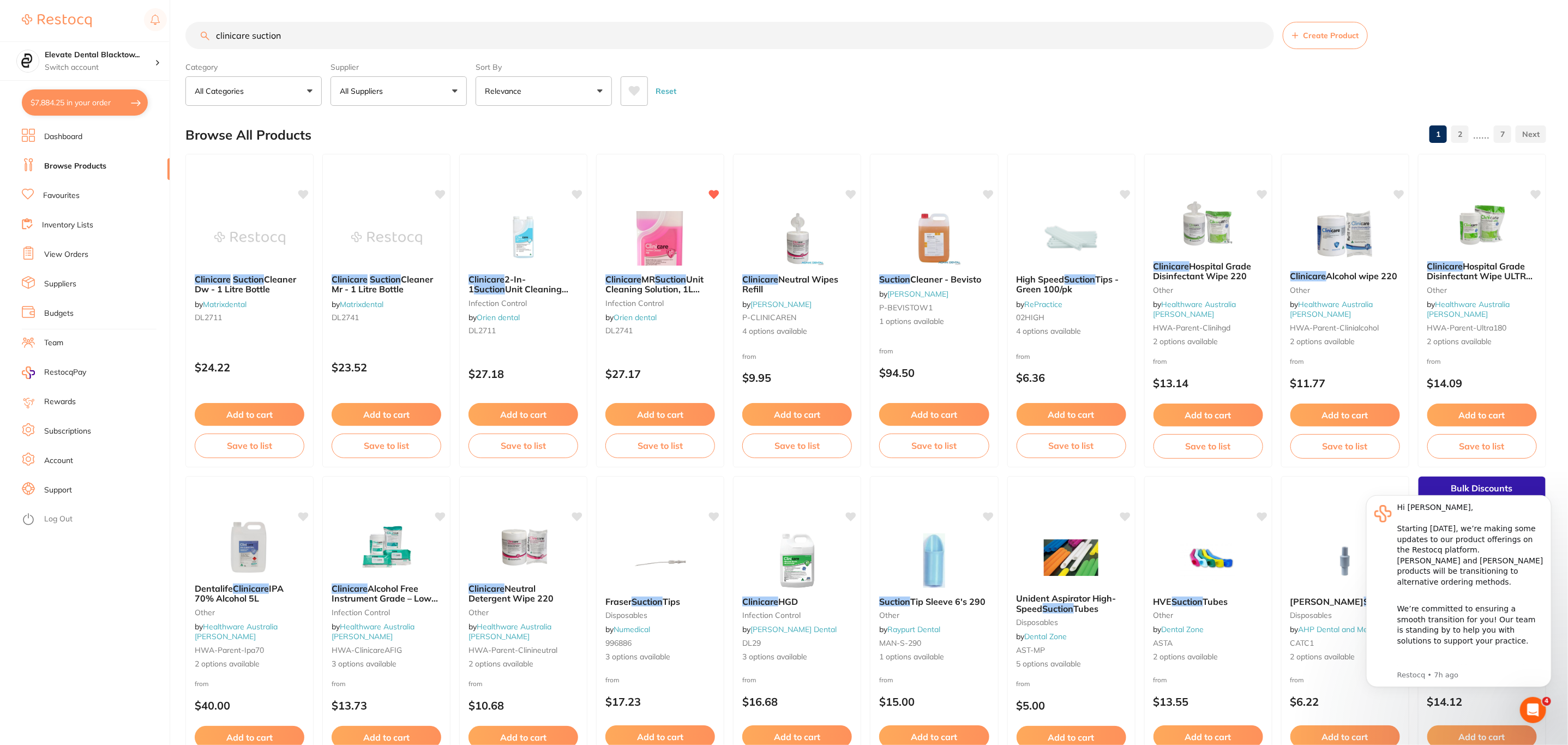
click at [297, 41] on input "clinicare suction" at bounding box center [730, 35] width 1089 height 27
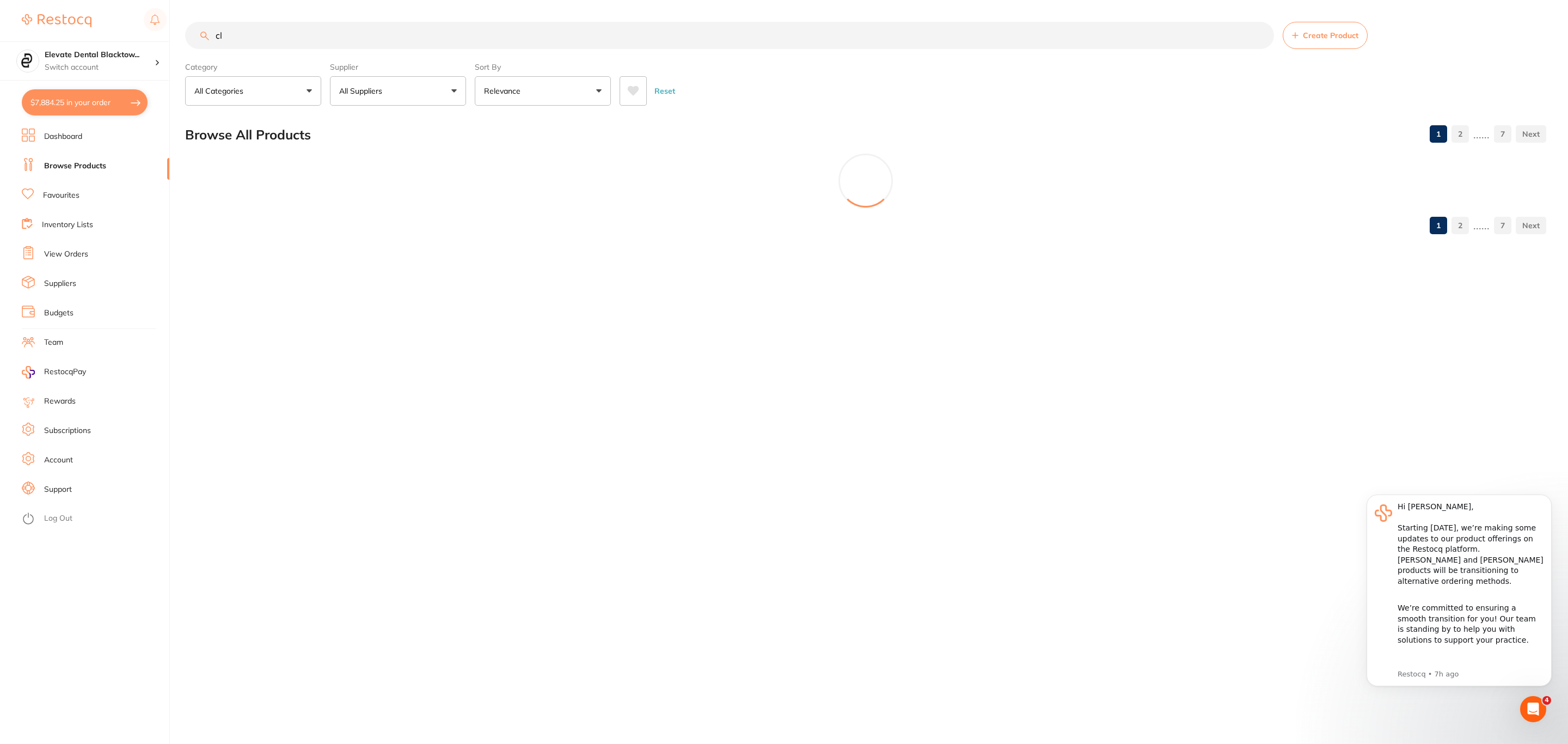
drag, startPoint x: 296, startPoint y: 41, endPoint x: 284, endPoint y: 41, distance: 12.0
click at [291, 46] on input "cl" at bounding box center [730, 35] width 1089 height 27
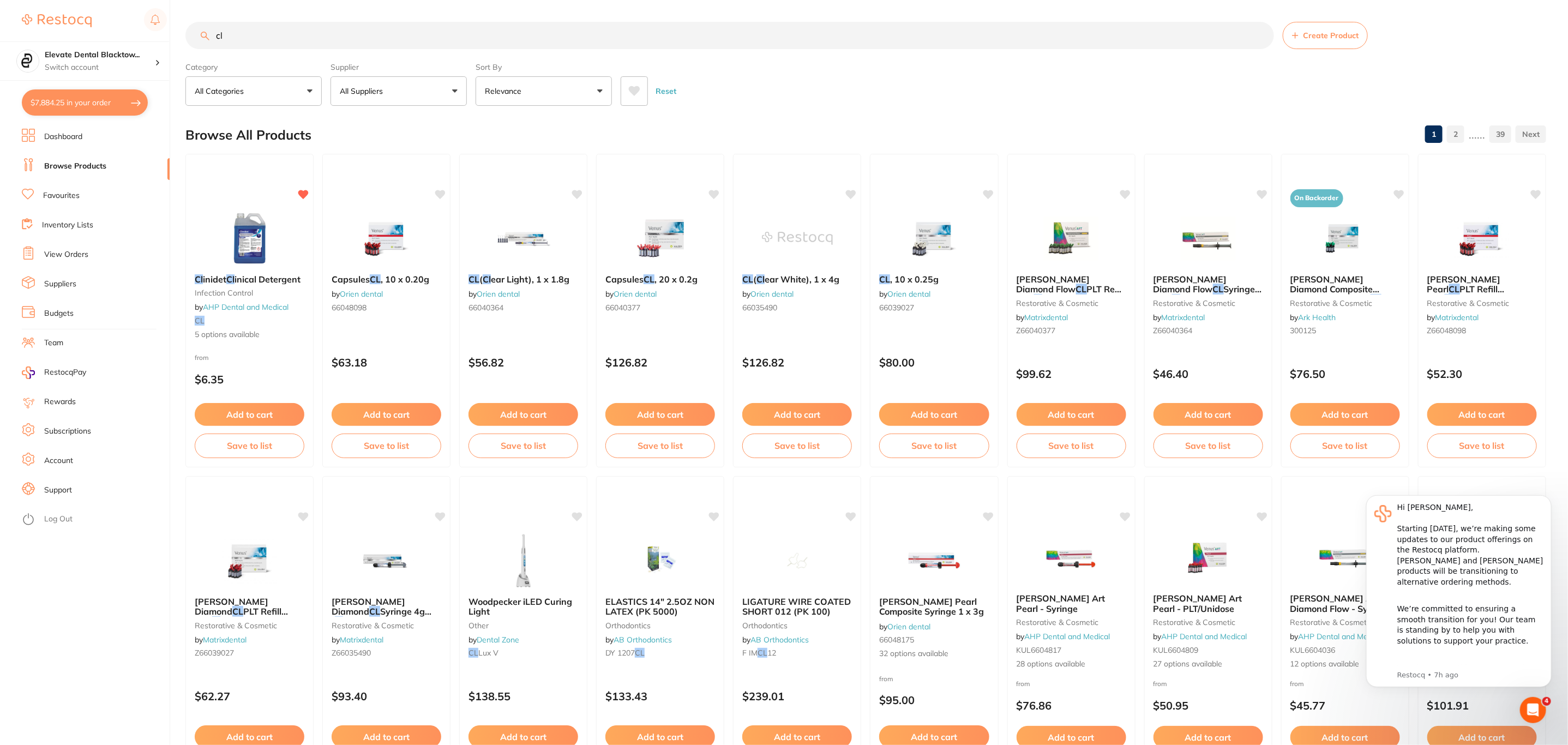
click at [282, 36] on input "cl" at bounding box center [730, 35] width 1089 height 27
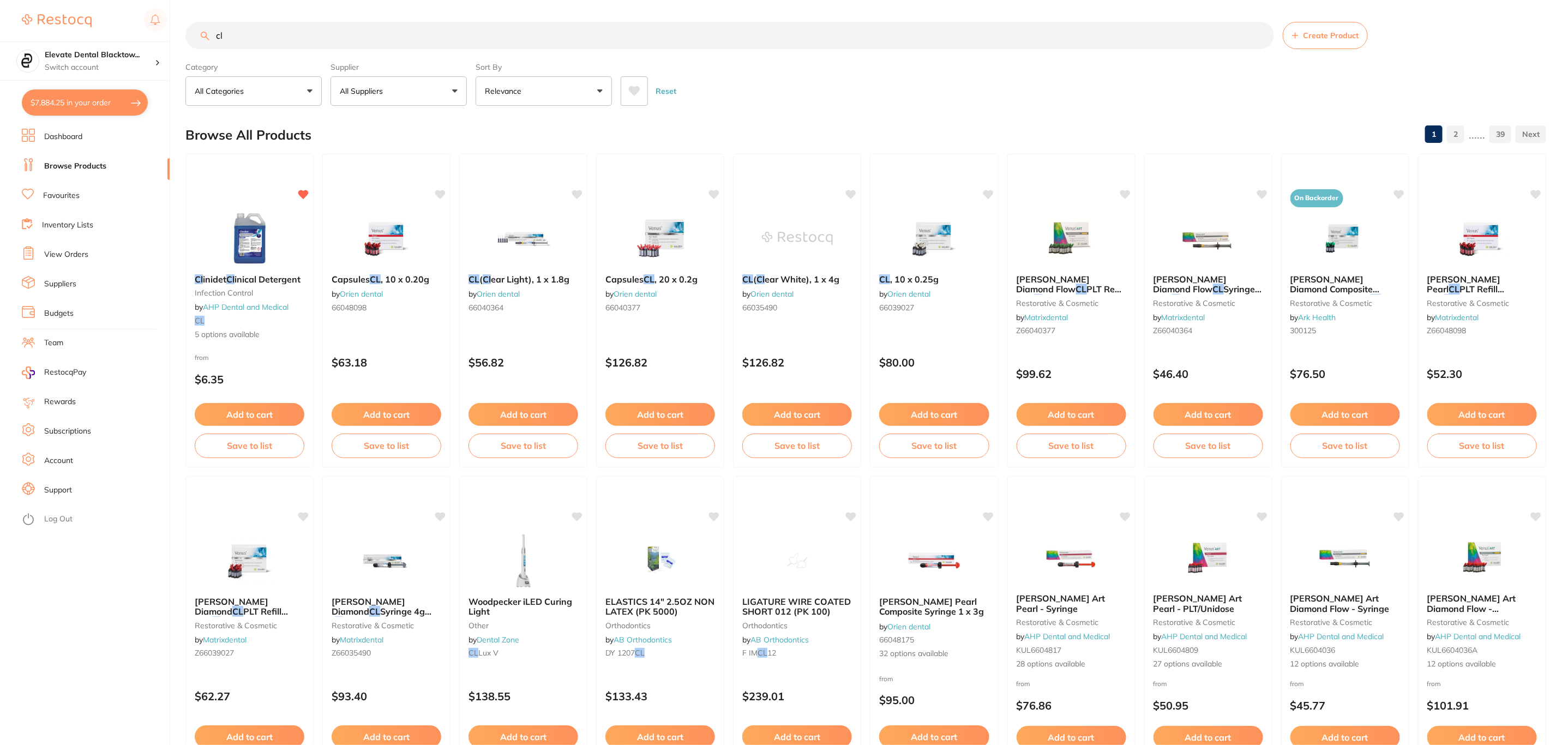
type input "c"
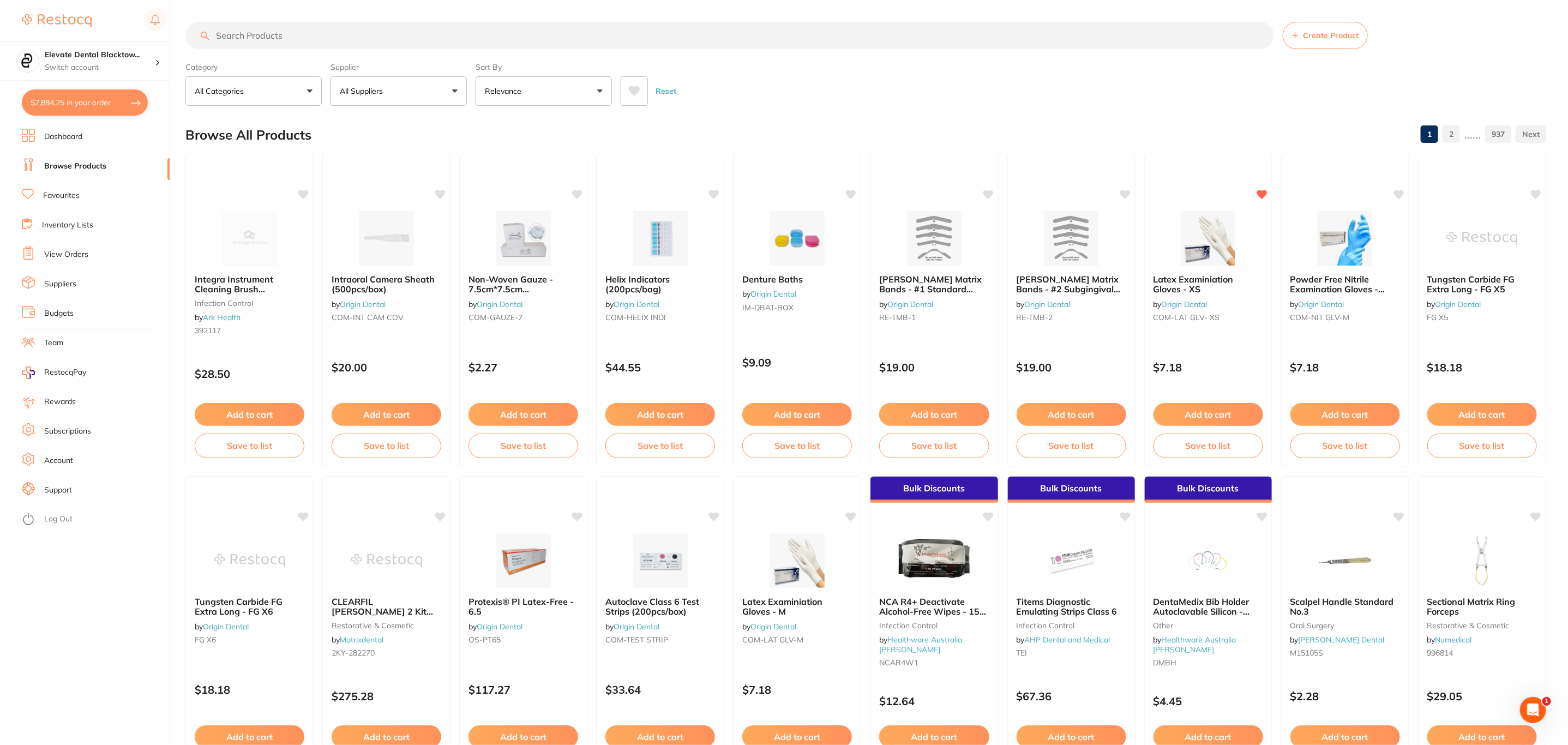
paste input "DL2741"
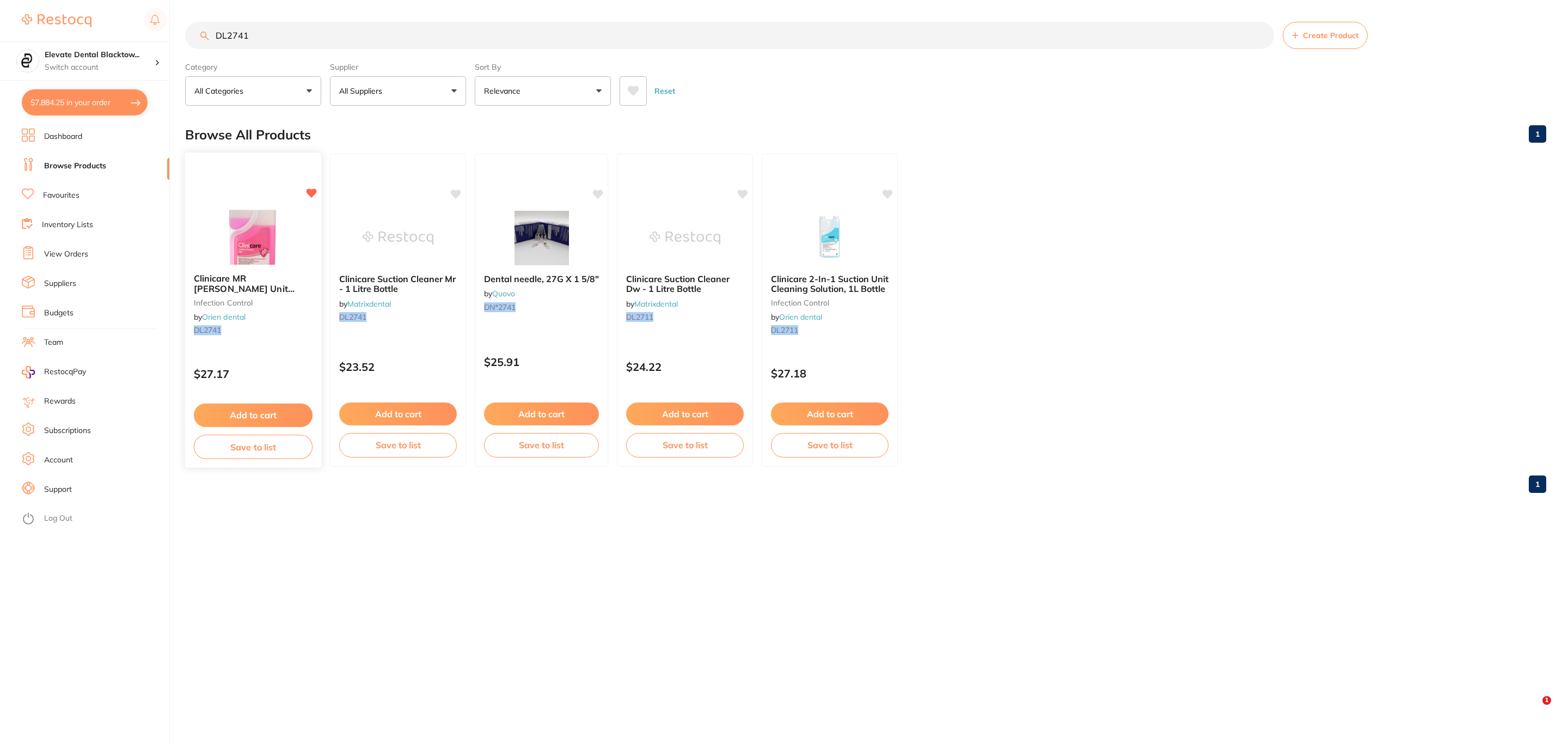
type input "DL2741"
click at [286, 242] on img at bounding box center [252, 237] width 71 height 55
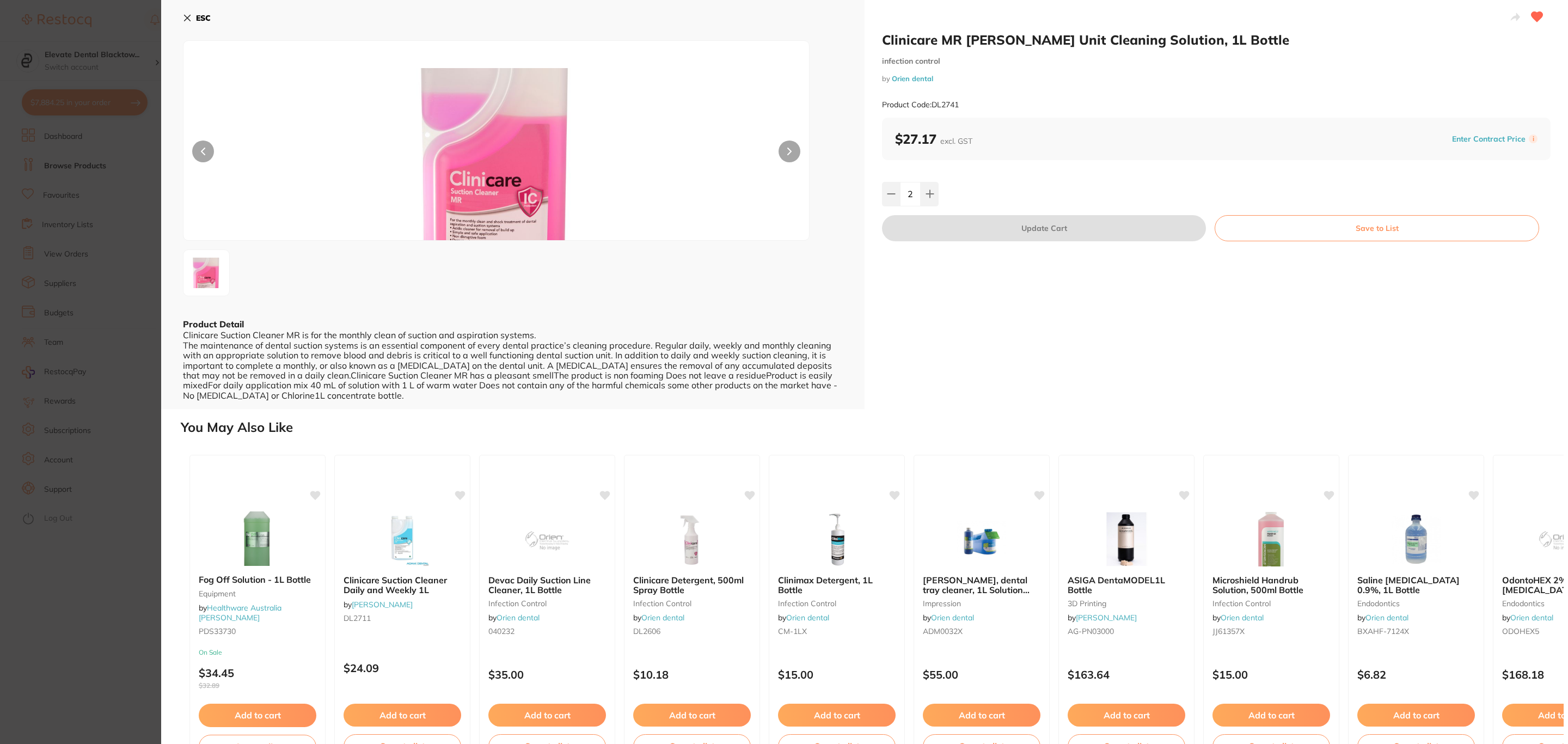
click at [73, 154] on section "Clinicare MR Suction Unit Cleaning Solution, 1L Bottle infection control by Ori…" at bounding box center [784, 372] width 1568 height 744
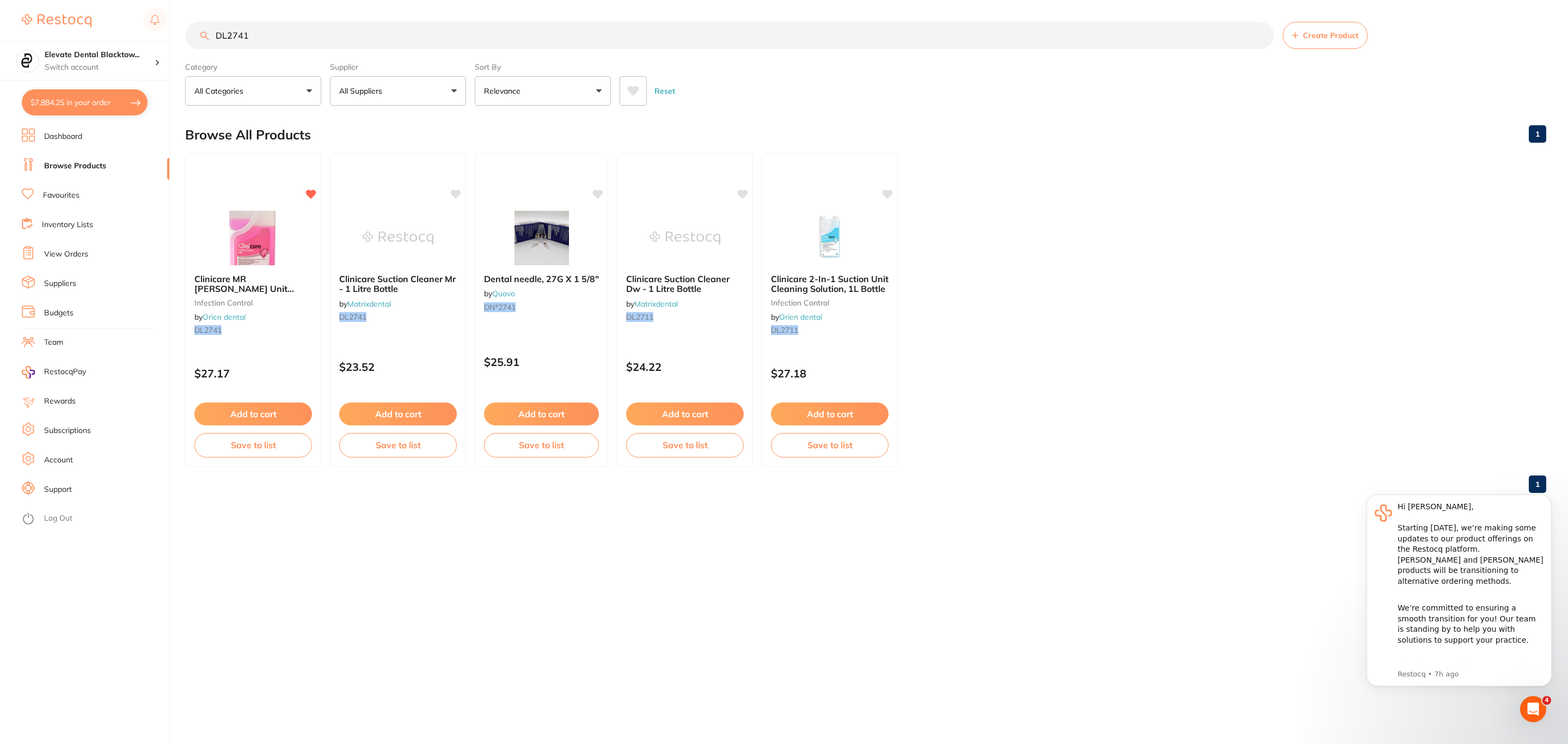
click at [52, 85] on section "Elevate Dental Blacktow... Switch account Riaz Dental Surgery Experteeth Dental…" at bounding box center [84, 372] width 170 height 744
click at [60, 91] on button "$7,884.25 in your order" at bounding box center [84, 102] width 126 height 26
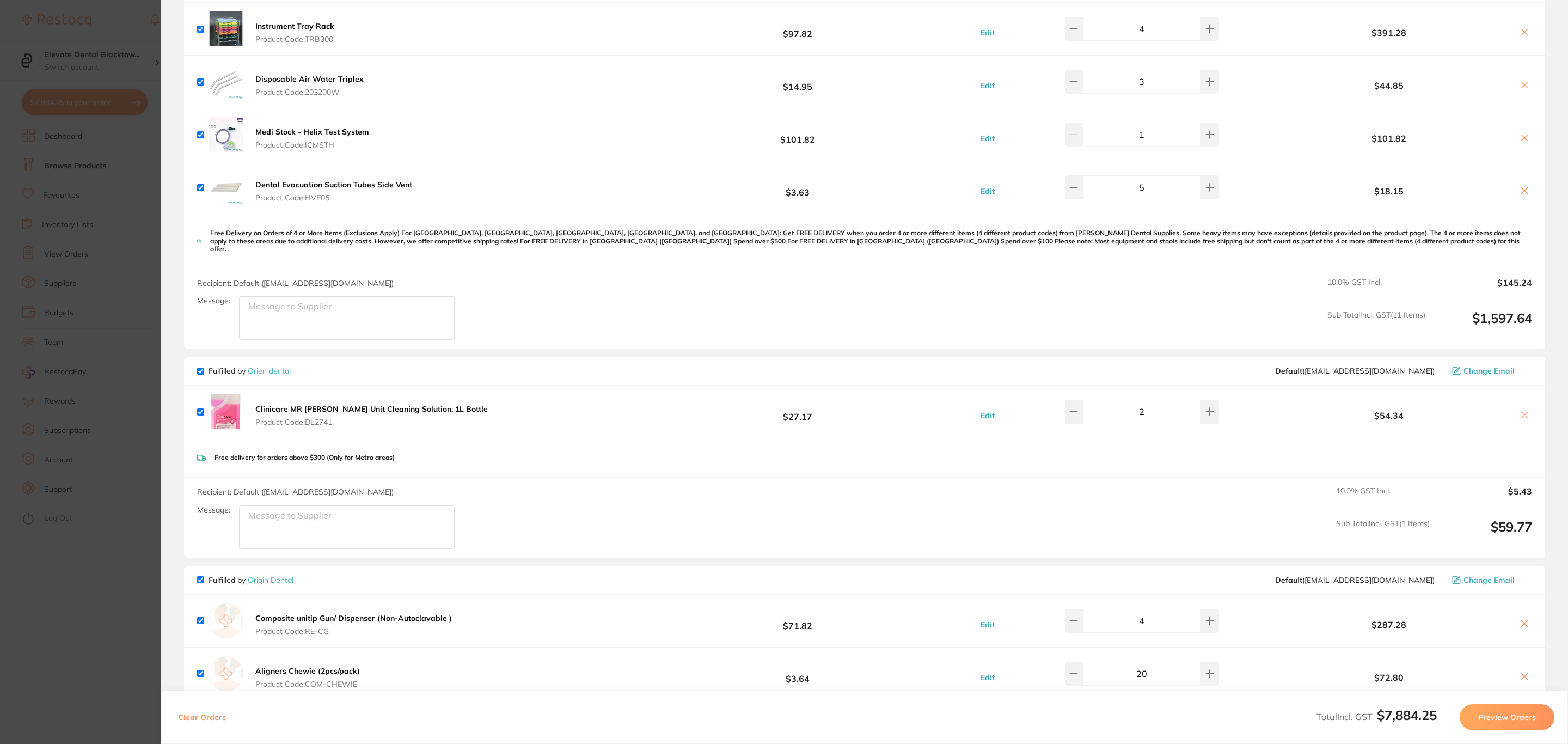
type textarea "Please add DL2741 X 2 units"
click at [1520, 412] on icon at bounding box center [1523, 414] width 9 height 9
checkbox input "false"
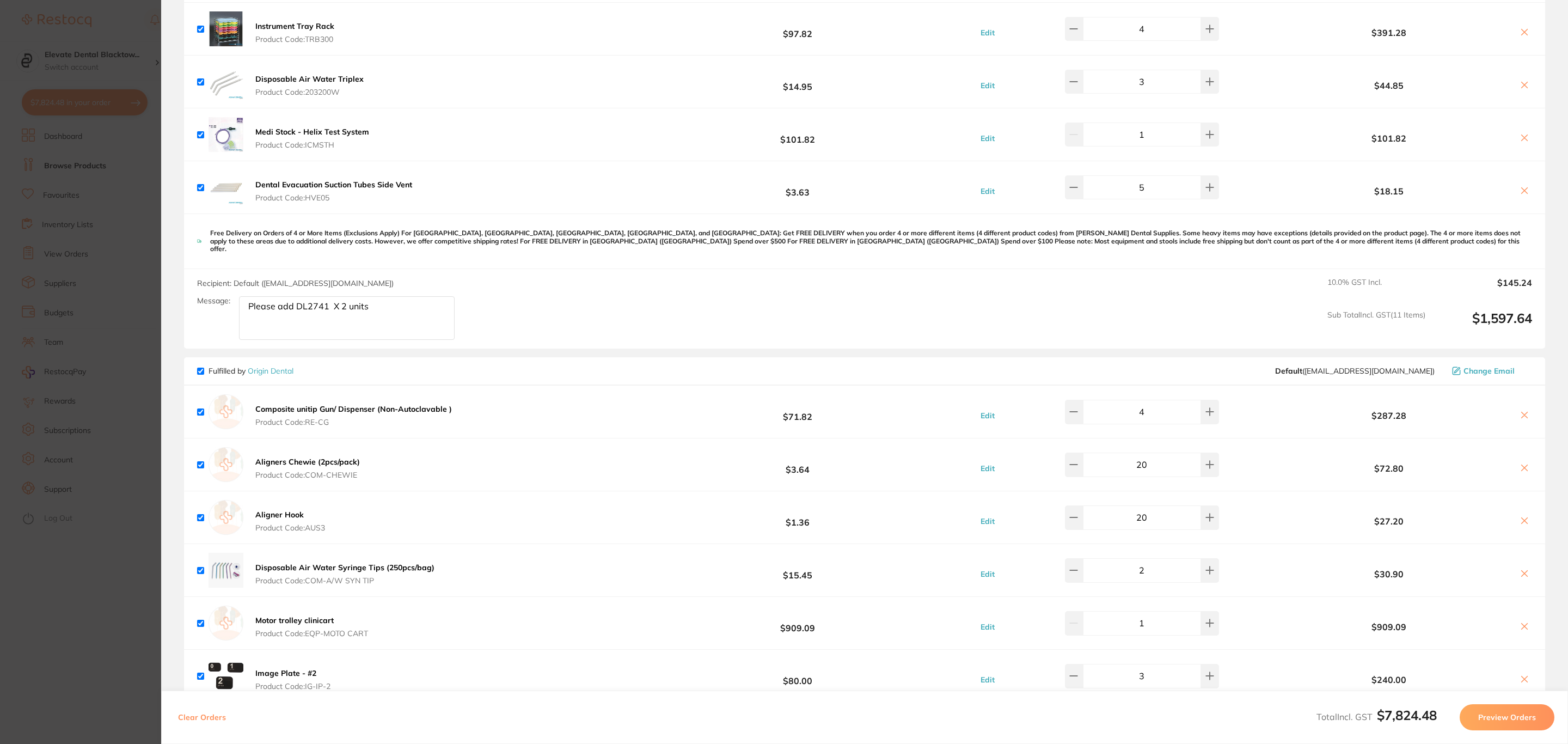
type textarea "Please add DL2741 X 2 units"
checkbox input "true"
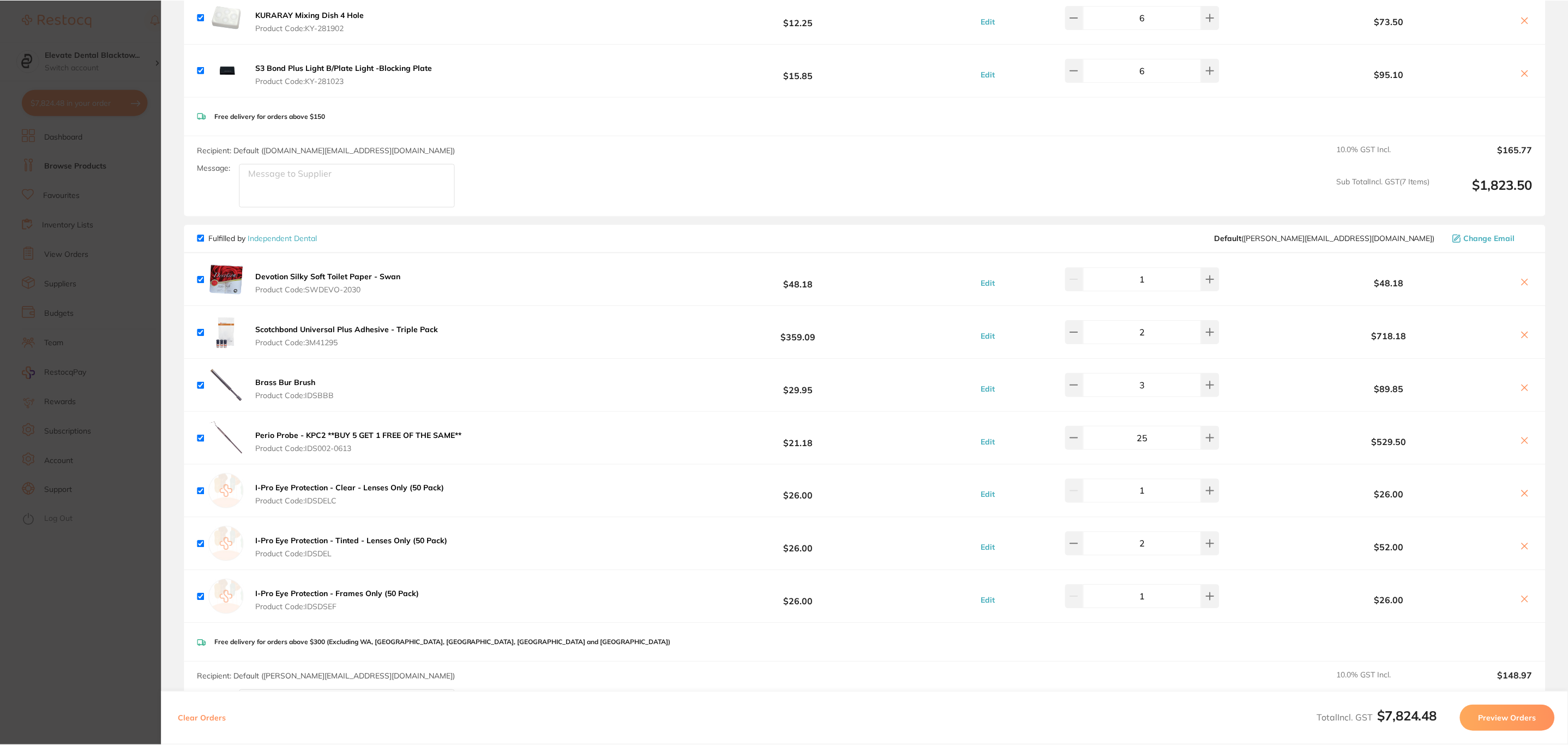
scroll to position [409, 0]
type textarea "Please add DL2741 X 2 units Thanks"
click at [1525, 332] on icon at bounding box center [1527, 333] width 9 height 9
checkbox input "false"
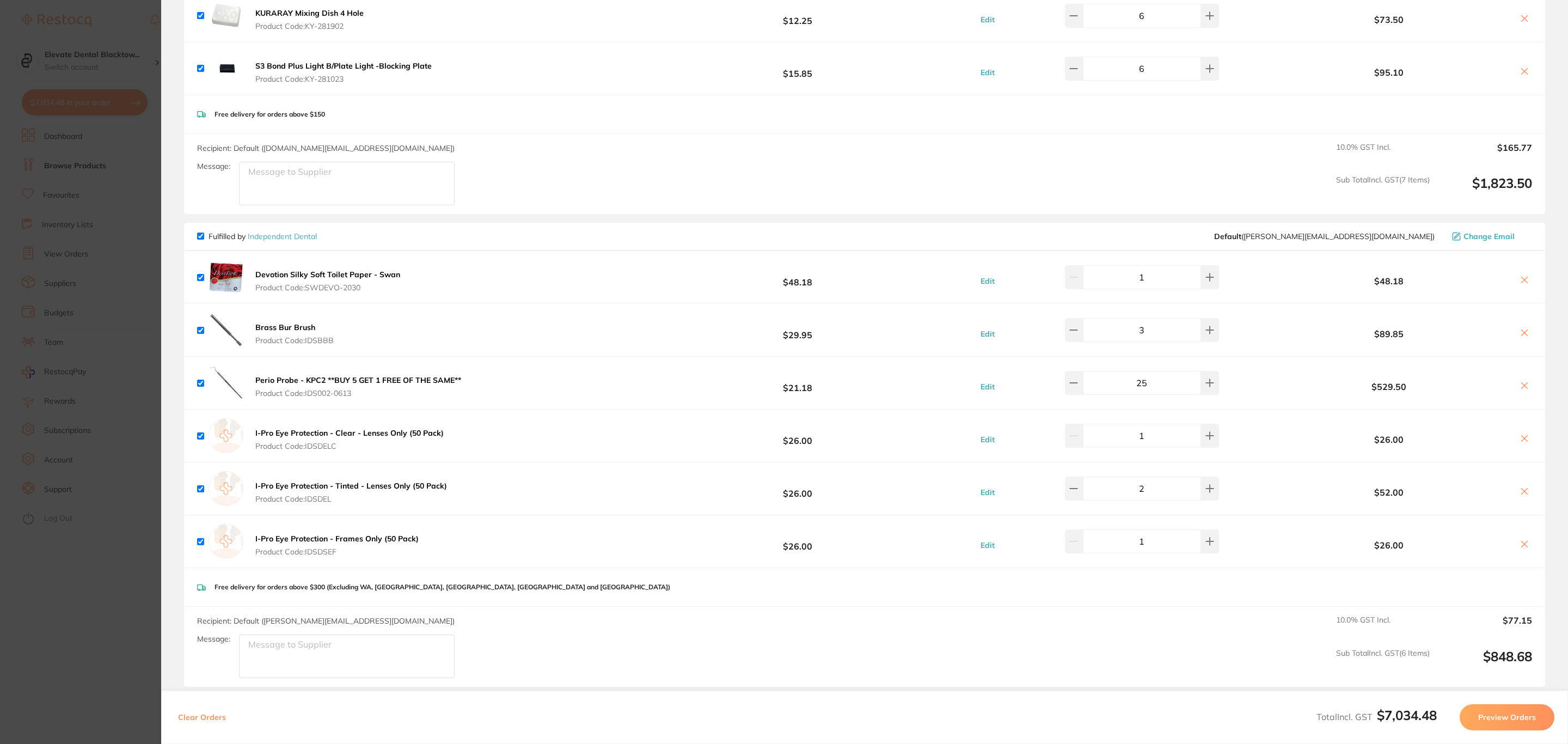
click at [96, 167] on section "Update RRP Set your pre negotiated price for this item. Item Agreed RRP (excl. …" at bounding box center [784, 372] width 1568 height 744
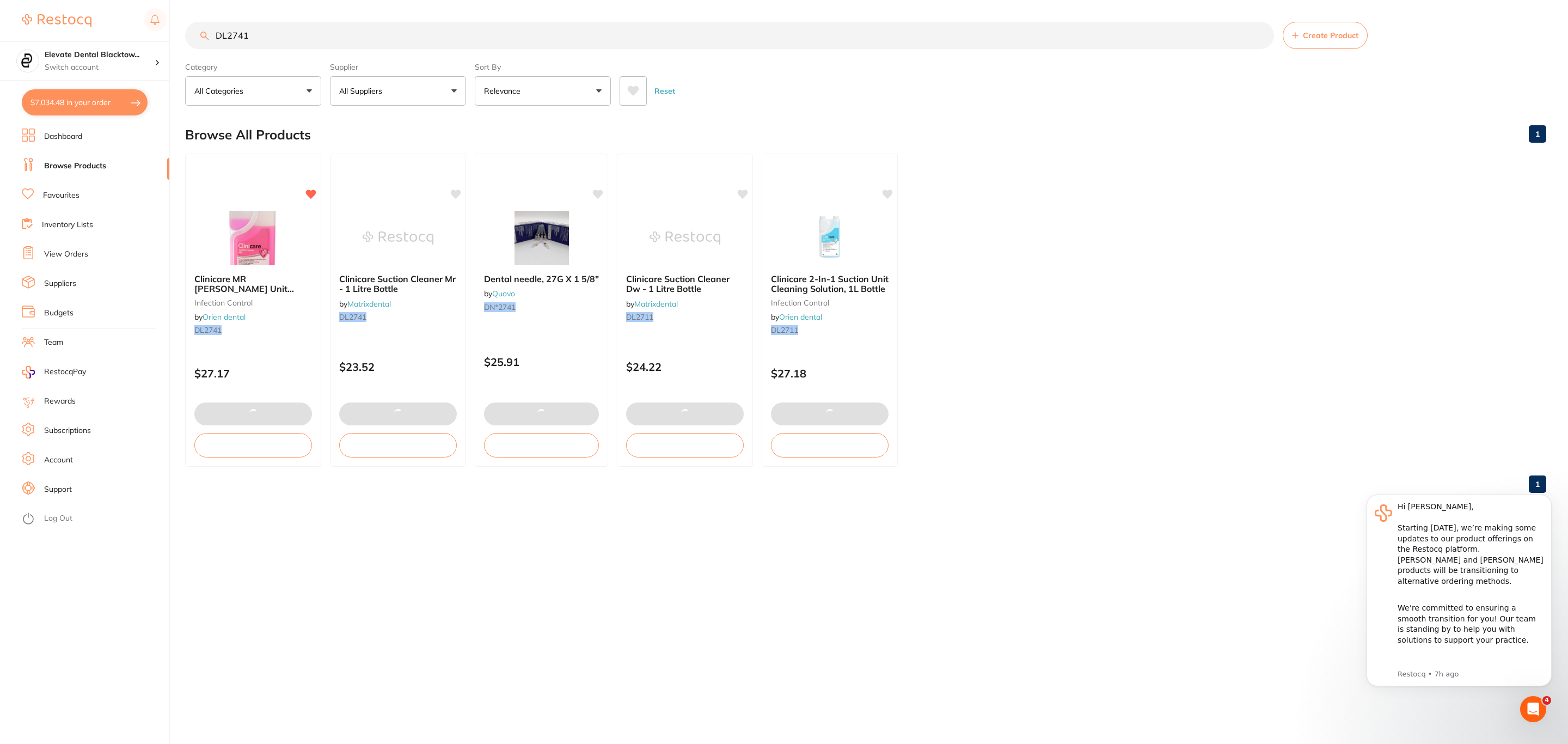
drag, startPoint x: 263, startPoint y: 36, endPoint x: 130, endPoint y: 26, distance: 133.4
click at [130, 26] on div "$7,034.48 Elevate Dental Blacktow... Switch account Riaz Dental Surgery Experte…" at bounding box center [784, 372] width 1568 height 744
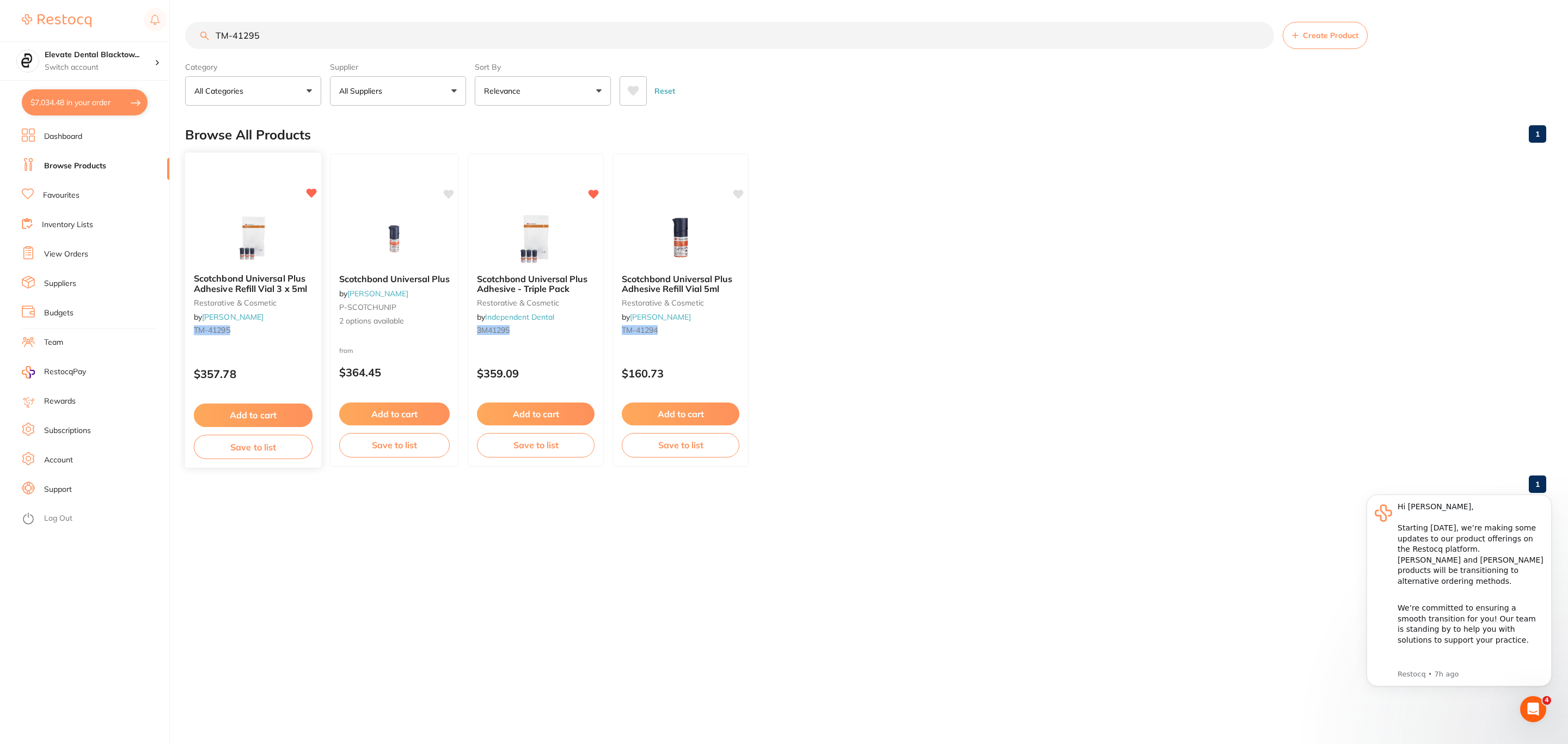
scroll to position [0, 0]
type input "TM-41295"
click at [265, 211] on div "Scotchbond Universal Plus Adhesive Refill Vial 3 x 5ml restorative & cosmetic b…" at bounding box center [253, 310] width 136 height 313
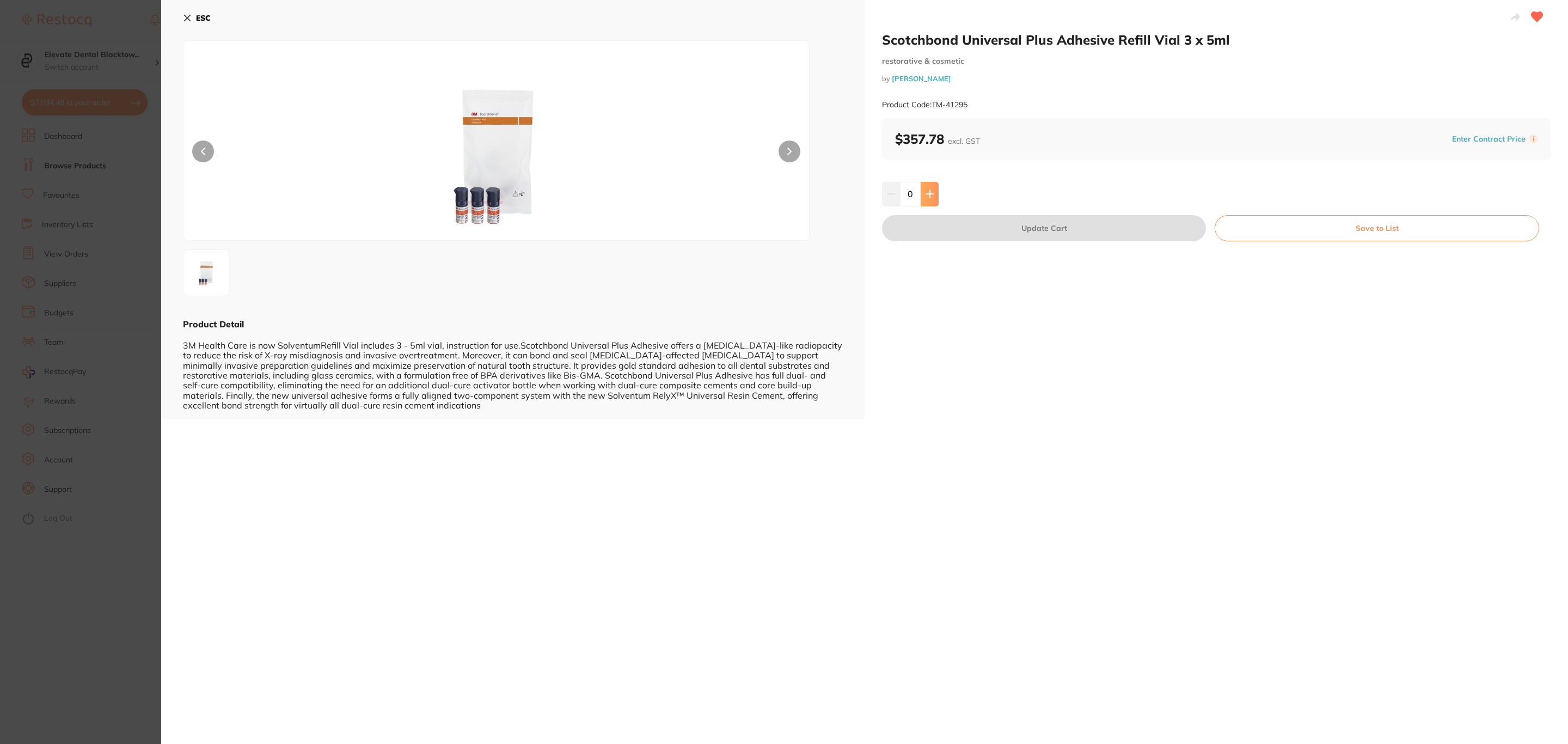
click at [931, 189] on icon at bounding box center [930, 193] width 9 height 9
type input "2"
click at [944, 231] on button "Update Cart" at bounding box center [1044, 227] width 324 height 26
checkbox input "true"
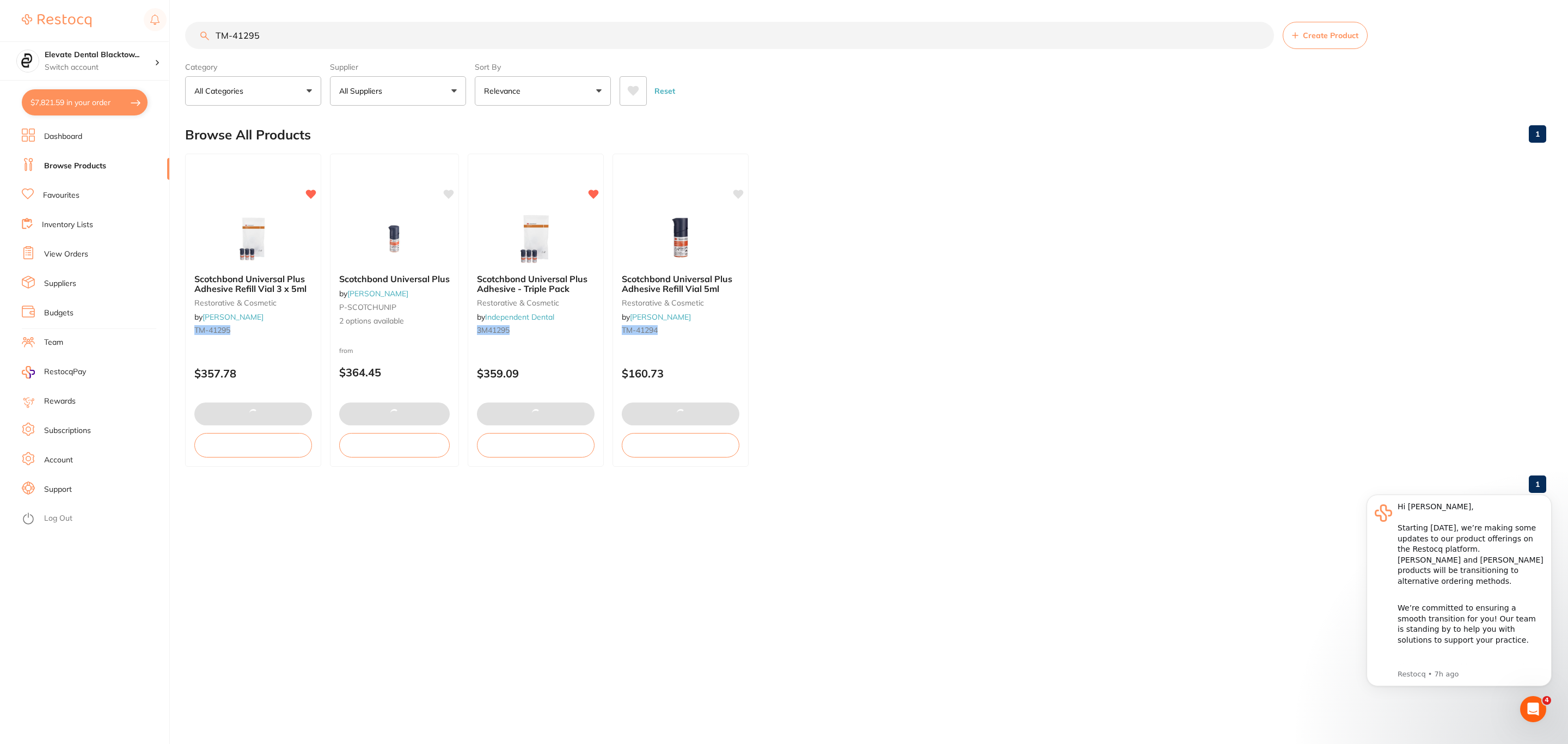
click at [88, 109] on button "$7,821.59 in your order" at bounding box center [84, 102] width 126 height 26
checkbox input "true"
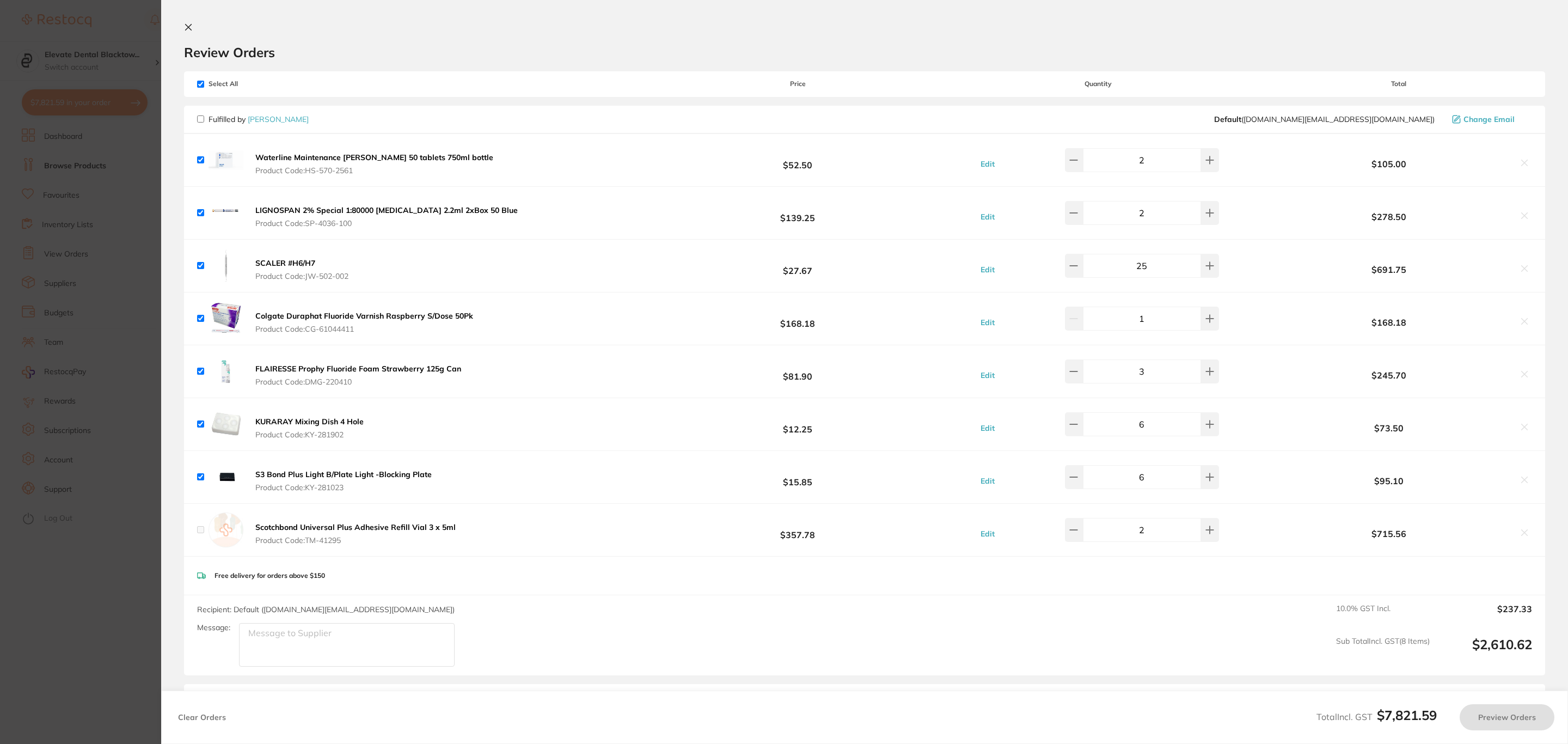
checkbox input "false"
checkbox input "true"
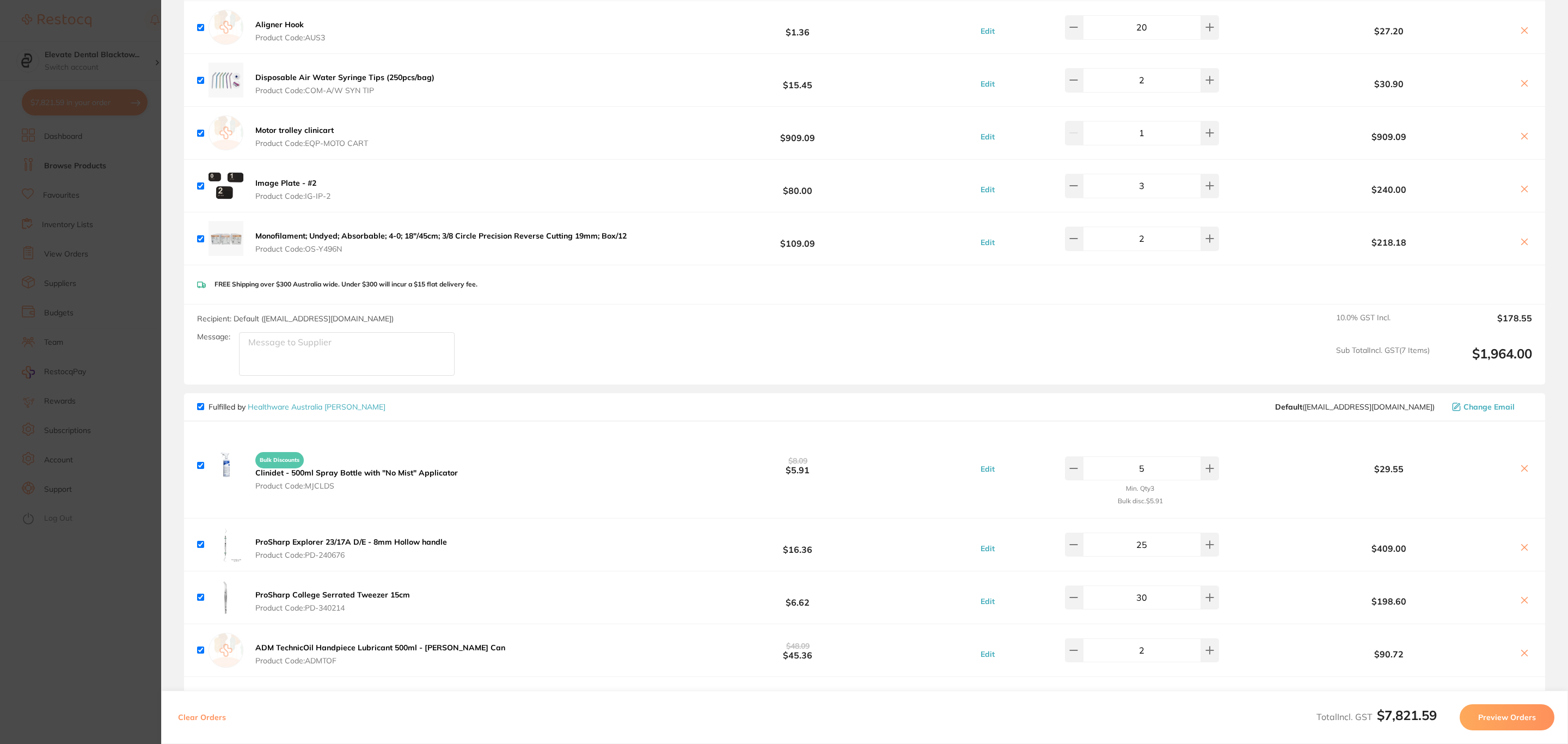
scroll to position [2348, 0]
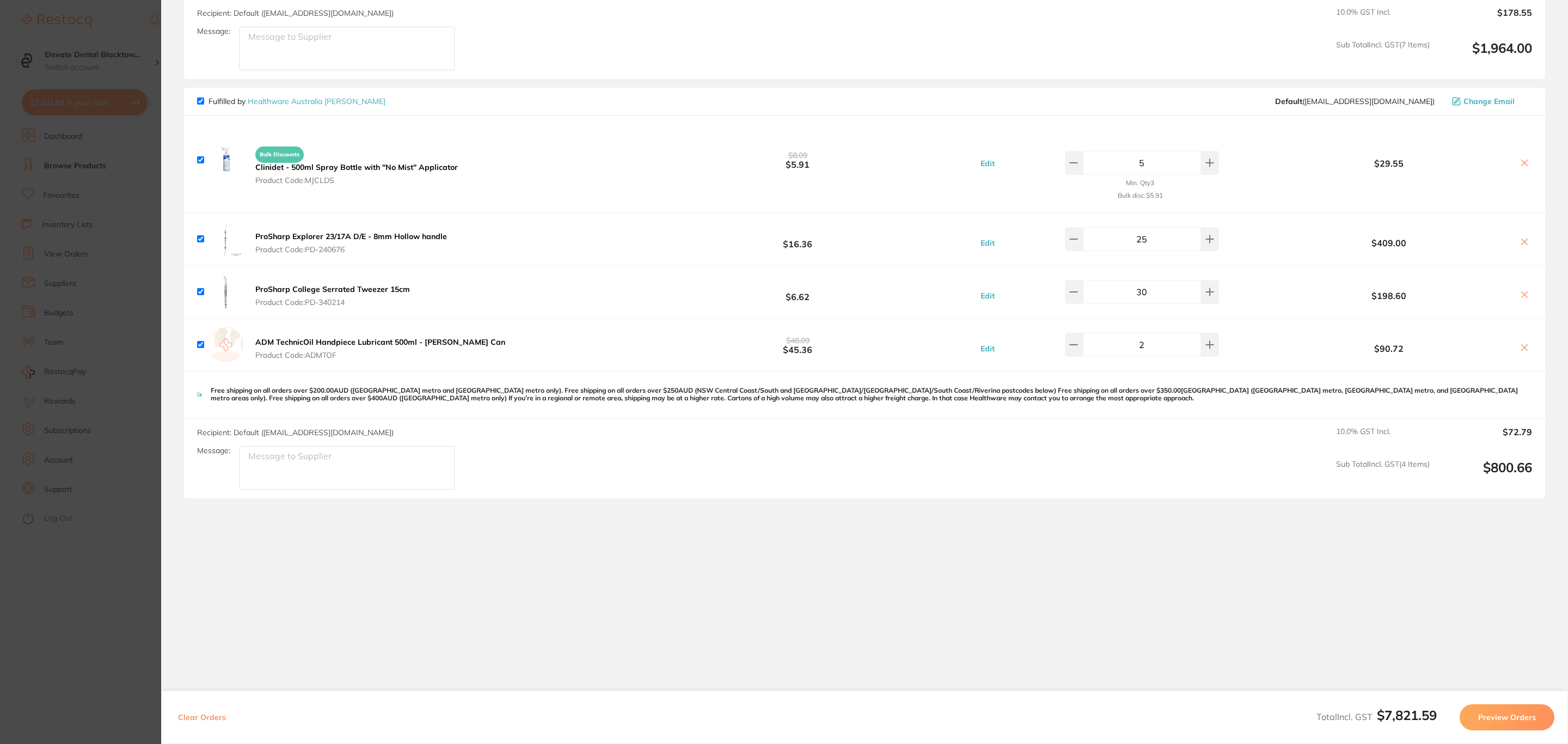
click at [1519, 724] on button "Preview Orders" at bounding box center [1506, 717] width 95 height 26
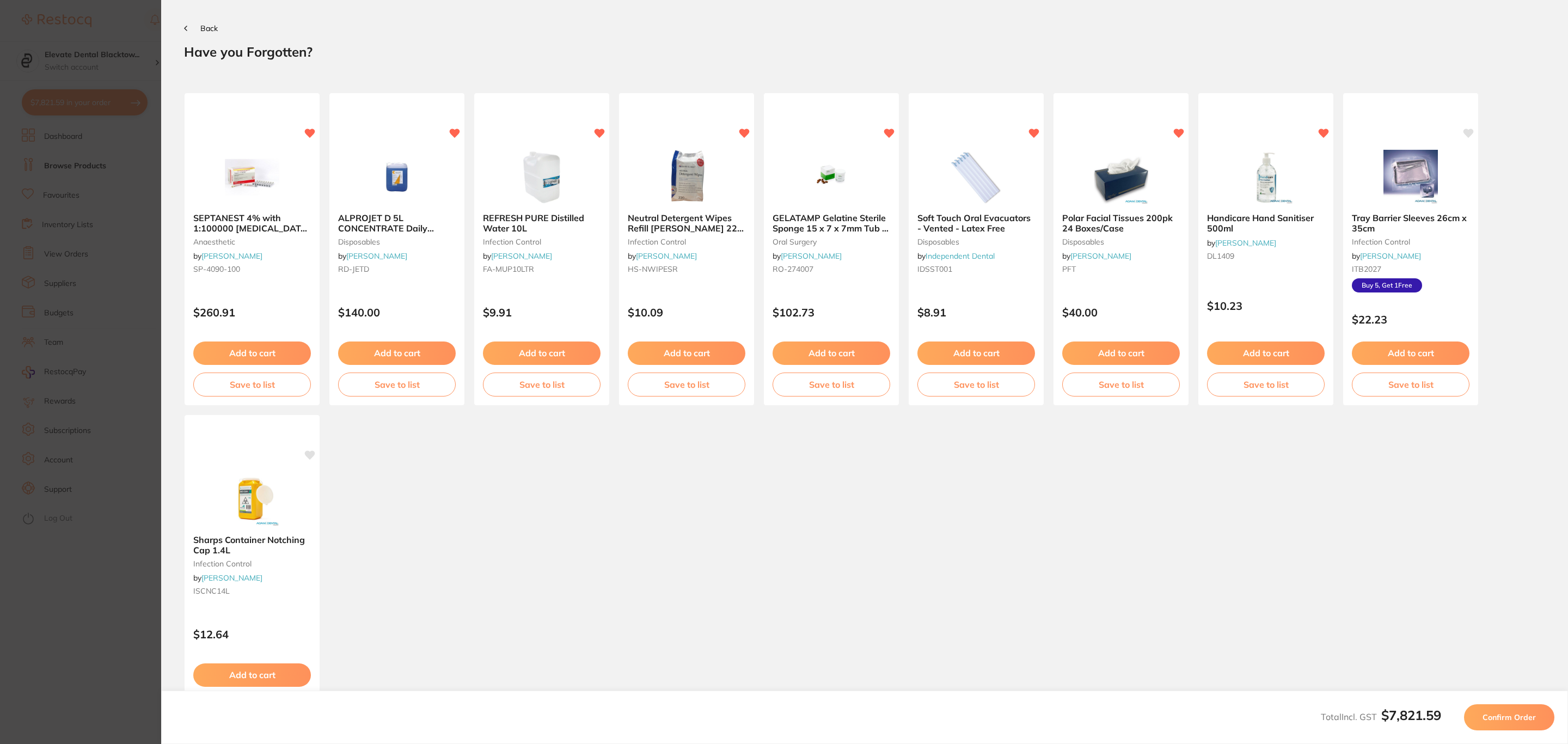
scroll to position [0, 0]
click at [202, 30] on span "Back" at bounding box center [209, 28] width 17 height 10
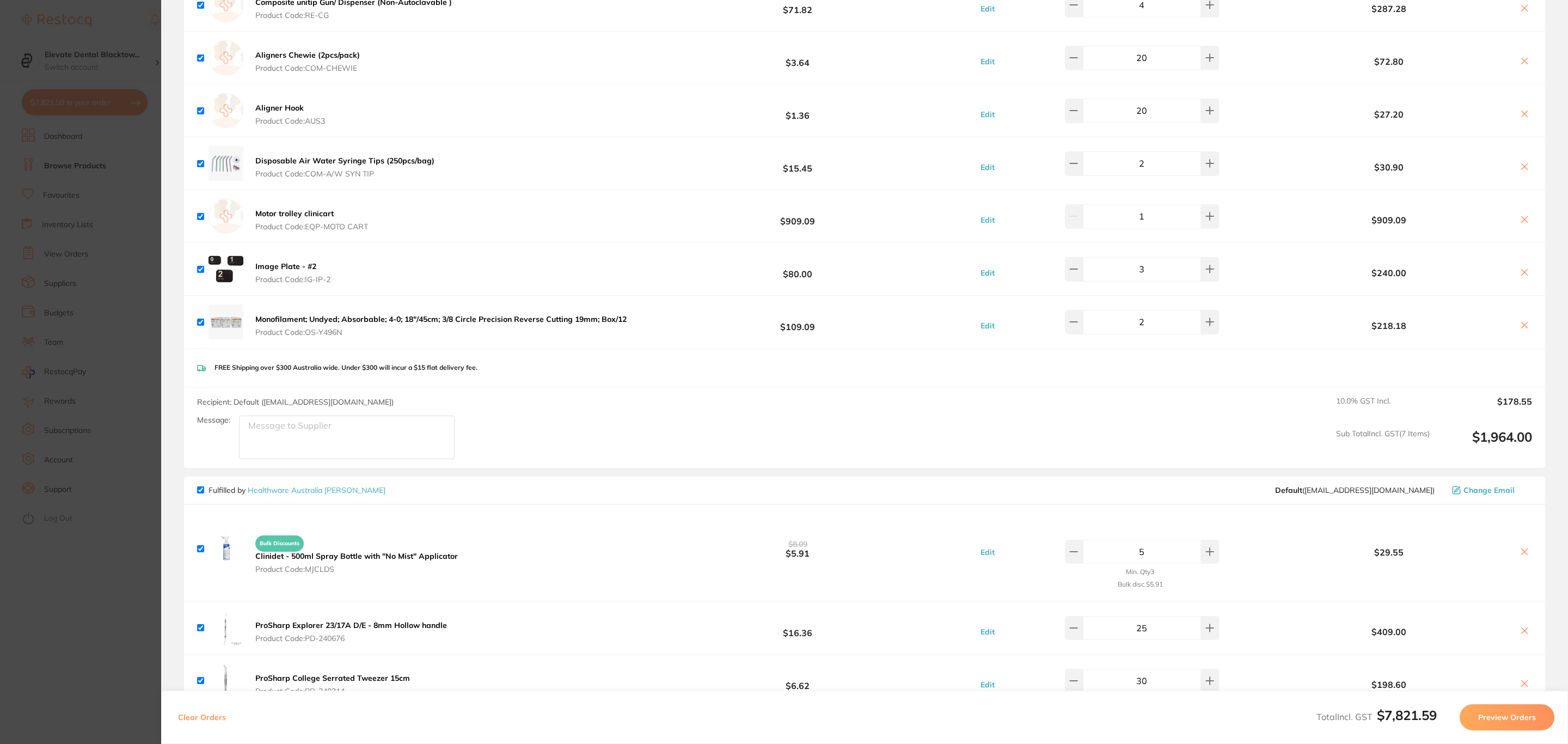
scroll to position [1961, 0]
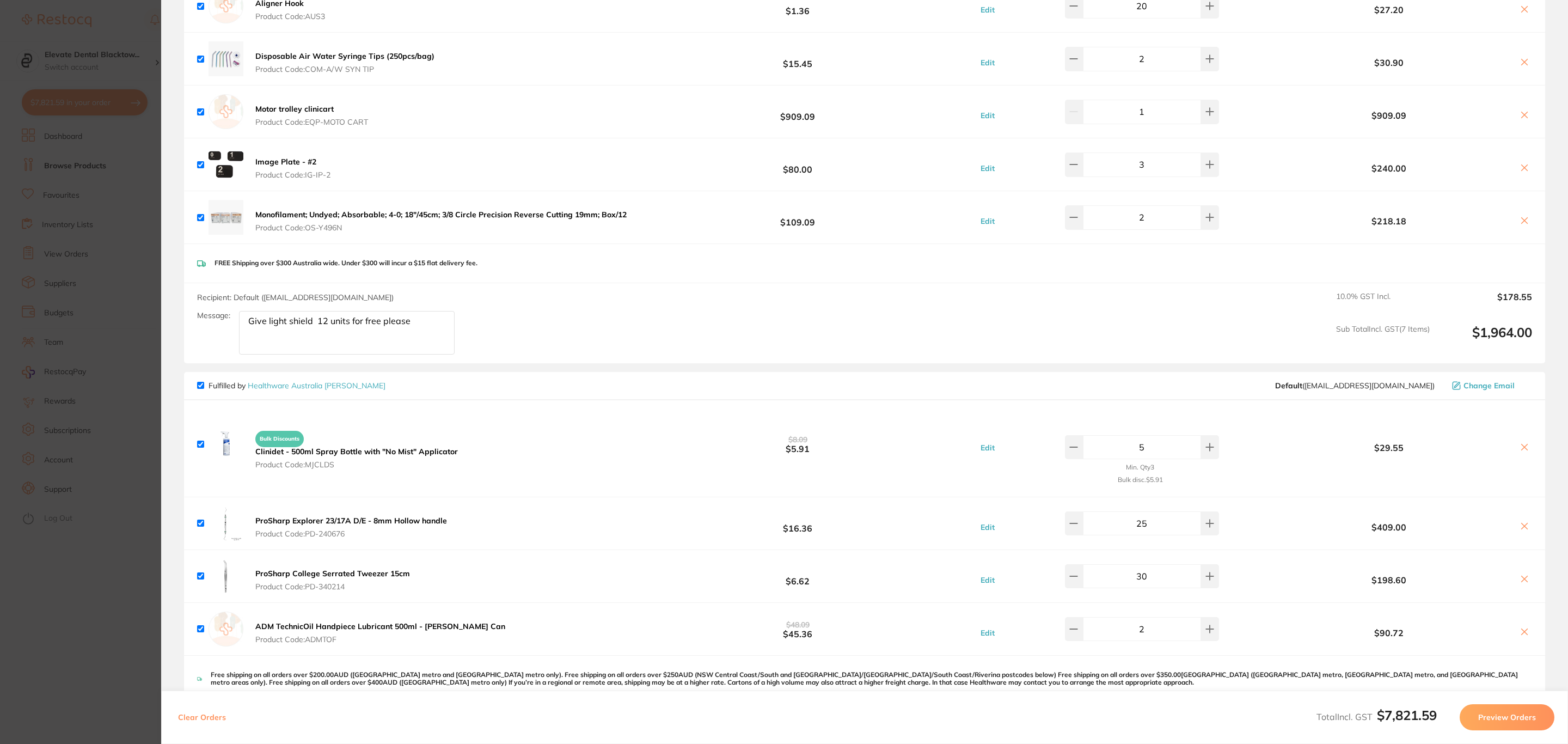
scroll to position [2205, 0]
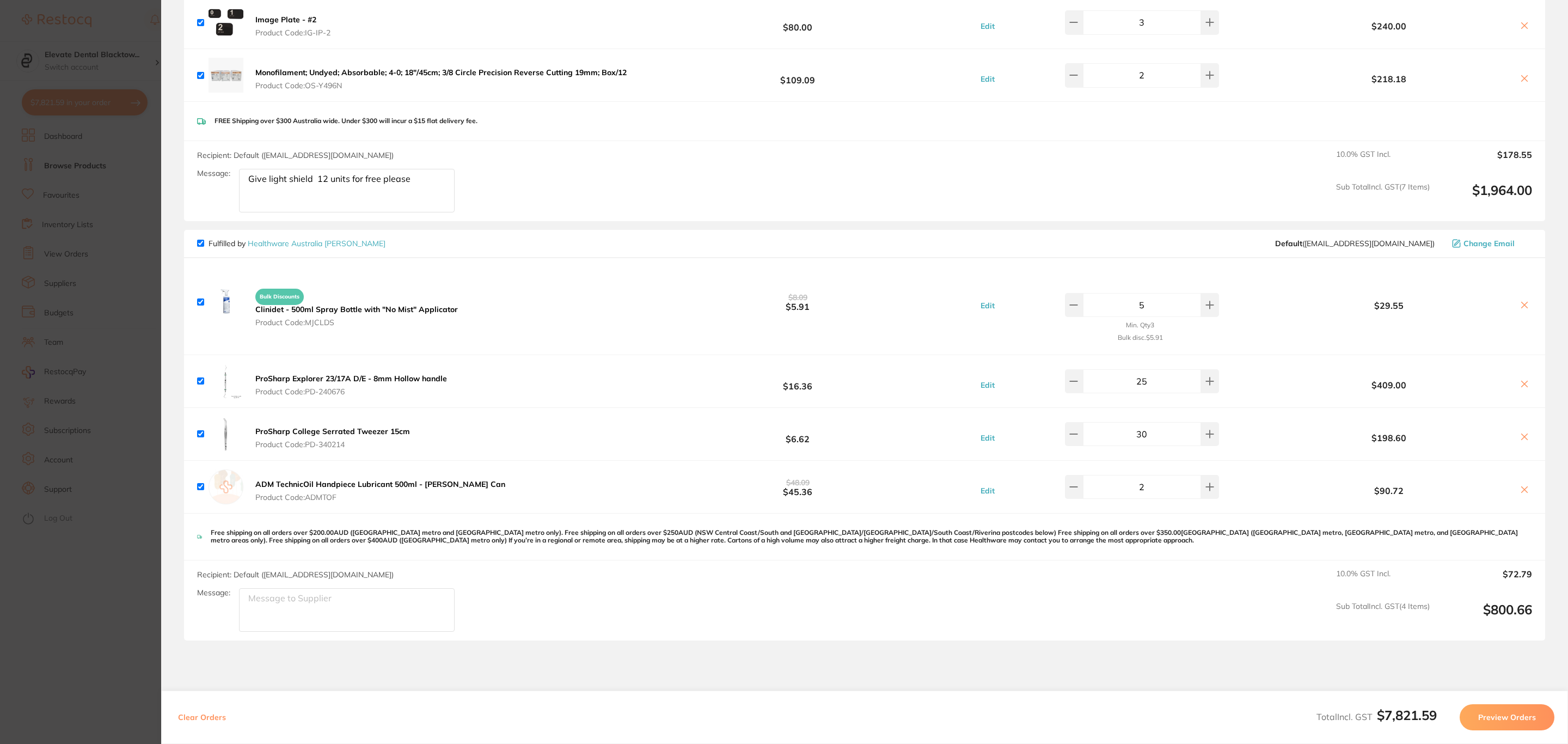
type textarea "Give light shield 12 units for free please"
click at [1499, 728] on button "Preview Orders" at bounding box center [1506, 717] width 95 height 26
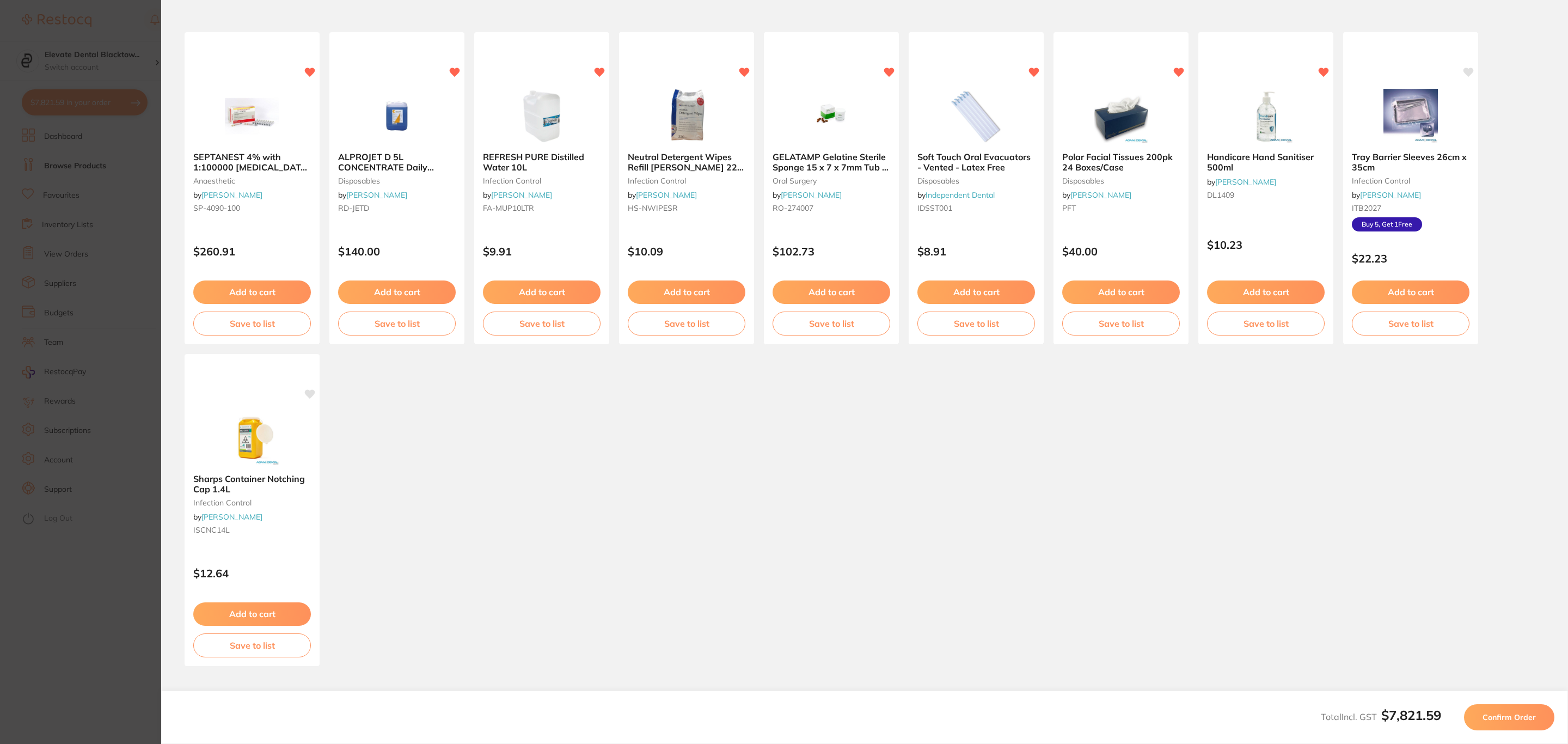
scroll to position [0, 0]
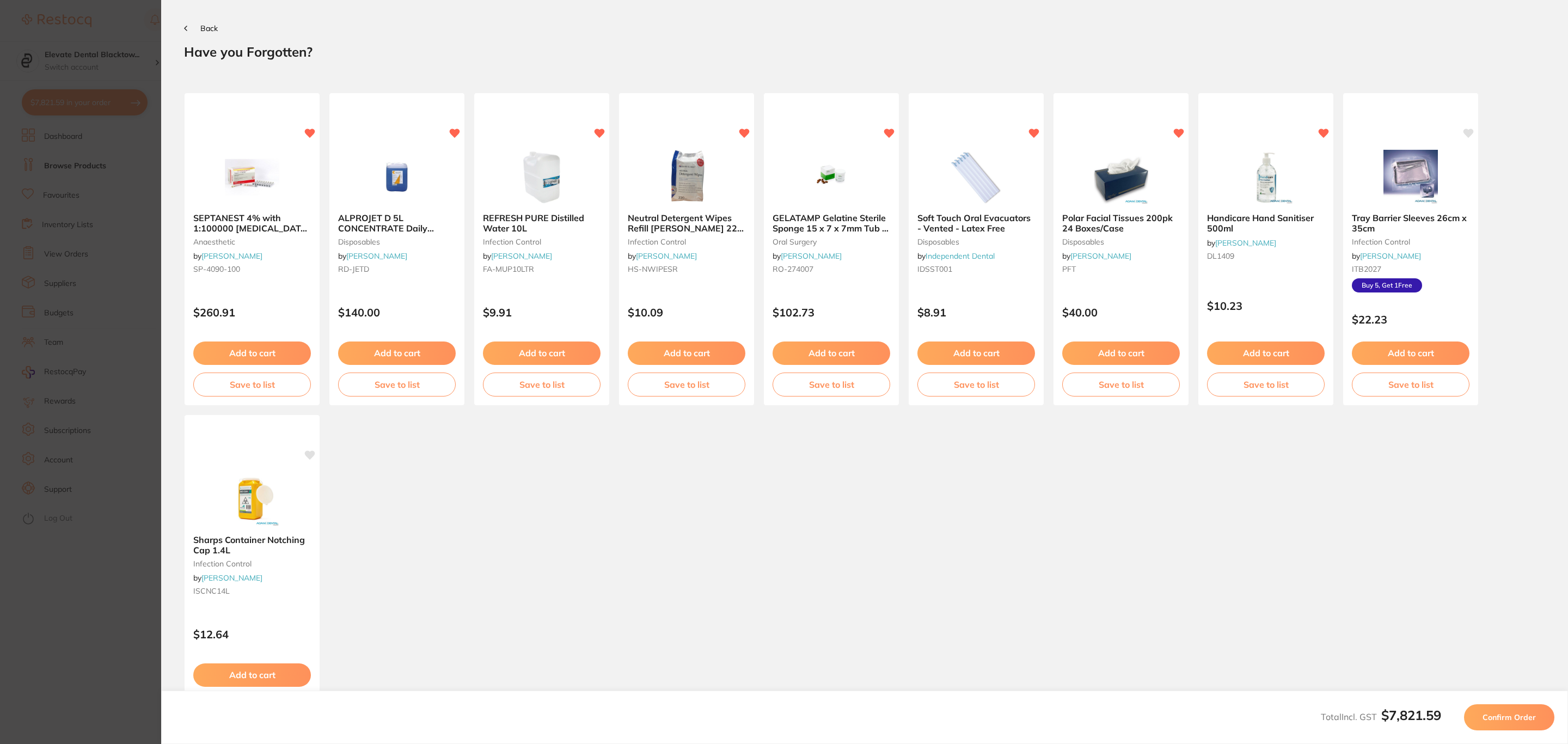
click at [1499, 728] on button "Confirm Order" at bounding box center [1509, 717] width 91 height 26
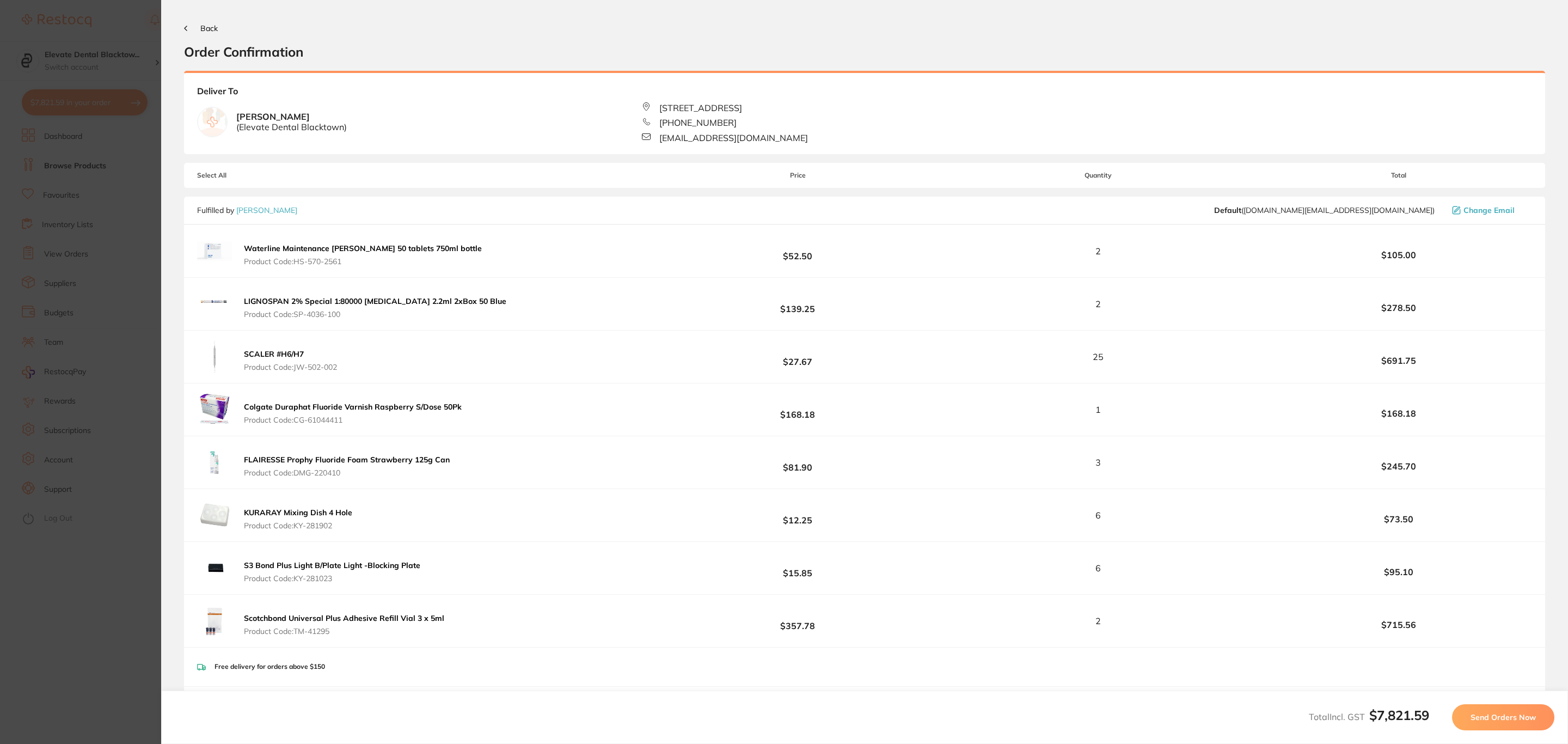
click at [1499, 728] on button "Send Orders Now" at bounding box center [1502, 717] width 102 height 26
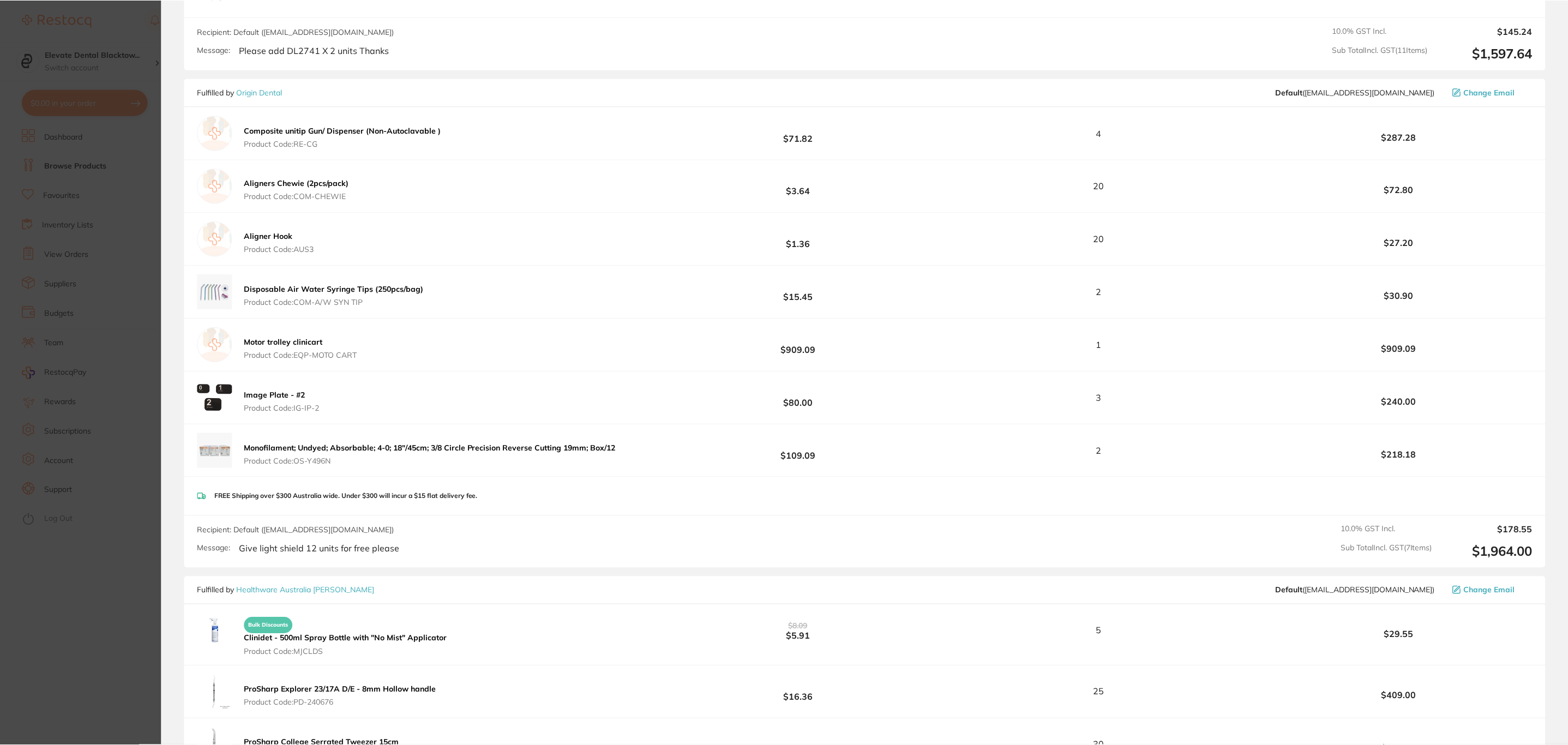
scroll to position [2071, 0]
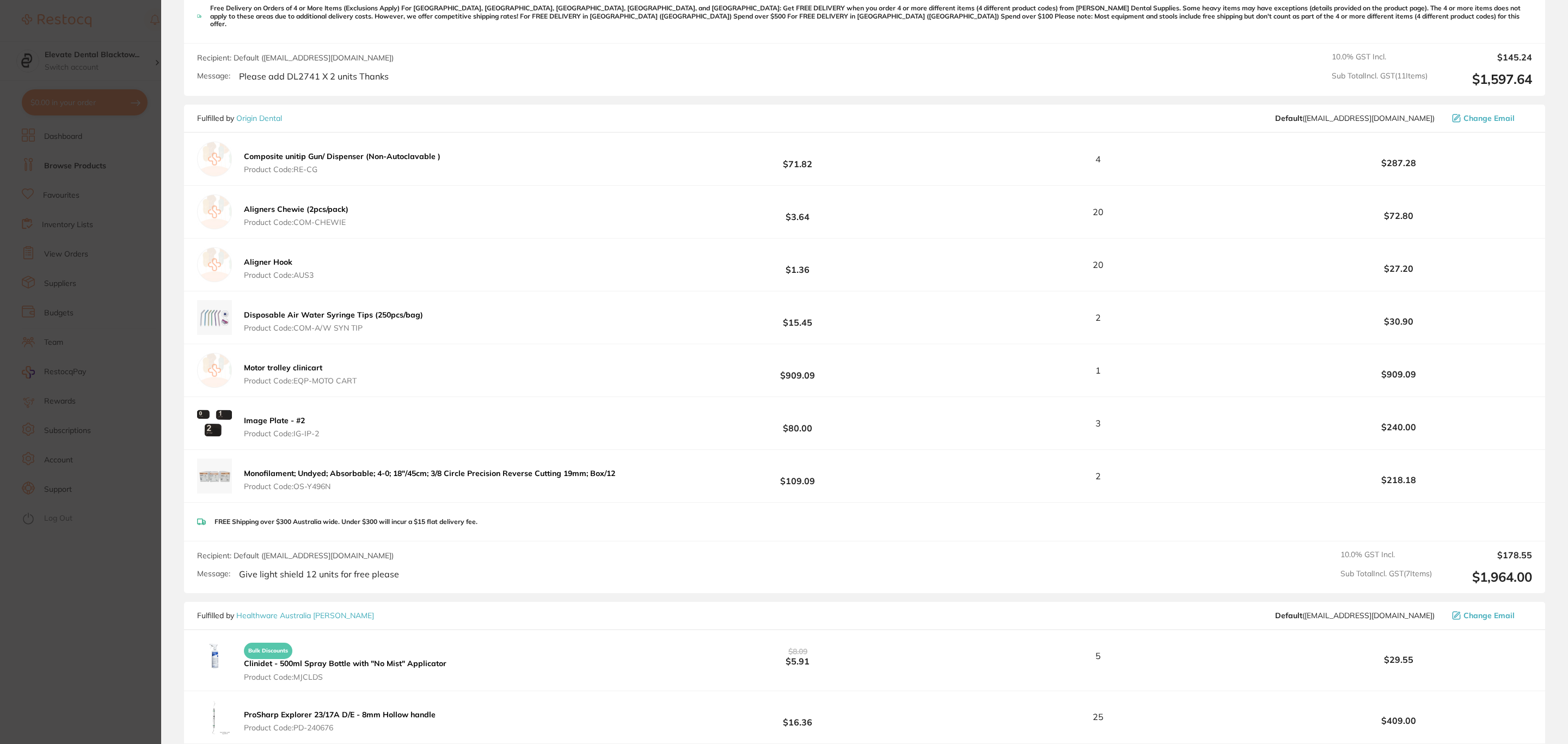
click at [75, 345] on section "Update RRP Set your pre negotiated price for this item. Item Agreed RRP (excl. …" at bounding box center [784, 372] width 1568 height 744
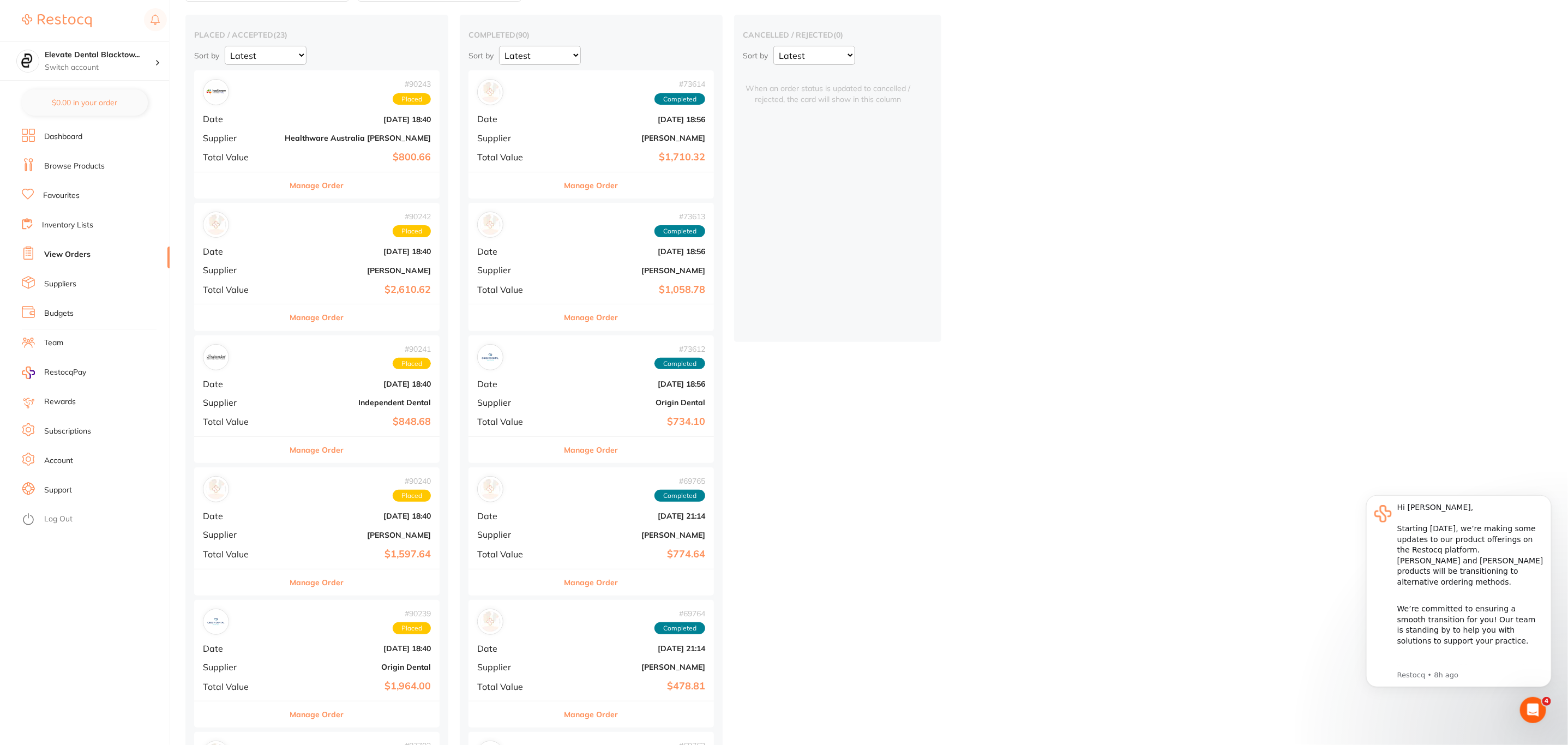
scroll to position [246, 0]
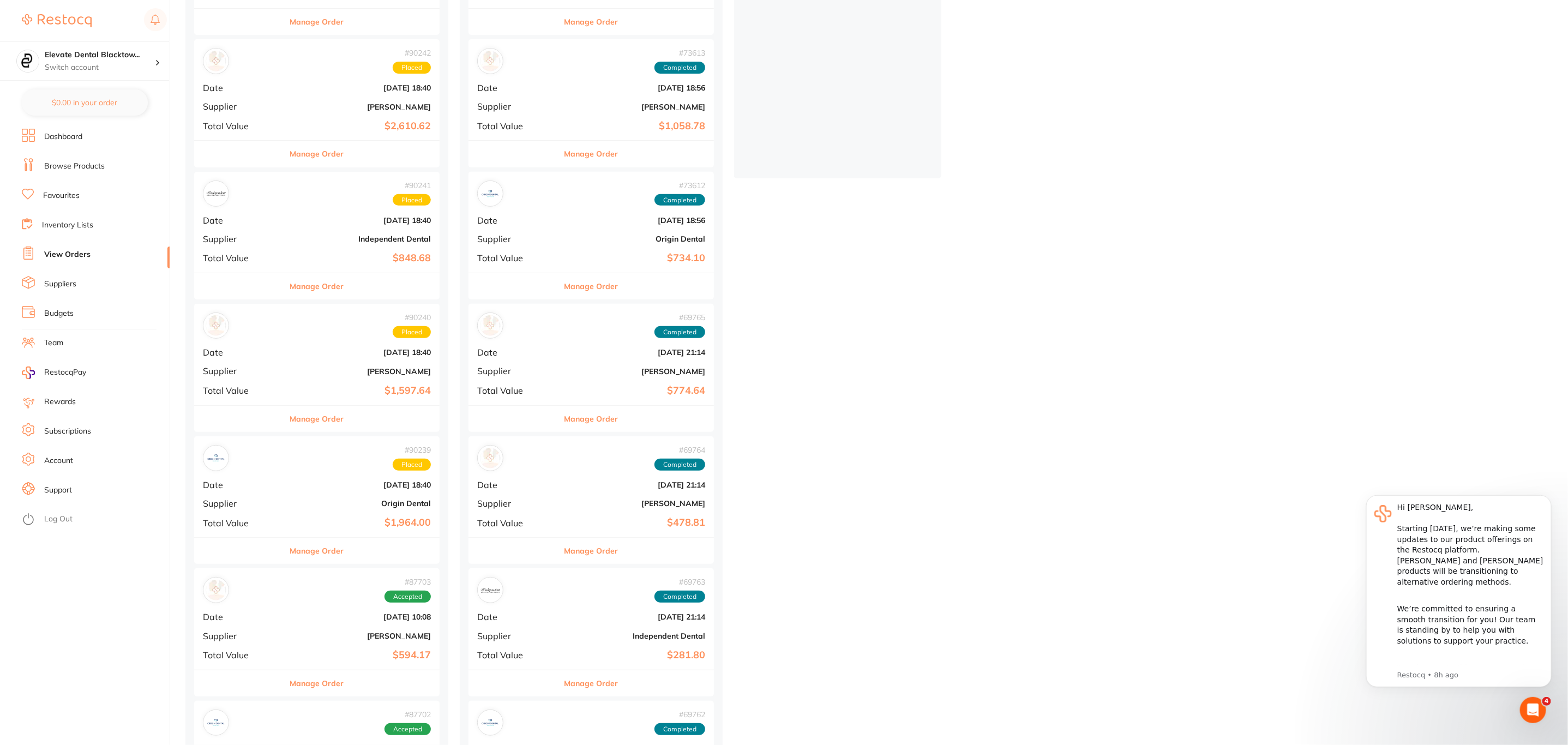
click at [285, 501] on b "Origin Dental" at bounding box center [358, 503] width 146 height 9
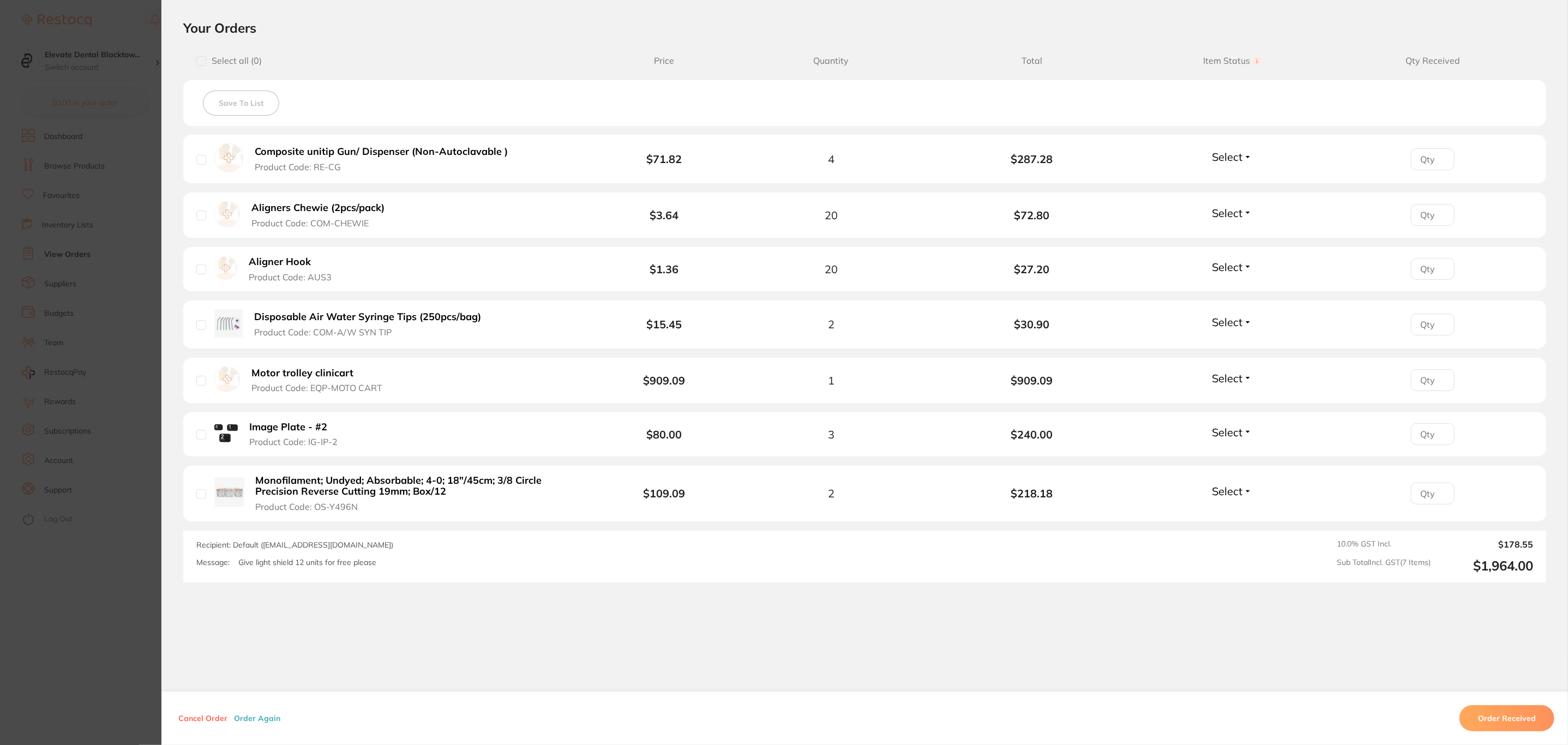
scroll to position [573, 0]
click at [100, 304] on section "Order ID: Restocq- 90239 Order Information Placed Order Order Date [DATE] 18:40…" at bounding box center [784, 372] width 1568 height 745
